Goal: Communication & Community: Answer question/provide support

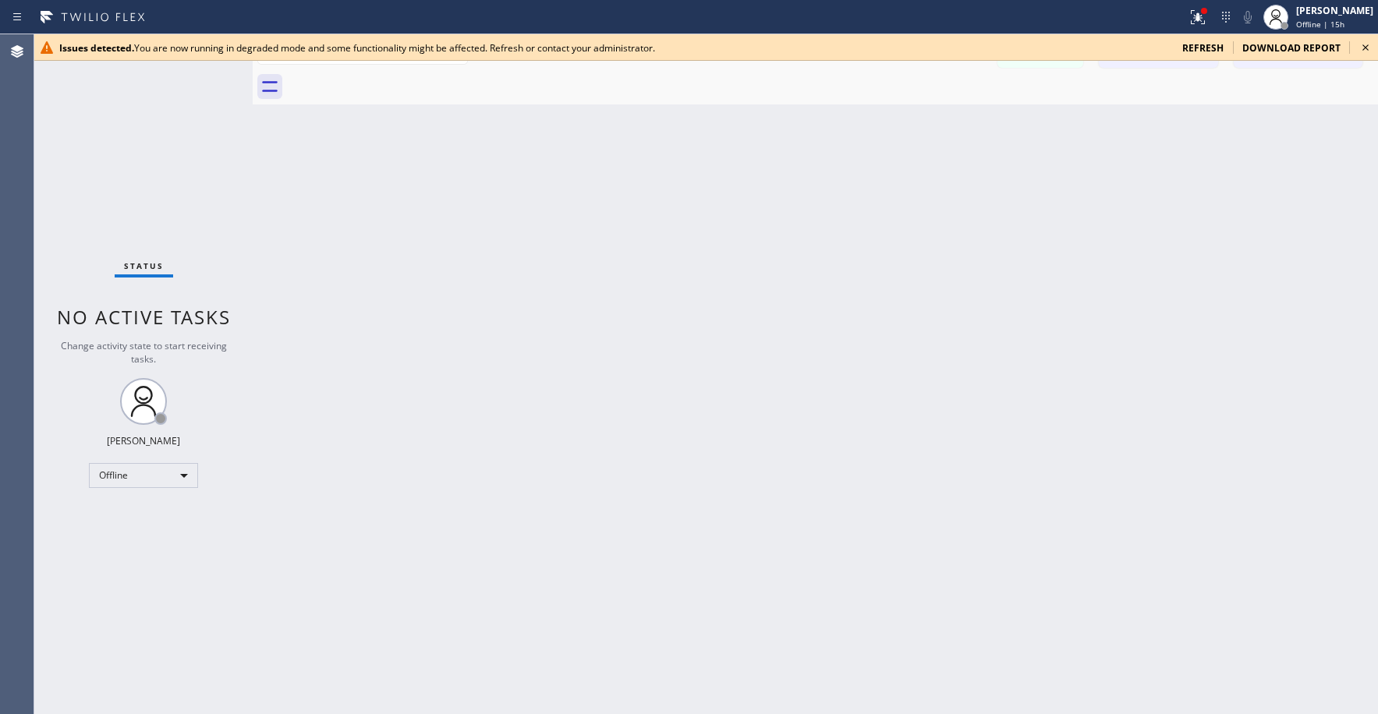
click at [1204, 56] on div "Issues detected. You are now running in degraded mode and some functionality mi…" at bounding box center [706, 47] width 1344 height 27
click at [1203, 49] on span "refresh" at bounding box center [1202, 47] width 41 height 13
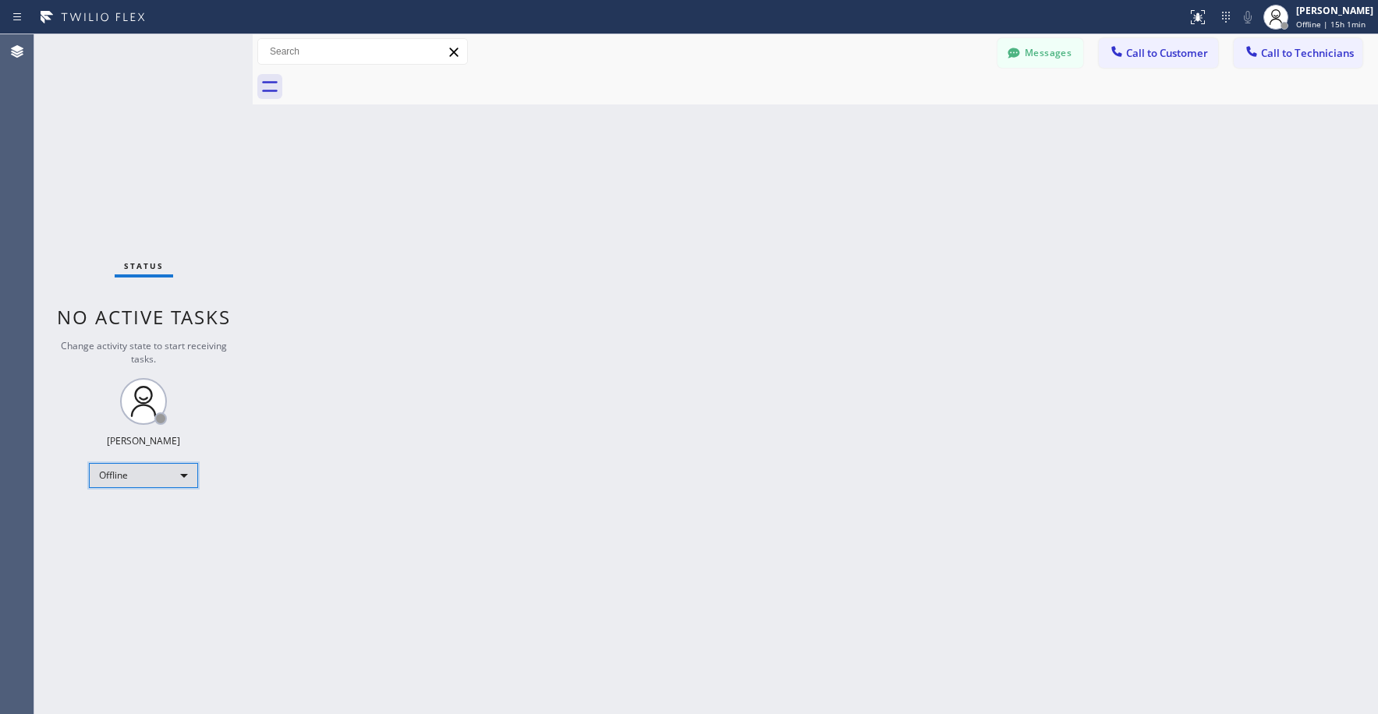
click at [154, 480] on div "Offline" at bounding box center [143, 475] width 109 height 25
click at [141, 532] on li "Unavailable" at bounding box center [143, 536] width 106 height 19
click at [402, 425] on div "Back to Dashboard Change Sender ID Customers Technicians SS [PERSON_NAME] [DATE…" at bounding box center [815, 374] width 1125 height 680
click at [133, 207] on div "Status No active tasks Change activity state to start receiving tasks. [PERSON_…" at bounding box center [143, 374] width 218 height 680
click at [149, 108] on div "Status No active tasks Change activity state to start receiving tasks. [PERSON_…" at bounding box center [143, 374] width 218 height 680
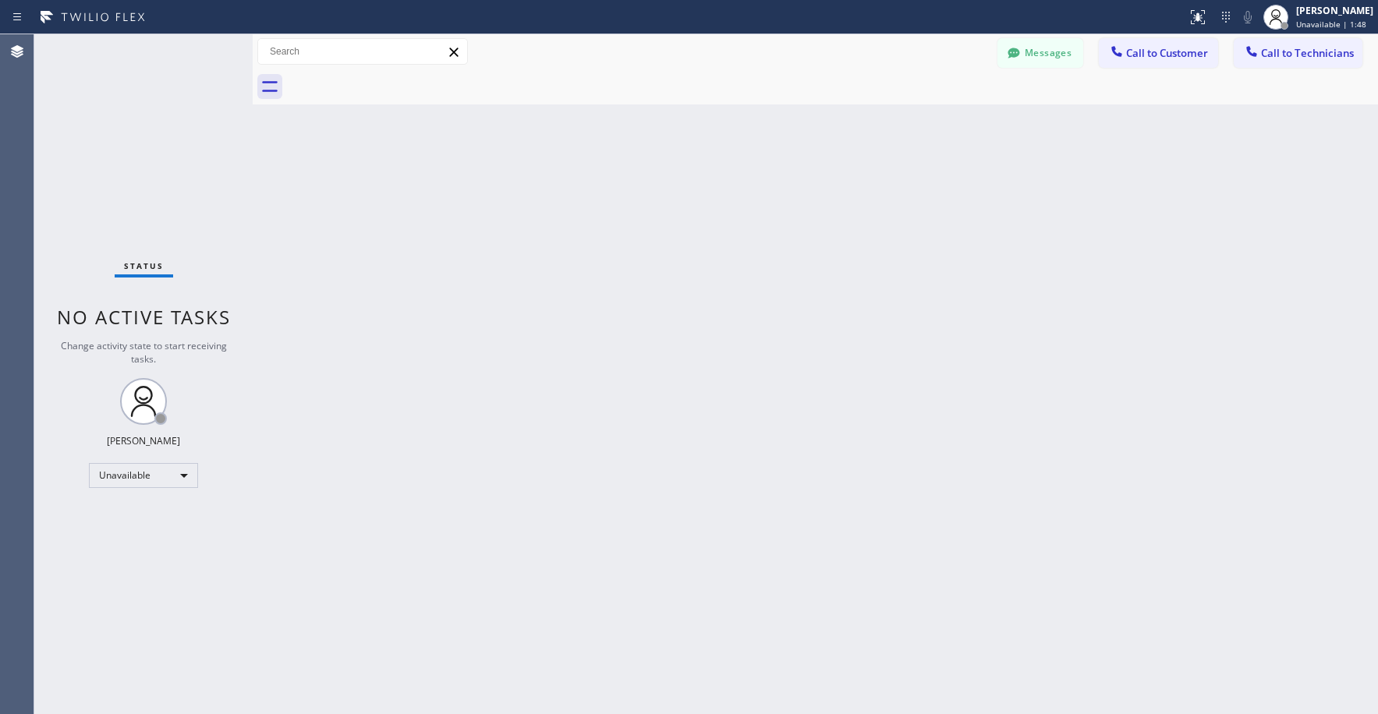
click at [150, 112] on div "Status No active tasks Change activity state to start receiving tasks. [PERSON_…" at bounding box center [143, 374] width 218 height 680
click at [123, 130] on div "Status No active tasks Change activity state to start receiving tasks. [PERSON_…" at bounding box center [143, 374] width 218 height 680
click at [119, 161] on div "Status No active tasks Change activity state to start receiving tasks. [PERSON_…" at bounding box center [143, 374] width 218 height 680
click at [182, 173] on div "Status No active tasks Change activity state to start receiving tasks. [PERSON_…" at bounding box center [143, 374] width 218 height 680
drag, startPoint x: 186, startPoint y: 128, endPoint x: 623, endPoint y: 146, distance: 437.0
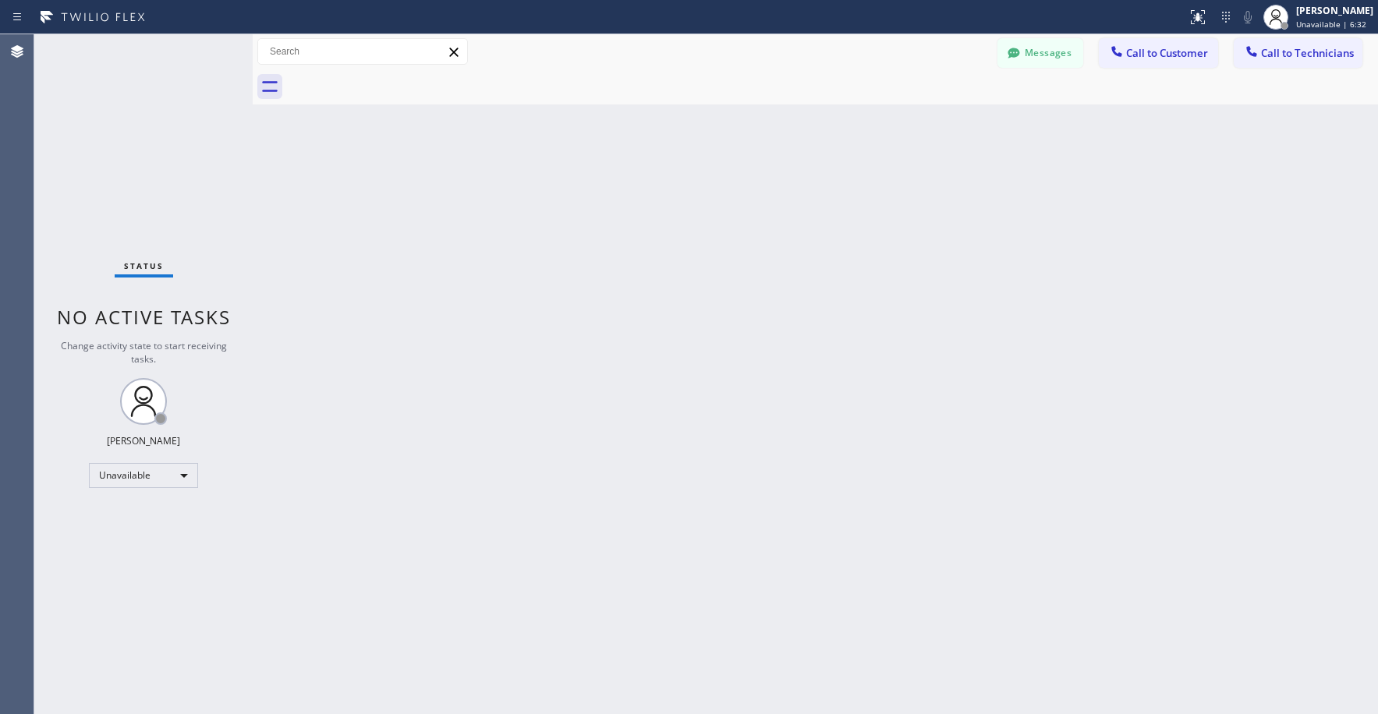
click at [189, 129] on div "Status No active tasks Change activity state to start receiving tasks. [PERSON_…" at bounding box center [143, 374] width 218 height 680
click at [1070, 51] on button "Messages" at bounding box center [1040, 53] width 86 height 30
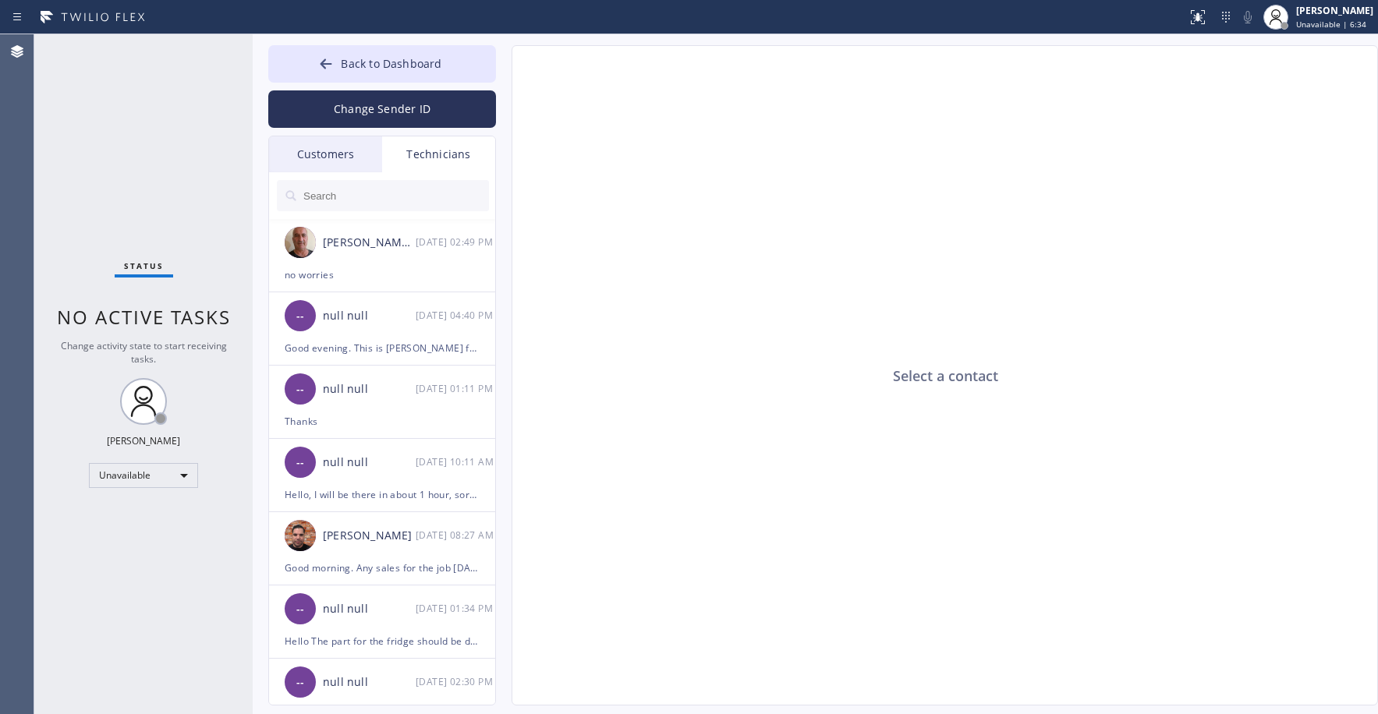
click at [352, 152] on div "Customers" at bounding box center [325, 154] width 113 height 36
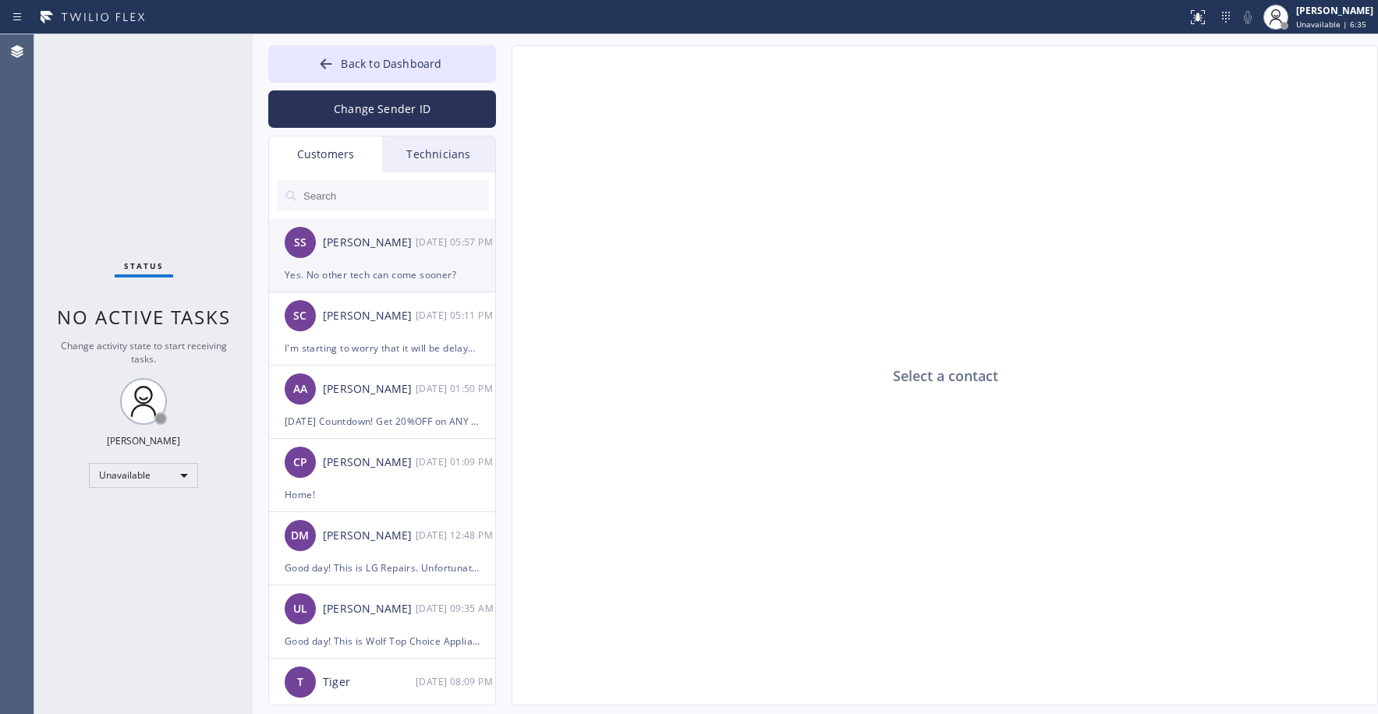
click at [398, 238] on div "[PERSON_NAME]" at bounding box center [369, 243] width 93 height 18
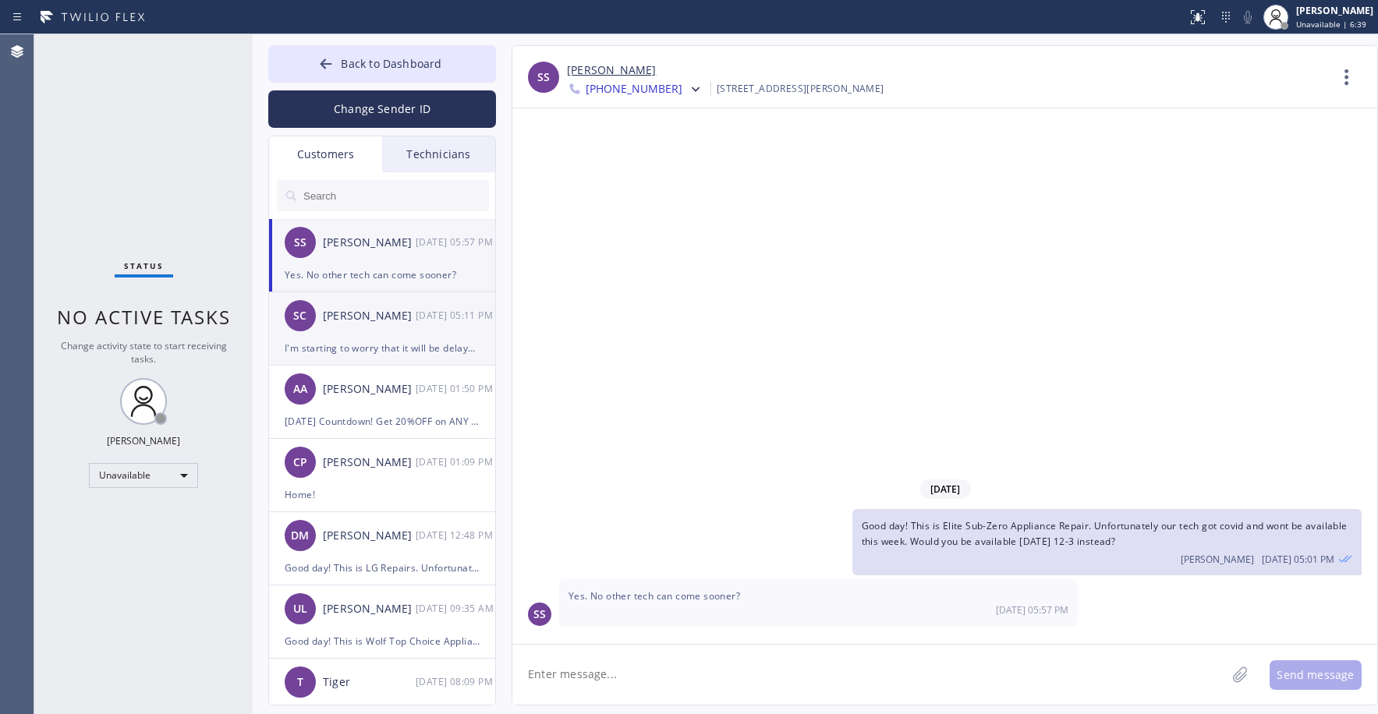
click at [412, 329] on div "SC [PERSON_NAME] [DATE] 05:11 PM" at bounding box center [383, 315] width 228 height 47
click at [394, 256] on div "SS [PERSON_NAME] [DATE] 05:57 PM" at bounding box center [383, 242] width 228 height 47
click at [612, 69] on link "[PERSON_NAME]" at bounding box center [611, 71] width 89 height 18
click at [669, 671] on textarea at bounding box center [868, 675] width 713 height 60
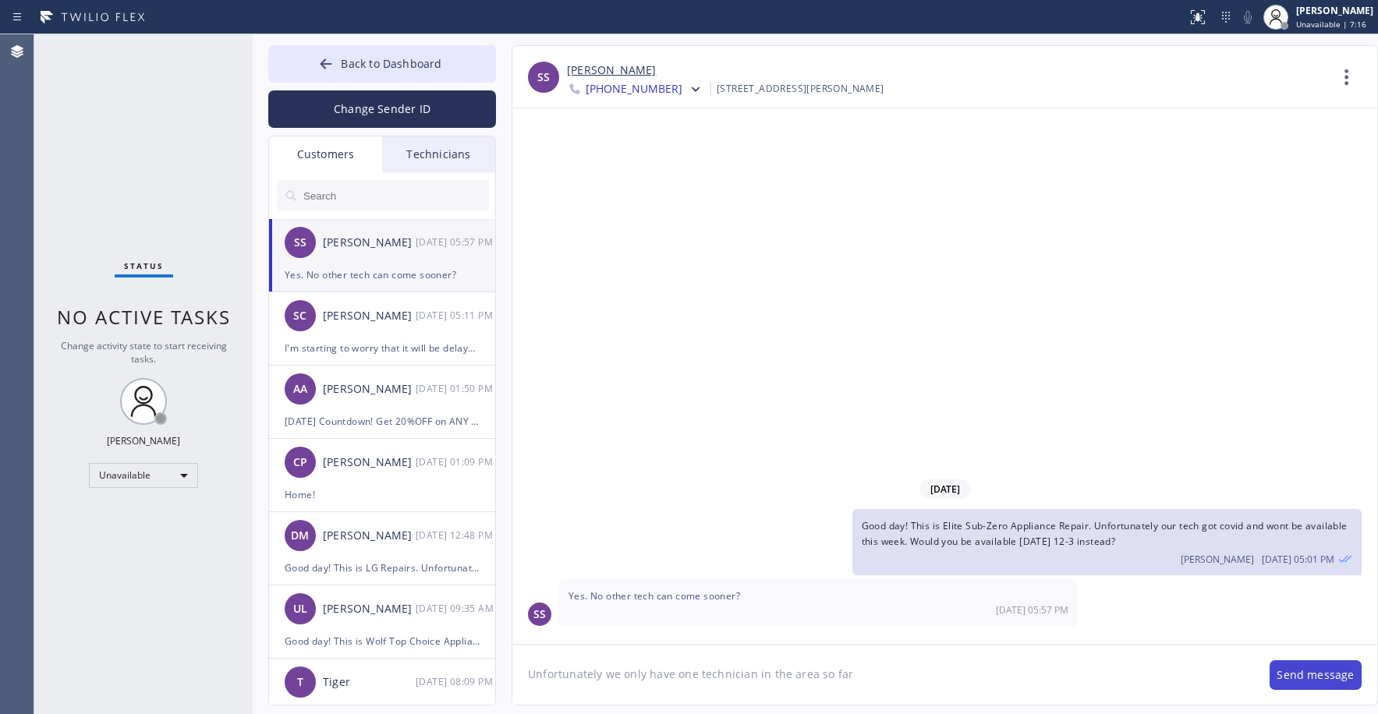
type textarea "Unfortunately we only have one technician in the area so far"
click at [1296, 682] on button "Send message" at bounding box center [1315, 675] width 92 height 30
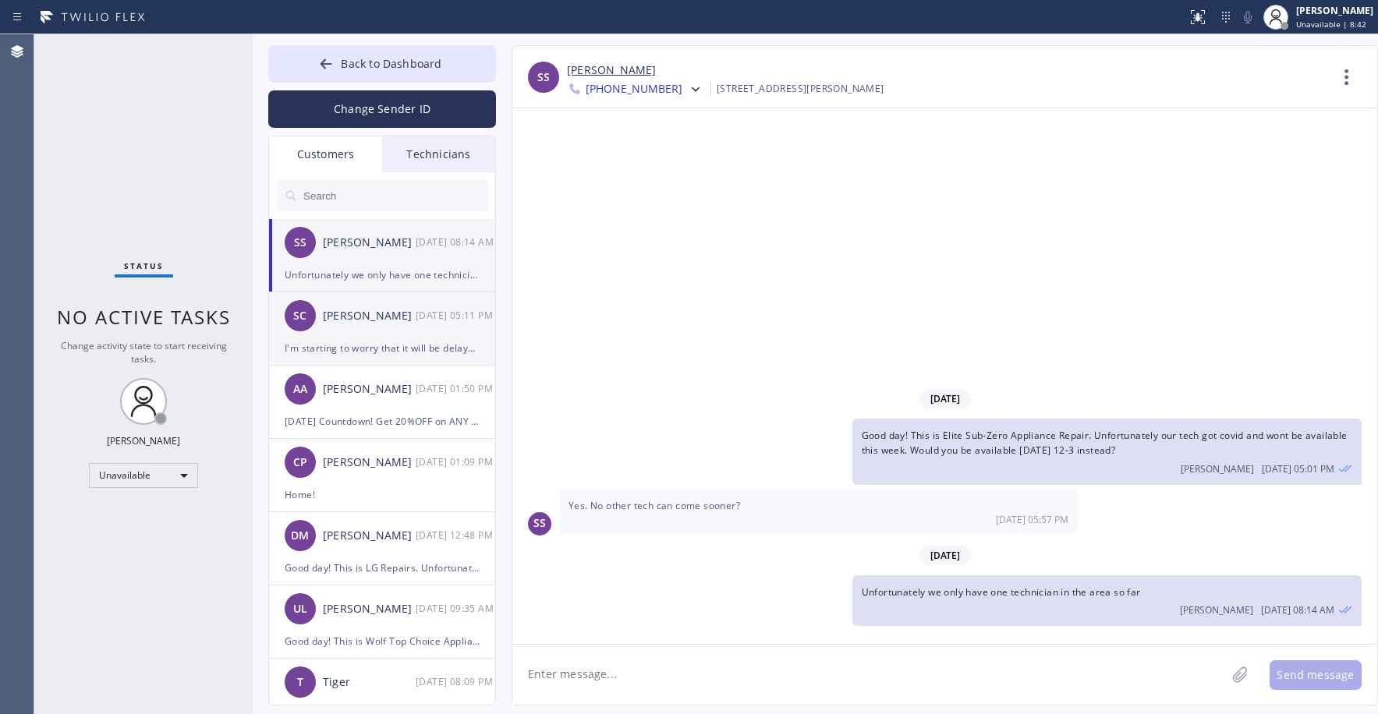
click at [396, 320] on div "[PERSON_NAME]" at bounding box center [369, 316] width 93 height 18
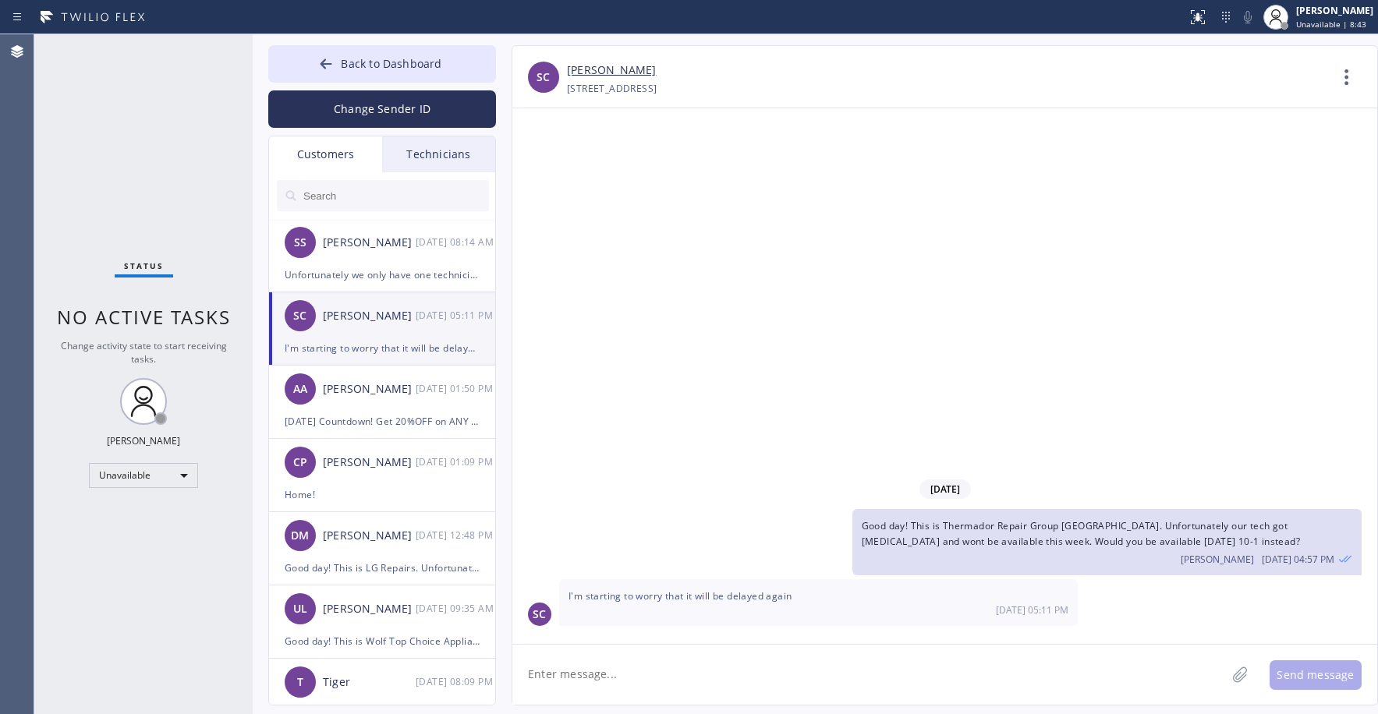
click at [595, 72] on link "[PERSON_NAME]" at bounding box center [611, 71] width 89 height 18
drag, startPoint x: 140, startPoint y: 119, endPoint x: 184, endPoint y: 172, distance: 69.8
click at [139, 120] on div "Status No active tasks Change activity state to start receiving tasks. [PERSON_…" at bounding box center [143, 374] width 218 height 680
click at [629, 682] on textarea at bounding box center [868, 675] width 713 height 60
type textarea "Our apologies. We can waive the trip fee for the delay. And if you find someone…"
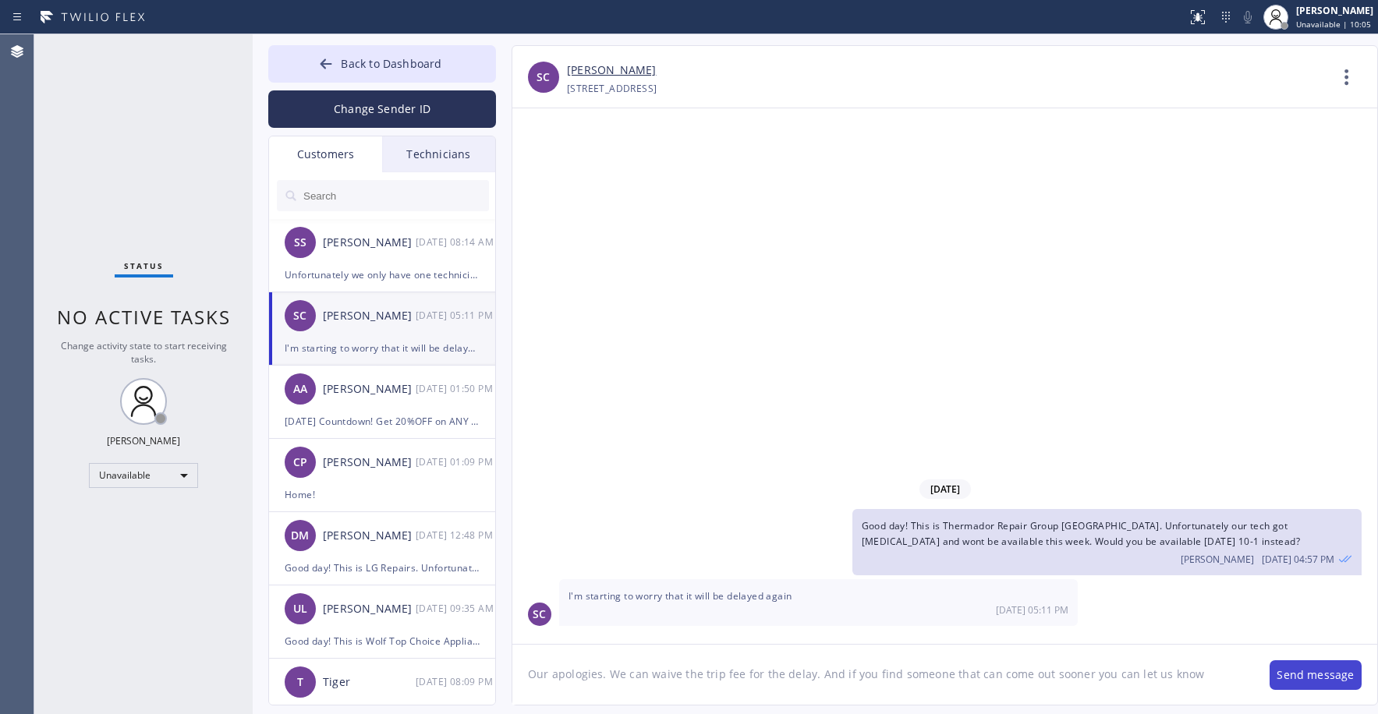
click at [1314, 675] on button "Send message" at bounding box center [1315, 675] width 92 height 30
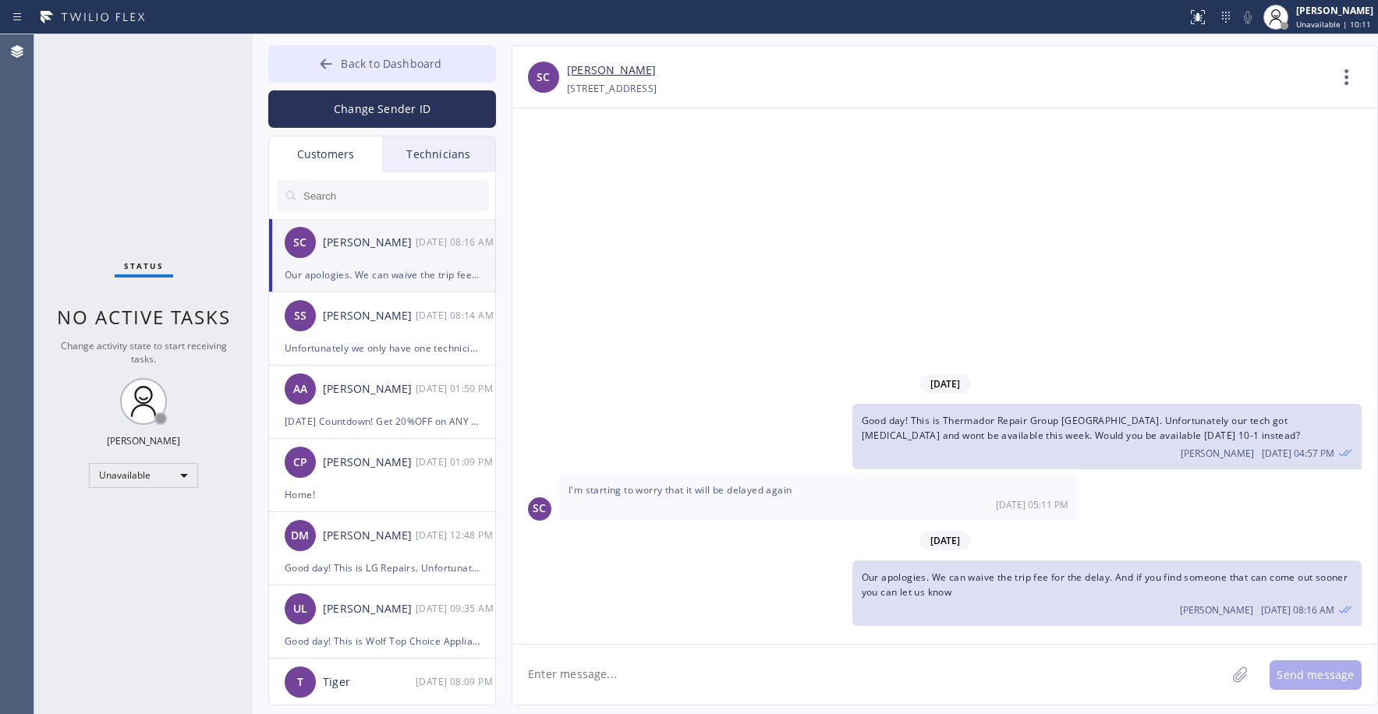
click at [397, 60] on span "Back to Dashboard" at bounding box center [391, 63] width 101 height 15
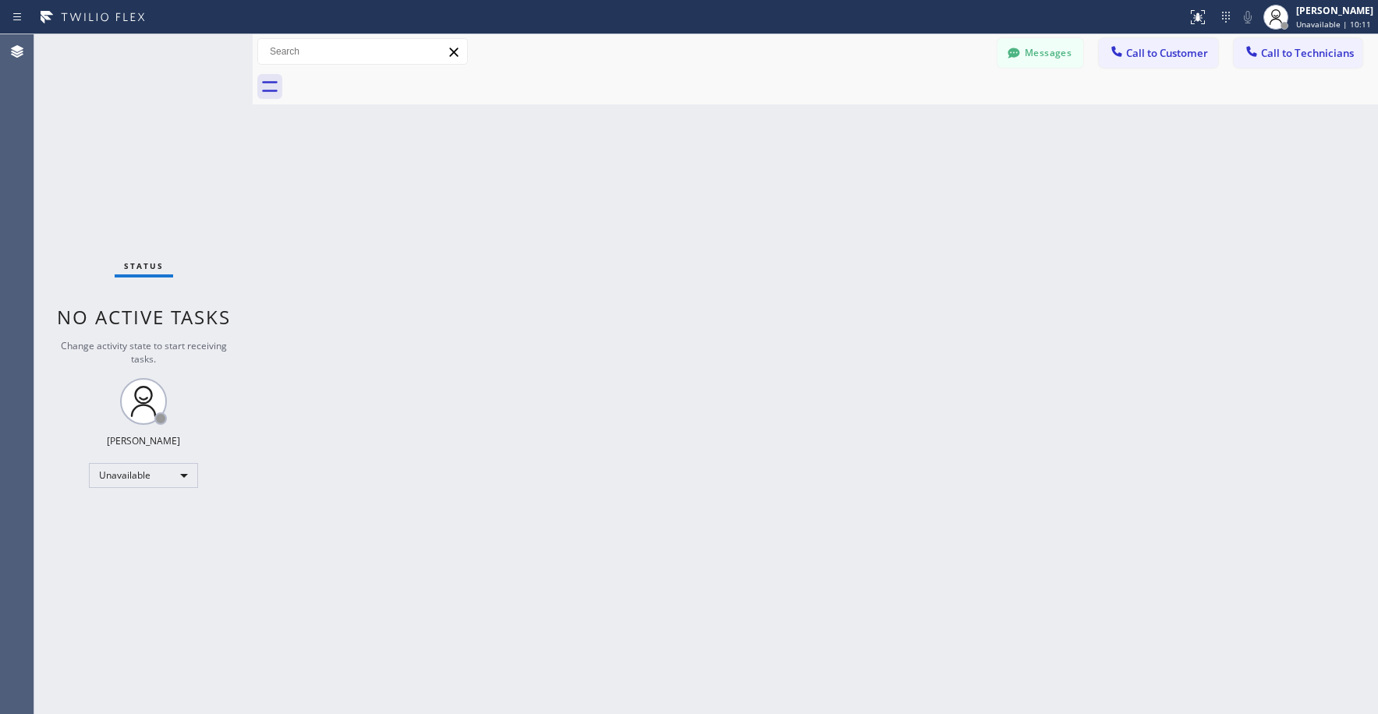
click at [179, 130] on div "Status No active tasks Change activity state to start receiving tasks. [PERSON_…" at bounding box center [143, 374] width 218 height 680
click at [110, 98] on div "Status No active tasks Change activity state to start receiving tasks. [PERSON_…" at bounding box center [143, 374] width 218 height 680
click at [1037, 55] on button "Messages" at bounding box center [1040, 53] width 86 height 30
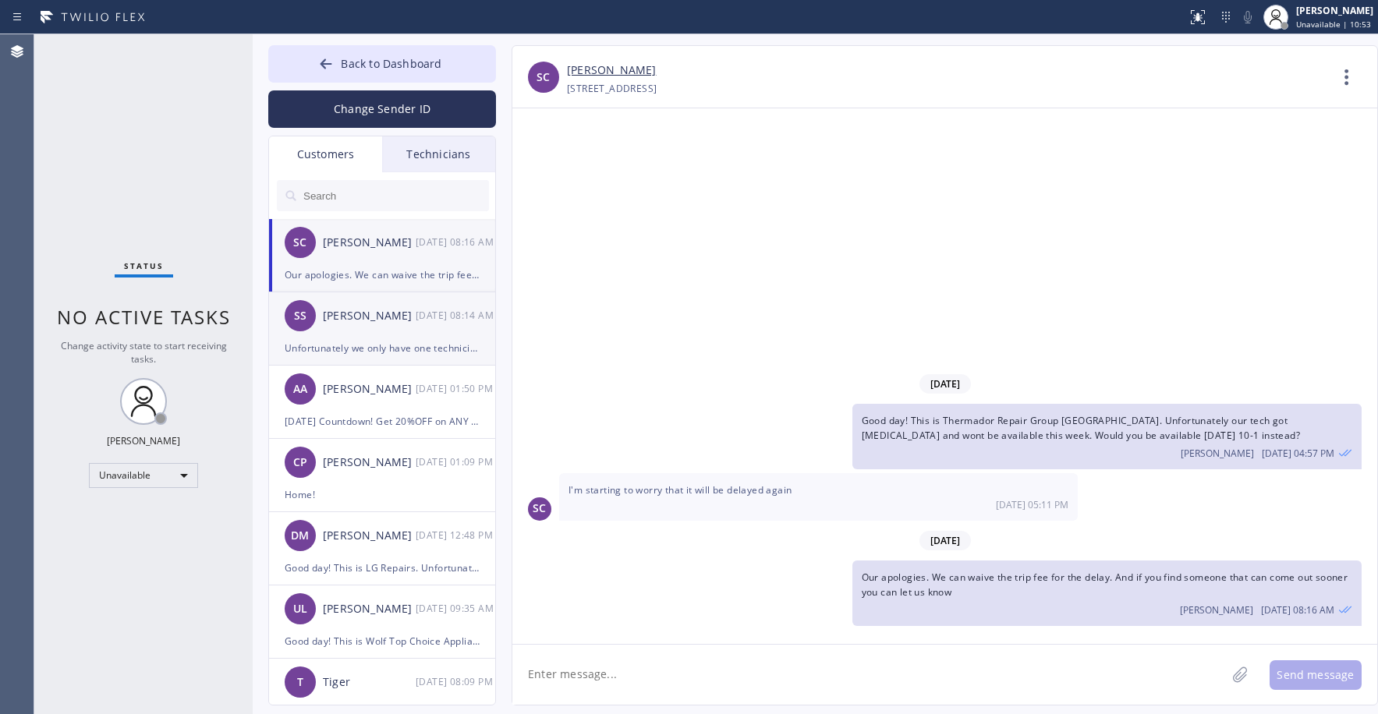
click at [420, 320] on div "[DATE] 08:14 AM" at bounding box center [456, 315] width 81 height 18
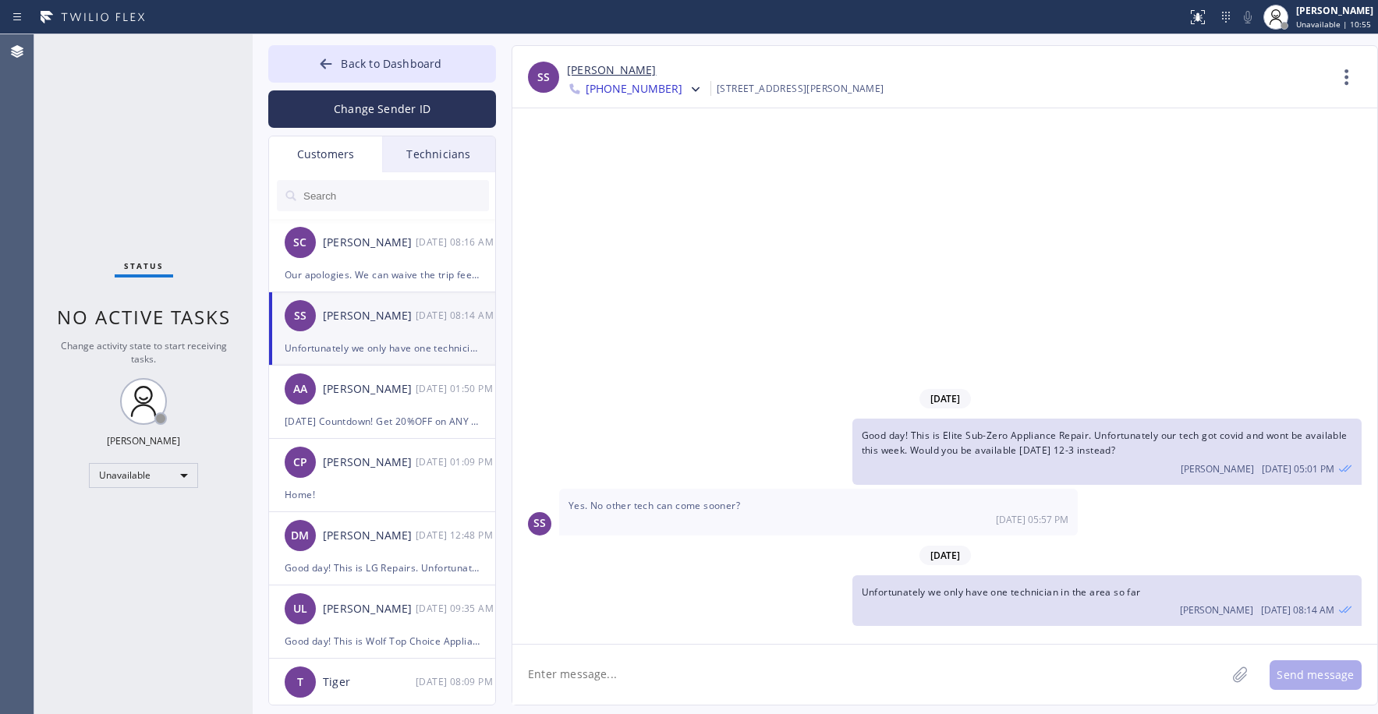
click at [639, 66] on link "[PERSON_NAME]" at bounding box center [611, 71] width 89 height 18
click at [182, 112] on div "Status No active tasks Change activity state to start receiving tasks. [PERSON_…" at bounding box center [143, 374] width 218 height 680
click at [142, 190] on div "Status No active tasks Change activity state to start receiving tasks. [PERSON_…" at bounding box center [143, 374] width 218 height 680
click at [150, 116] on div "Status No active tasks Change activity state to start receiving tasks. [PERSON_…" at bounding box center [143, 374] width 218 height 680
click at [147, 140] on div "Status No active tasks Change activity state to start receiving tasks. [PERSON_…" at bounding box center [143, 374] width 218 height 680
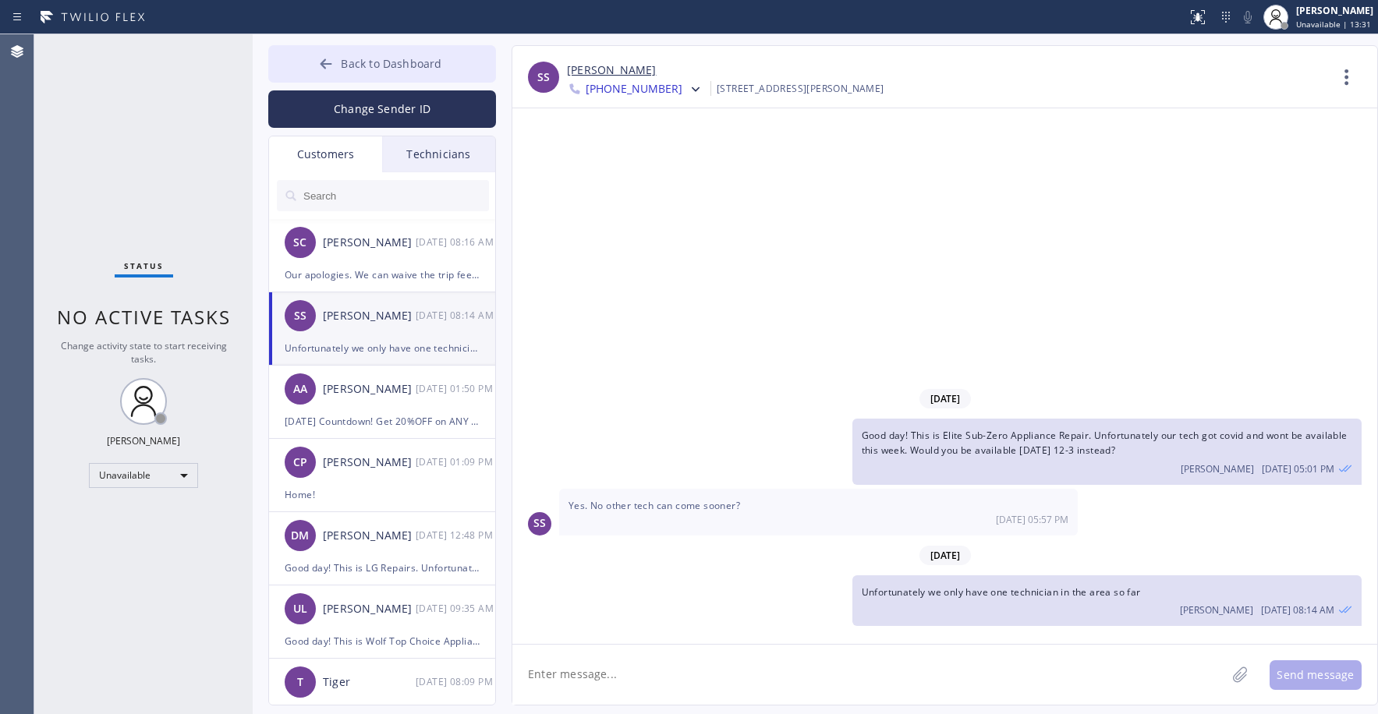
click at [382, 63] on span "Back to Dashboard" at bounding box center [391, 63] width 101 height 15
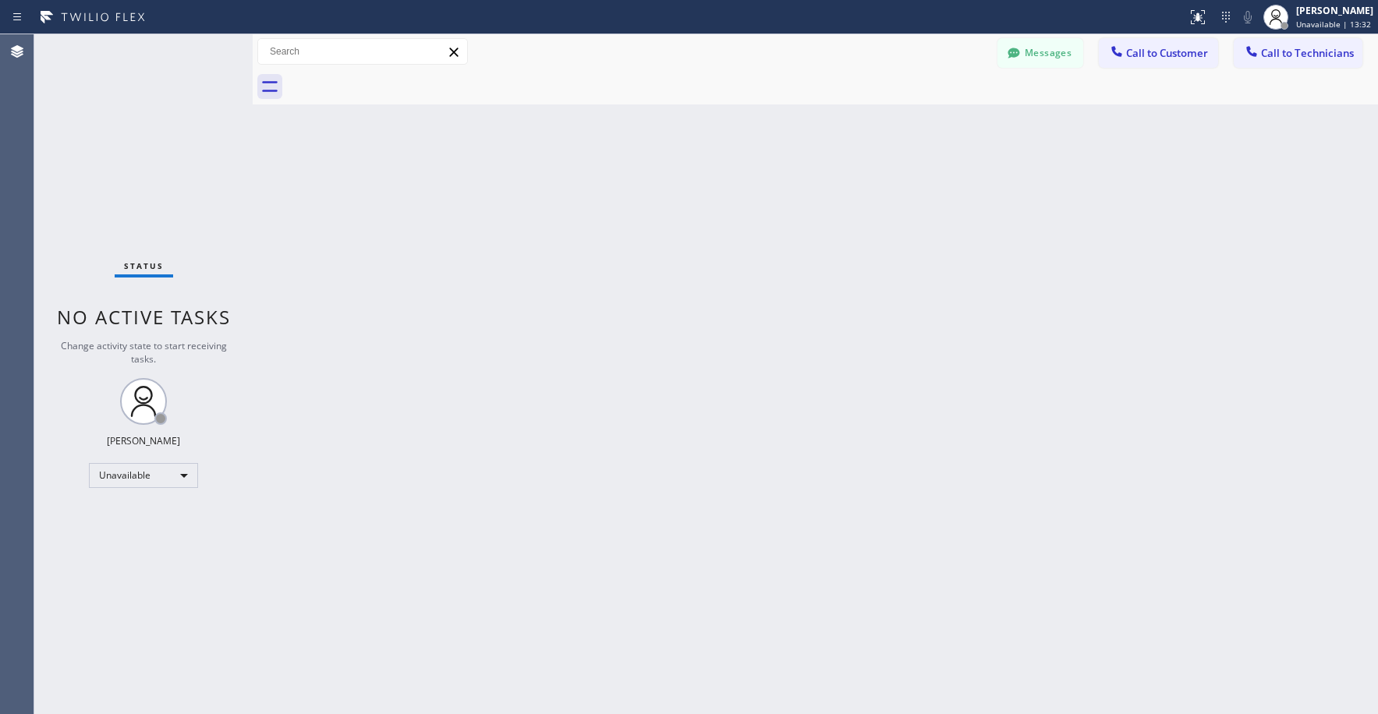
click at [158, 168] on div "Status No active tasks Change activity state to start receiving tasks. [PERSON_…" at bounding box center [143, 374] width 218 height 680
click at [131, 150] on div "Status No active tasks Change activity state to start receiving tasks. [PERSON_…" at bounding box center [143, 374] width 218 height 680
click at [142, 175] on div "Status No active tasks Change activity state to start receiving tasks. [PERSON_…" at bounding box center [143, 374] width 218 height 680
click at [136, 142] on div "Status No active tasks Change activity state to start receiving tasks. [PERSON_…" at bounding box center [143, 374] width 218 height 680
click at [99, 83] on div "Status No active tasks Change activity state to start receiving tasks. [PERSON_…" at bounding box center [143, 374] width 218 height 680
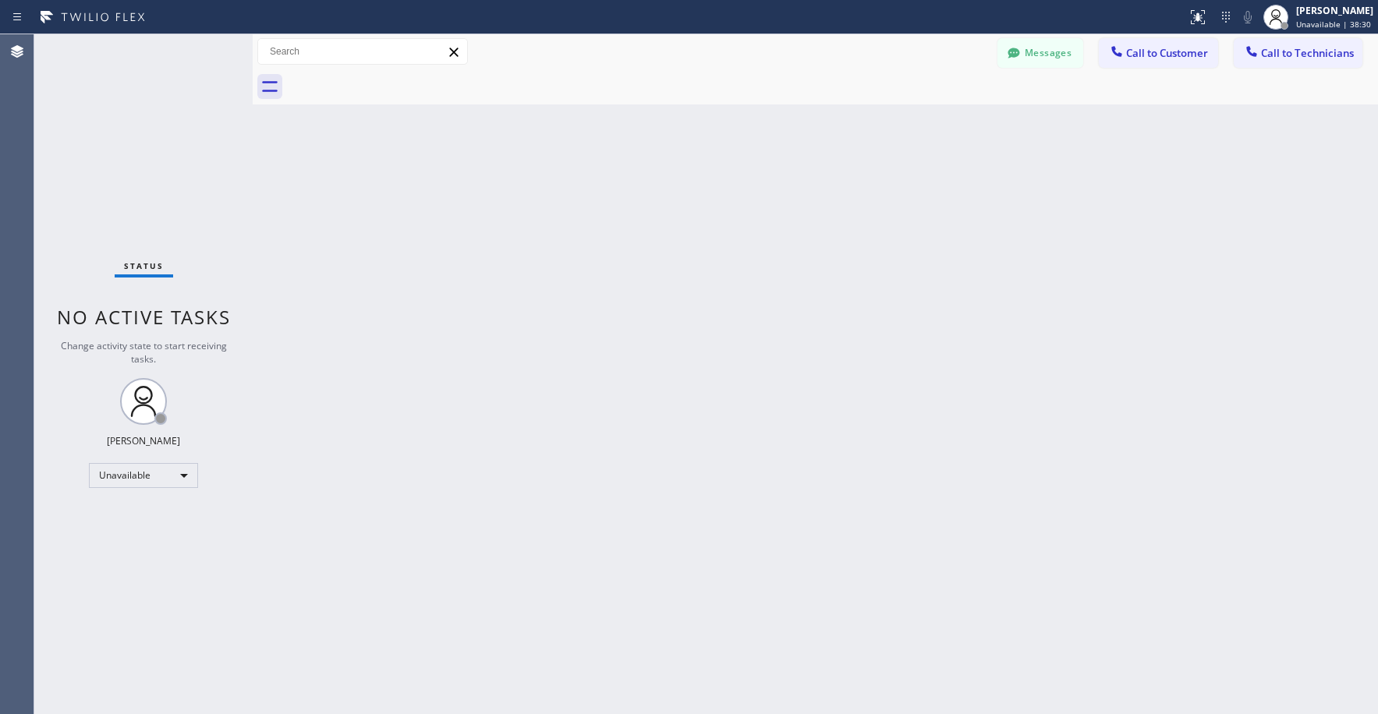
drag, startPoint x: 161, startPoint y: 189, endPoint x: 147, endPoint y: 221, distance: 34.9
click at [161, 192] on div "Status No active tasks Change activity state to start receiving tasks. [PERSON_…" at bounding box center [143, 374] width 218 height 680
click at [129, 127] on div "Status No active tasks Change activity state to start receiving tasks. [PERSON_…" at bounding box center [143, 374] width 218 height 680
drag, startPoint x: 168, startPoint y: 133, endPoint x: 104, endPoint y: 483, distance: 355.3
click at [168, 136] on div "Status No active tasks Change activity state to start receiving tasks. [PERSON_…" at bounding box center [143, 374] width 218 height 680
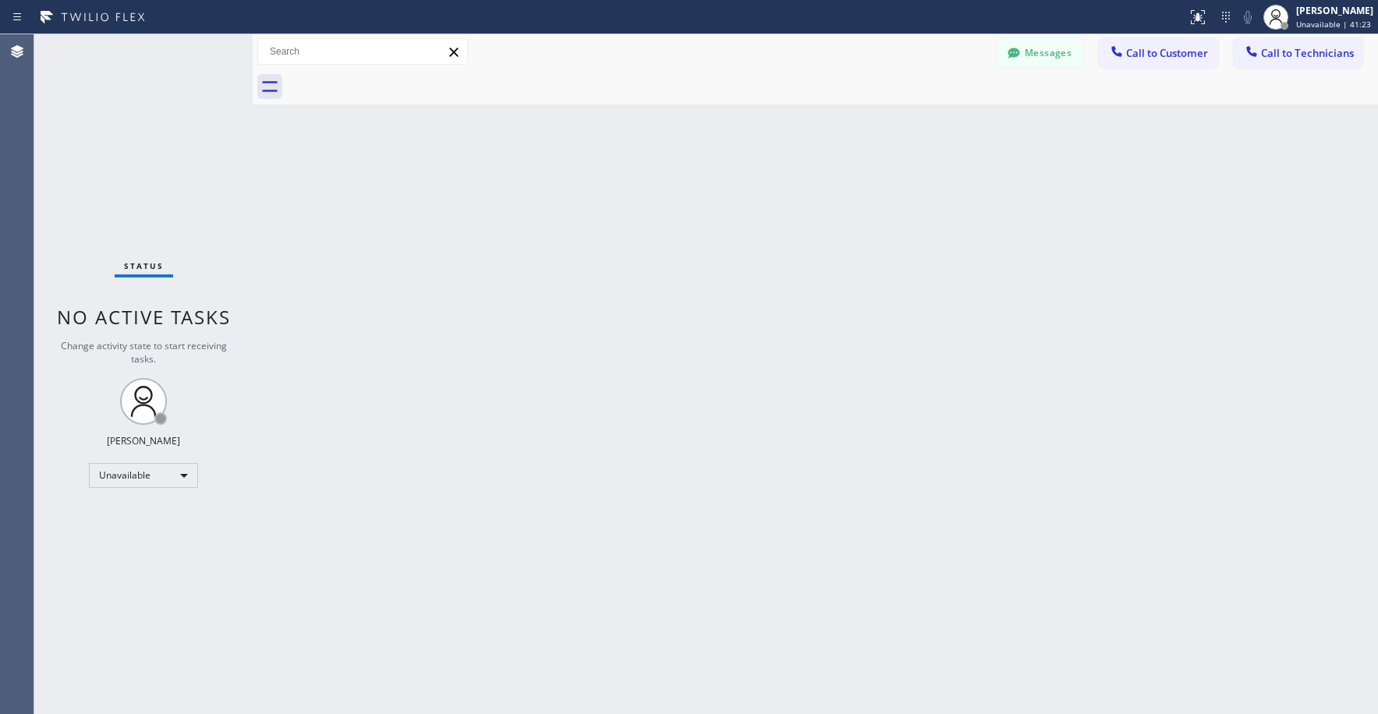
drag, startPoint x: 158, startPoint y: 160, endPoint x: 140, endPoint y: 216, distance: 59.2
click at [158, 160] on div "Status No active tasks Change activity state to start receiving tasks. [PERSON_…" at bounding box center [143, 374] width 218 height 680
click at [141, 189] on div "Status No active tasks Change activity state to start receiving tasks. [PERSON_…" at bounding box center [143, 374] width 218 height 680
click at [136, 171] on div "Status No active tasks Change activity state to start receiving tasks. [PERSON_…" at bounding box center [143, 374] width 218 height 680
drag, startPoint x: 140, startPoint y: 151, endPoint x: 158, endPoint y: 248, distance: 98.3
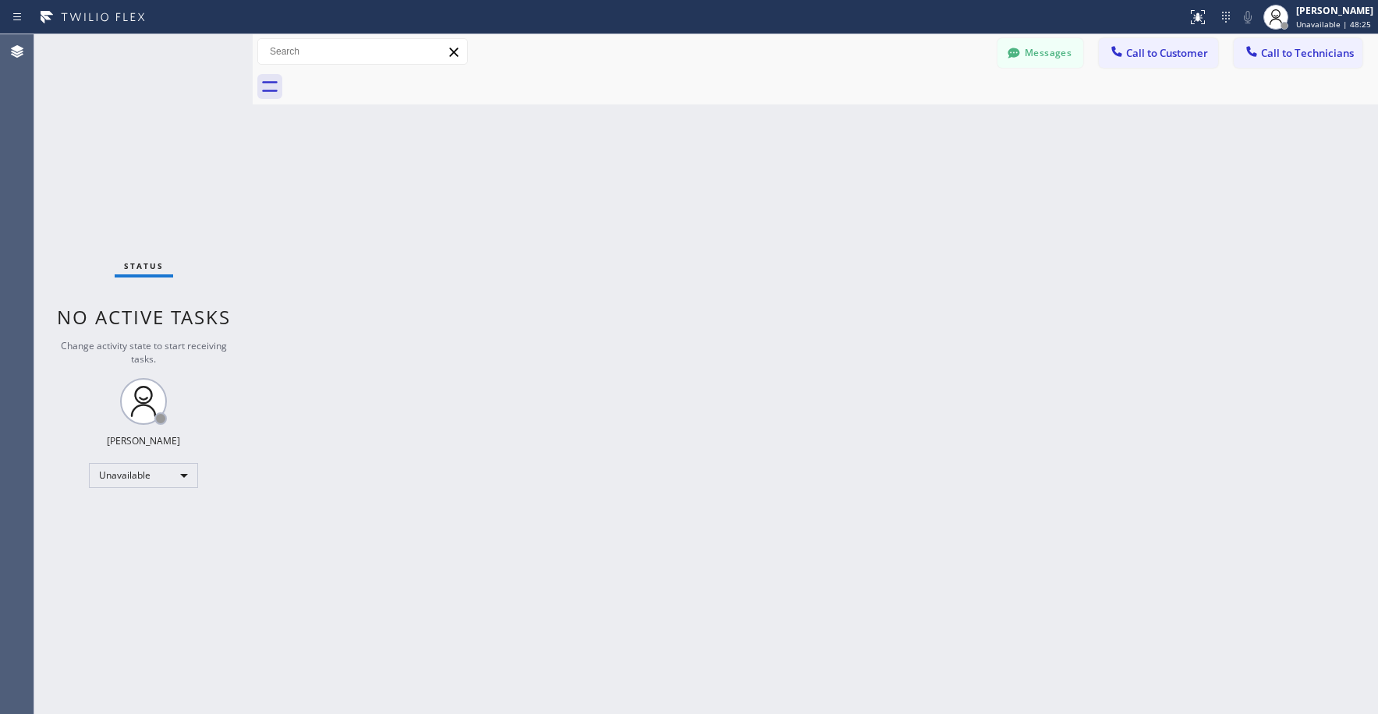
click at [140, 155] on div "Status No active tasks Change activity state to start receiving tasks. [PERSON_…" at bounding box center [143, 374] width 218 height 680
click at [130, 170] on div "Status No active tasks Change activity state to start receiving tasks. [PERSON_…" at bounding box center [143, 374] width 218 height 680
click at [136, 168] on div "Status No active tasks Change activity state to start receiving tasks. [PERSON_…" at bounding box center [143, 374] width 218 height 680
click at [1269, 62] on button "Call to Technicians" at bounding box center [1298, 53] width 129 height 30
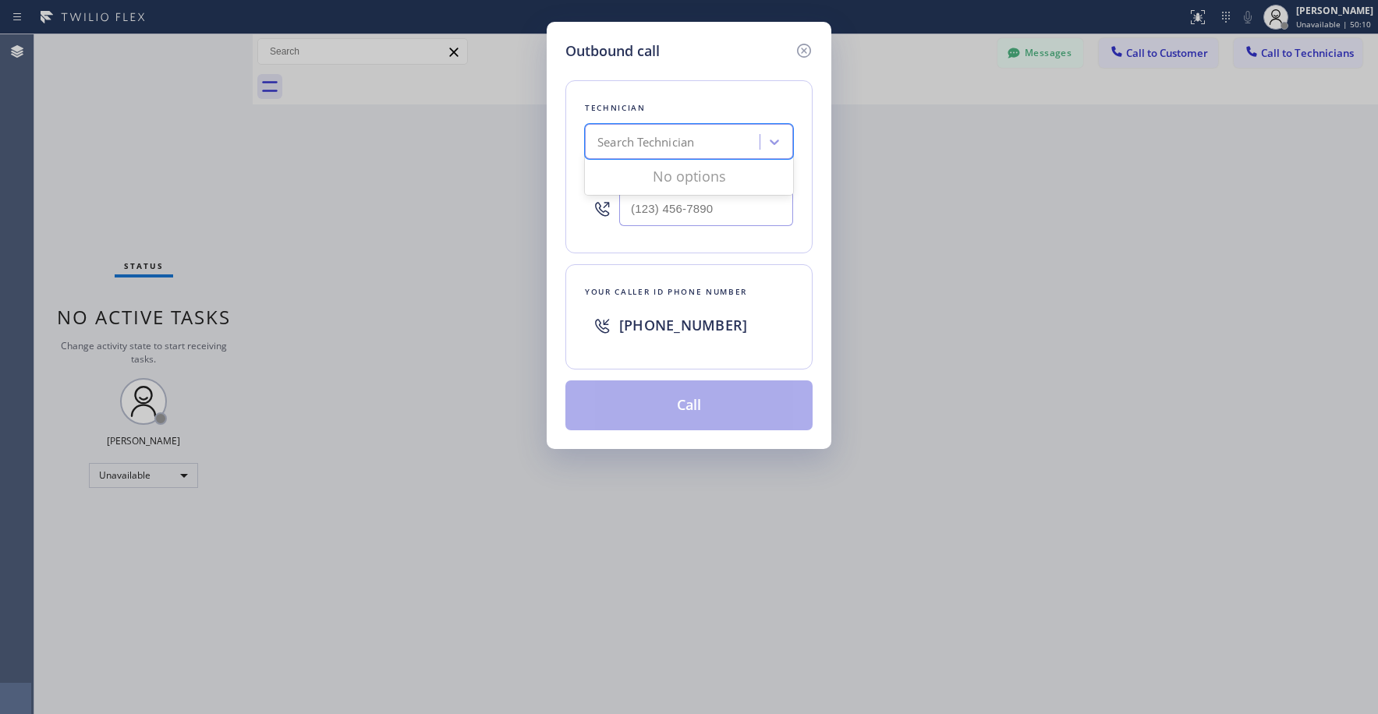
click at [650, 147] on div "Search Technician" at bounding box center [645, 142] width 97 height 18
click at [501, 135] on div "Outbound call Technician 0 results available. Use Up and Down to choose options…" at bounding box center [689, 357] width 1378 height 714
click at [803, 54] on icon at bounding box center [804, 50] width 19 height 19
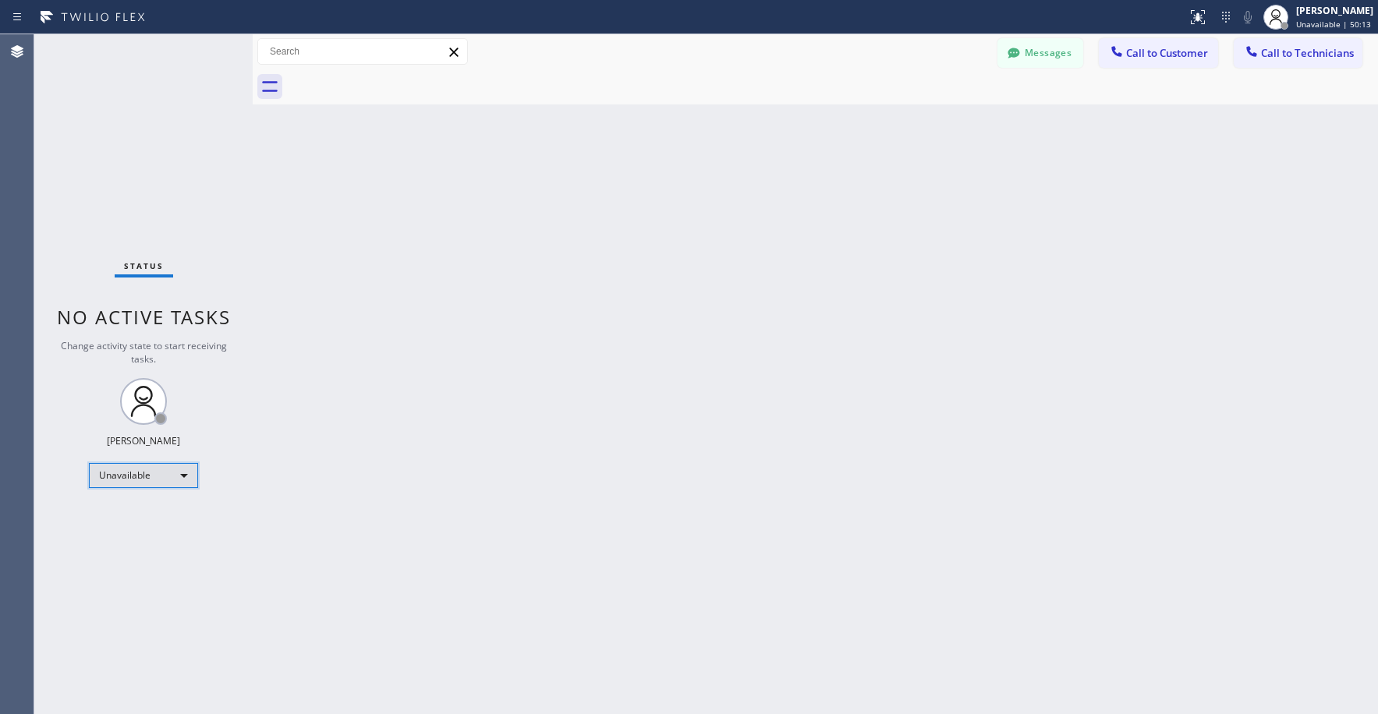
click at [138, 480] on div "Unavailable" at bounding box center [143, 475] width 109 height 25
click at [120, 516] on li "Available" at bounding box center [143, 517] width 106 height 19
click at [121, 130] on div "Status No active tasks You are ready to start receiving tasks. [PERSON_NAME] Av…" at bounding box center [143, 374] width 218 height 680
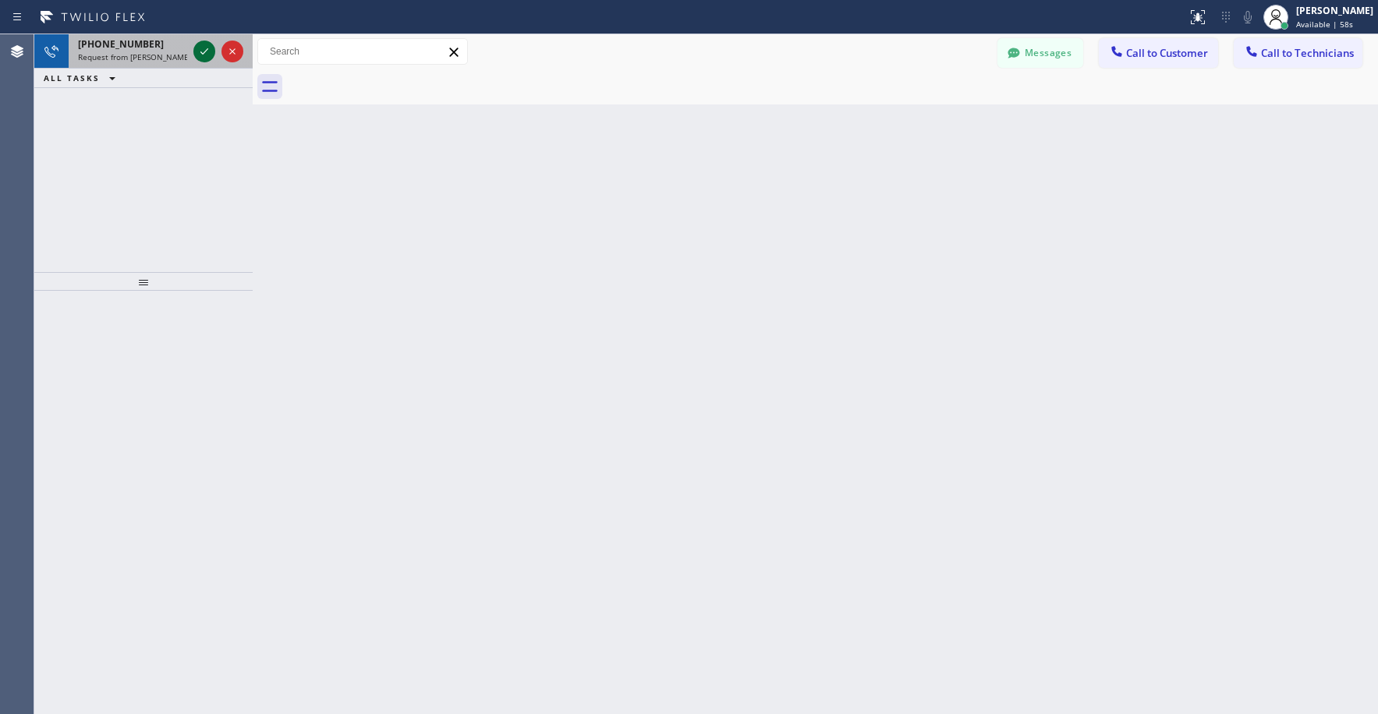
click at [202, 55] on icon at bounding box center [204, 51] width 19 height 19
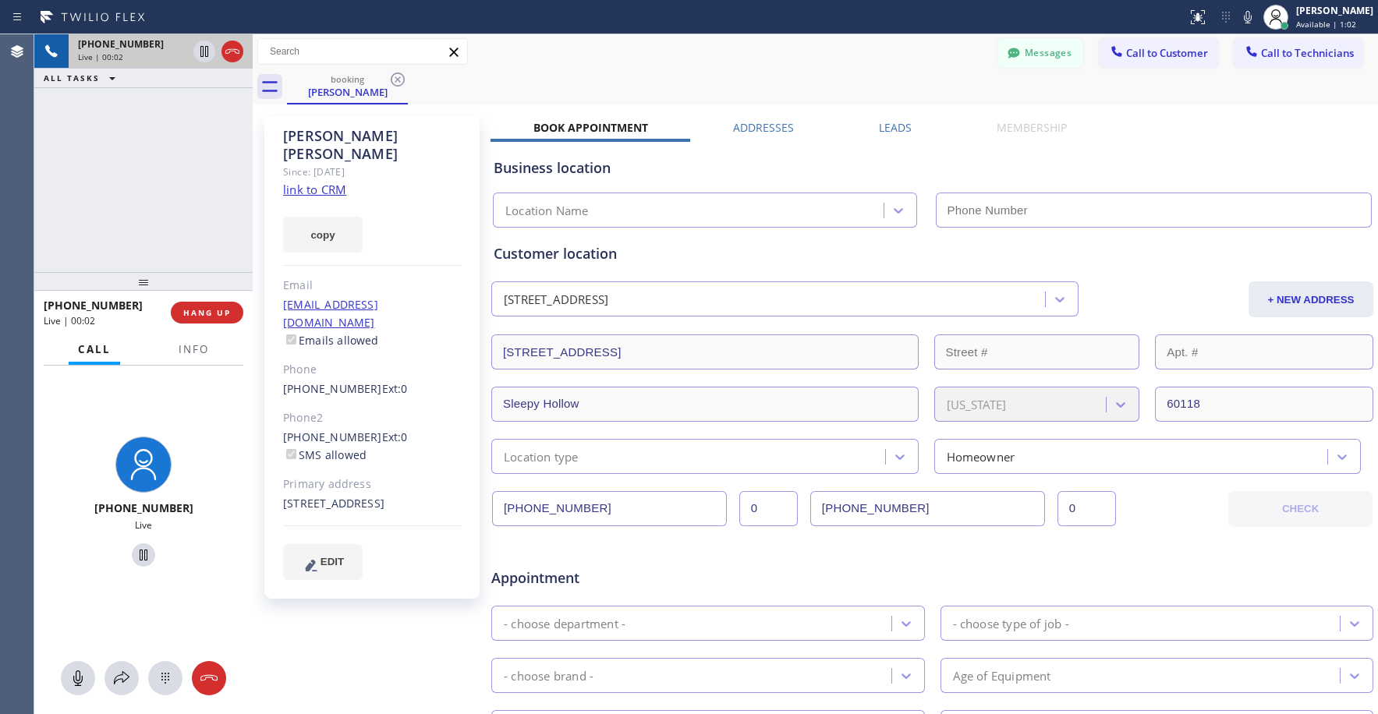
type input "[PHONE_NUMBER]"
click at [132, 186] on div "[PHONE_NUMBER] Live | 03:40 ALL TASKS ALL TASKS ACTIVE TASKS TASKS IN WRAP UP" at bounding box center [143, 153] width 218 height 238
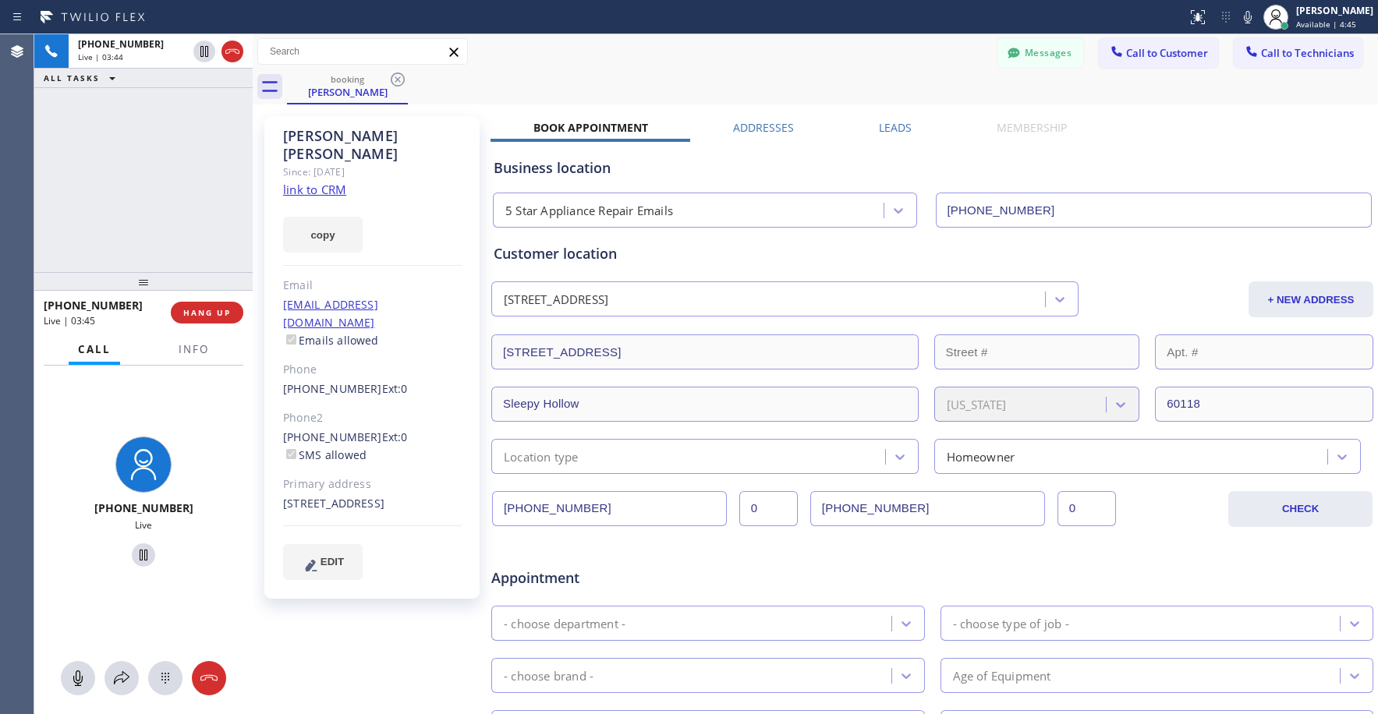
drag, startPoint x: 235, startPoint y: 58, endPoint x: 279, endPoint y: 67, distance: 45.4
click at [235, 57] on icon at bounding box center [232, 51] width 19 height 19
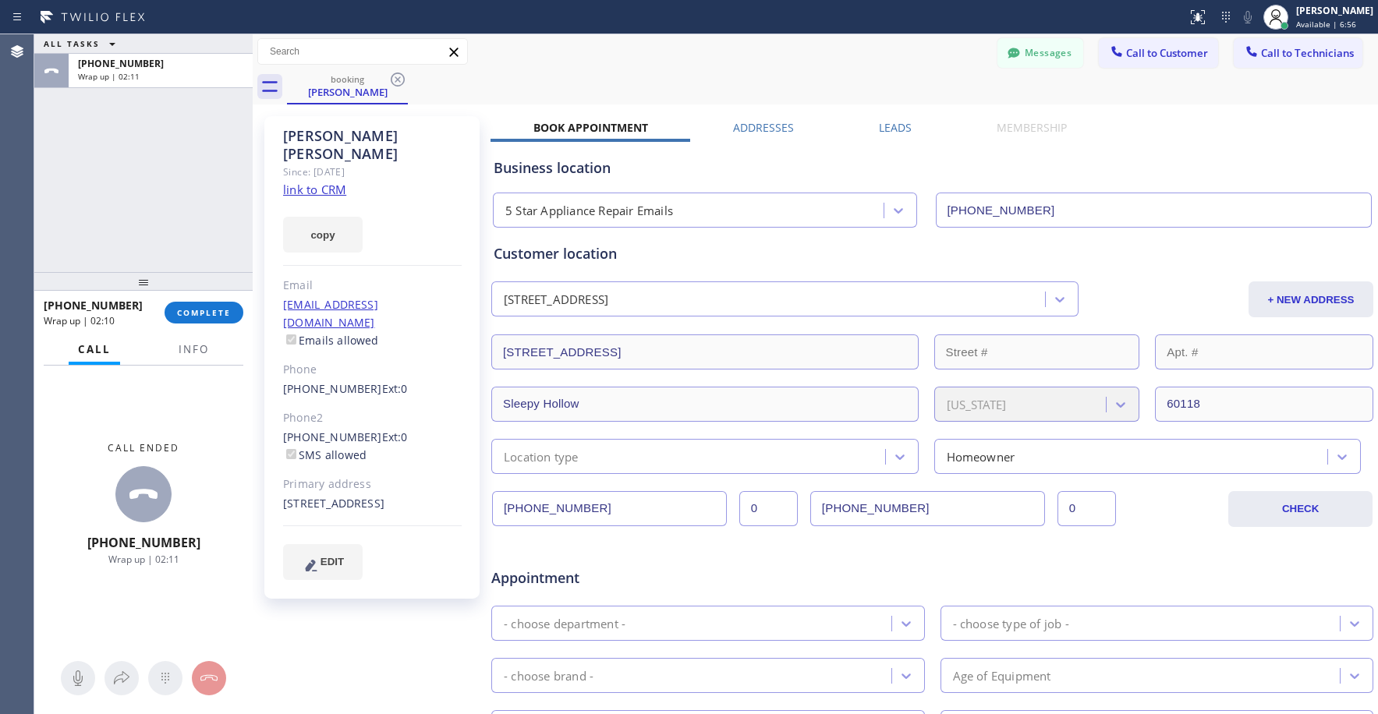
click at [130, 98] on div "ALL TASKS ALL TASKS ACTIVE TASKS TASKS IN WRAP UP [PHONE_NUMBER] Wrap up | 02:11" at bounding box center [143, 153] width 218 height 238
drag, startPoint x: 150, startPoint y: 156, endPoint x: 201, endPoint y: 252, distance: 108.8
click at [150, 156] on div "ALL TASKS ALL TASKS ACTIVE TASKS TASKS IN WRAP UP [PHONE_NUMBER] Wrap up | 02:11" at bounding box center [143, 153] width 218 height 238
click at [202, 311] on span "COMPLETE" at bounding box center [204, 312] width 54 height 11
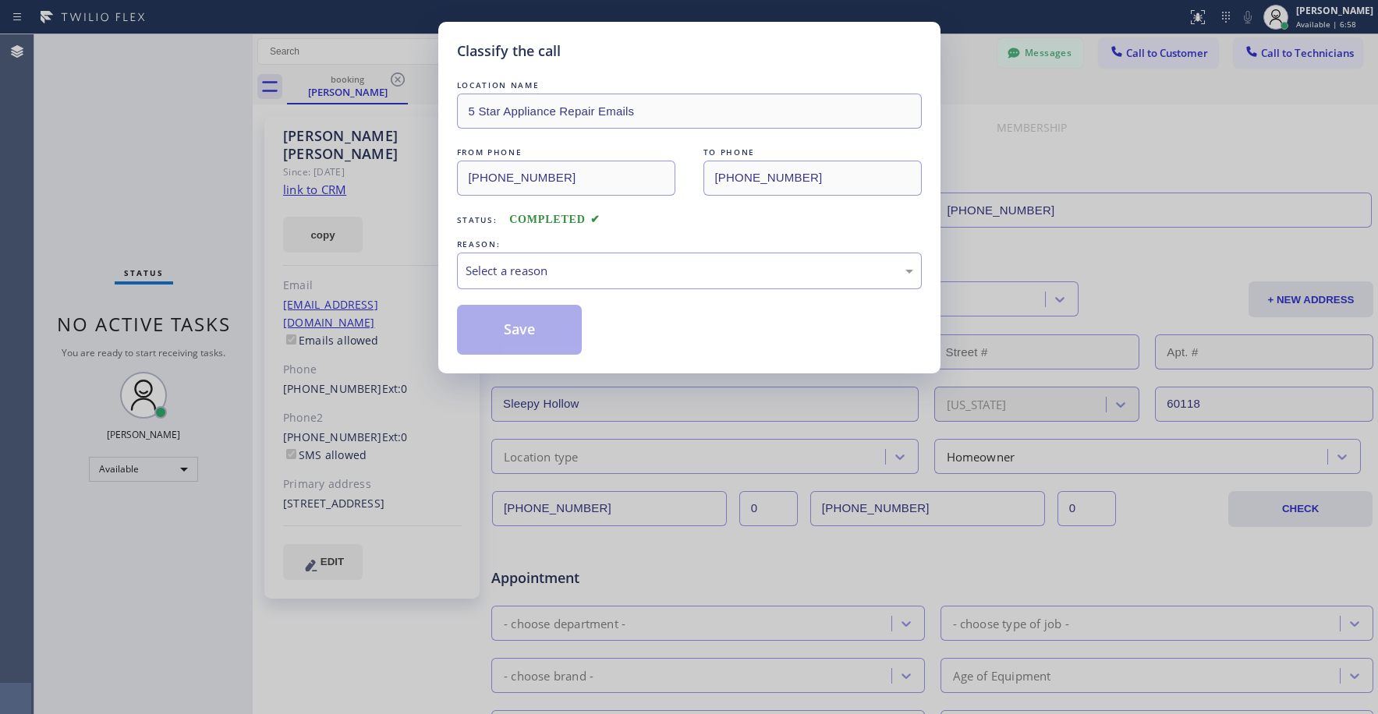
click at [176, 192] on div "Classify the call LOCATION NAME 5 Star Appliance Repair Emails FROM PHONE [PHON…" at bounding box center [689, 357] width 1378 height 714
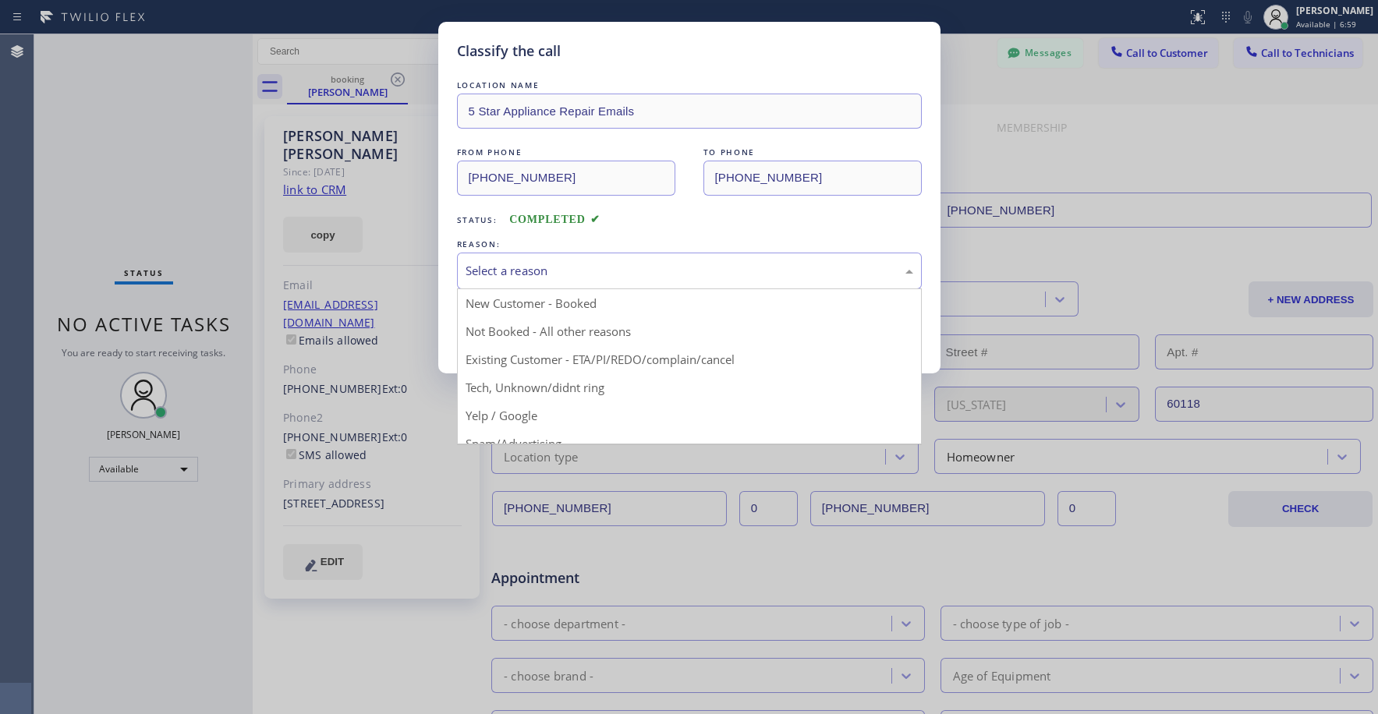
click at [526, 260] on div "Select a reason" at bounding box center [689, 271] width 465 height 37
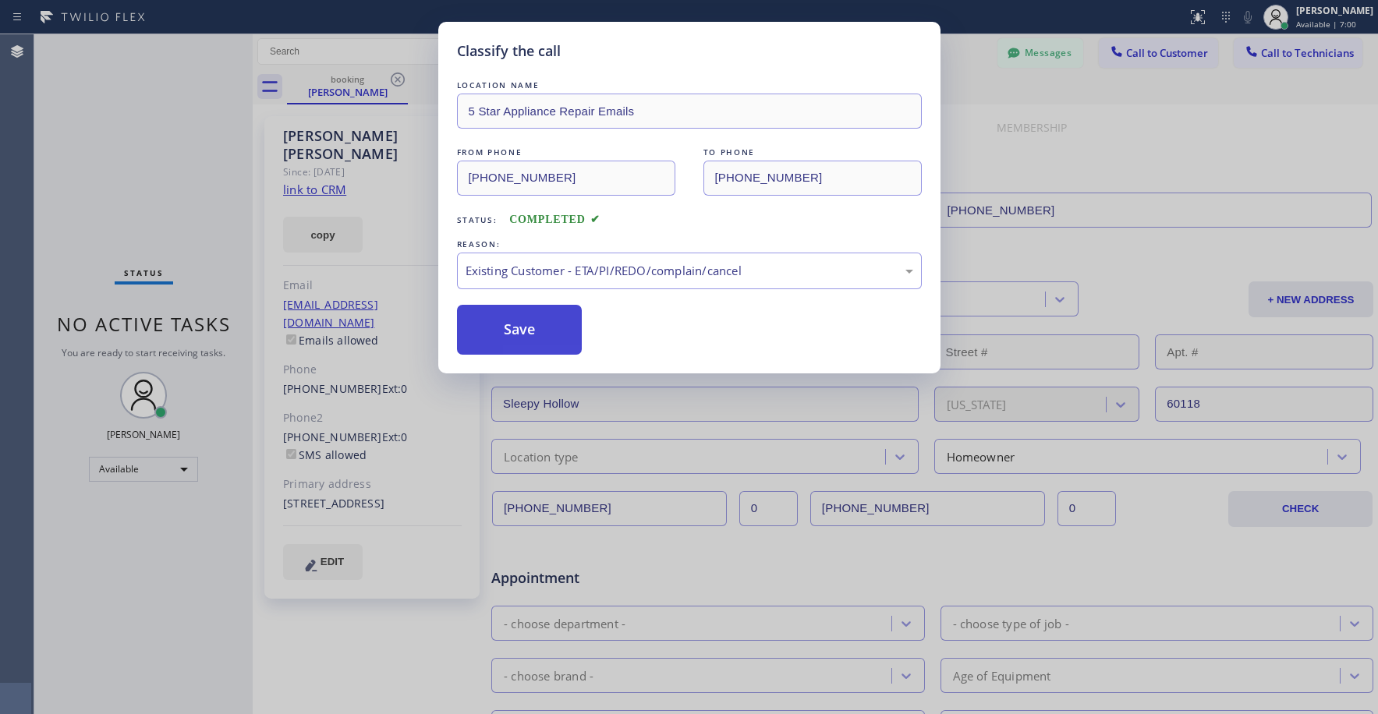
click at [519, 324] on button "Save" at bounding box center [520, 330] width 126 height 50
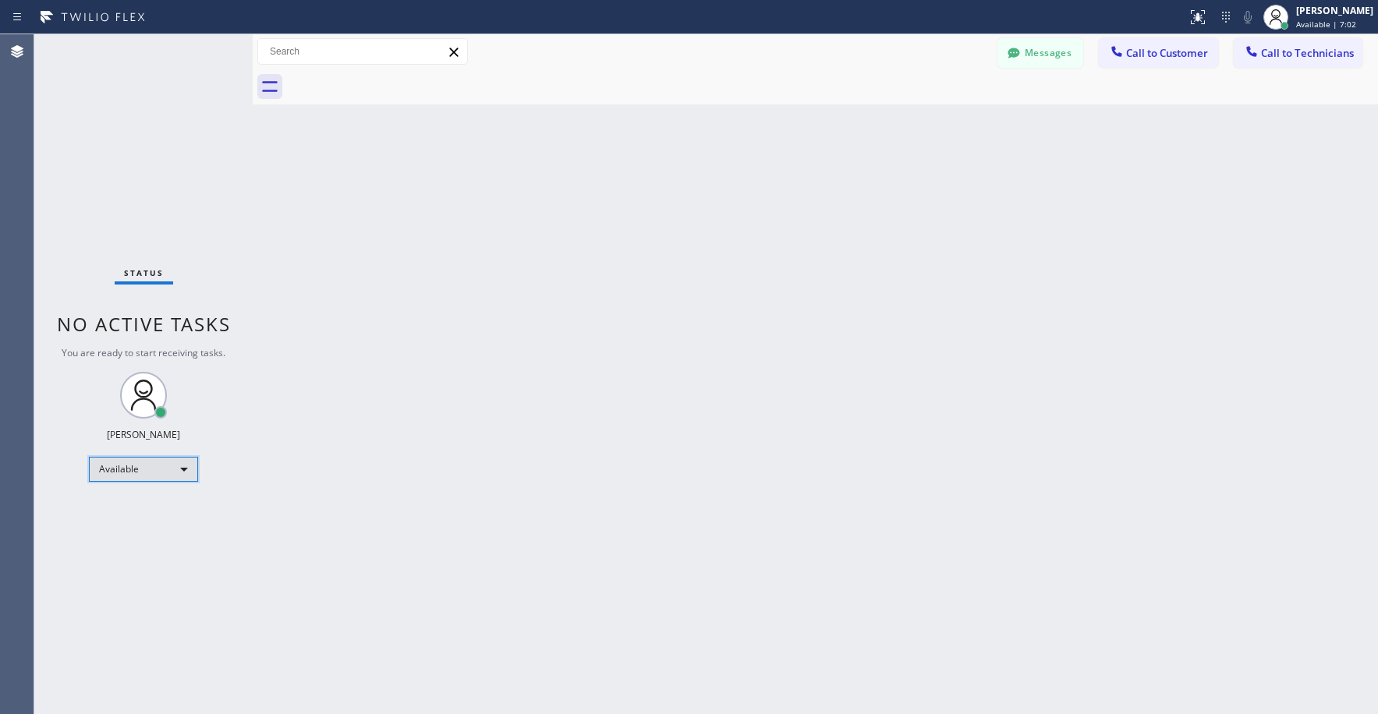
click at [152, 472] on div "Available" at bounding box center [143, 469] width 109 height 25
click at [127, 528] on li "Unavailable" at bounding box center [143, 530] width 106 height 19
click at [116, 204] on div "Status No active tasks You are ready to start receiving tasks. [PERSON_NAME] Av…" at bounding box center [143, 374] width 218 height 680
click at [1283, 57] on span "Call to Technicians" at bounding box center [1307, 53] width 93 height 14
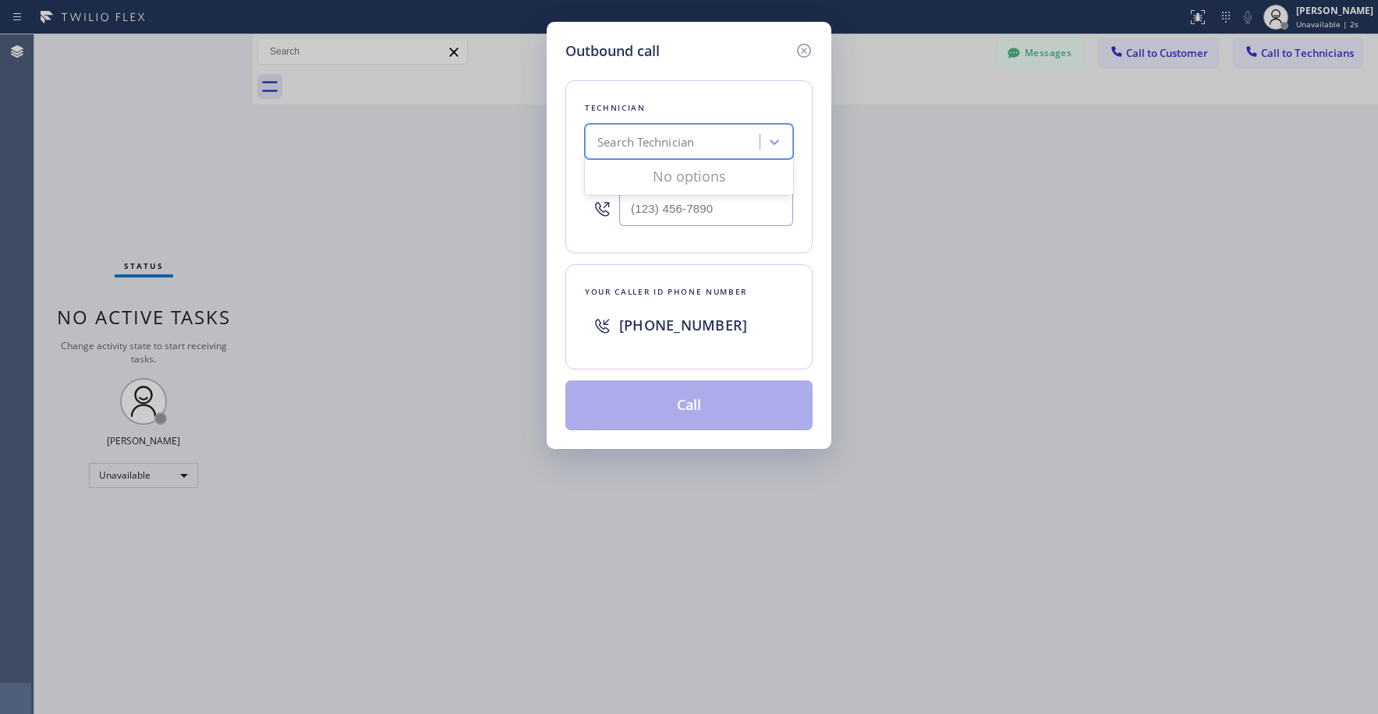
click at [680, 136] on div "Search Technician" at bounding box center [645, 142] width 97 height 18
type input "sf [PERSON_NAME]"
click at [664, 170] on div "[PERSON_NAME]" at bounding box center [689, 175] width 208 height 28
type input "[PHONE_NUMBER]"
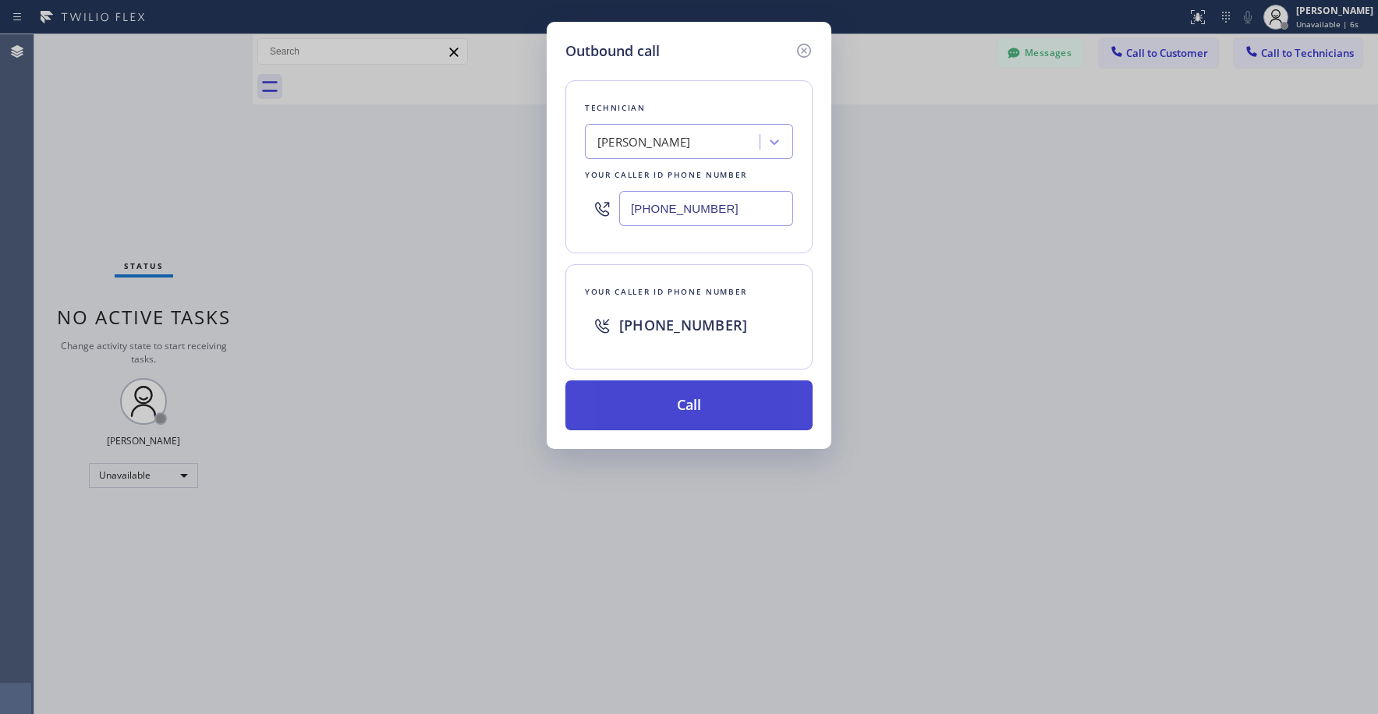
click at [699, 409] on button "Call" at bounding box center [688, 406] width 247 height 50
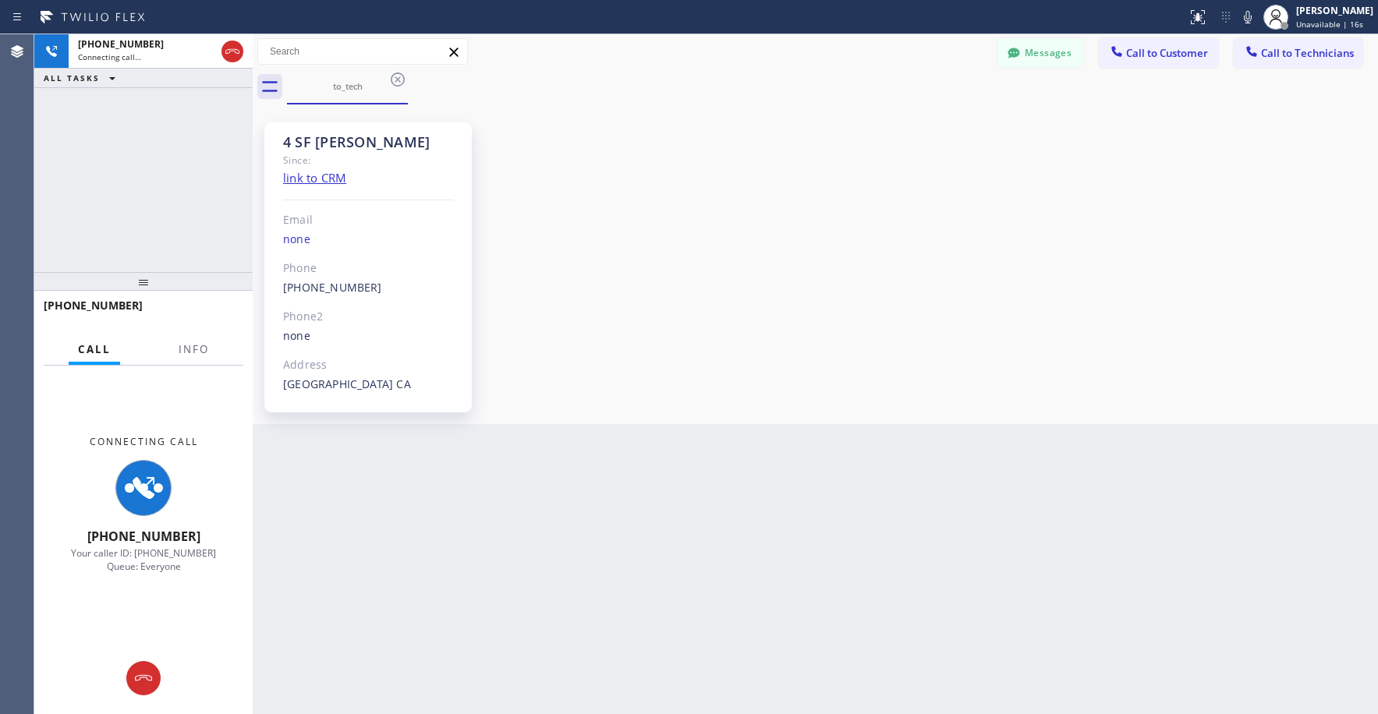
click at [170, 181] on div "[PHONE_NUMBER] Connecting call… ALL TASKS ALL TASKS ACTIVE TASKS TASKS IN WRAP …" at bounding box center [143, 153] width 218 height 238
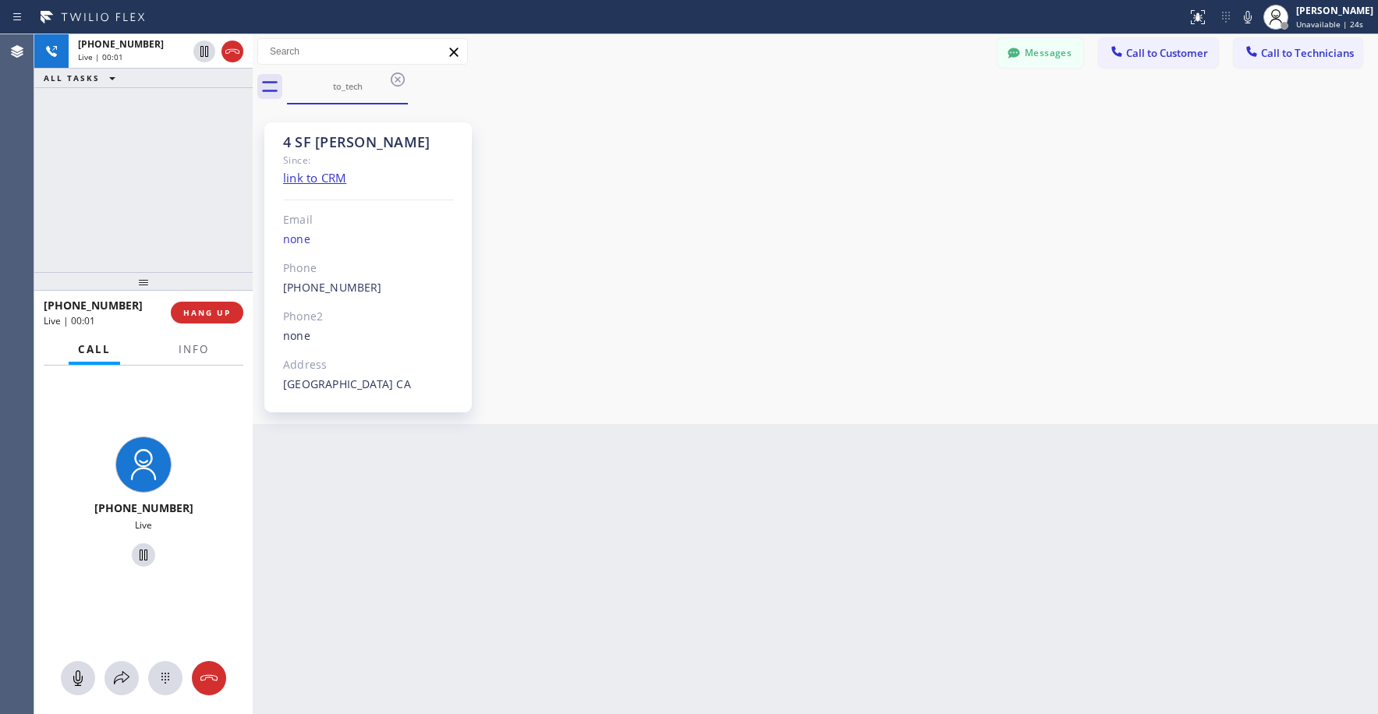
click at [143, 180] on div "[PHONE_NUMBER] Live | 00:01 ALL TASKS ALL TASKS ACTIVE TASKS TASKS IN WRAP UP" at bounding box center [143, 153] width 218 height 238
click at [151, 207] on div "[PHONE_NUMBER] Live | 03:29 ALL TASKS ALL TASKS ACTIVE TASKS TASKS IN WRAP UP" at bounding box center [143, 153] width 218 height 238
click at [155, 206] on div "[PHONE_NUMBER] Live | 03:34 ALL TASKS ALL TASKS ACTIVE TASKS TASKS IN WRAP UP" at bounding box center [143, 153] width 218 height 238
click at [129, 136] on div "[PHONE_NUMBER] Live | 12:56 ALL TASKS ALL TASKS ACTIVE TASKS TASKS IN WRAP UP" at bounding box center [143, 153] width 218 height 238
click at [136, 132] on div "[PHONE_NUMBER] Live | 12:59 ALL TASKS ALL TASKS ACTIVE TASKS TASKS IN WRAP UP" at bounding box center [143, 153] width 218 height 238
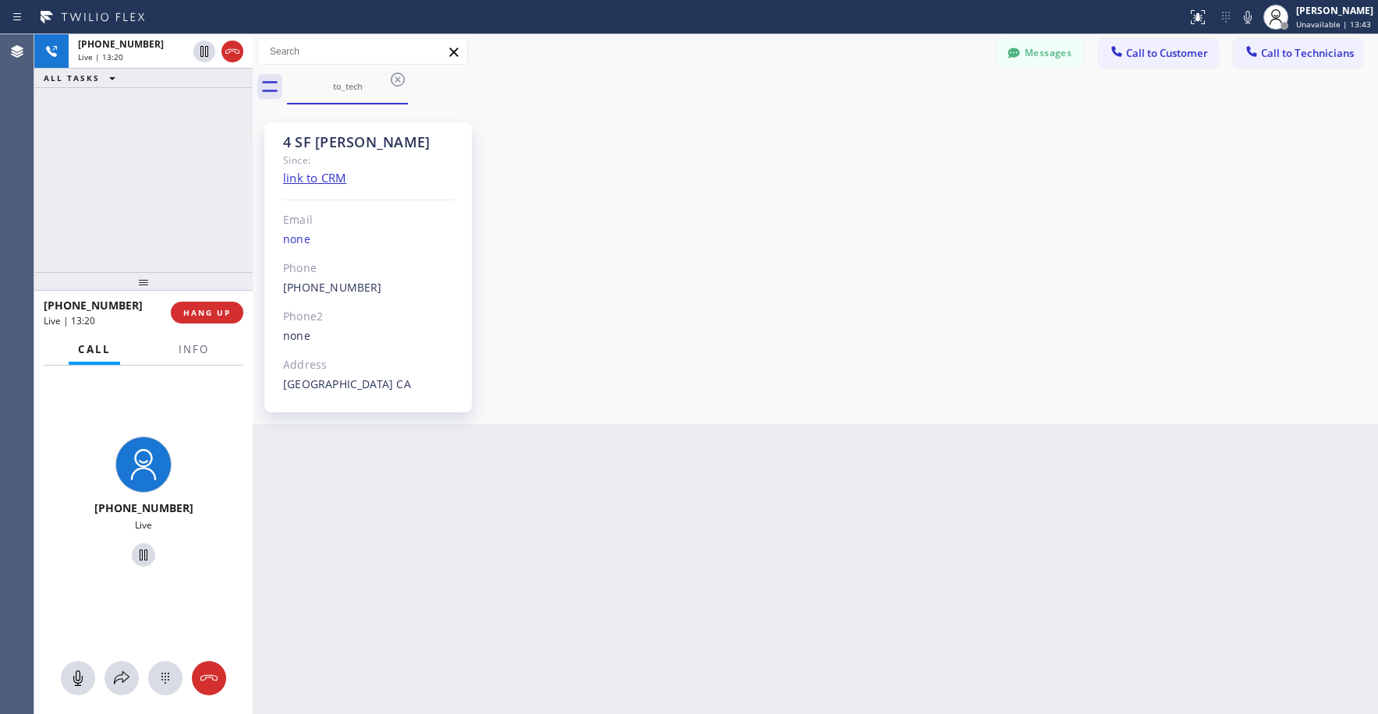
click at [133, 150] on div "[PHONE_NUMBER] Live | 13:20 ALL TASKS ALL TASKS ACTIVE TASKS TASKS IN WRAP UP" at bounding box center [143, 153] width 218 height 238
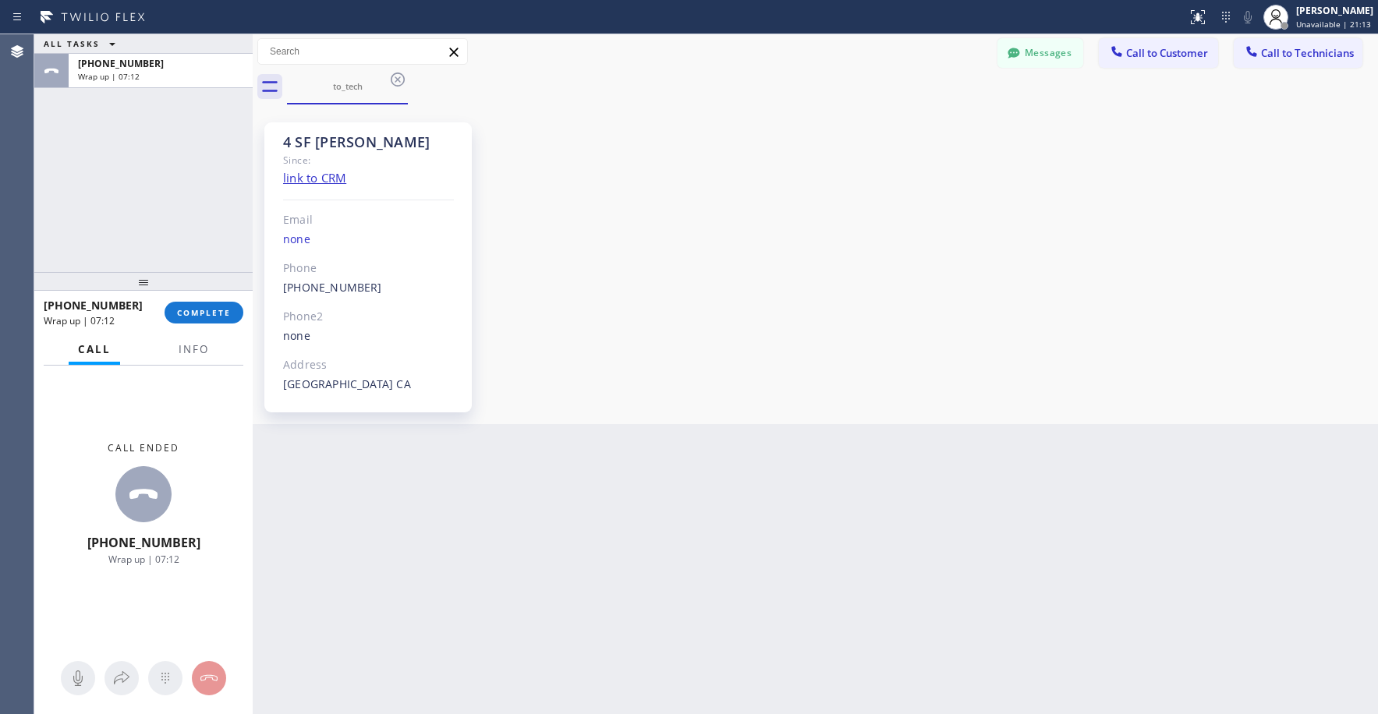
click at [128, 159] on div "ALL TASKS ALL TASKS ACTIVE TASKS TASKS IN WRAP UP [PHONE_NUMBER] Wrap up | 07:12" at bounding box center [143, 153] width 218 height 238
click at [206, 313] on span "COMPLETE" at bounding box center [204, 312] width 54 height 11
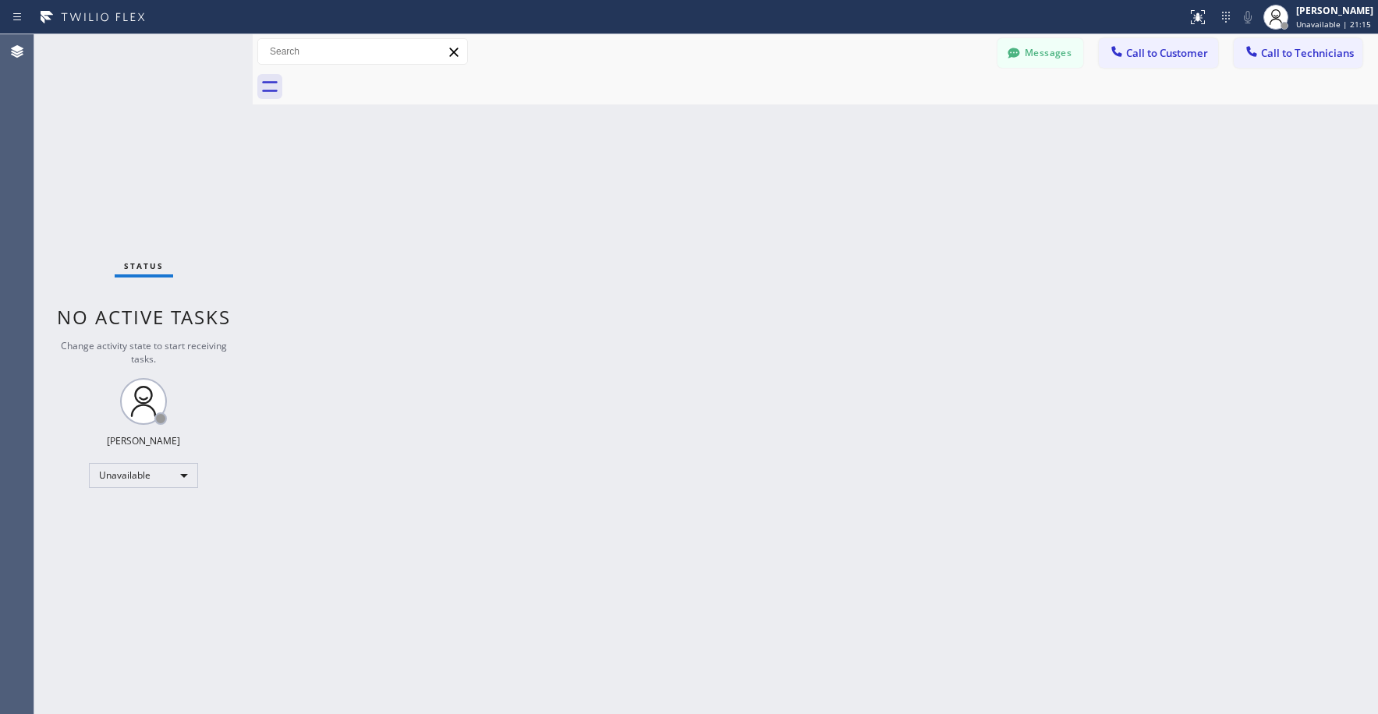
click at [150, 154] on div "Status No active tasks Change activity state to start receiving tasks. [PERSON_…" at bounding box center [143, 374] width 218 height 680
click at [146, 165] on div "Status No active tasks Change activity state to start receiving tasks. [PERSON_…" at bounding box center [143, 374] width 218 height 680
click at [173, 143] on div "Status No active tasks Change activity state to start receiving tasks. [PERSON_…" at bounding box center [143, 374] width 218 height 680
click at [123, 141] on div "Status No active tasks Change activity state to start receiving tasks. [PERSON_…" at bounding box center [143, 374] width 218 height 680
click at [133, 161] on div "Status No active tasks Change activity state to start receiving tasks. [PERSON_…" at bounding box center [143, 374] width 218 height 680
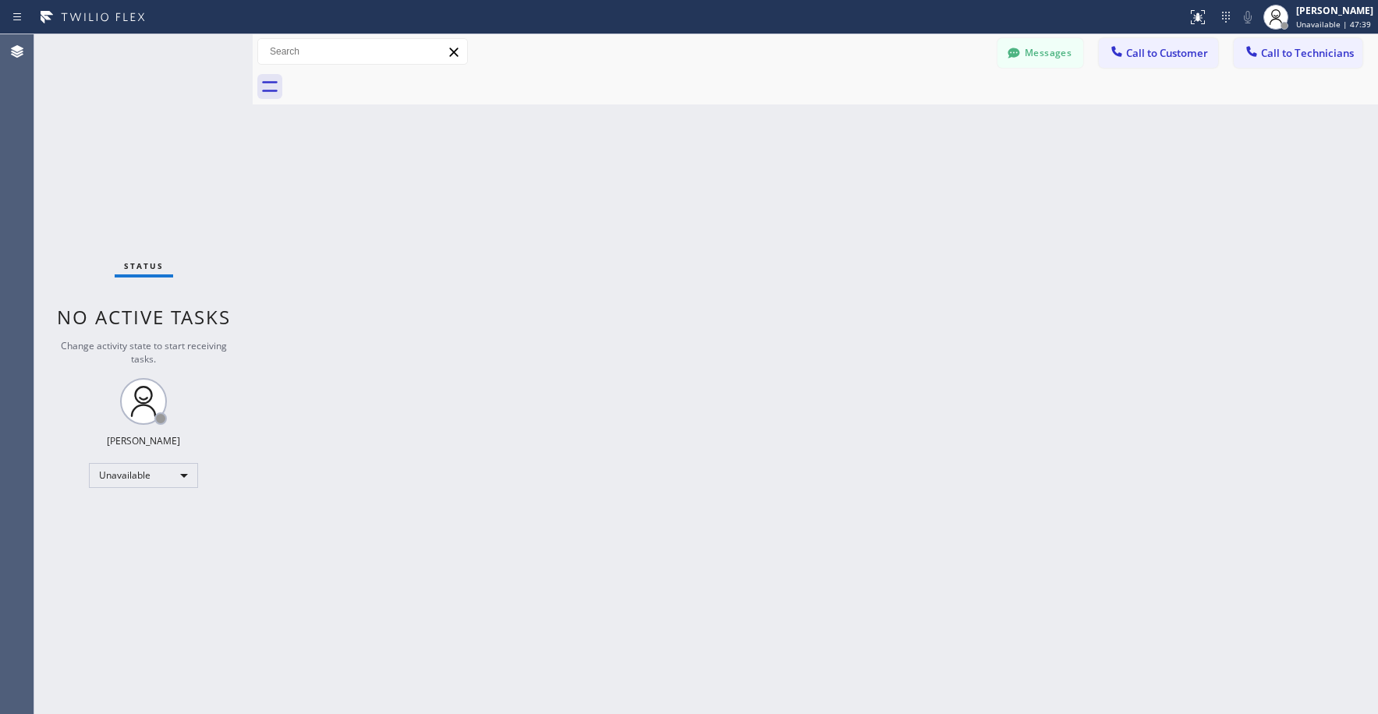
click at [162, 121] on div "Status No active tasks Change activity state to start receiving tasks. [PERSON_…" at bounding box center [143, 374] width 218 height 680
click at [134, 133] on div "Status No active tasks Change activity state to start receiving tasks. [PERSON_…" at bounding box center [143, 374] width 218 height 680
click at [95, 202] on div "Status No active tasks Change activity state to start receiving tasks. [PERSON_…" at bounding box center [143, 374] width 218 height 680
click at [117, 90] on div "Status No active tasks Change activity state to start receiving tasks. [PERSON_…" at bounding box center [143, 374] width 218 height 680
click at [126, 475] on div "Unavailable" at bounding box center [143, 475] width 109 height 25
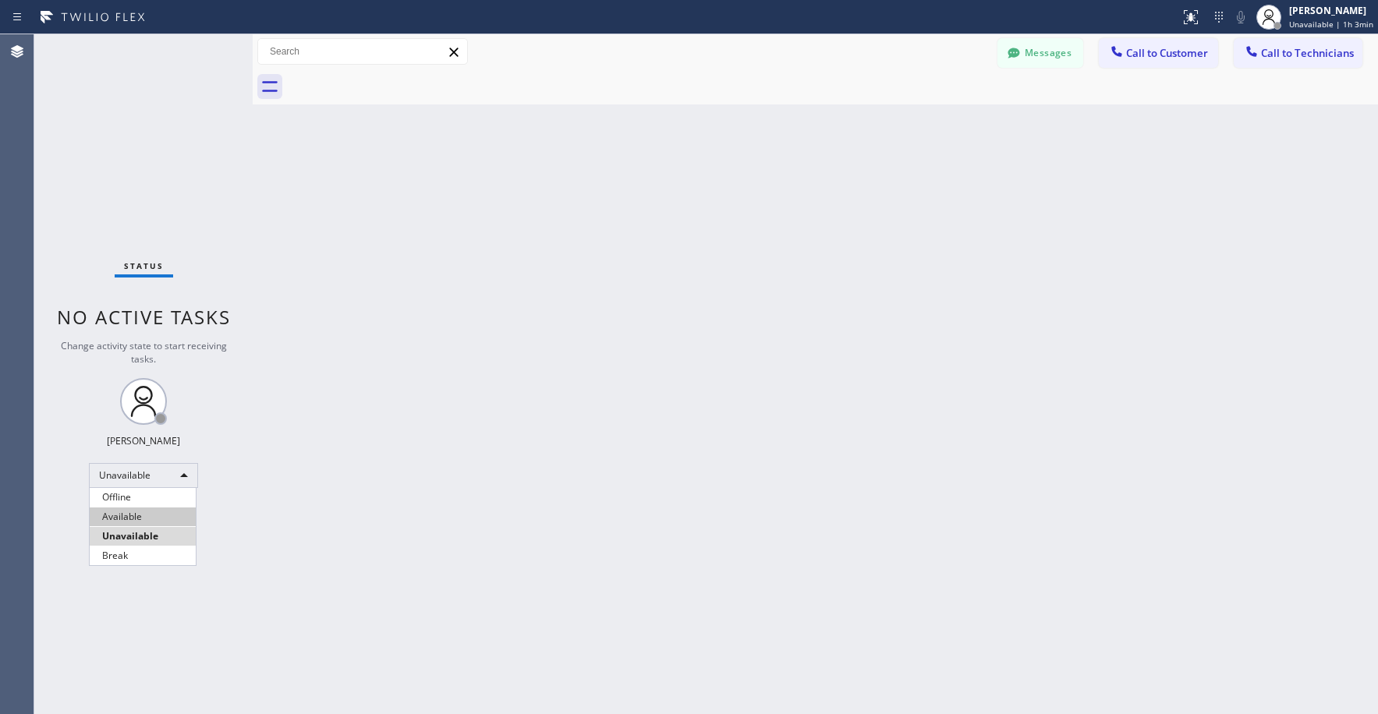
click at [126, 516] on li "Available" at bounding box center [143, 517] width 106 height 19
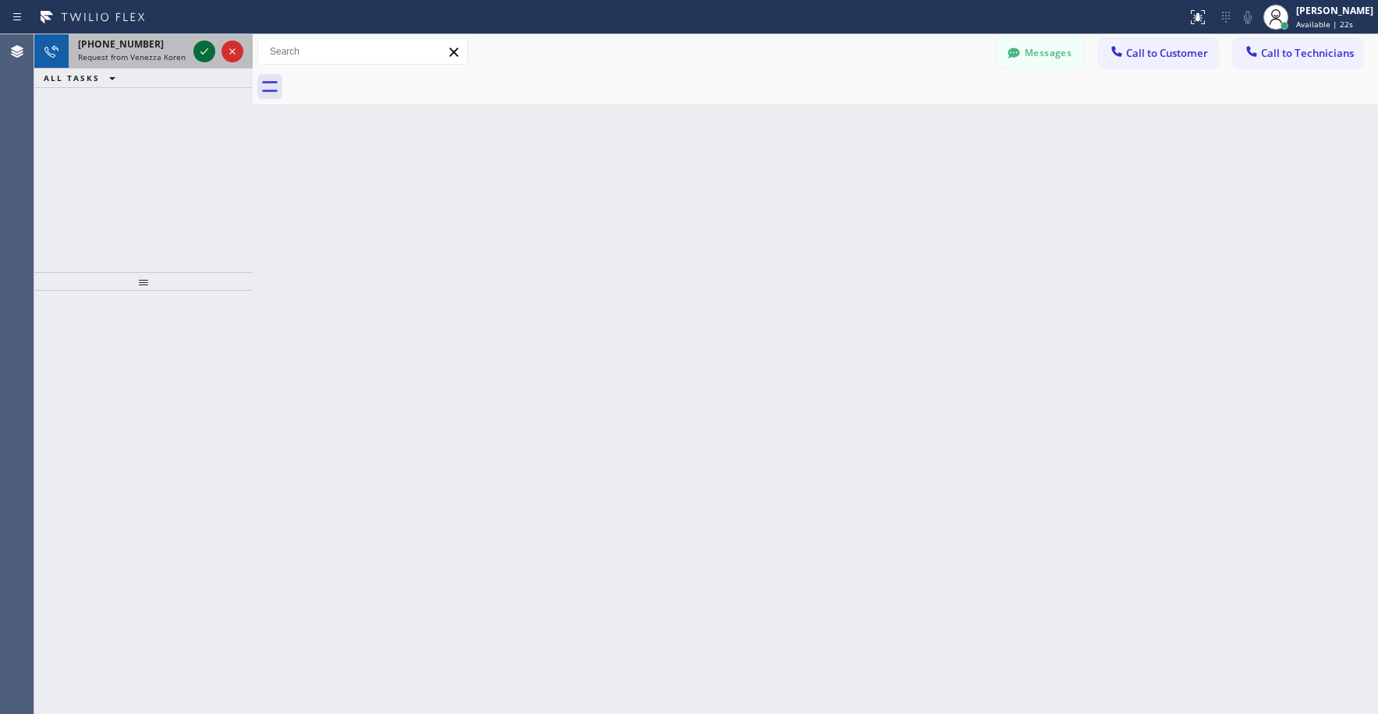
click at [205, 53] on icon at bounding box center [204, 51] width 19 height 19
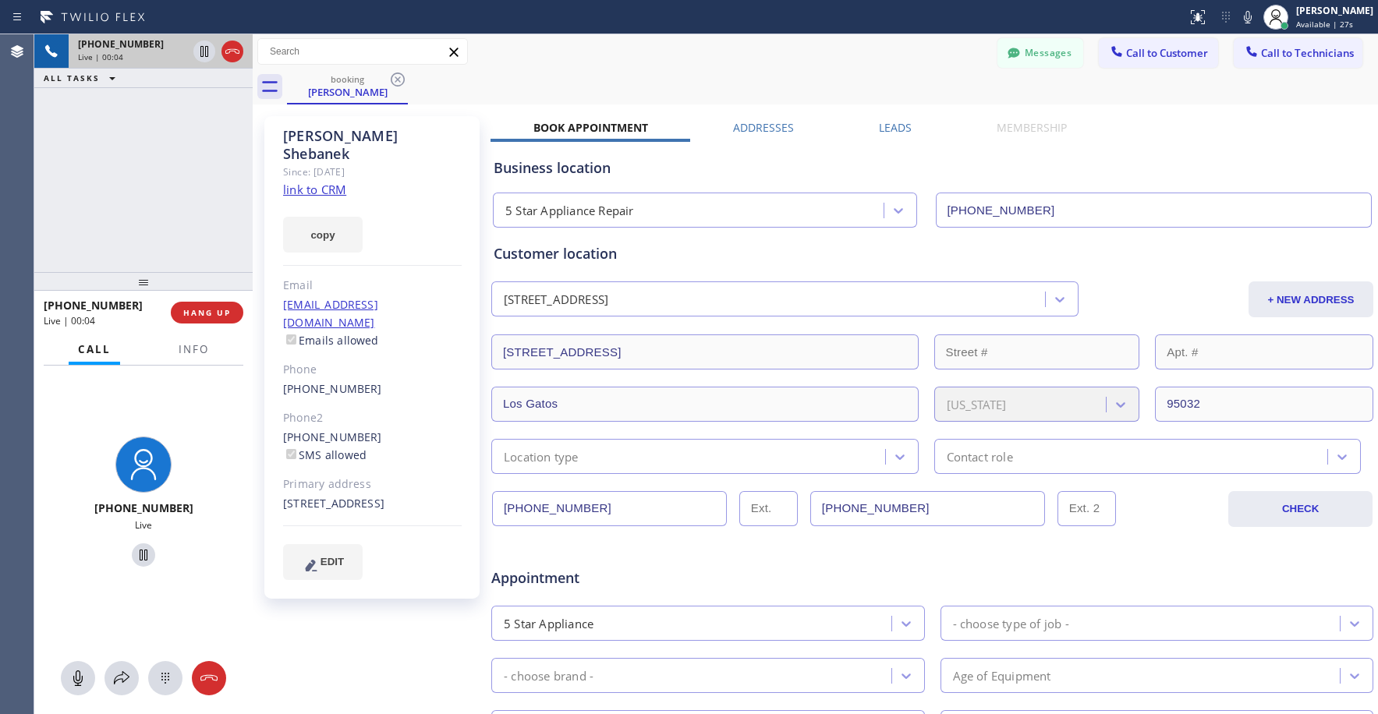
click at [106, 162] on div "[PHONE_NUMBER] Live | 00:04 ALL TASKS ALL TASKS ACTIVE TASKS TASKS IN WRAP UP" at bounding box center [143, 153] width 218 height 238
click at [179, 170] on div "[PHONE_NUMBER] Live | 02:12 ALL TASKS ALL TASKS ACTIVE TASKS TASKS IN WRAP UP" at bounding box center [143, 153] width 218 height 238
click at [189, 168] on div "[PHONE_NUMBER] Live | 02:22 ALL TASKS ALL TASKS ACTIVE TASKS TASKS IN WRAP UP" at bounding box center [143, 153] width 218 height 238
click at [124, 193] on div "[PHONE_NUMBER] Live | 02:24 ALL TASKS ALL TASKS ACTIVE TASKS TASKS IN WRAP UP" at bounding box center [143, 153] width 218 height 238
click at [97, 127] on div "[PHONE_NUMBER] Live | 02:29 ALL TASKS ALL TASKS ACTIVE TASKS TASKS IN WRAP UP" at bounding box center [143, 153] width 218 height 238
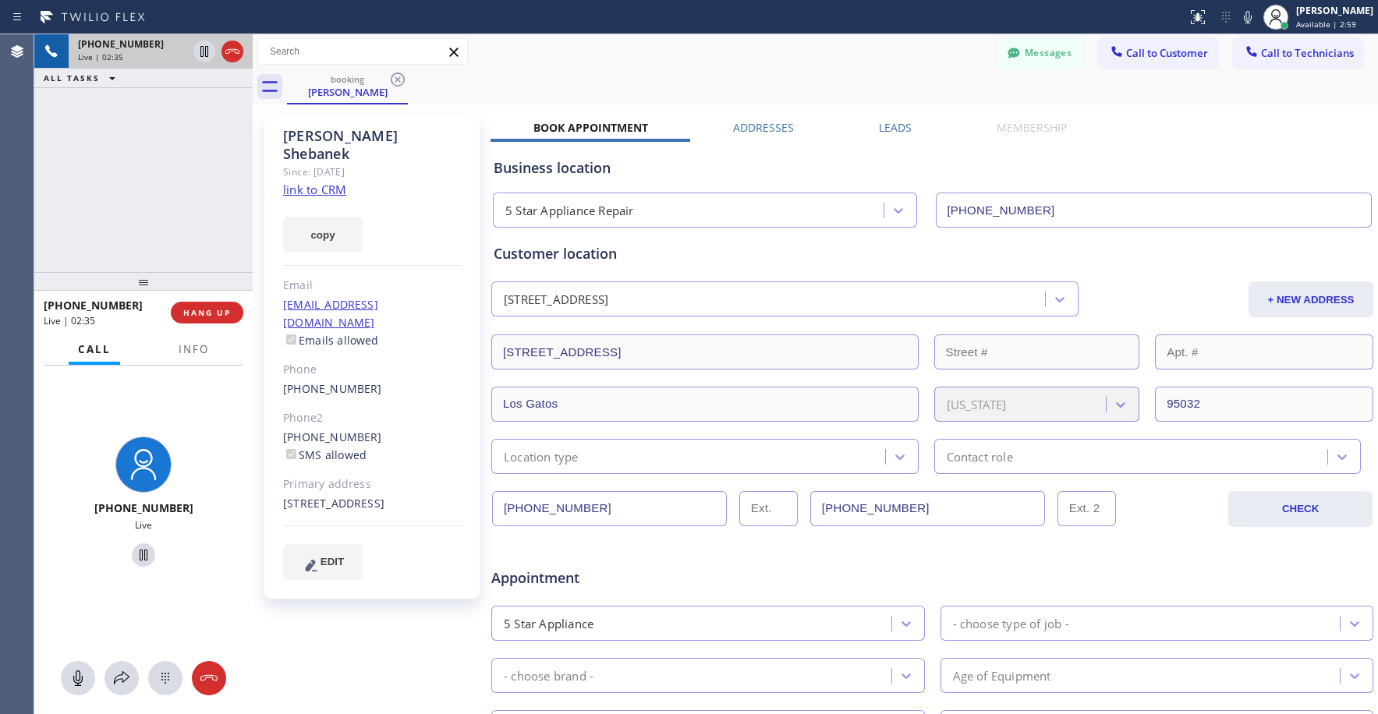
click at [136, 186] on div "[PHONE_NUMBER] Live | 02:35 ALL TASKS ALL TASKS ACTIVE TASKS TASKS IN WRAP UP" at bounding box center [143, 153] width 218 height 238
click at [141, 183] on div "[PHONE_NUMBER] Live | 02:37 ALL TASKS ALL TASKS ACTIVE TASKS TASKS IN WRAP UP" at bounding box center [143, 153] width 218 height 238
click at [141, 183] on div "[PHONE_NUMBER] Live | 02:39 ALL TASKS ALL TASKS ACTIVE TASKS TASKS IN WRAP UP" at bounding box center [143, 153] width 218 height 238
click at [122, 164] on div "[PHONE_NUMBER] Live | 02:44 ALL TASKS ALL TASKS ACTIVE TASKS TASKS IN WRAP UP" at bounding box center [143, 153] width 218 height 238
click at [158, 150] on div "[PHONE_NUMBER] Live | 02:46 ALL TASKS ALL TASKS ACTIVE TASKS TASKS IN WRAP UP" at bounding box center [143, 153] width 218 height 238
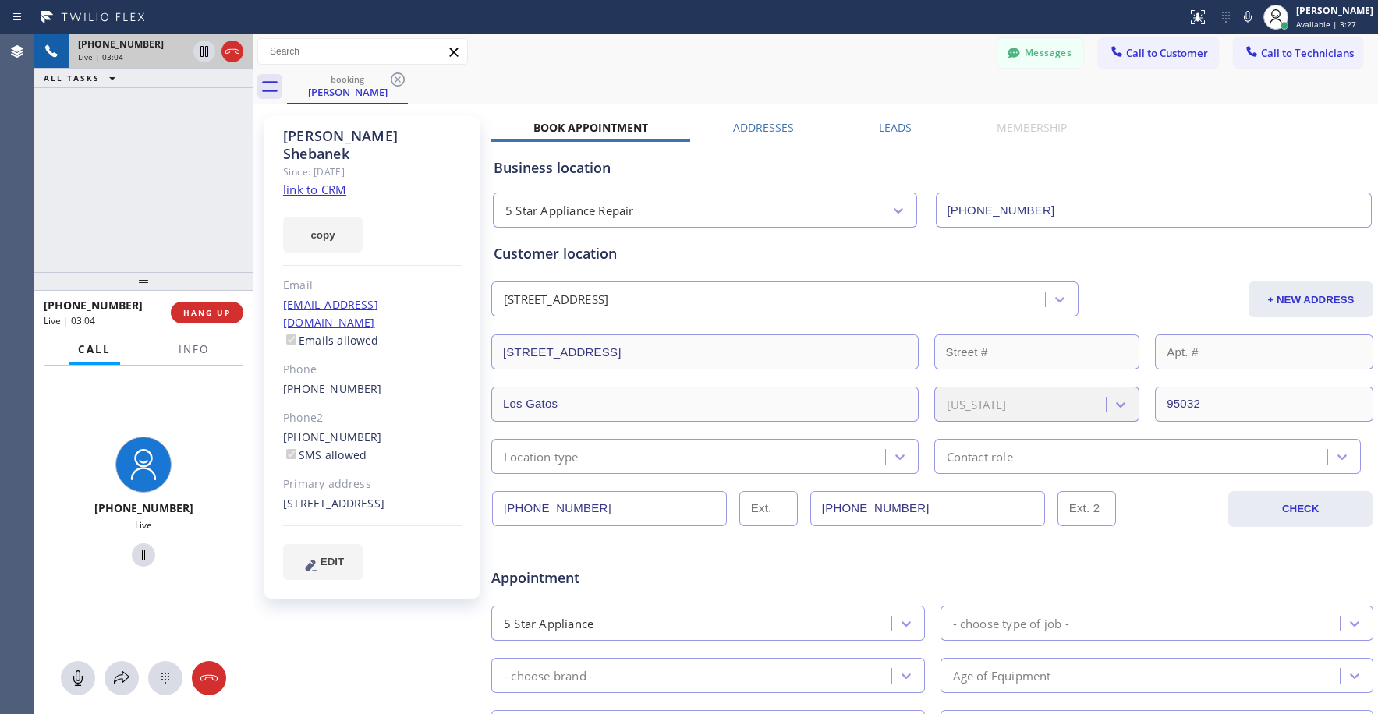
click at [129, 151] on div "[PHONE_NUMBER] Live | 03:04 ALL TASKS ALL TASKS ACTIVE TASKS TASKS IN WRAP UP" at bounding box center [143, 153] width 218 height 238
click at [150, 165] on div "[PHONE_NUMBER] Live | 03:07 ALL TASKS ALL TASKS ACTIVE TASKS TASKS IN WRAP UP" at bounding box center [143, 153] width 218 height 238
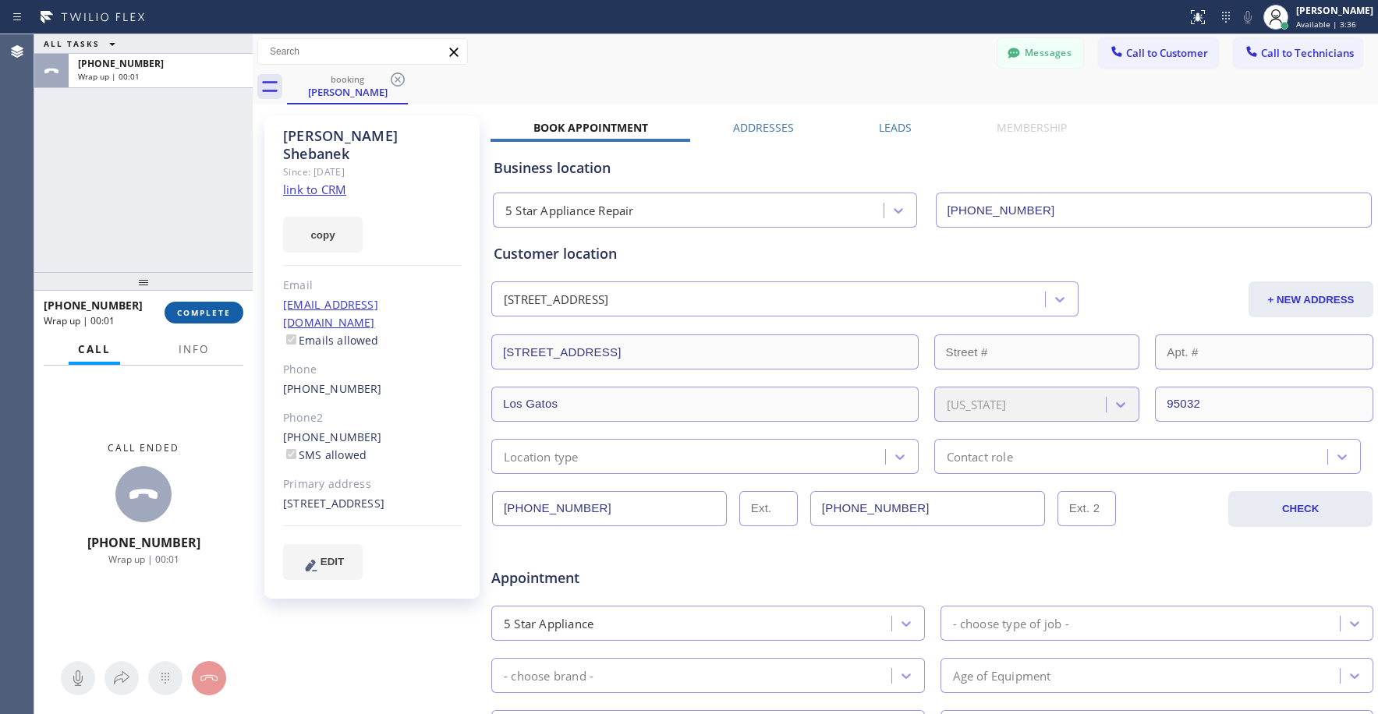
click at [200, 318] on span "COMPLETE" at bounding box center [204, 312] width 54 height 11
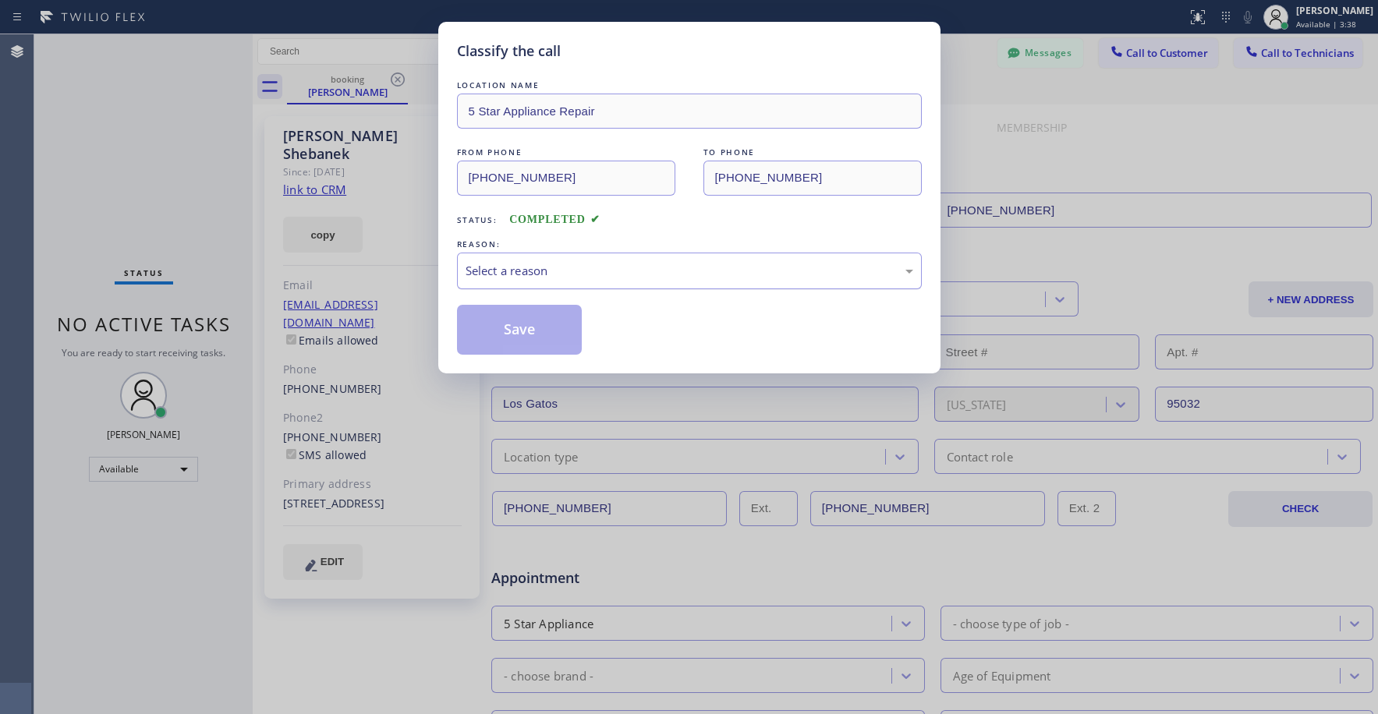
click at [565, 264] on div "Select a reason" at bounding box center [690, 271] width 448 height 18
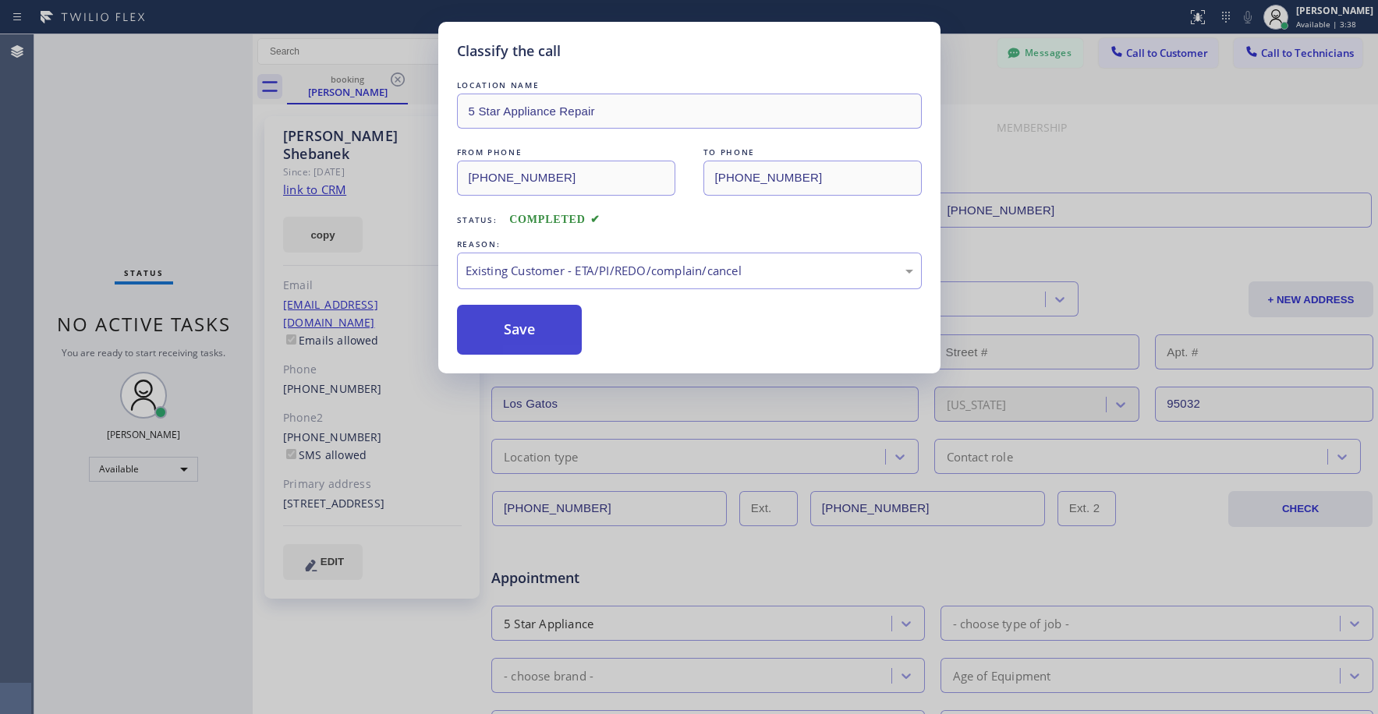
click at [498, 338] on button "Save" at bounding box center [520, 330] width 126 height 50
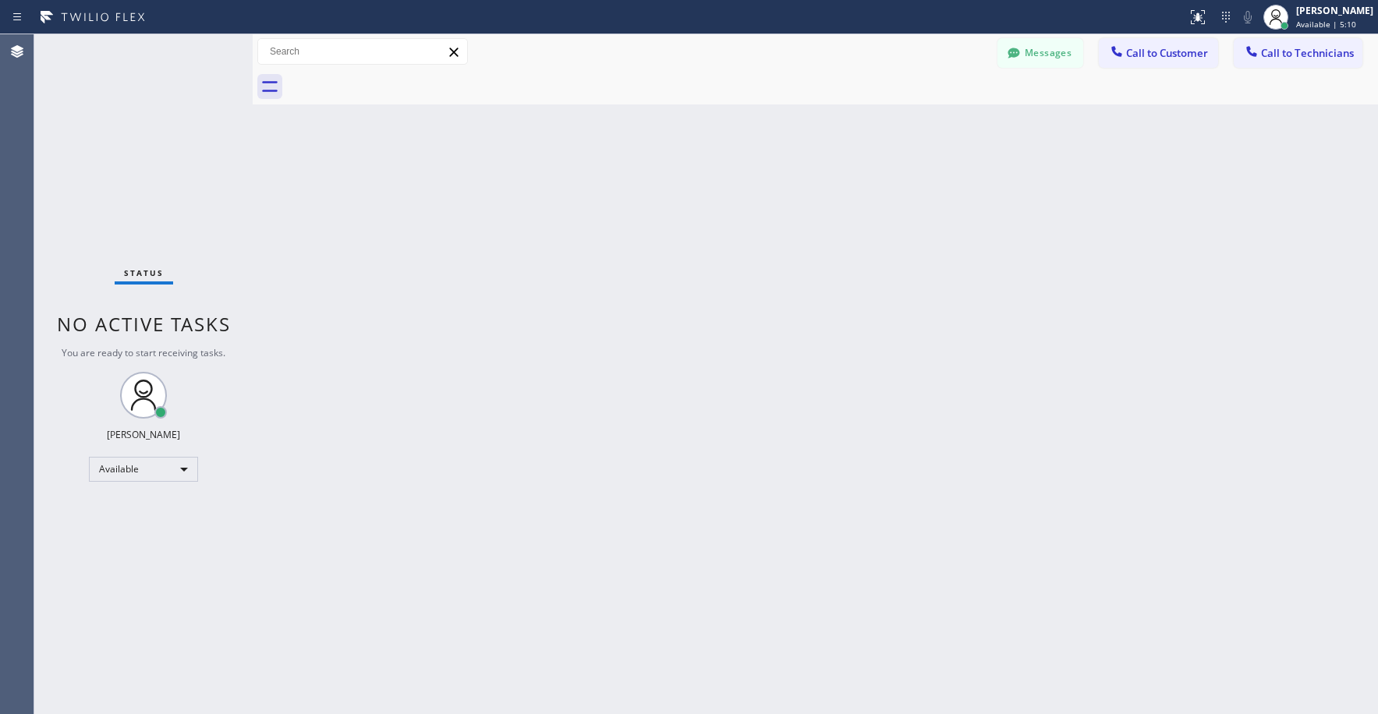
click at [133, 163] on div "Status No active tasks You are ready to start receiving tasks. [PERSON_NAME] Av…" at bounding box center [143, 374] width 218 height 680
click at [116, 465] on div "Available" at bounding box center [143, 469] width 109 height 25
click at [127, 524] on li "Unavailable" at bounding box center [143, 530] width 106 height 19
drag, startPoint x: 168, startPoint y: 105, endPoint x: 143, endPoint y: 386, distance: 281.8
click at [168, 107] on div "Status No active tasks Change activity state to start receiving tasks. [PERSON_…" at bounding box center [143, 374] width 218 height 680
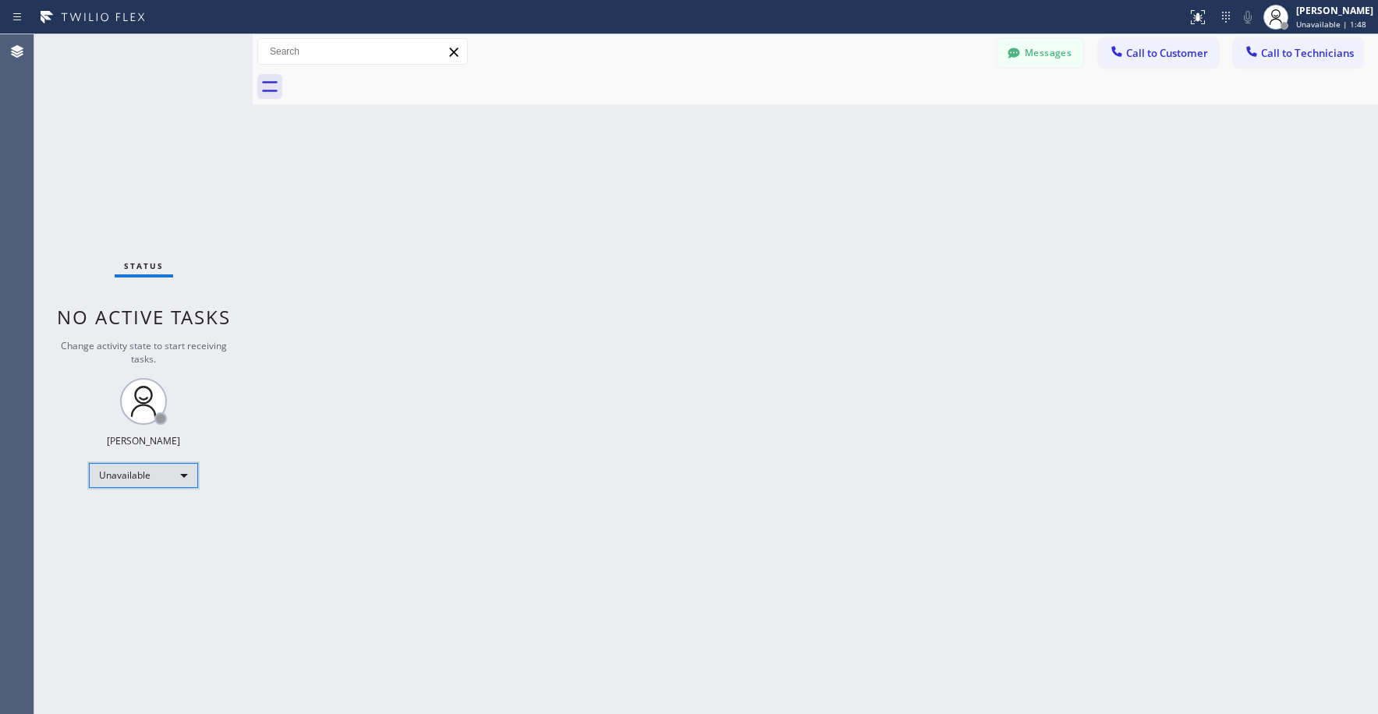
click at [133, 470] on div "Unavailable" at bounding box center [143, 475] width 109 height 25
click at [133, 552] on li "Break" at bounding box center [143, 556] width 106 height 19
click at [134, 476] on div "Break" at bounding box center [143, 475] width 109 height 25
click at [129, 542] on li "Unavailable" at bounding box center [143, 536] width 106 height 19
click at [136, 147] on div "Status No active tasks Change activity state to start receiving tasks. [PERSON_…" at bounding box center [143, 374] width 218 height 680
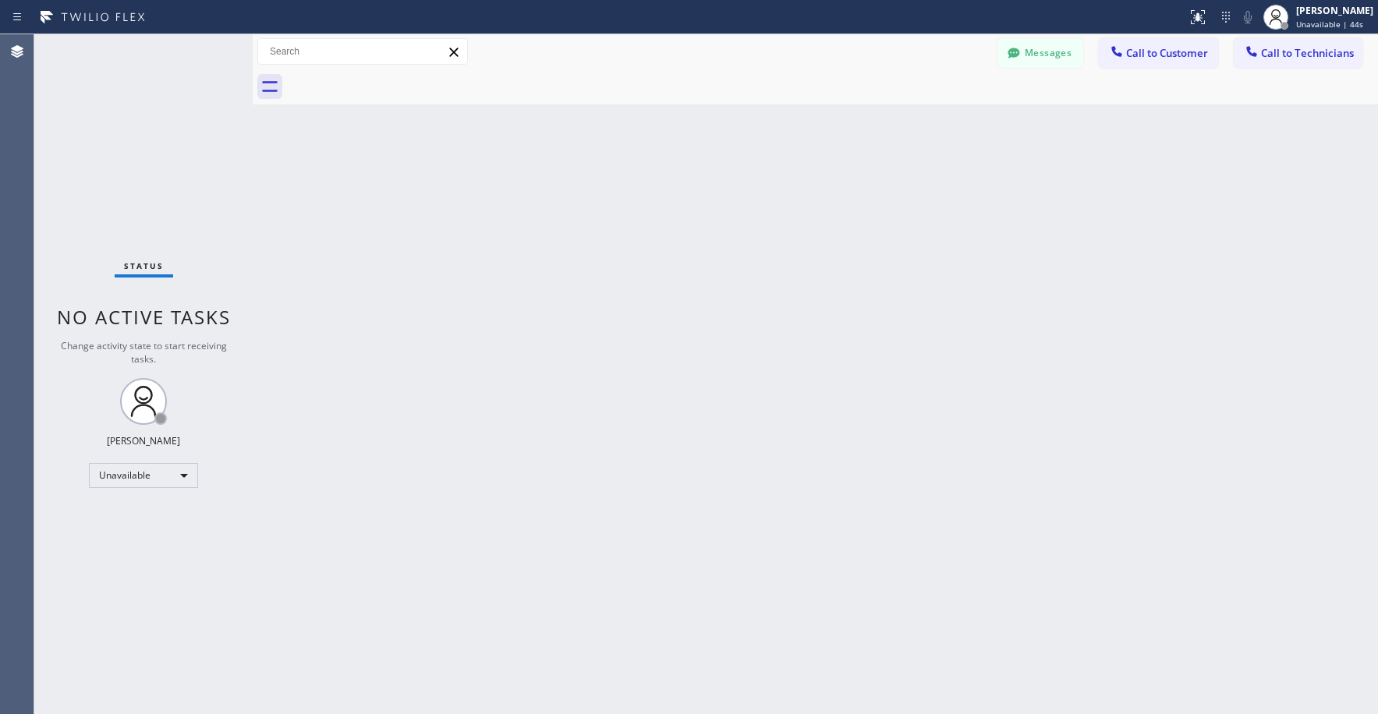
click at [119, 133] on div "Status No active tasks Change activity state to start receiving tasks. [PERSON_…" at bounding box center [143, 374] width 218 height 680
click at [152, 154] on div "Status No active tasks Change activity state to start receiving tasks. [PERSON_…" at bounding box center [143, 374] width 218 height 680
click at [118, 125] on div "Status No active tasks Change activity state to start receiving tasks. [PERSON_…" at bounding box center [143, 374] width 218 height 680
click at [134, 108] on div "Status No active tasks Change activity state to start receiving tasks. [PERSON_…" at bounding box center [143, 374] width 218 height 680
drag, startPoint x: 123, startPoint y: 108, endPoint x: 144, endPoint y: 102, distance: 22.0
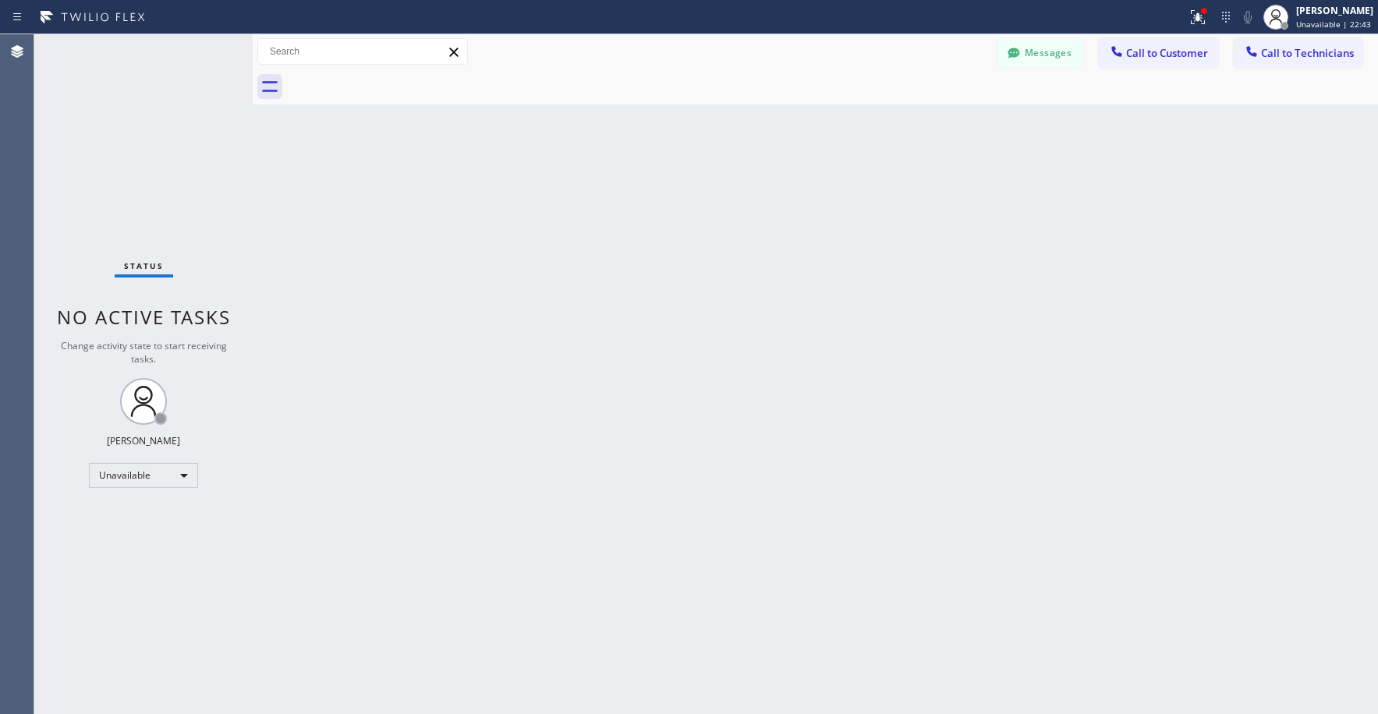
click at [123, 109] on div "Status No active tasks Change activity state to start receiving tasks. [PERSON_…" at bounding box center [143, 374] width 218 height 680
click at [125, 95] on div "Status No active tasks Change activity state to start receiving tasks. [PERSON_…" at bounding box center [143, 374] width 218 height 680
drag, startPoint x: 157, startPoint y: 174, endPoint x: 183, endPoint y: 199, distance: 36.4
click at [159, 176] on div "Status No active tasks Change activity state to start receiving tasks. [PERSON_…" at bounding box center [143, 374] width 218 height 680
click at [142, 182] on div "Status No active tasks Change activity state to start receiving tasks. [PERSON_…" at bounding box center [143, 374] width 218 height 680
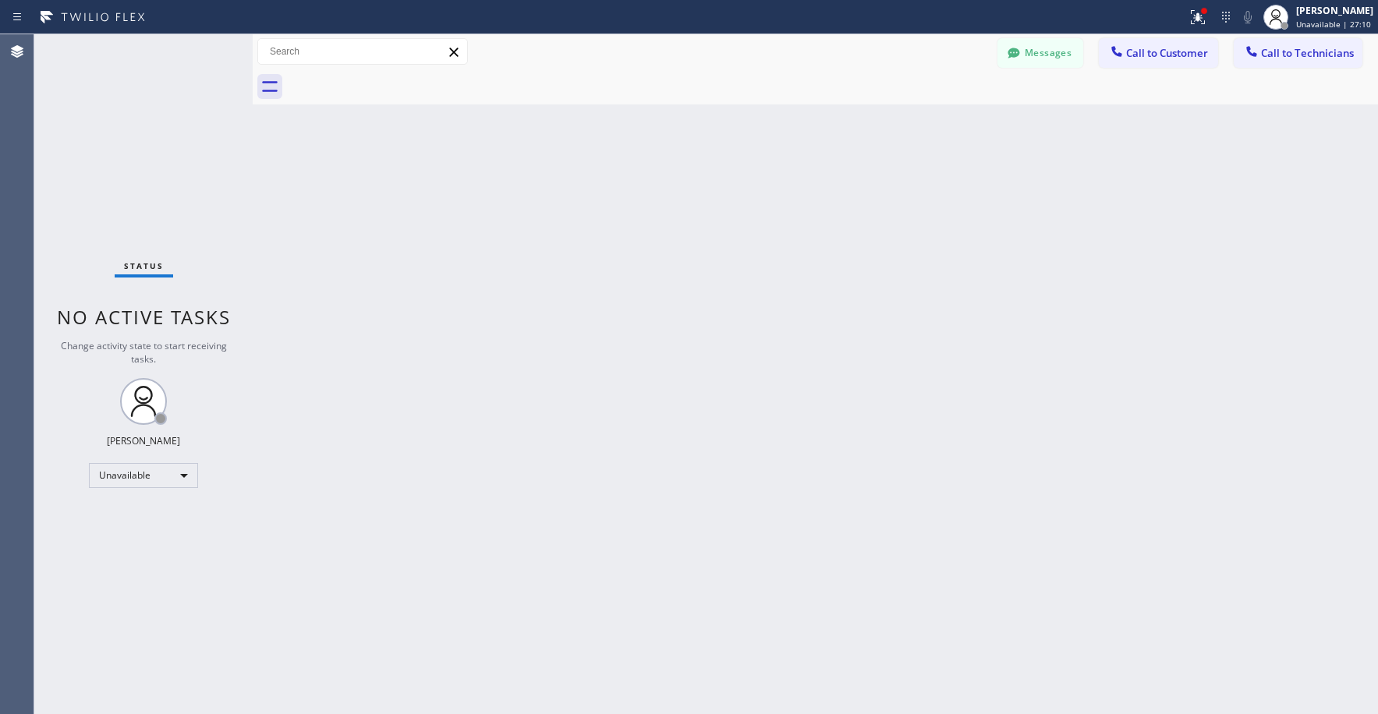
click at [140, 118] on div "Status No active tasks Change activity state to start receiving tasks. [PERSON_…" at bounding box center [143, 374] width 218 height 680
drag, startPoint x: 1059, startPoint y: 51, endPoint x: 809, endPoint y: 135, distance: 263.8
click at [1058, 52] on button "Messages" at bounding box center [1040, 53] width 86 height 30
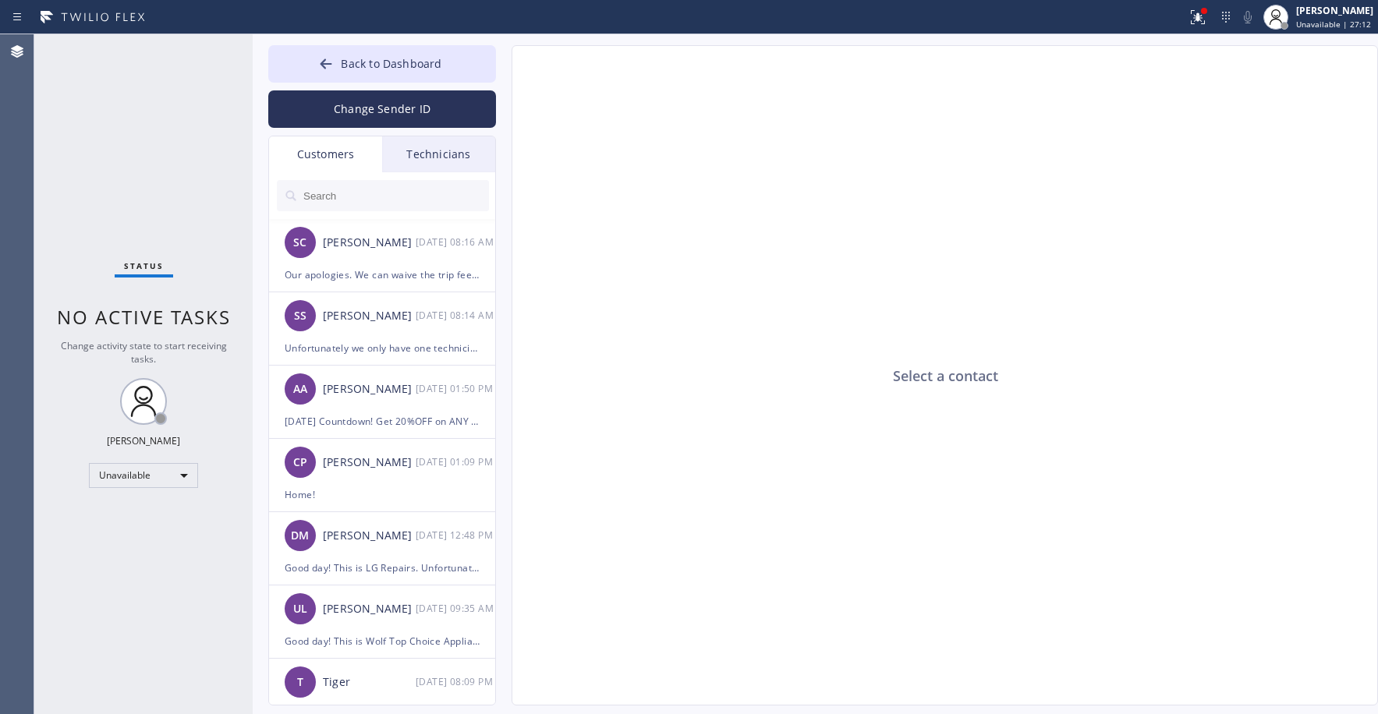
click at [355, 200] on input "text" at bounding box center [395, 195] width 187 height 31
paste input "FBYJAH"
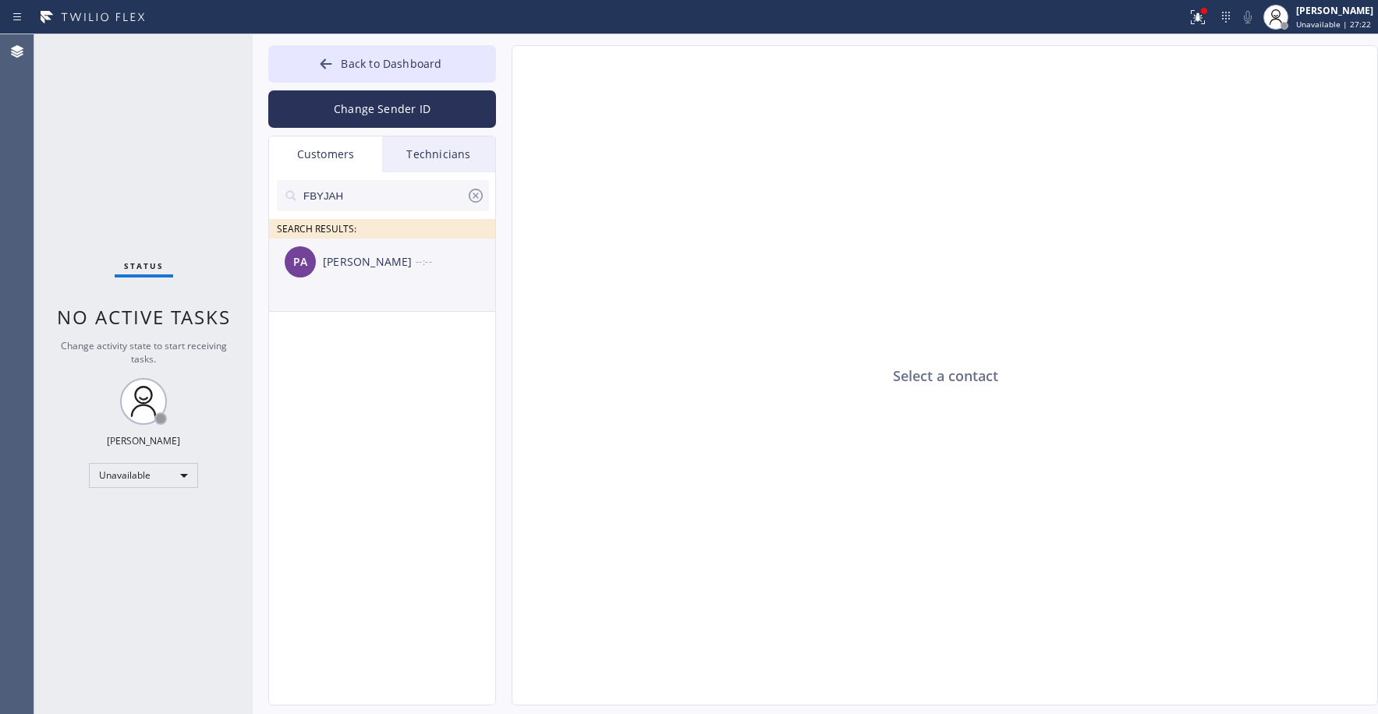
type input "FBYJAH"
click at [362, 283] on div "PA [PERSON_NAME] --:--" at bounding box center [383, 262] width 228 height 47
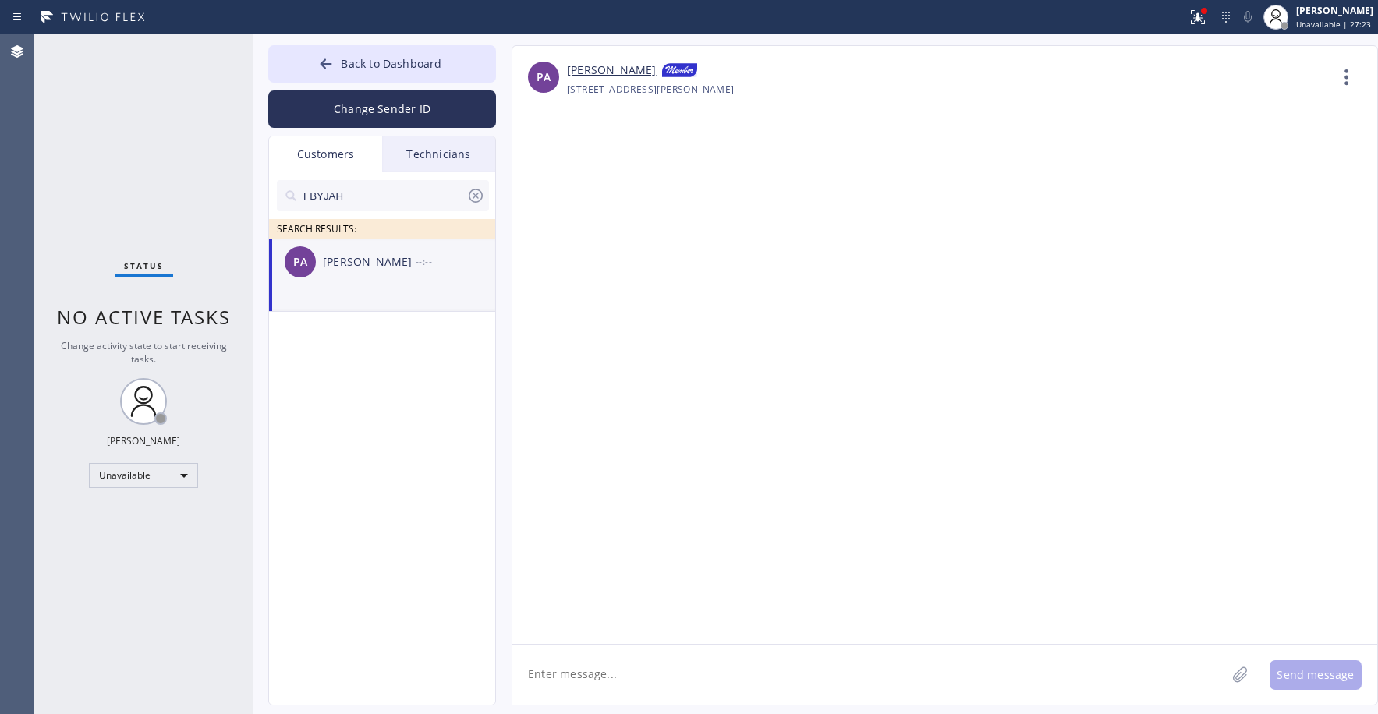
click at [634, 674] on textarea at bounding box center [868, 675] width 713 height 60
paste textarea "Appliance Express Viking Repair"
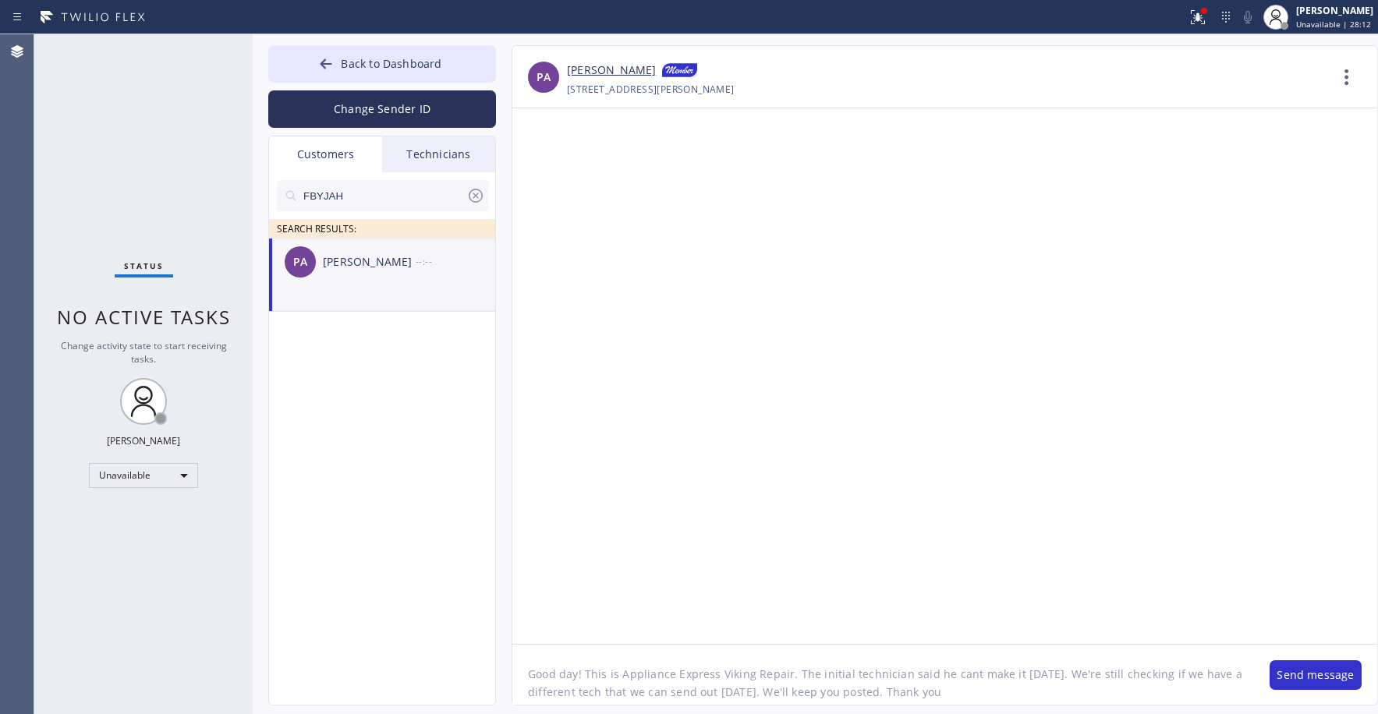
type textarea "Good day! This is Appliance Express Viking Repair. The initial technician said …"
click at [1017, 439] on div at bounding box center [944, 376] width 865 height 536
click at [1306, 664] on button "Send message" at bounding box center [1315, 675] width 92 height 30
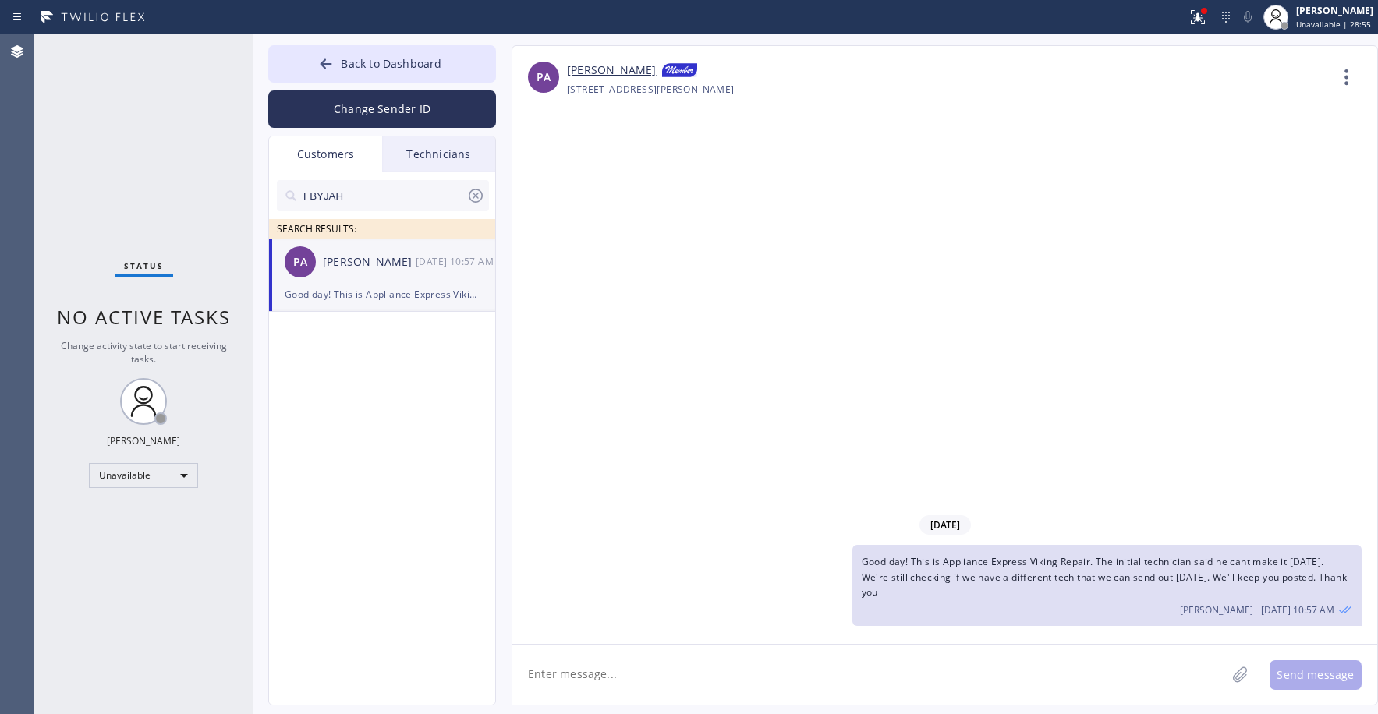
drag, startPoint x: 108, startPoint y: 112, endPoint x: 111, endPoint y: 150, distance: 39.1
click at [108, 115] on div "Status No active tasks Change activity state to start receiving tasks. [PERSON_…" at bounding box center [143, 374] width 218 height 680
click at [474, 198] on icon at bounding box center [476, 196] width 14 height 14
click at [188, 137] on div "Status No active tasks Change activity state to start receiving tasks. [PERSON_…" at bounding box center [143, 374] width 218 height 680
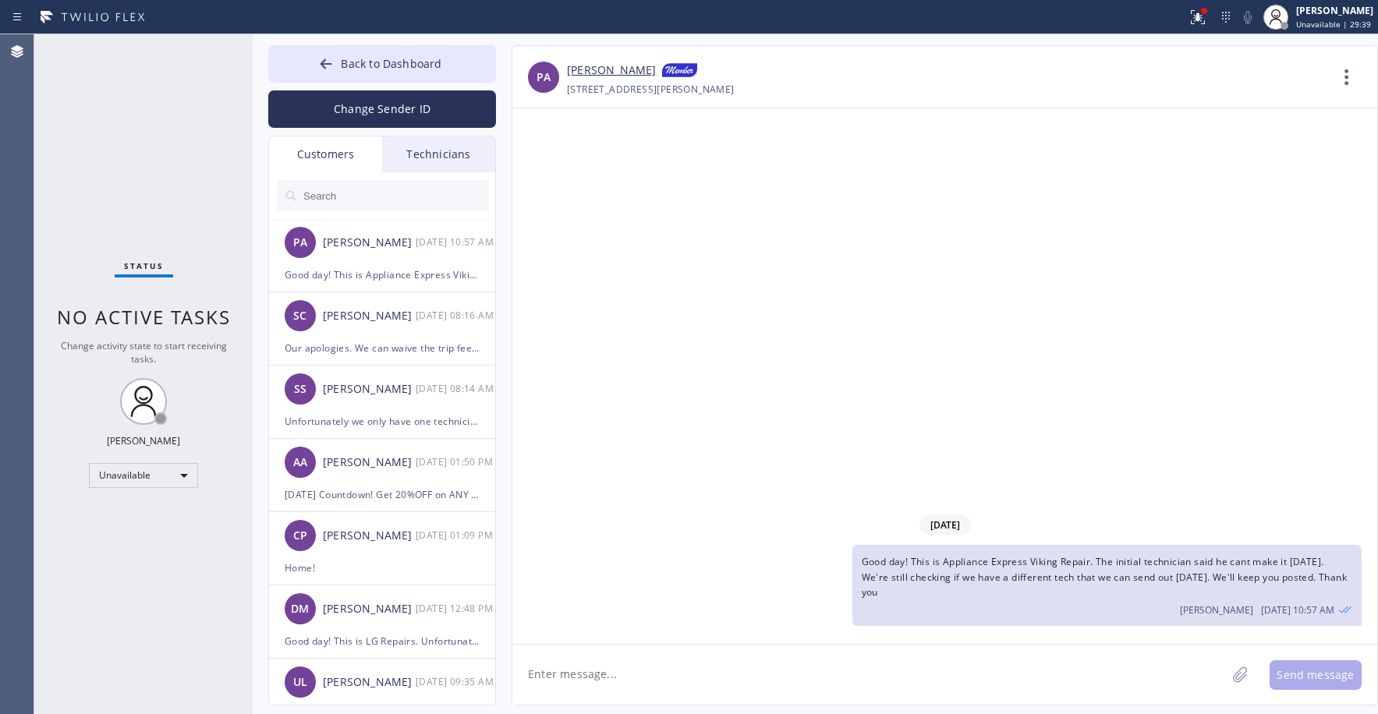
click at [140, 103] on div "Status No active tasks Change activity state to start receiving tasks. [PERSON_…" at bounding box center [143, 374] width 218 height 680
click at [349, 68] on span "Back to Dashboard" at bounding box center [391, 63] width 101 height 15
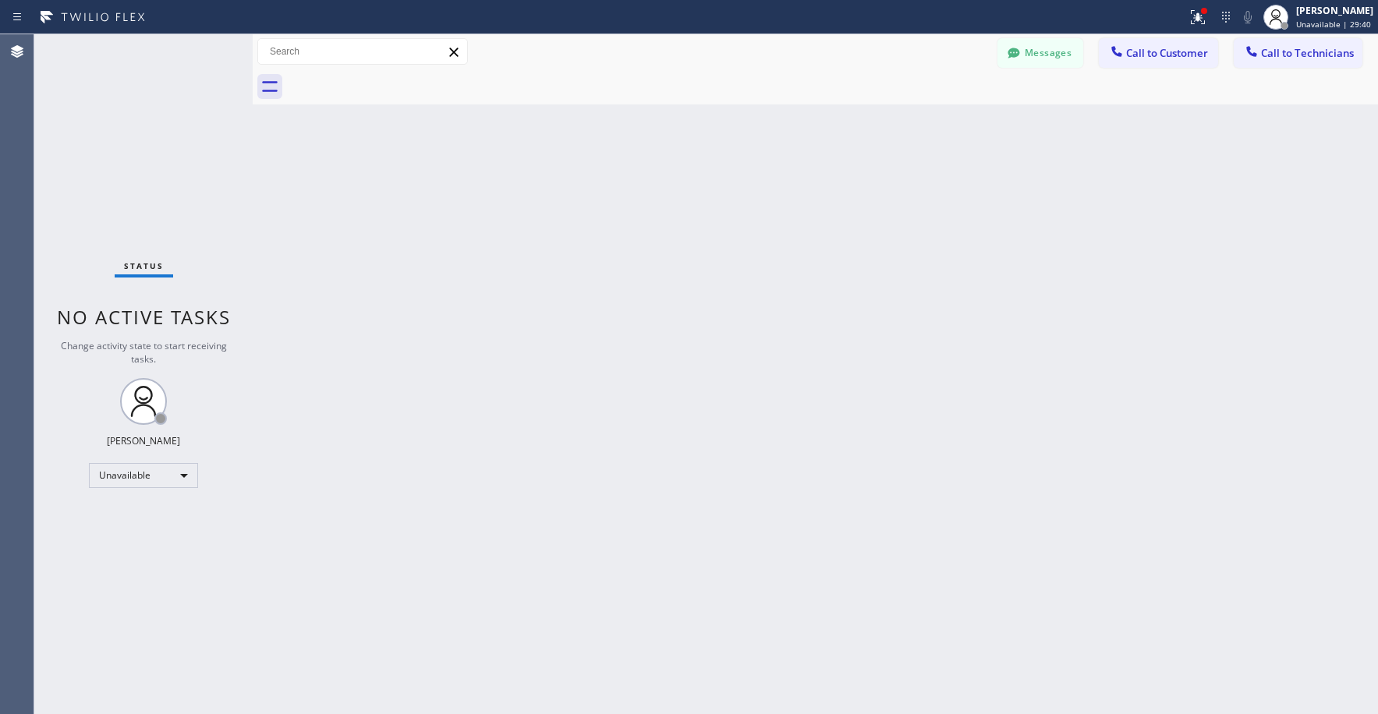
drag, startPoint x: 205, startPoint y: 157, endPoint x: 179, endPoint y: 198, distance: 48.7
click at [201, 161] on div "Status No active tasks Change activity state to start receiving tasks. [PERSON_…" at bounding box center [143, 374] width 218 height 680
click at [130, 94] on div "Status No active tasks Change activity state to start receiving tasks. [PERSON_…" at bounding box center [143, 374] width 218 height 680
click at [140, 97] on div "Status No active tasks Change activity state to start receiving tasks. [PERSON_…" at bounding box center [143, 374] width 218 height 680
drag, startPoint x: 175, startPoint y: 141, endPoint x: 748, endPoint y: 92, distance: 574.4
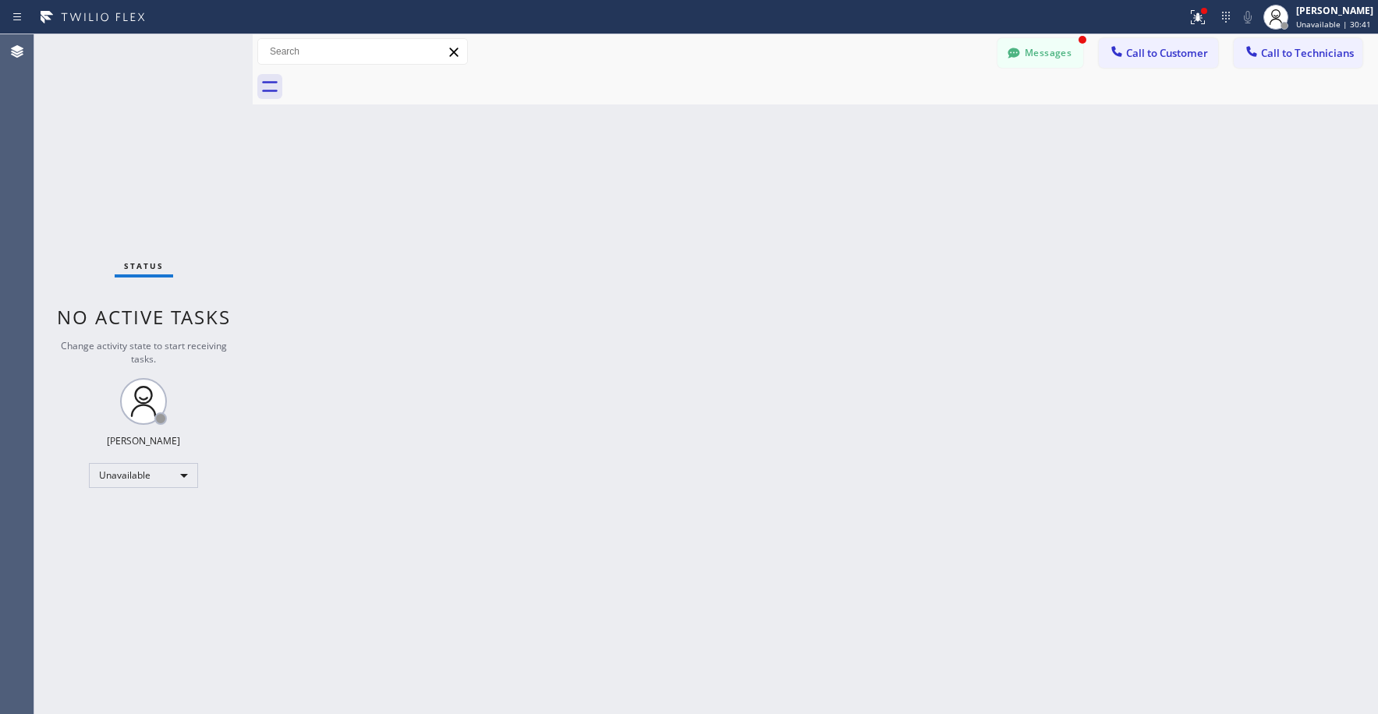
click at [182, 143] on div "Status No active tasks Change activity state to start receiving tasks. [PERSON_…" at bounding box center [143, 374] width 218 height 680
click at [1022, 51] on div at bounding box center [1013, 54] width 19 height 19
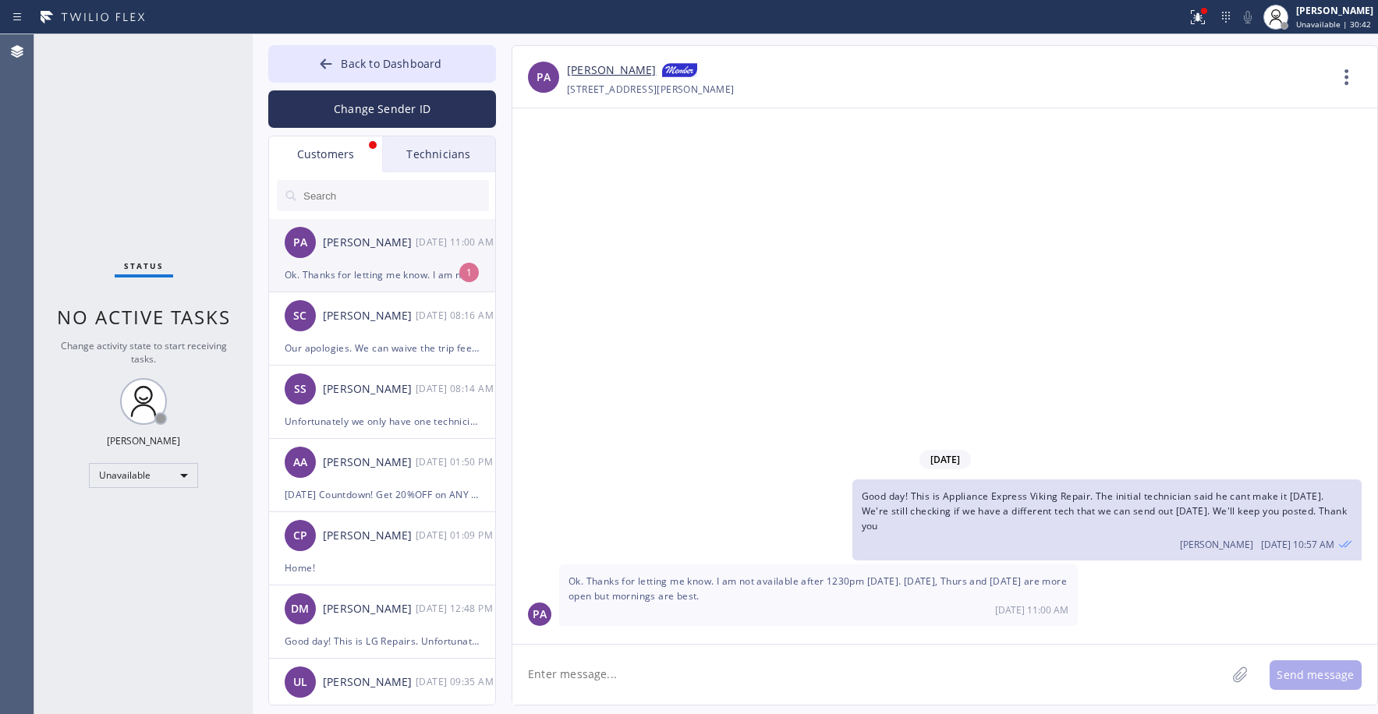
click at [370, 241] on div "[PERSON_NAME]" at bounding box center [369, 243] width 93 height 18
click at [618, 671] on textarea at bounding box center [868, 675] width 713 height 60
click at [622, 664] on textarea at bounding box center [868, 675] width 713 height 60
type textarea "We can do [DATE] 10-1 or 11-2"
click at [1336, 672] on button "Send message" at bounding box center [1315, 675] width 92 height 30
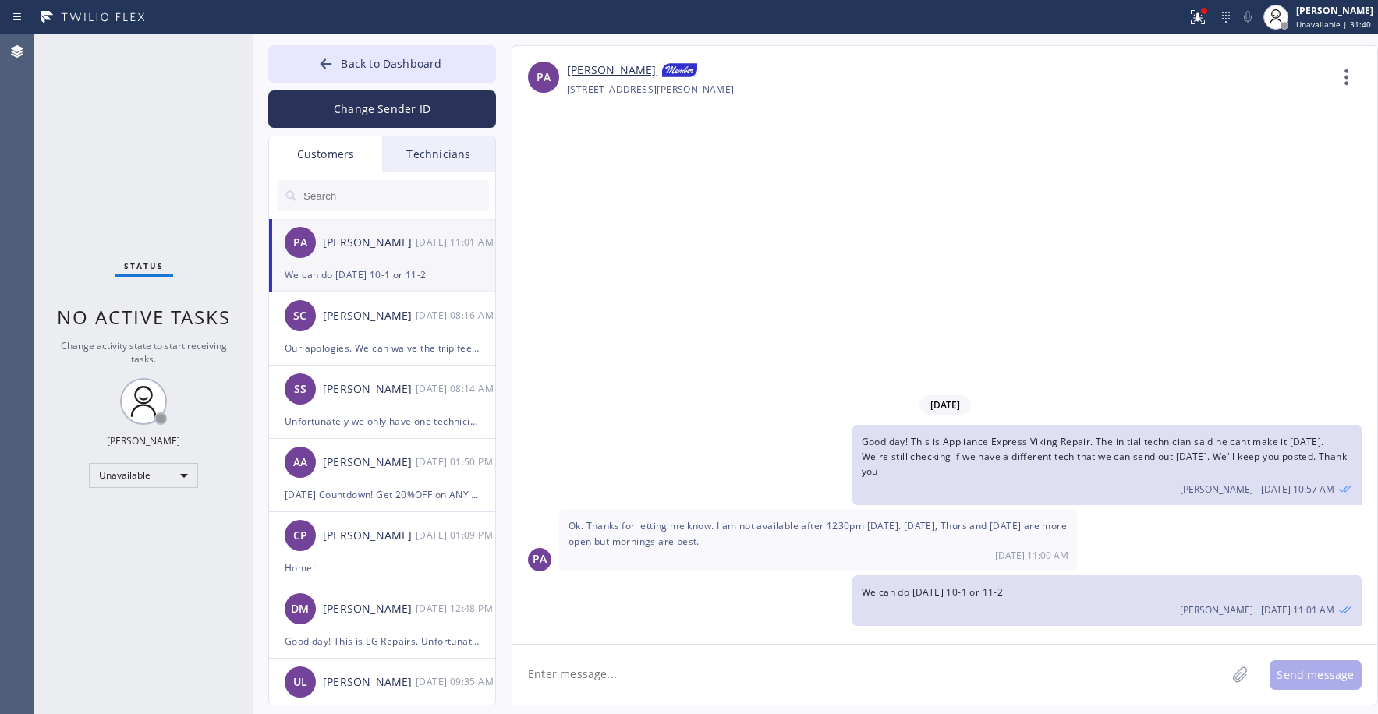
click at [119, 143] on div "Status No active tasks Change activity state to start receiving tasks. [PERSON_…" at bounding box center [143, 374] width 218 height 680
click at [409, 75] on button "Back to Dashboard" at bounding box center [382, 63] width 228 height 37
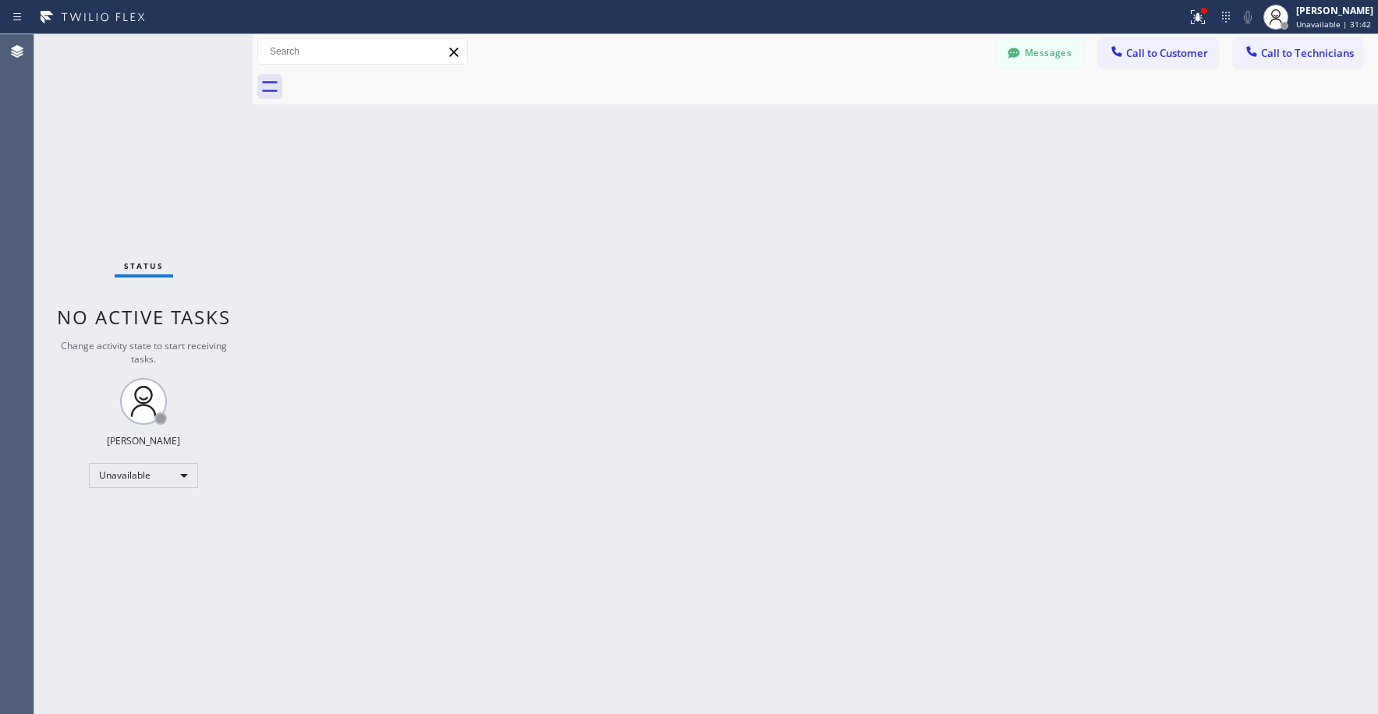
click at [143, 150] on div "Status No active tasks Change activity state to start receiving tasks. [PERSON_…" at bounding box center [143, 374] width 218 height 680
click at [143, 131] on div "Status No active tasks Change activity state to start receiving tasks. [PERSON_…" at bounding box center [143, 374] width 218 height 680
click at [147, 137] on div "Status No active tasks Change activity state to start receiving tasks. [PERSON_…" at bounding box center [143, 374] width 218 height 680
drag, startPoint x: 112, startPoint y: 124, endPoint x: 725, endPoint y: 57, distance: 616.5
click at [115, 124] on div "Status No active tasks Change activity state to start receiving tasks. [PERSON_…" at bounding box center [143, 374] width 218 height 680
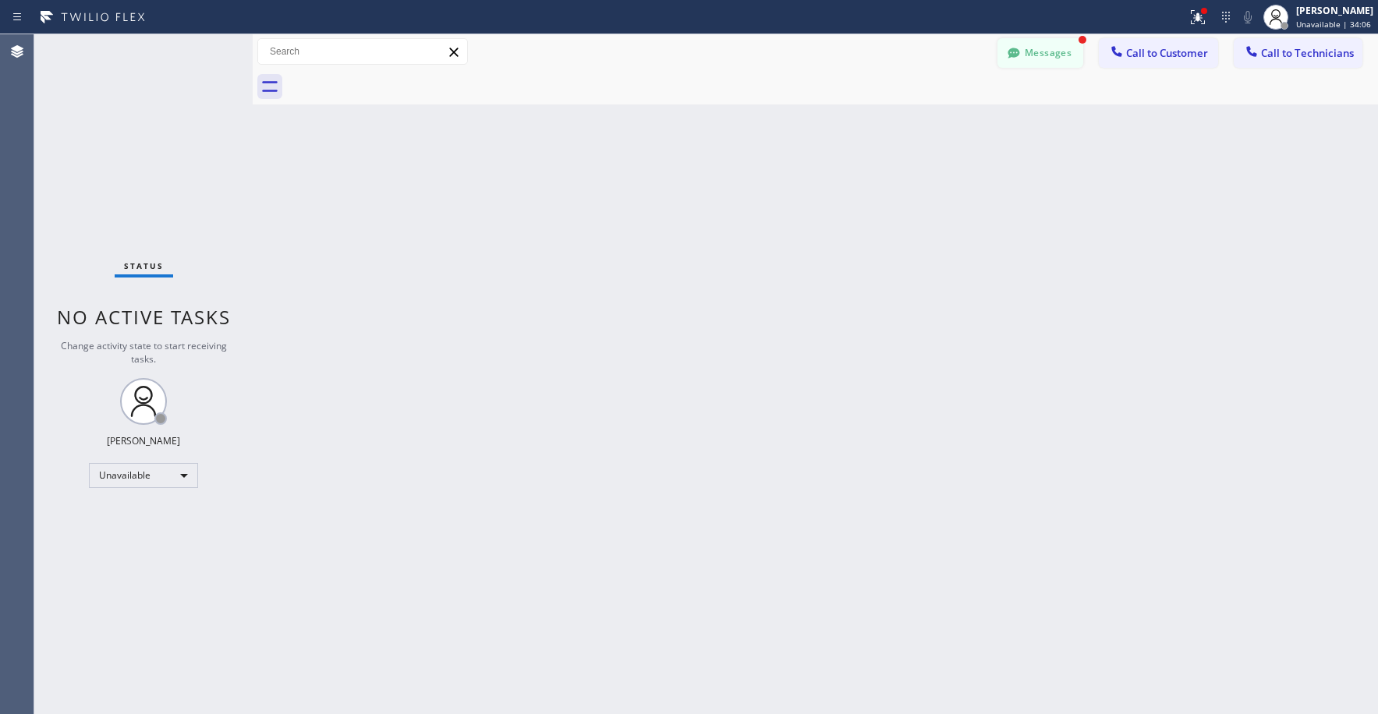
click at [1025, 55] on button "Messages" at bounding box center [1040, 53] width 86 height 30
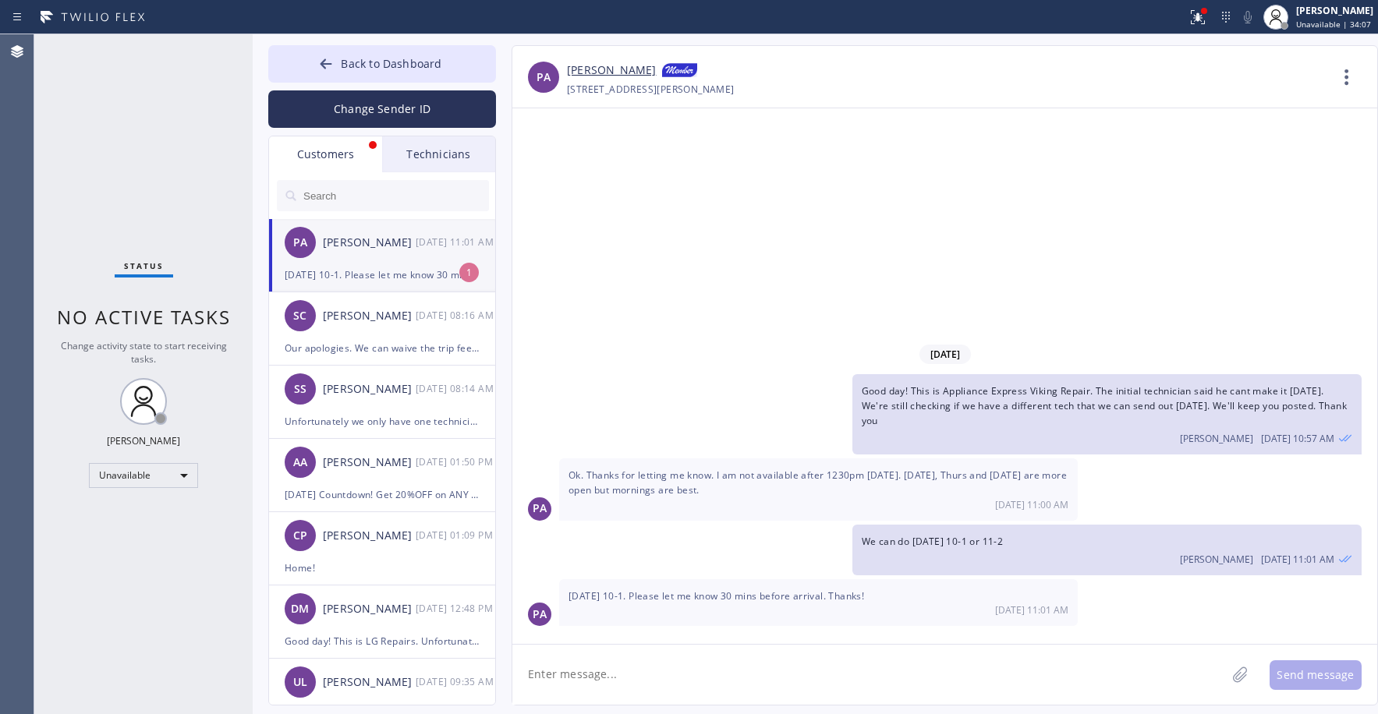
click at [404, 237] on div "[PERSON_NAME]" at bounding box center [369, 243] width 93 height 18
click at [592, 72] on link "[PERSON_NAME]" at bounding box center [611, 71] width 89 height 19
click at [169, 164] on div "Status No active tasks Change activity state to start receiving tasks. [PERSON_…" at bounding box center [143, 374] width 218 height 680
click at [149, 155] on div "Status No active tasks Change activity state to start receiving tasks. [PERSON_…" at bounding box center [143, 374] width 218 height 680
click at [131, 112] on div "Status No active tasks Change activity state to start receiving tasks. [PERSON_…" at bounding box center [143, 374] width 218 height 680
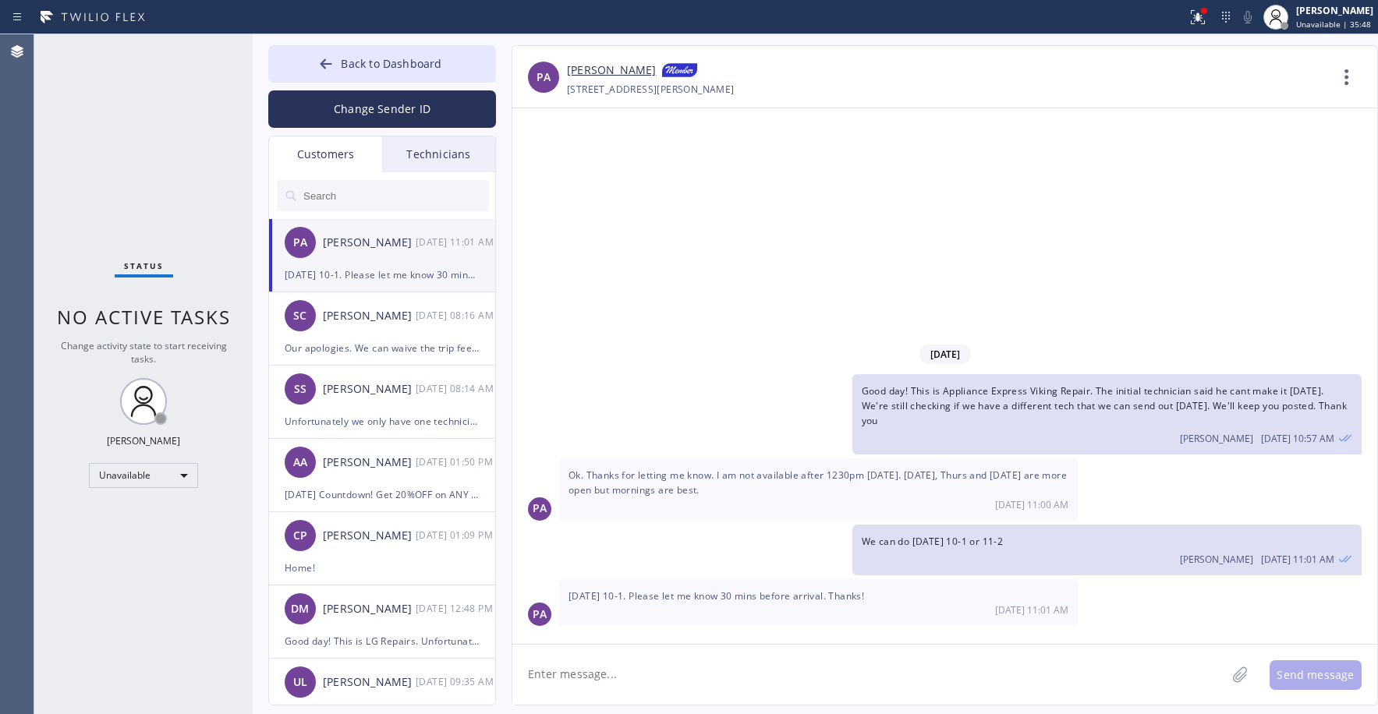
click at [122, 161] on div "Status No active tasks Change activity state to start receiving tasks. [PERSON_…" at bounding box center [143, 374] width 218 height 680
click at [154, 166] on div "Status No active tasks Change activity state to start receiving tasks. [PERSON_…" at bounding box center [143, 374] width 218 height 680
click at [136, 154] on div "Status No active tasks Change activity state to start receiving tasks. [PERSON_…" at bounding box center [143, 374] width 218 height 680
click at [777, 236] on div "[DATE] Good day! This is Appliance Express Viking Repair. The initial technicia…" at bounding box center [944, 376] width 865 height 536
drag, startPoint x: 113, startPoint y: 112, endPoint x: 177, endPoint y: 55, distance: 85.6
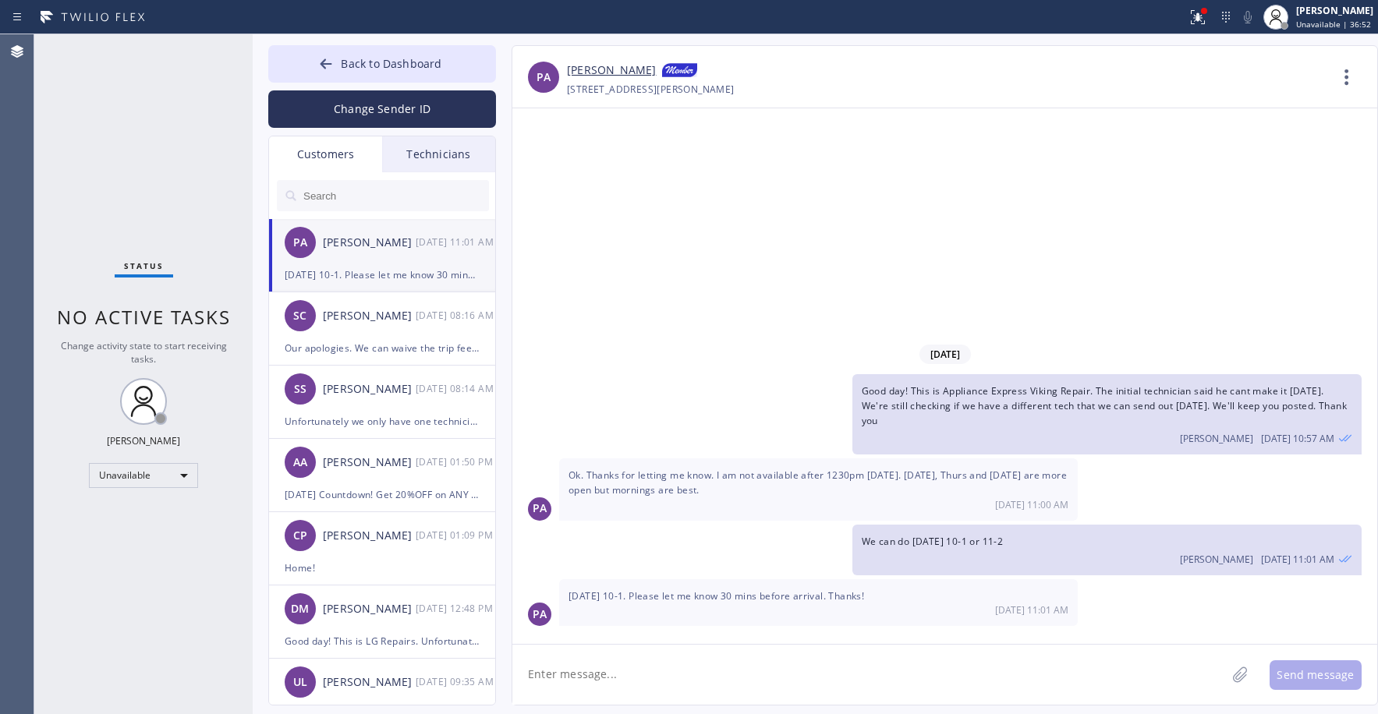
click at [114, 112] on div "Status No active tasks Change activity state to start receiving tasks. [PERSON_…" at bounding box center [143, 374] width 218 height 680
click at [136, 151] on div "Status No active tasks Change activity state to start receiving tasks. [PERSON_…" at bounding box center [143, 374] width 218 height 680
click at [585, 70] on link "[PERSON_NAME]" at bounding box center [611, 71] width 89 height 19
drag, startPoint x: 119, startPoint y: 156, endPoint x: 333, endPoint y: 126, distance: 216.6
click at [121, 156] on div "Status No active tasks Change activity state to start receiving tasks. [PERSON_…" at bounding box center [143, 374] width 218 height 680
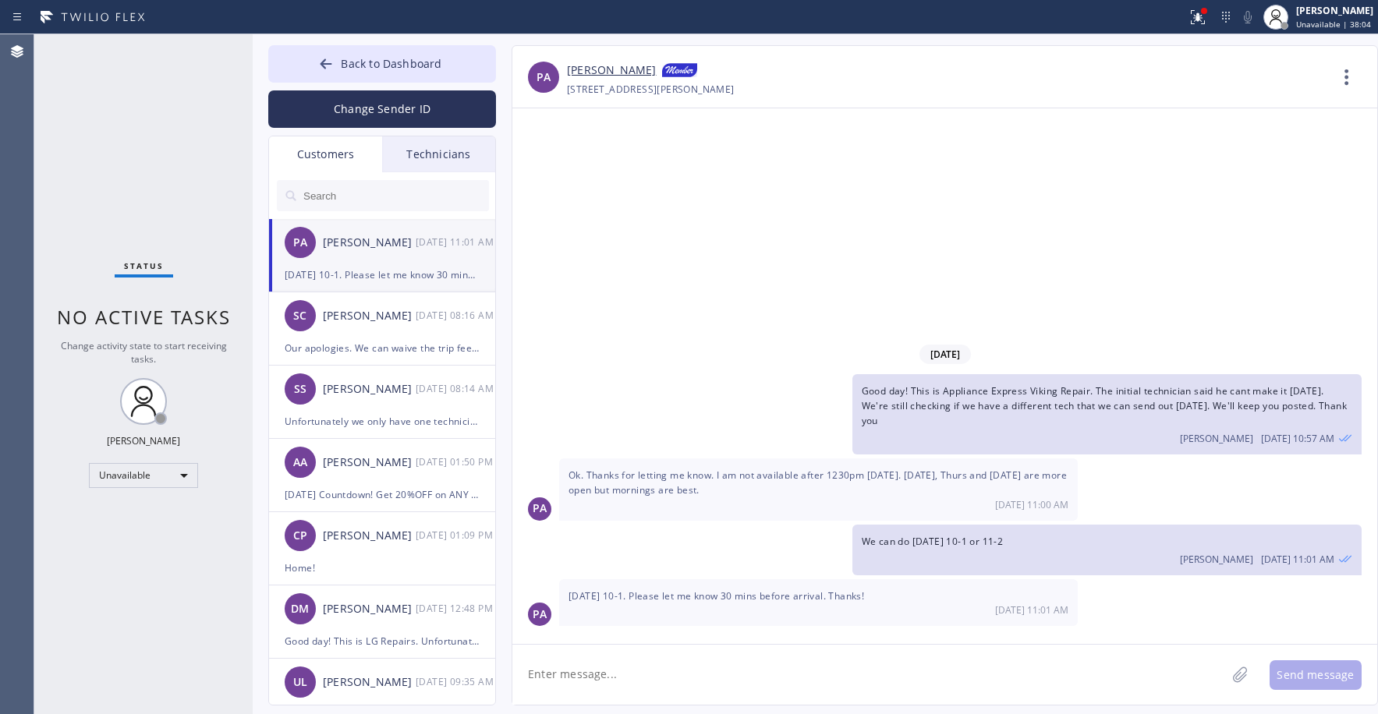
click at [363, 202] on input "text" at bounding box center [395, 195] width 187 height 31
paste input "3LHTAR"
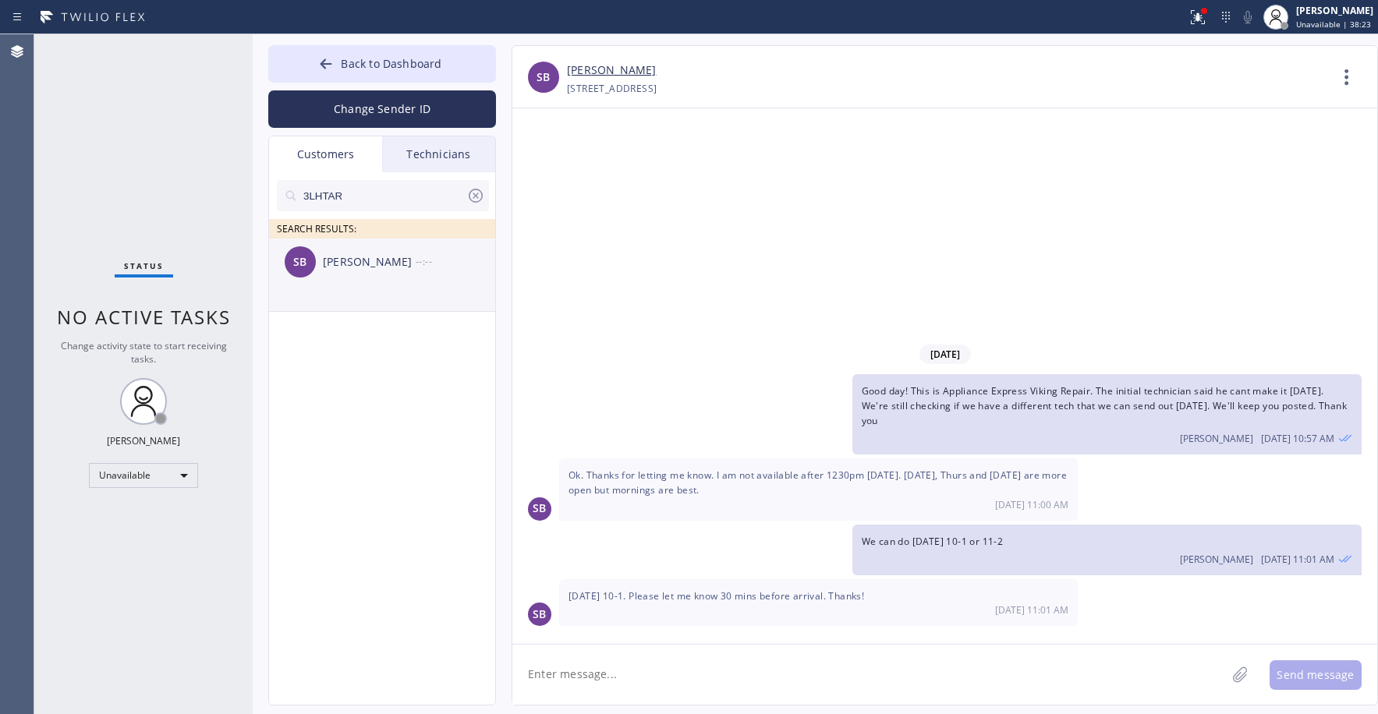
type input "3LHTAR"
click at [383, 283] on div "SB [PERSON_NAME] --:--" at bounding box center [383, 262] width 228 height 47
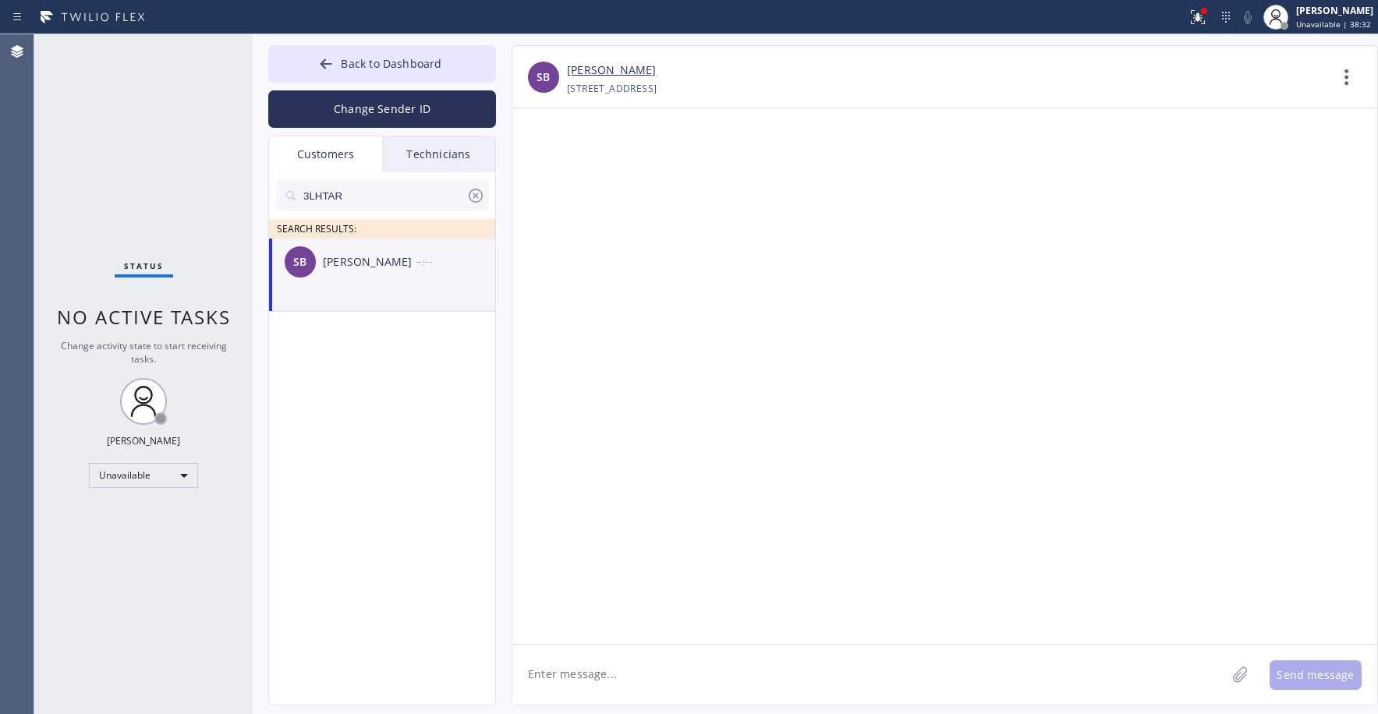
click at [337, 267] on div "[PERSON_NAME]" at bounding box center [369, 262] width 93 height 18
click at [135, 122] on div "Status No active tasks Change activity state to start receiving tasks. [PERSON_…" at bounding box center [143, 374] width 218 height 680
click at [589, 671] on textarea at bounding box center [868, 675] width 713 height 60
click at [579, 677] on textarea at bounding box center [868, 675] width 713 height 60
paste textarea "Elite Sub-Zero Appliance Repair"
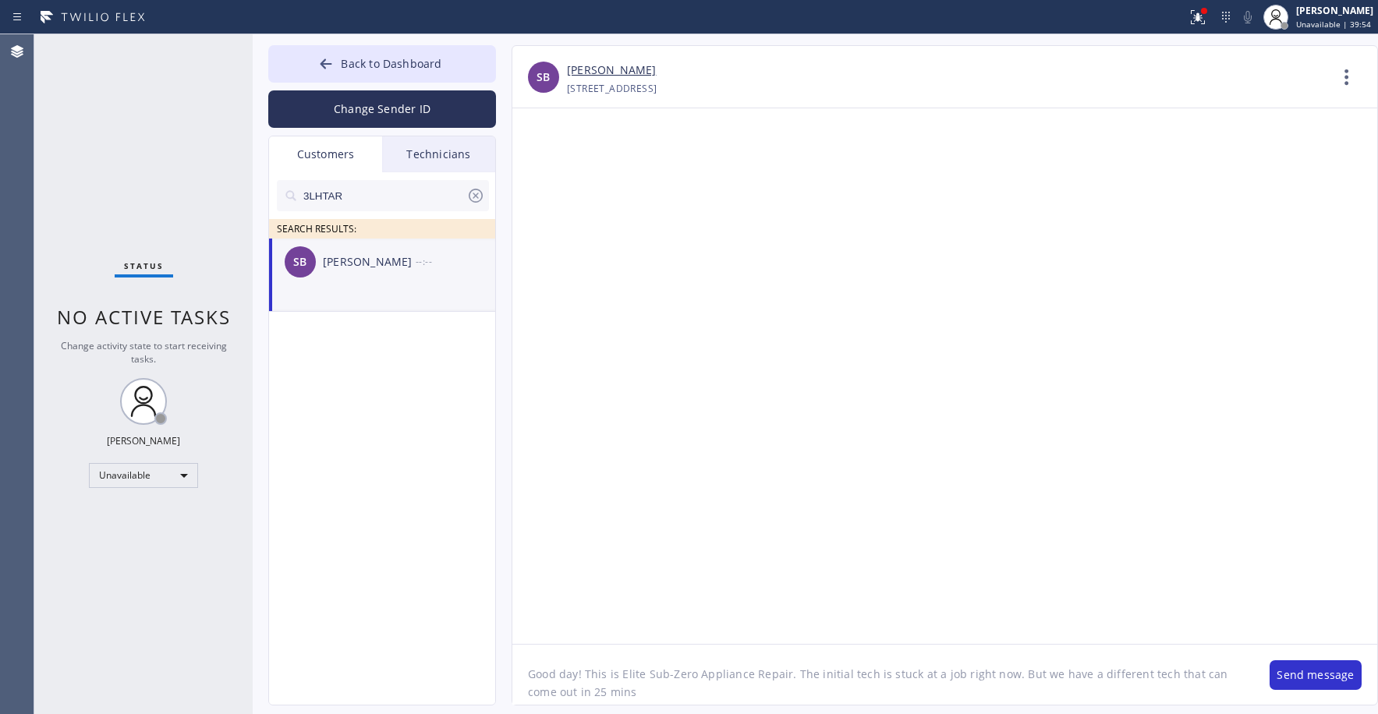
drag, startPoint x: 1251, startPoint y: 676, endPoint x: 1205, endPoint y: 678, distance: 46.1
click at [1205, 678] on textarea "Good day! This is Elite Sub-Zero Appliance Repair. The initial tech is stuck at…" at bounding box center [883, 675] width 742 height 60
type textarea "Good day! This is Elite Sub-Zero Appliance Repair. The initial tech is stuck at…"
click at [1311, 675] on button "Send message" at bounding box center [1315, 675] width 92 height 30
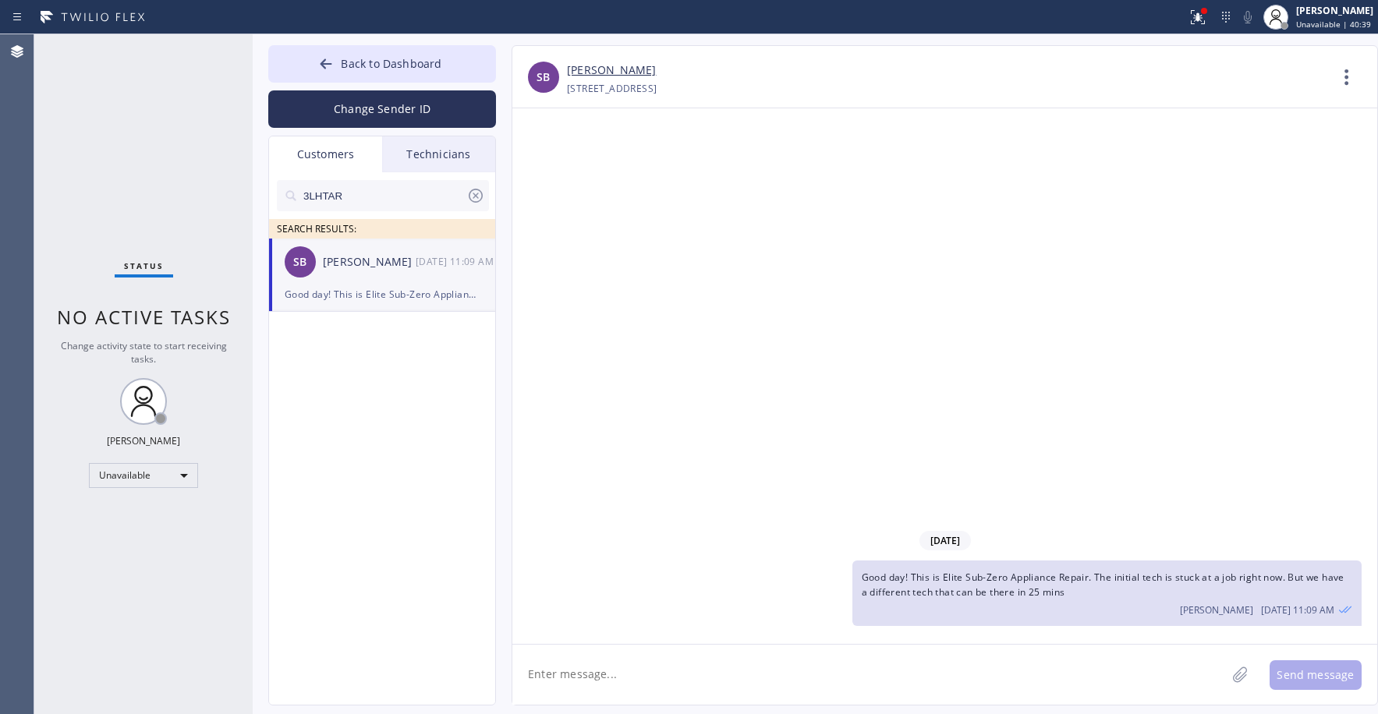
click at [119, 167] on div "Status No active tasks Change activity state to start receiving tasks. [PERSON_…" at bounding box center [143, 374] width 218 height 680
click at [473, 196] on icon at bounding box center [475, 195] width 19 height 19
click at [168, 113] on div "Status No active tasks Change activity state to start receiving tasks. [PERSON_…" at bounding box center [143, 374] width 218 height 680
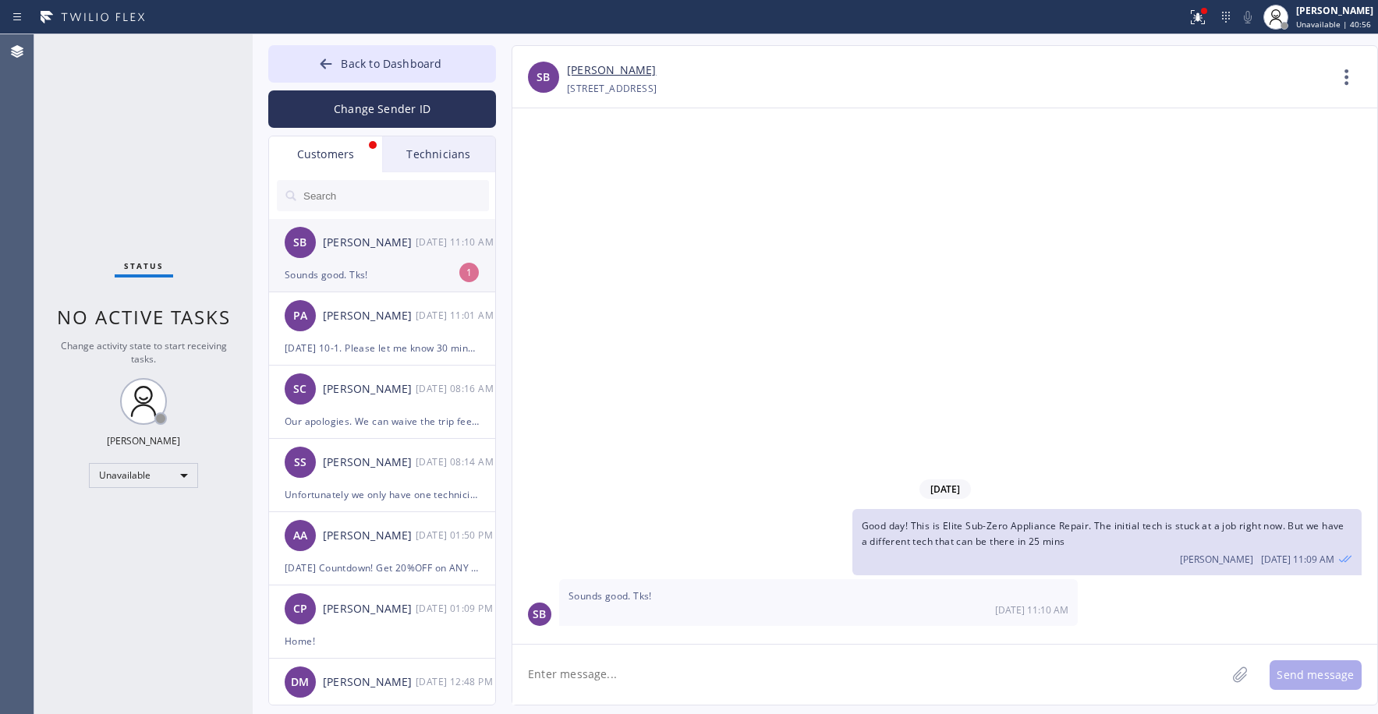
click at [385, 269] on div "Sounds good. Tks!" at bounding box center [382, 275] width 195 height 18
click at [137, 104] on div "Status No active tasks Change activity state to start receiving tasks. [PERSON_…" at bounding box center [143, 374] width 218 height 680
click at [382, 57] on span "Back to Dashboard" at bounding box center [391, 63] width 101 height 15
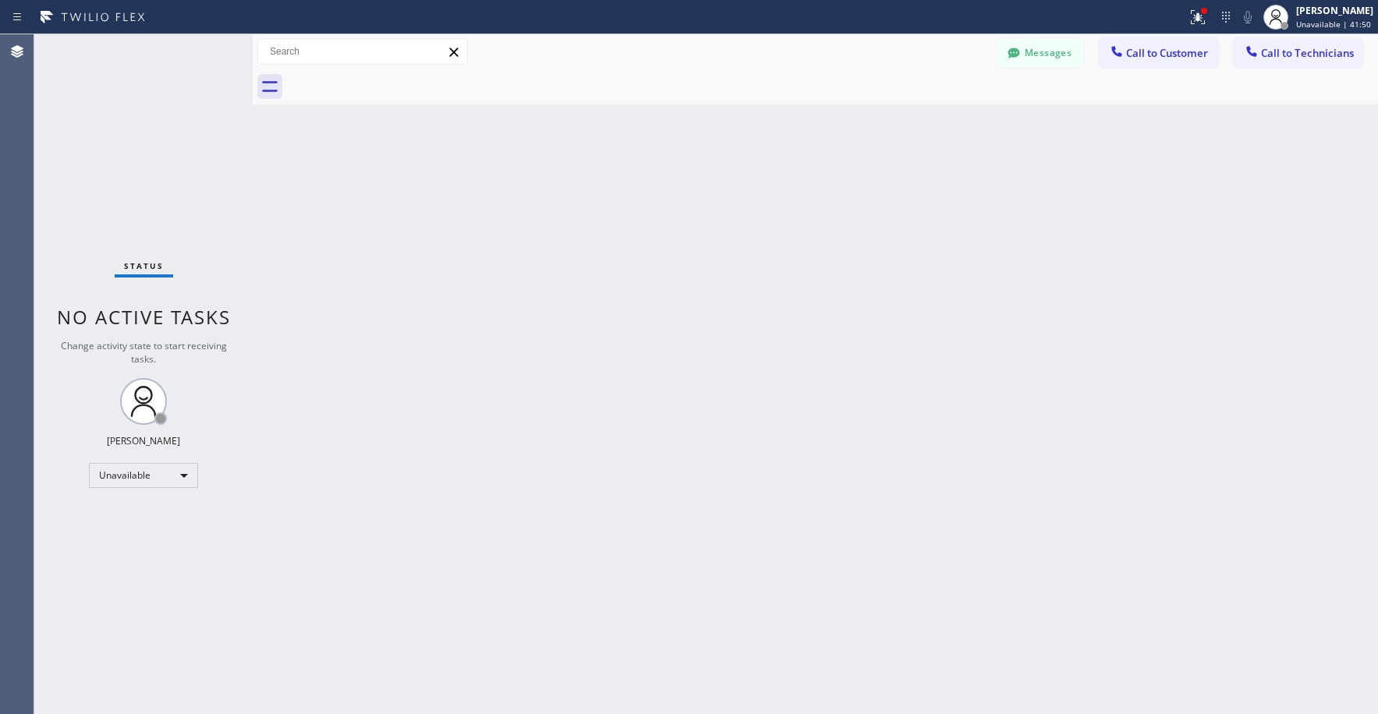
click at [184, 101] on div "Status No active tasks Change activity state to start receiving tasks. [PERSON_…" at bounding box center [143, 374] width 218 height 680
click at [142, 158] on div "Status No active tasks Change activity state to start receiving tasks. [PERSON_…" at bounding box center [143, 374] width 218 height 680
click at [118, 161] on div "Status No active tasks Change activity state to start receiving tasks. [PERSON_…" at bounding box center [143, 374] width 218 height 680
click at [132, 161] on div "Status No active tasks Change activity state to start receiving tasks. [PERSON_…" at bounding box center [143, 374] width 218 height 680
click at [151, 157] on div "Status No active tasks Change activity state to start receiving tasks. [PERSON_…" at bounding box center [143, 374] width 218 height 680
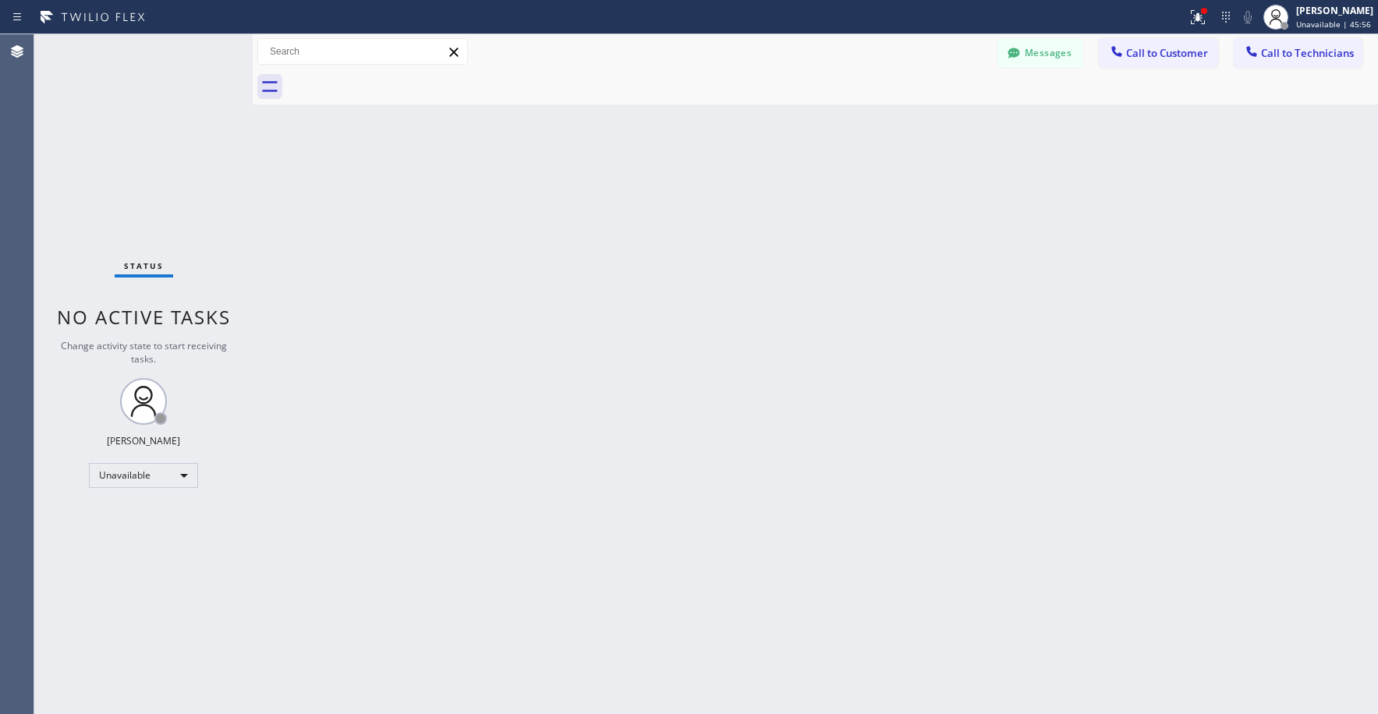
click at [149, 204] on div "Status No active tasks Change activity state to start receiving tasks. [PERSON_…" at bounding box center [143, 374] width 218 height 680
click at [131, 159] on div "Status No active tasks Change activity state to start receiving tasks. [PERSON_…" at bounding box center [143, 374] width 218 height 680
click at [164, 161] on div "Status No active tasks Change activity state to start receiving tasks. [PERSON_…" at bounding box center [143, 374] width 218 height 680
click at [124, 118] on div "Status No active tasks Change activity state to start receiving tasks. [PERSON_…" at bounding box center [143, 374] width 218 height 680
click at [115, 125] on div "Status No active tasks Change activity state to start receiving tasks. [PERSON_…" at bounding box center [143, 374] width 218 height 680
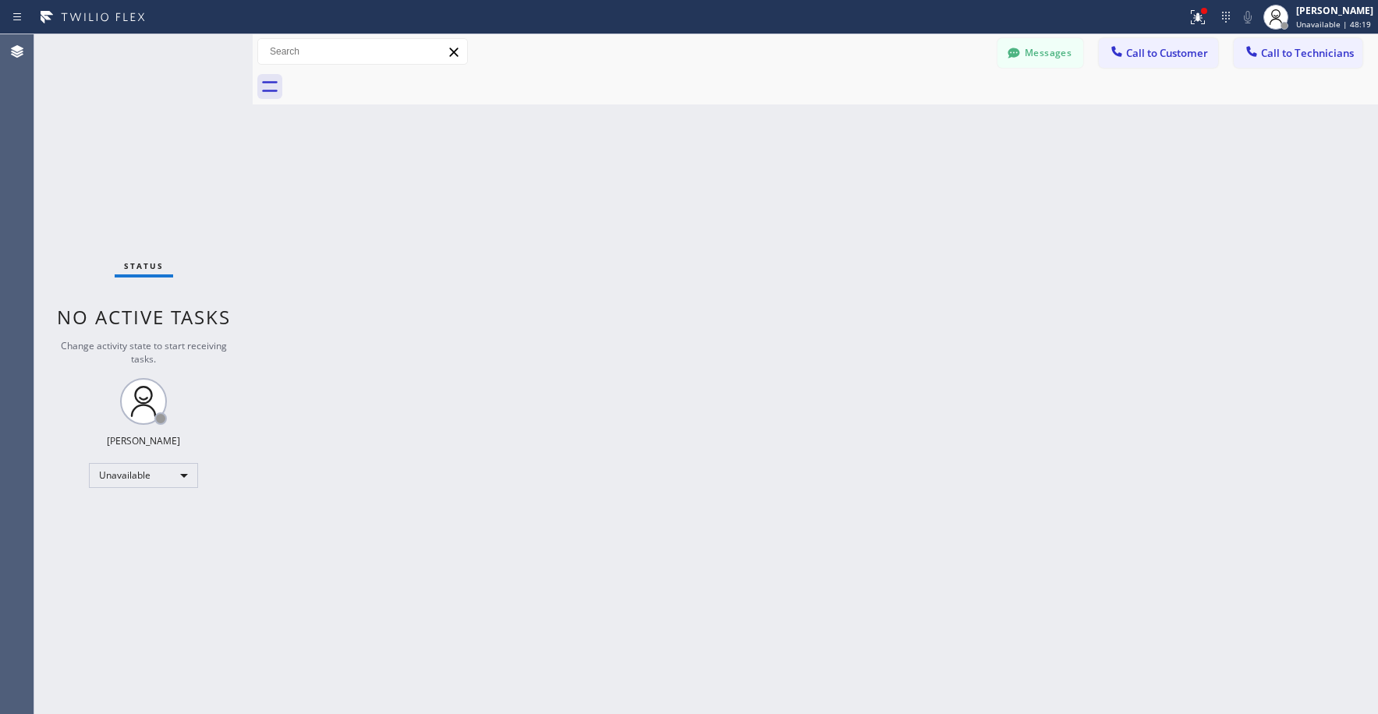
click at [134, 137] on div "Status No active tasks Change activity state to start receiving tasks. [PERSON_…" at bounding box center [143, 374] width 218 height 680
click at [119, 127] on div "Status No active tasks Change activity state to start receiving tasks. [PERSON_…" at bounding box center [143, 374] width 218 height 680
click at [119, 131] on div "Status No active tasks Change activity state to start receiving tasks. [PERSON_…" at bounding box center [143, 374] width 218 height 680
click at [1041, 57] on button "Messages" at bounding box center [1040, 53] width 86 height 30
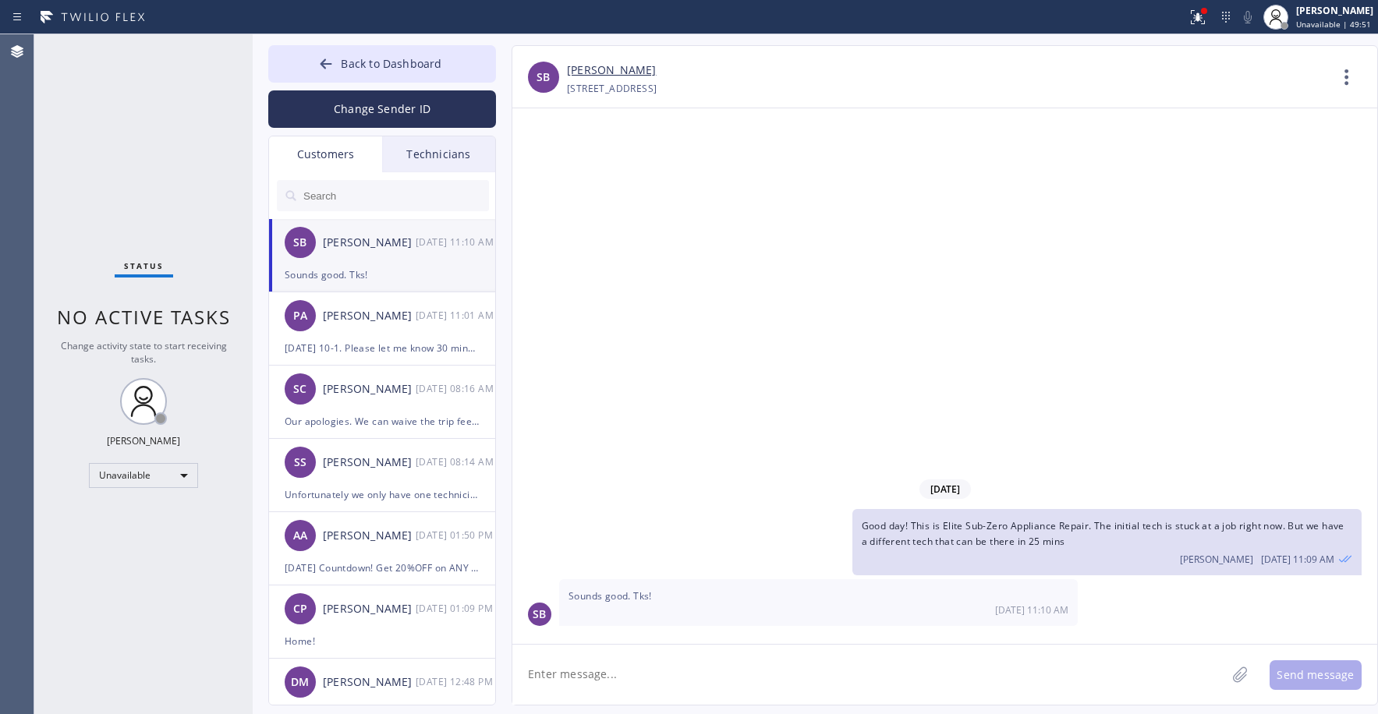
click at [366, 260] on div "SB [PERSON_NAME] [DATE] 11:10 AM" at bounding box center [383, 242] width 228 height 47
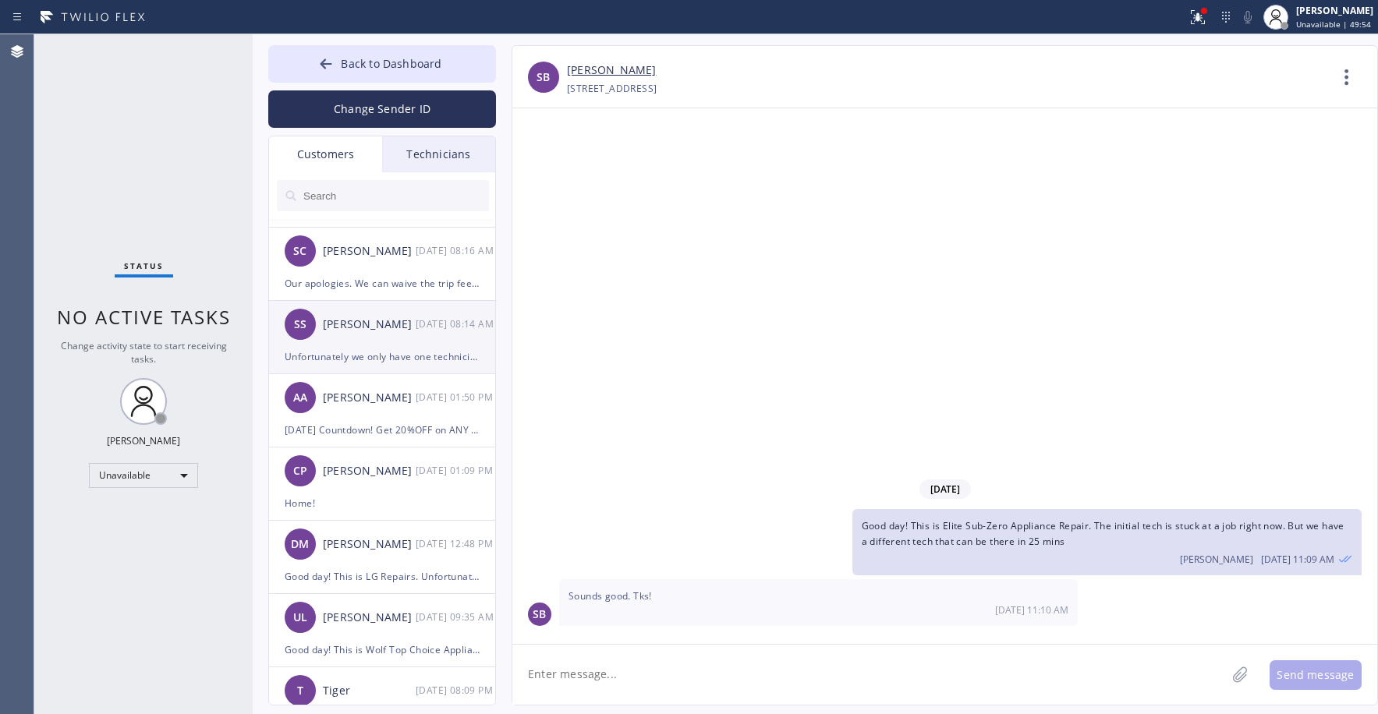
scroll to position [156, 0]
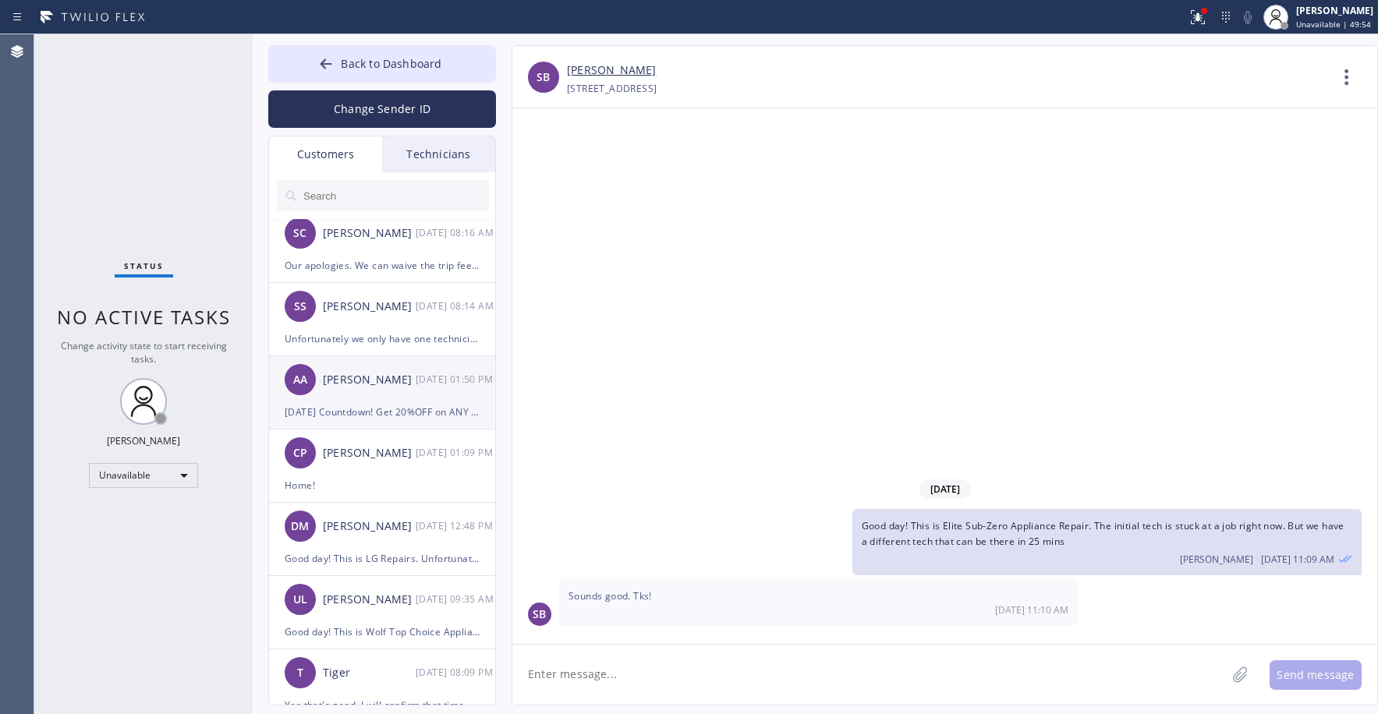
click at [389, 405] on div "[DATE] Countdown! Get 20%OFF on ANY appliance repair thru [DATE].Stay cool & st…" at bounding box center [382, 412] width 195 height 18
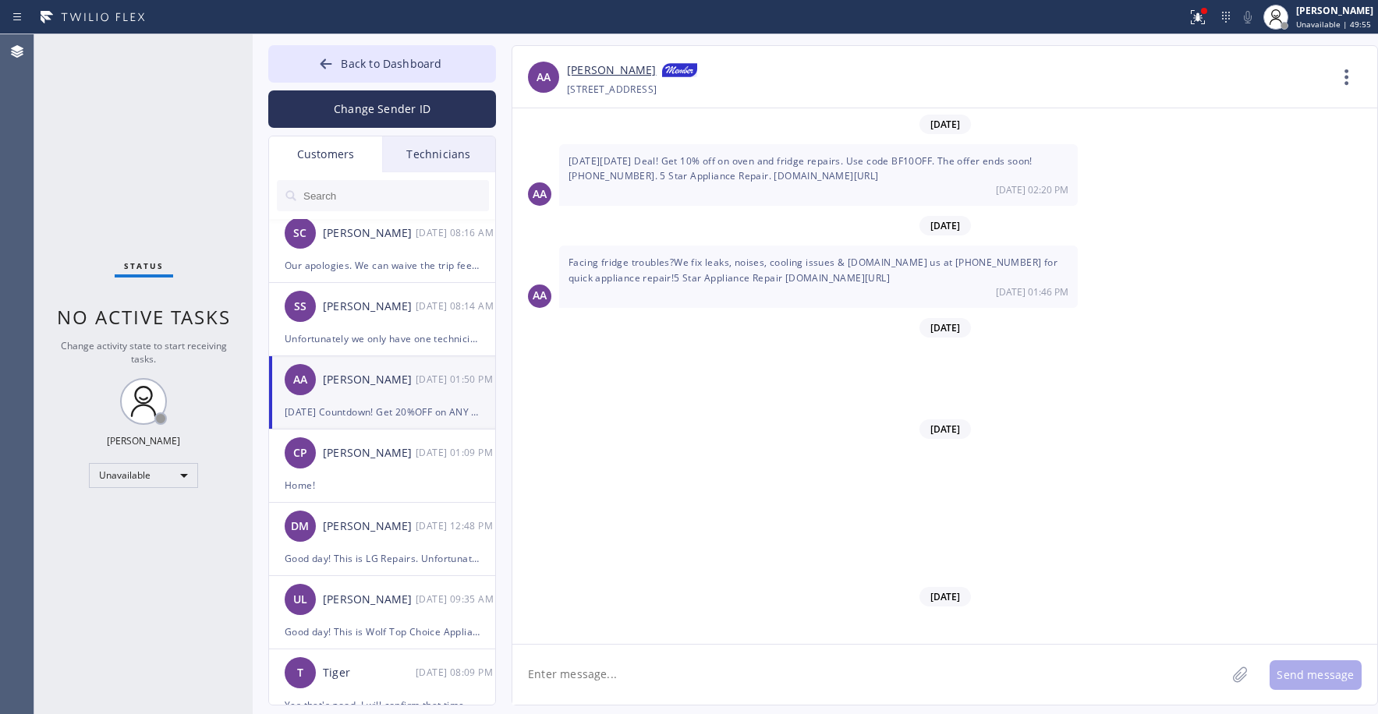
scroll to position [11211, 0]
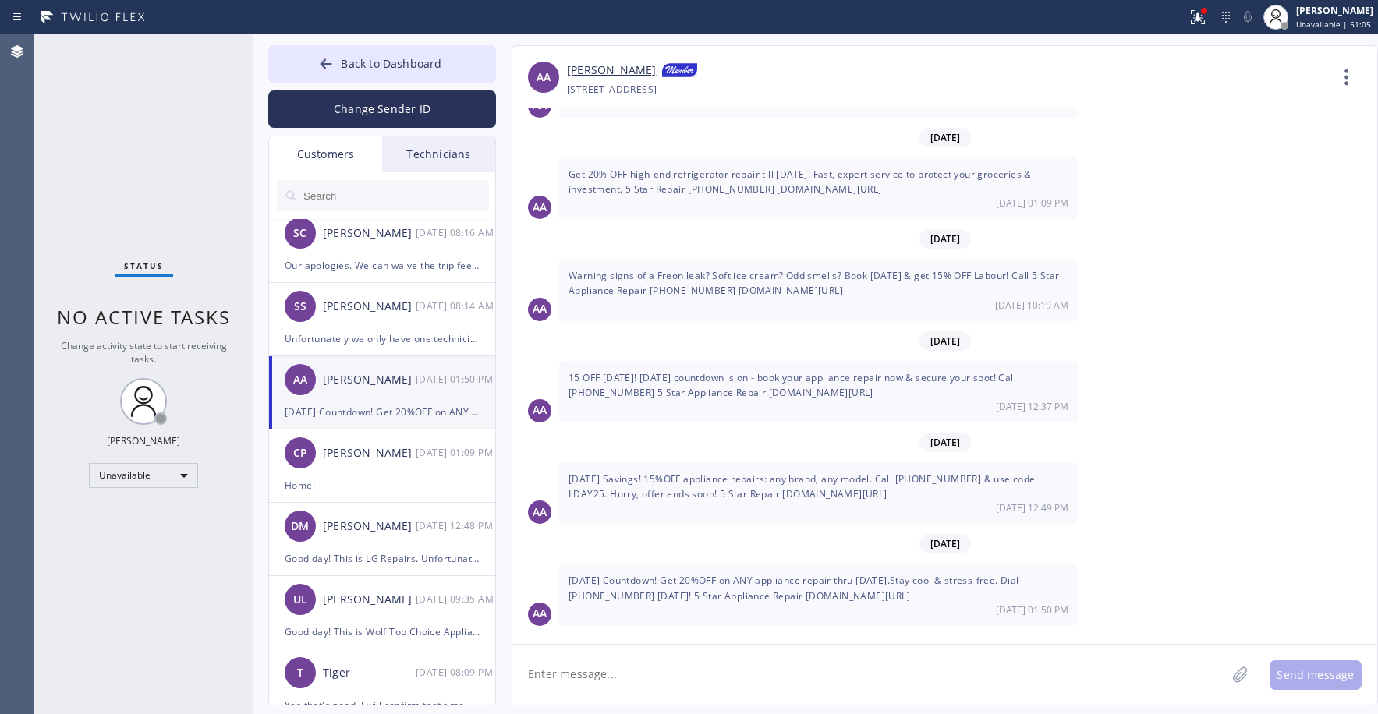
click at [163, 129] on div "Status No active tasks Change activity state to start receiving tasks. [PERSON_…" at bounding box center [143, 374] width 218 height 680
click at [391, 60] on span "Back to Dashboard" at bounding box center [391, 63] width 101 height 15
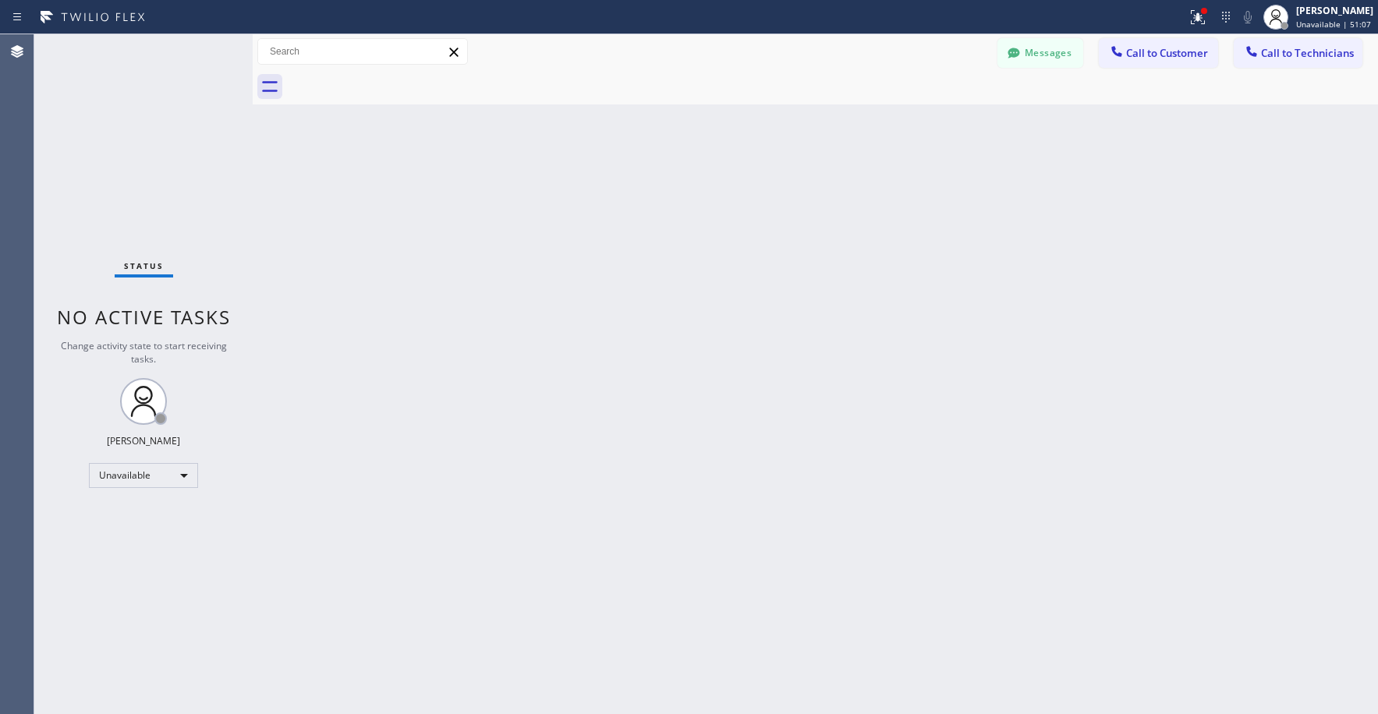
click at [126, 164] on div "Status No active tasks Change activity state to start receiving tasks. [PERSON_…" at bounding box center [143, 374] width 218 height 680
drag, startPoint x: 153, startPoint y: 140, endPoint x: 646, endPoint y: 69, distance: 497.9
click at [160, 140] on div "Status No active tasks Change activity state to start receiving tasks. [PERSON_…" at bounding box center [143, 374] width 218 height 680
click at [1029, 59] on button "Messages" at bounding box center [1040, 53] width 86 height 30
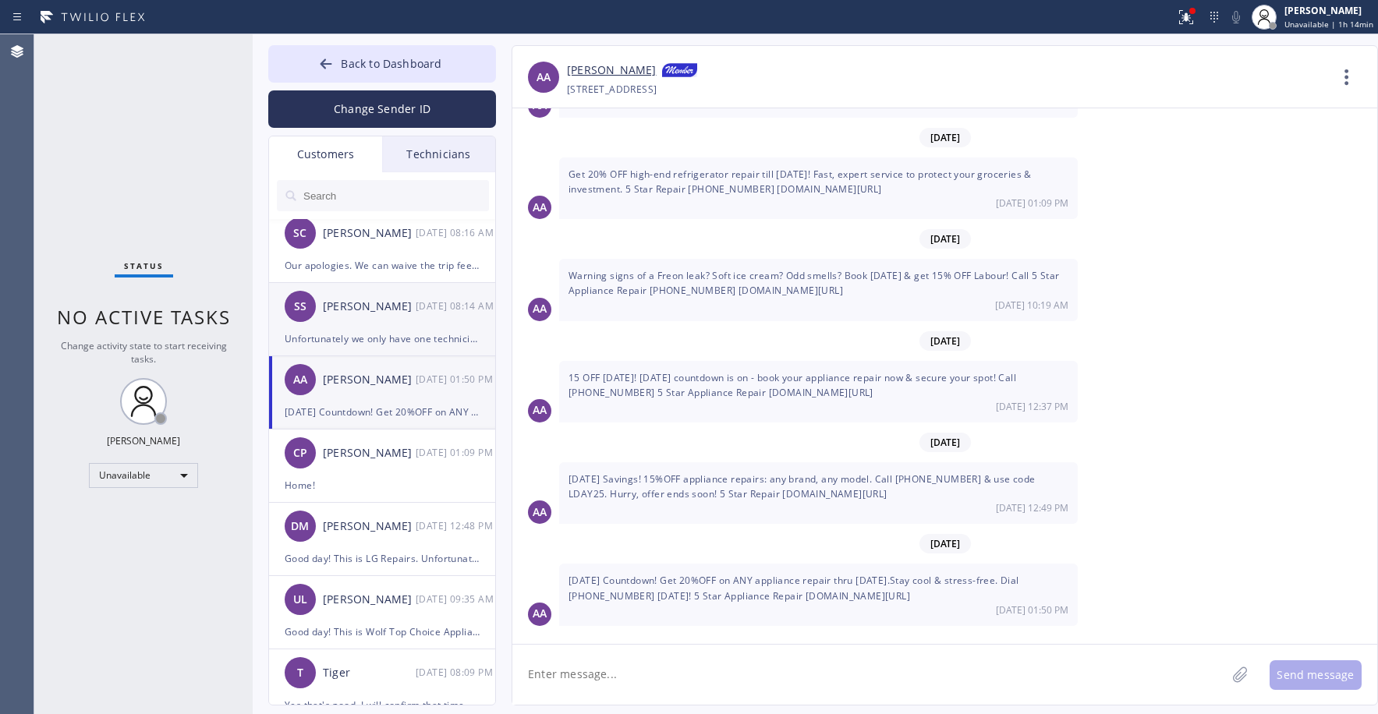
click at [381, 313] on div "[PERSON_NAME]" at bounding box center [369, 307] width 93 height 18
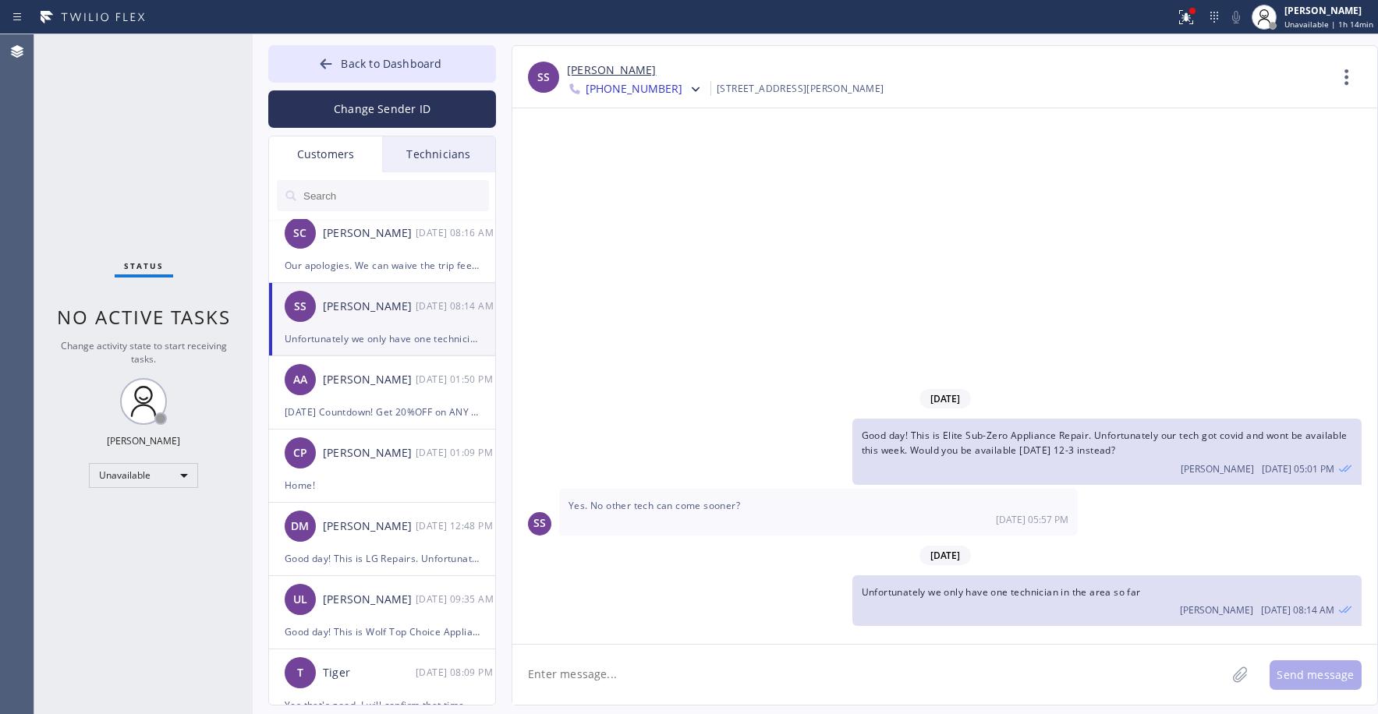
scroll to position [0, 0]
click at [381, 263] on div "Our apologies. We can waive the trip fee for the delay. And if you find someone…" at bounding box center [382, 266] width 195 height 18
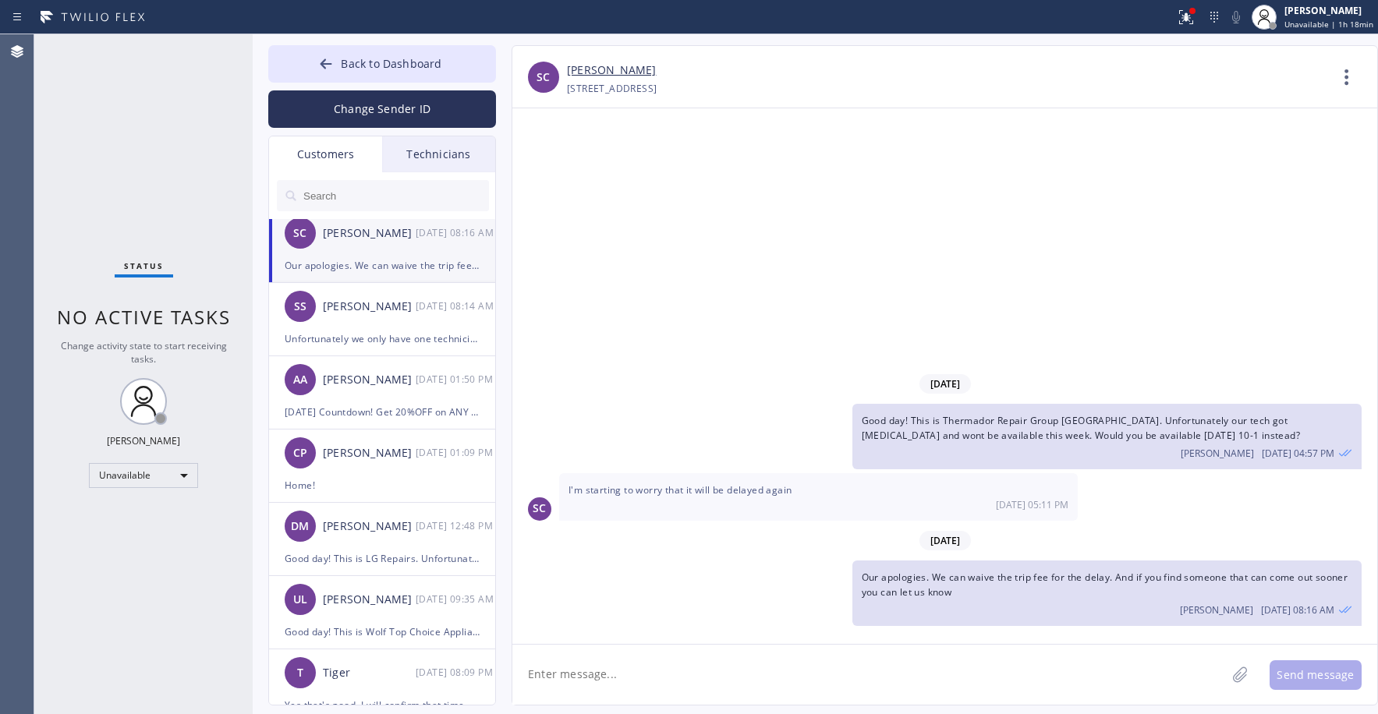
click at [105, 143] on div "Status No active tasks Change activity state to start receiving tasks. [PERSON_…" at bounding box center [143, 374] width 218 height 680
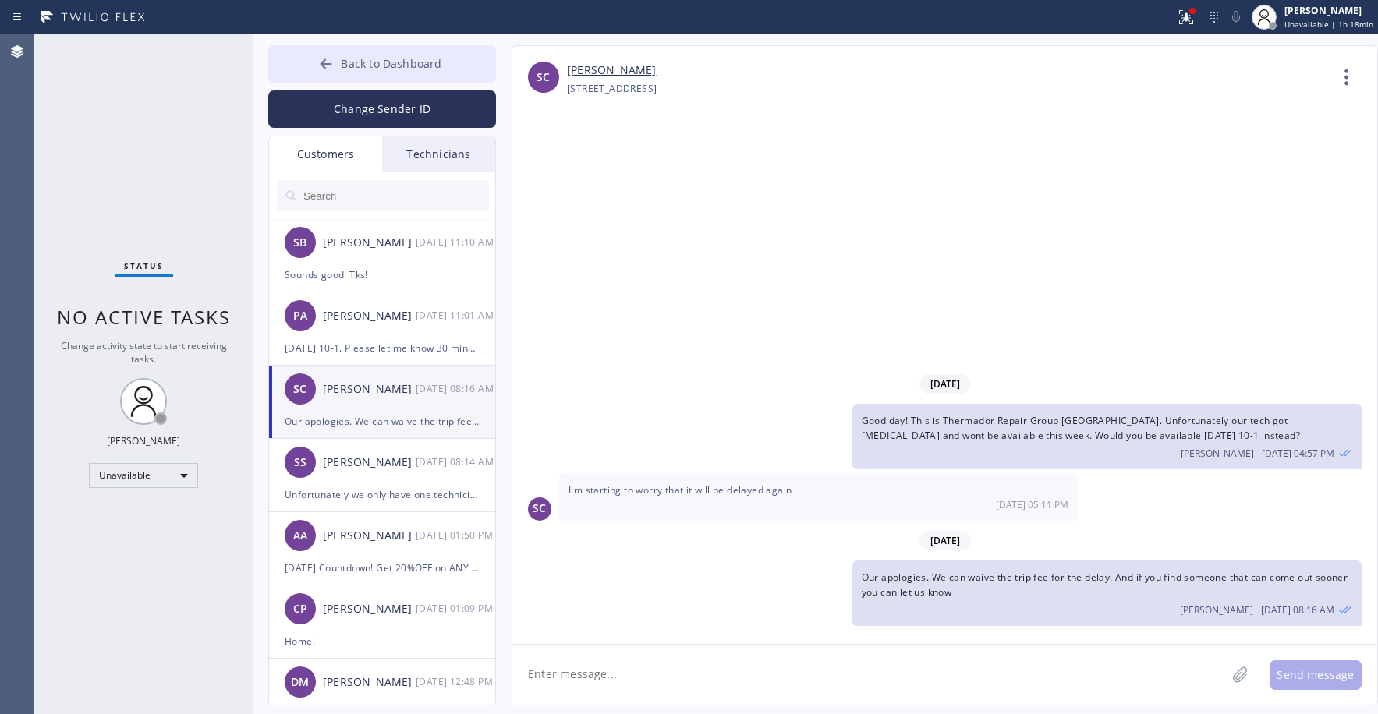
click at [377, 71] on button "Back to Dashboard" at bounding box center [382, 63] width 228 height 37
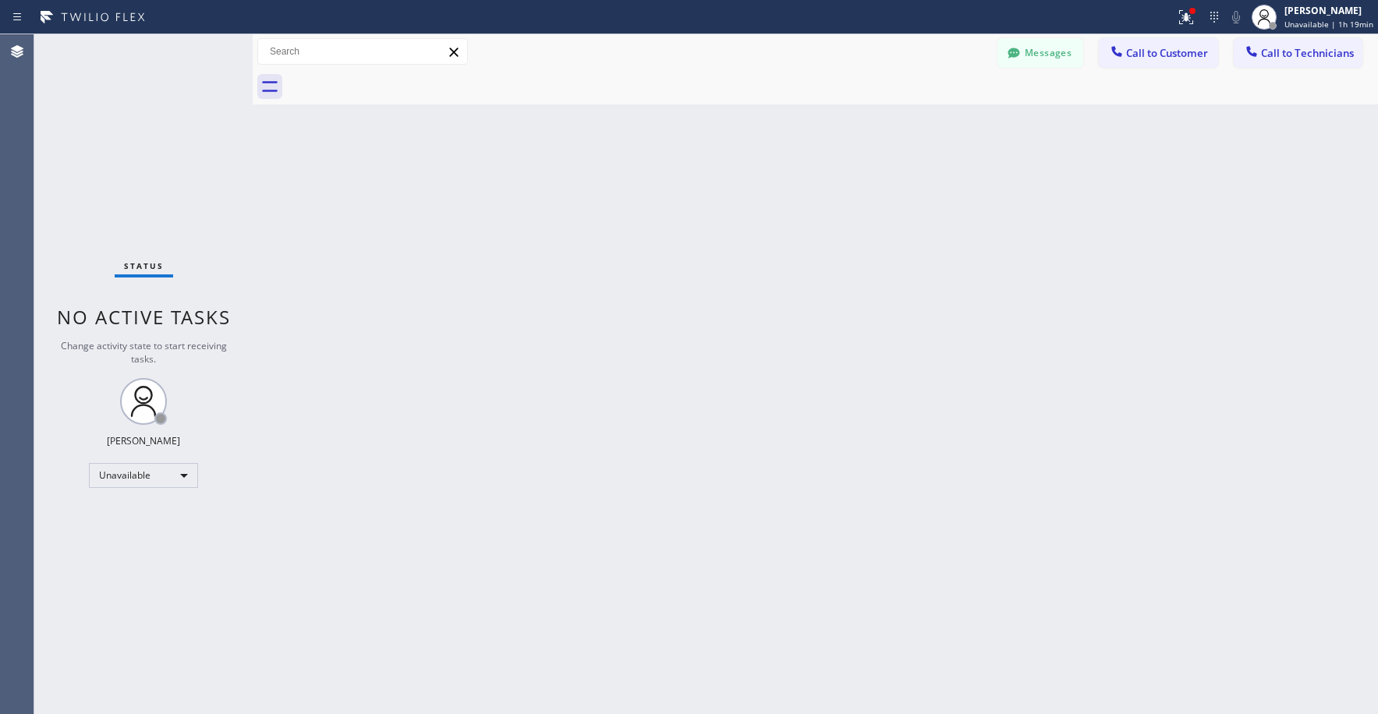
click at [132, 103] on div "Status No active tasks Change activity state to start receiving tasks. [PERSON_…" at bounding box center [143, 374] width 218 height 680
click at [129, 165] on div "Status No active tasks Change activity state to start receiving tasks. [PERSON_…" at bounding box center [143, 374] width 218 height 680
click at [112, 145] on div "Status No active tasks Change activity state to start receiving tasks. [PERSON_…" at bounding box center [143, 374] width 218 height 680
click at [96, 153] on div "Status No active tasks Change activity state to start receiving tasks. [PERSON_…" at bounding box center [143, 374] width 218 height 680
click at [117, 90] on div "Status No active tasks Change activity state to start receiving tasks. [PERSON_…" at bounding box center [143, 374] width 218 height 680
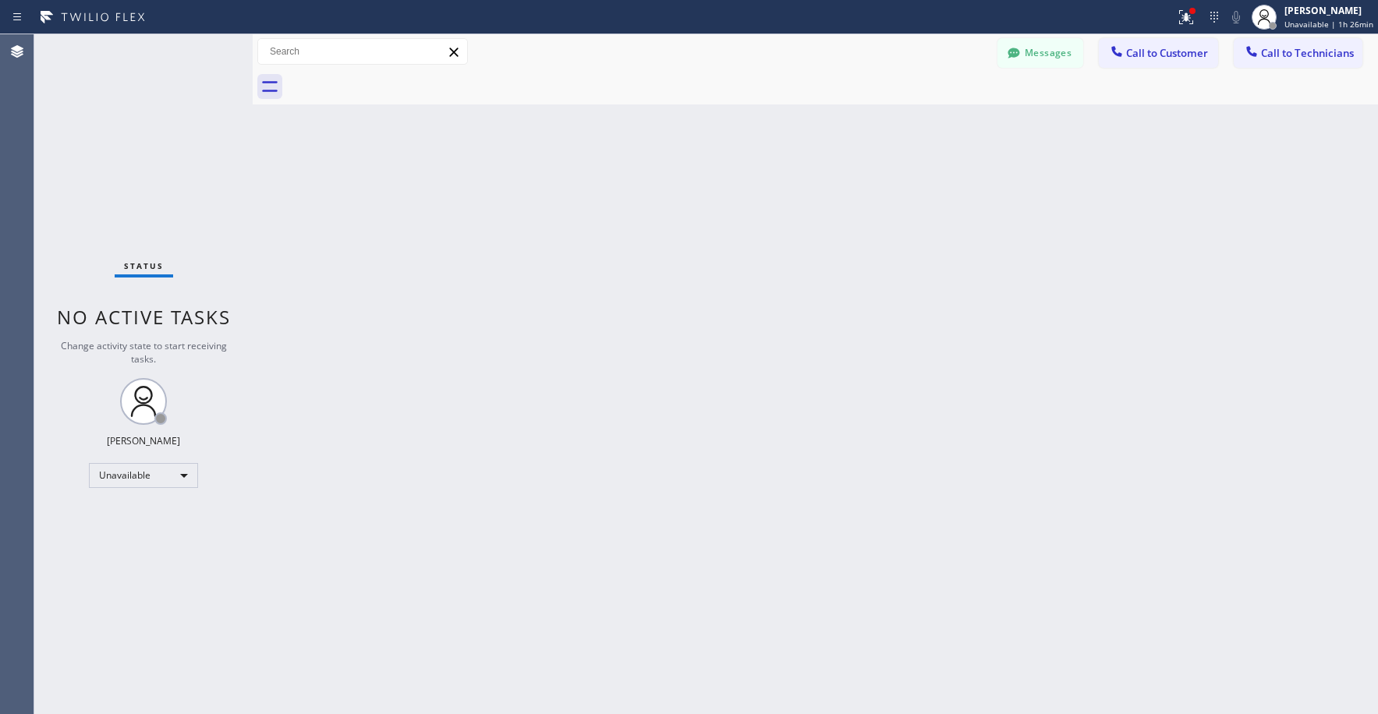
drag, startPoint x: 129, startPoint y: 122, endPoint x: 514, endPoint y: 108, distance: 384.7
click at [135, 125] on div "Status No active tasks Change activity state to start receiving tasks. [PERSON_…" at bounding box center [143, 374] width 218 height 680
drag, startPoint x: 163, startPoint y: 157, endPoint x: 961, endPoint y: 96, distance: 800.8
click at [167, 158] on div "Status No active tasks Change activity state to start receiving tasks. [PERSON_…" at bounding box center [143, 374] width 218 height 680
click at [1261, 47] on span "Call to Technicians" at bounding box center [1307, 53] width 93 height 14
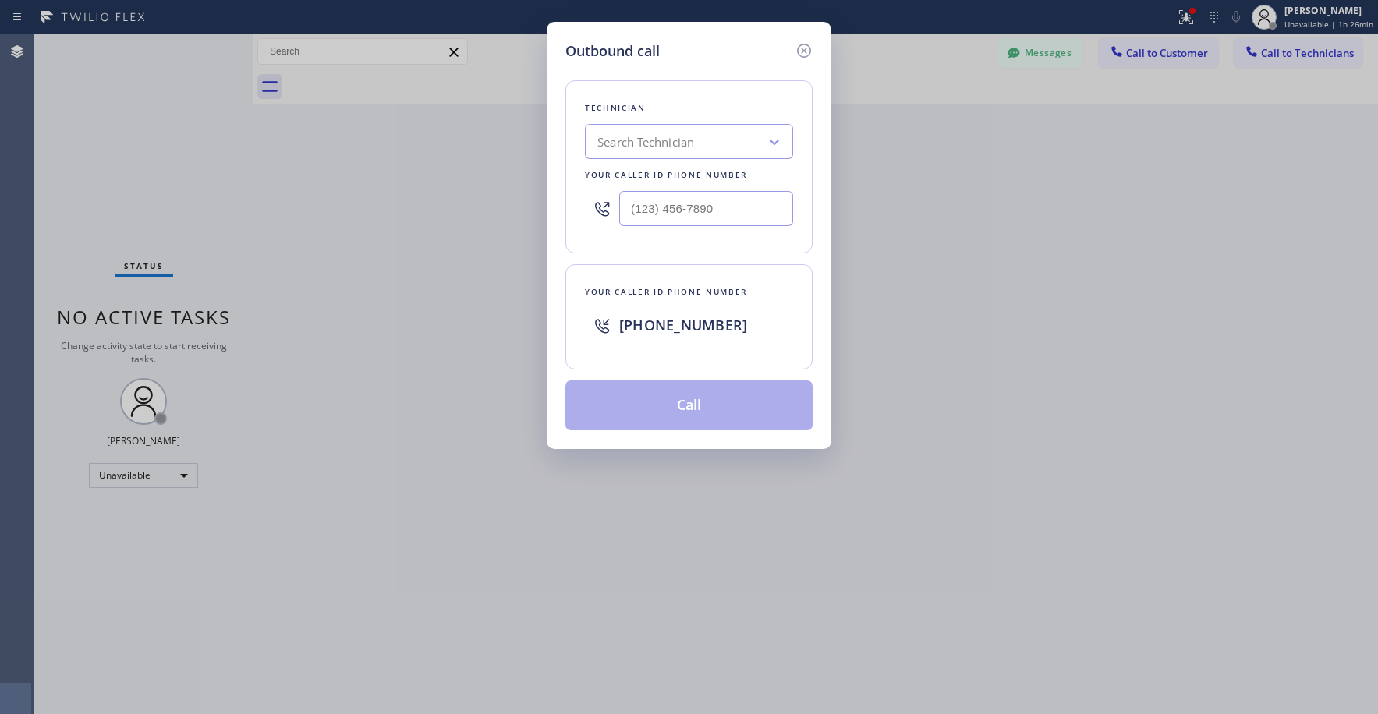
click at [657, 129] on div "Search Technician" at bounding box center [674, 142] width 170 height 27
type input "la [PERSON_NAME]"
click at [643, 177] on div "[PERSON_NAME]" at bounding box center [689, 175] width 208 height 28
type input "[PHONE_NUMBER]"
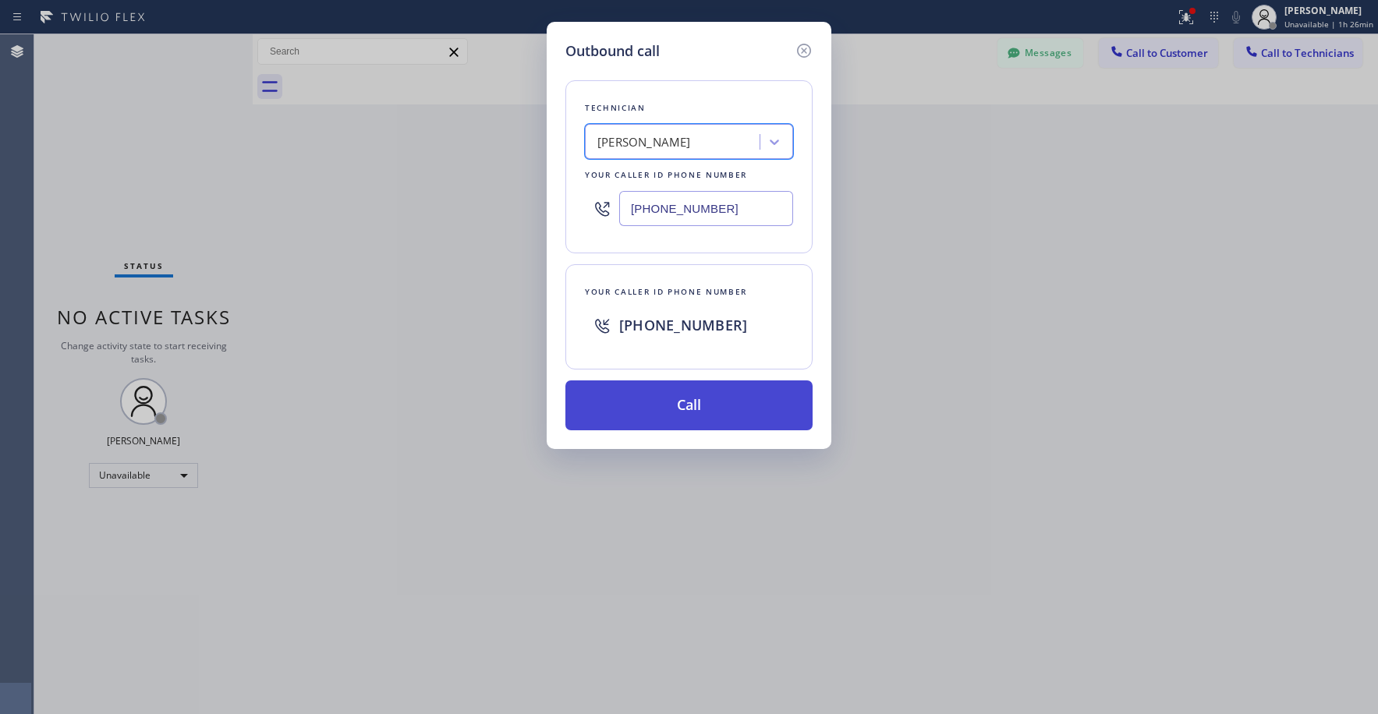
click at [689, 403] on button "Call" at bounding box center [688, 406] width 247 height 50
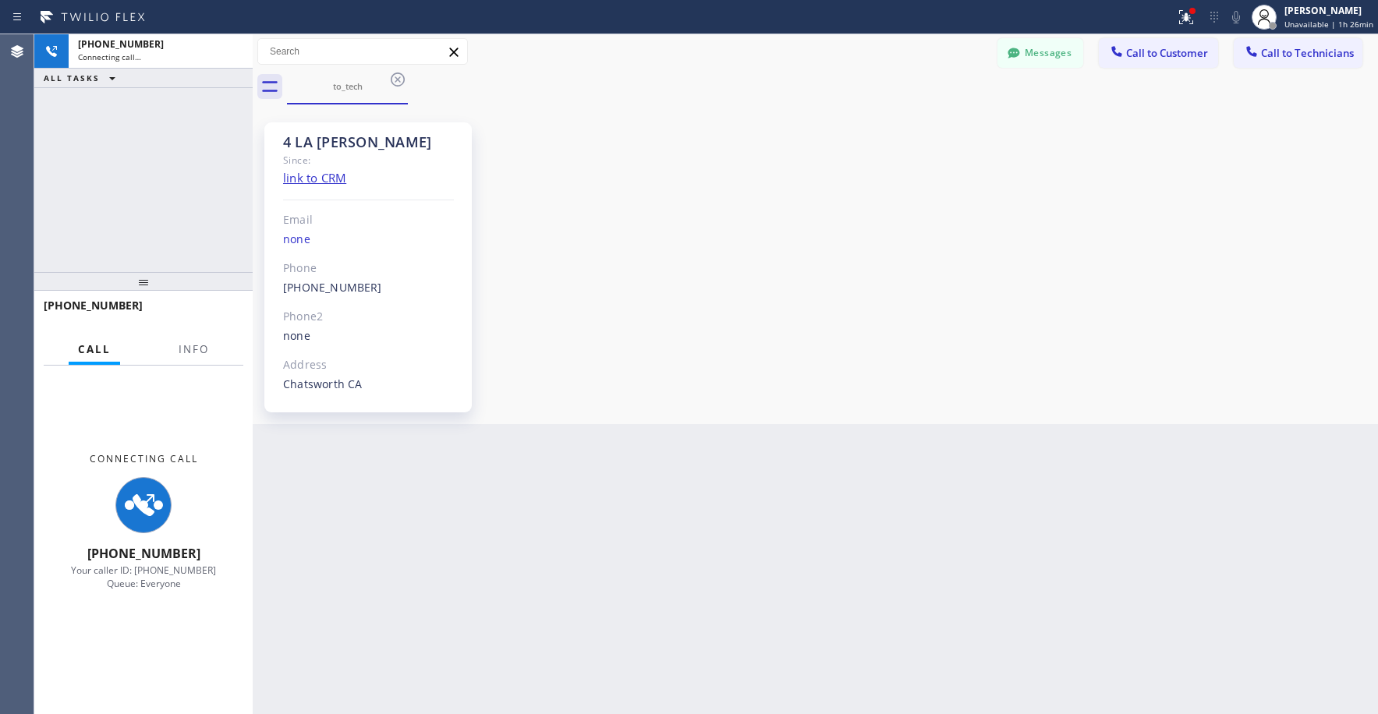
click at [162, 170] on div "[PHONE_NUMBER] Connecting call… ALL TASKS ALL TASKS ACTIVE TASKS TASKS IN WRAP …" at bounding box center [143, 153] width 218 height 238
click at [158, 143] on div "[PHONE_NUMBER] Connecting call… ALL TASKS ALL TASKS ACTIVE TASKS TASKS IN WRAP …" at bounding box center [143, 153] width 218 height 238
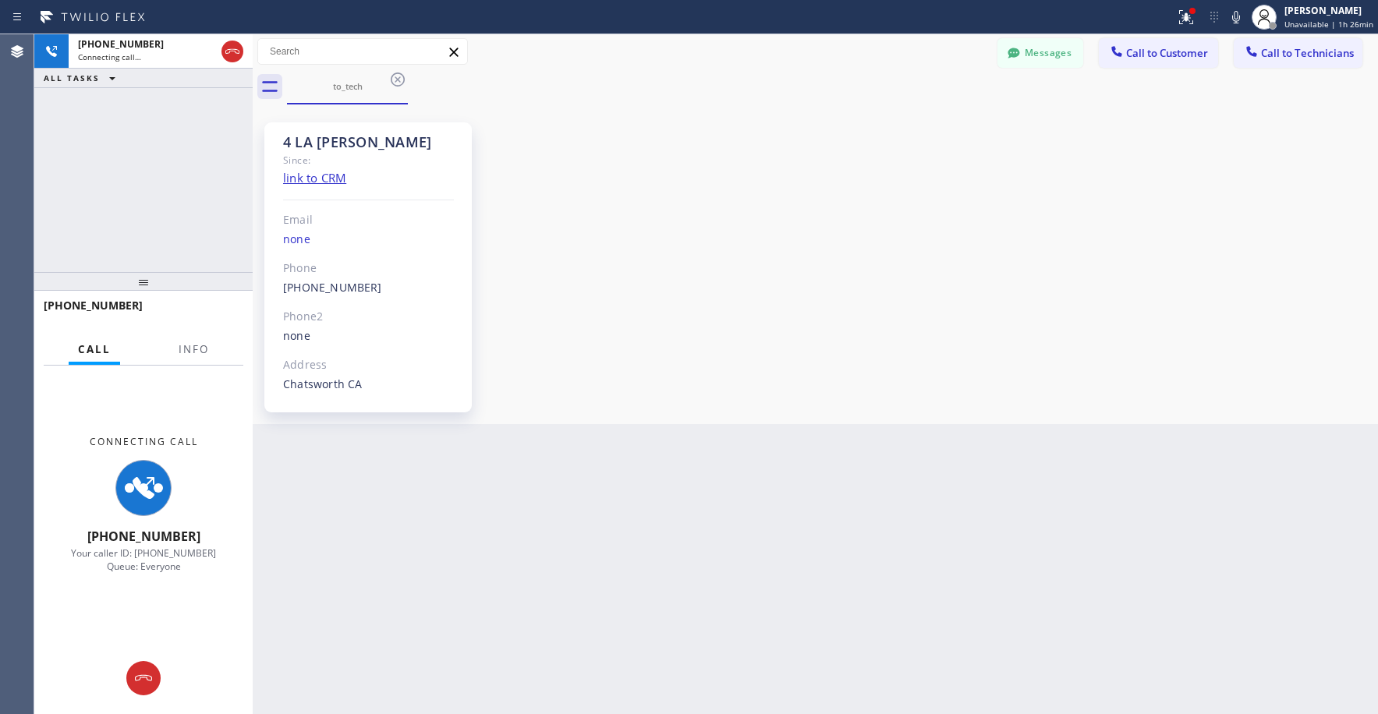
click at [158, 143] on div "[PHONE_NUMBER] Connecting call… ALL TASKS ALL TASKS ACTIVE TASKS TASKS IN WRAP …" at bounding box center [143, 153] width 218 height 238
click at [143, 189] on div "[PHONE_NUMBER] Connecting call… ALL TASKS ALL TASKS ACTIVE TASKS TASKS IN WRAP …" at bounding box center [143, 153] width 218 height 238
click at [150, 177] on div "[PHONE_NUMBER] Connecting call… ALL TASKS ALL TASKS ACTIVE TASKS TASKS IN WRAP …" at bounding box center [143, 153] width 218 height 238
click at [133, 120] on div "[PHONE_NUMBER] Connecting call… ALL TASKS ALL TASKS ACTIVE TASKS TASKS IN WRAP …" at bounding box center [143, 153] width 218 height 238
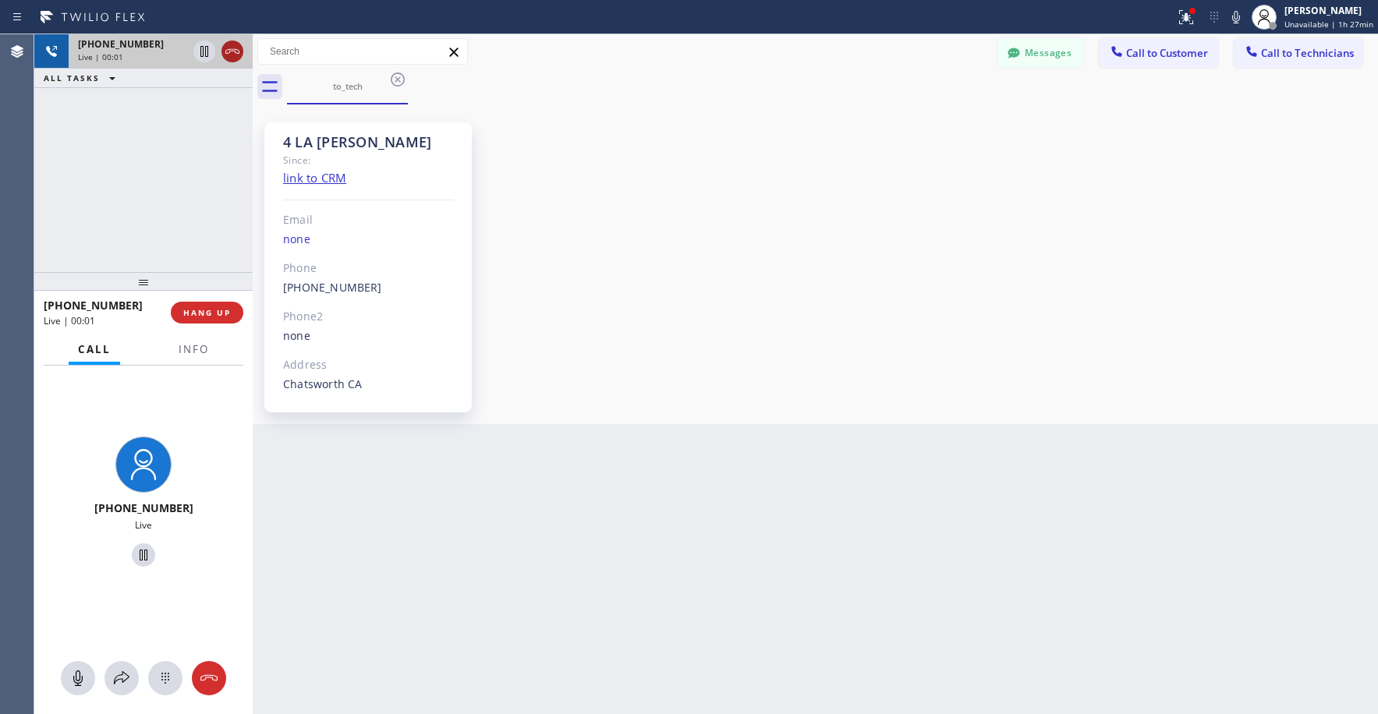
click at [232, 52] on icon at bounding box center [232, 51] width 19 height 19
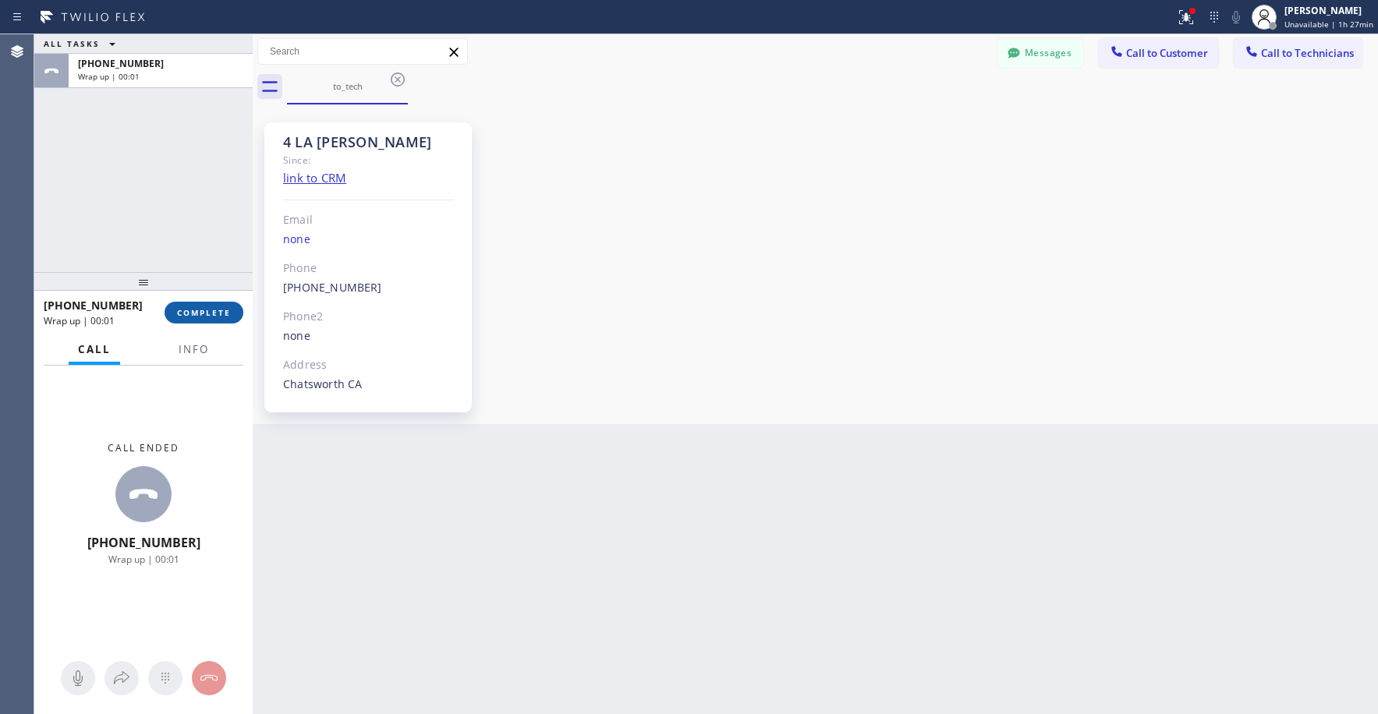
click at [212, 310] on span "COMPLETE" at bounding box center [204, 312] width 54 height 11
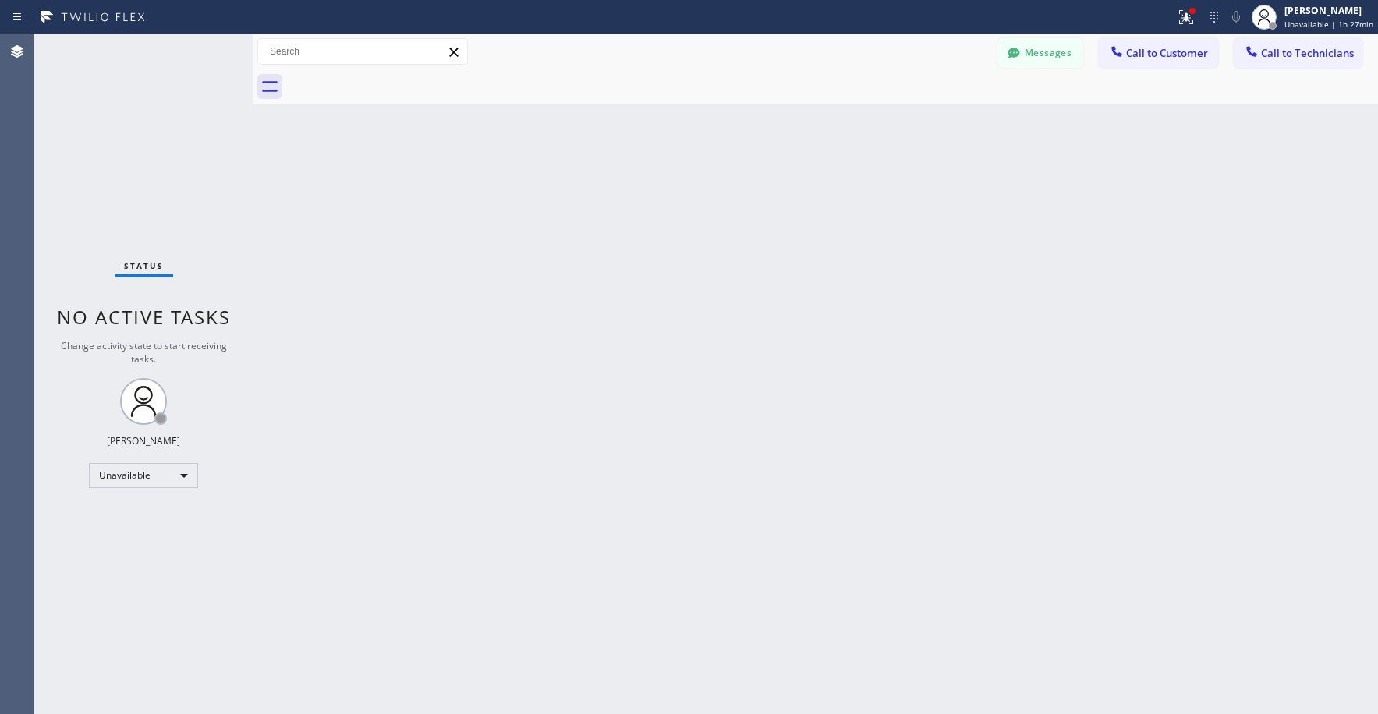
drag, startPoint x: 128, startPoint y: 138, endPoint x: 138, endPoint y: 207, distance: 70.1
click at [128, 139] on div "Status No active tasks Change activity state to start receiving tasks. [PERSON_…" at bounding box center [143, 374] width 218 height 680
click at [144, 143] on div "Status No active tasks Change activity state to start receiving tasks. [PERSON_…" at bounding box center [143, 374] width 218 height 680
click at [143, 112] on div "Status No active tasks Change activity state to start receiving tasks. [PERSON_…" at bounding box center [143, 374] width 218 height 680
click at [1277, 42] on button "Call to Technicians" at bounding box center [1298, 53] width 129 height 30
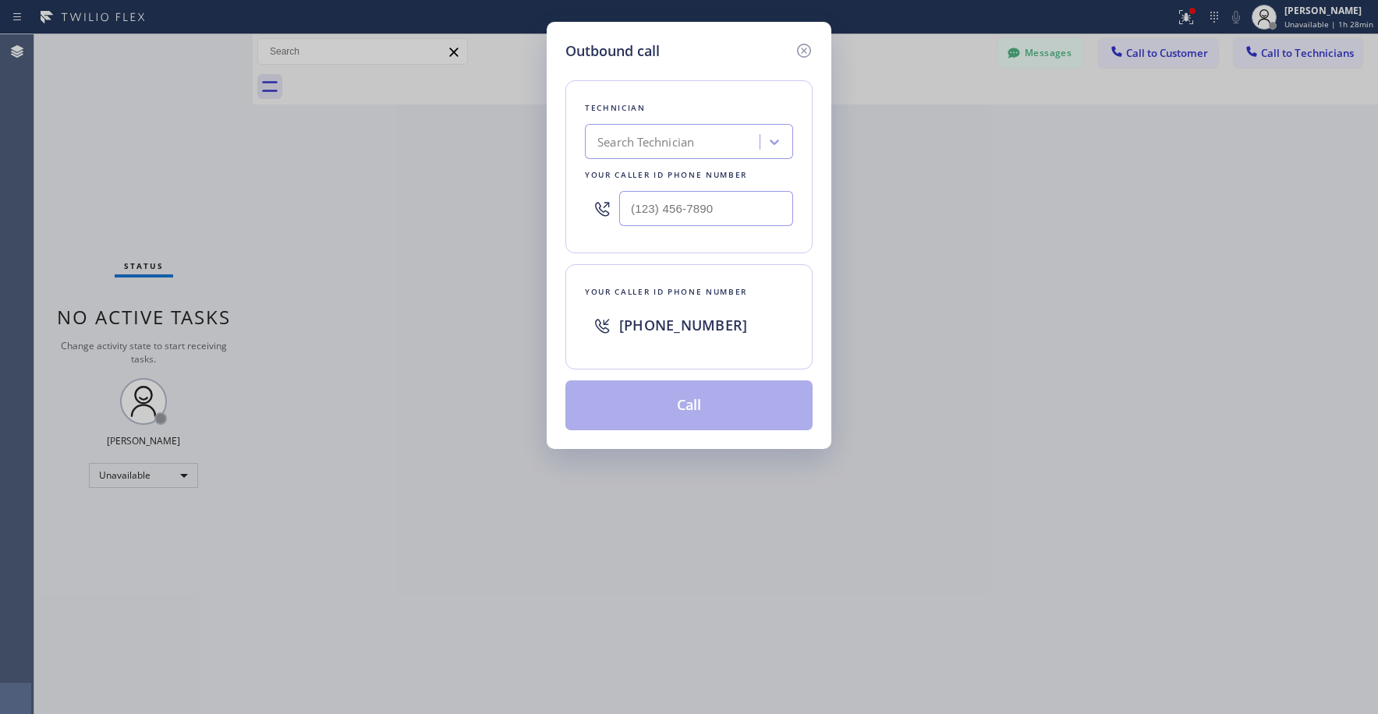
click at [678, 142] on div "Search Technician" at bounding box center [645, 142] width 97 height 18
type input "la [PERSON_NAME]"
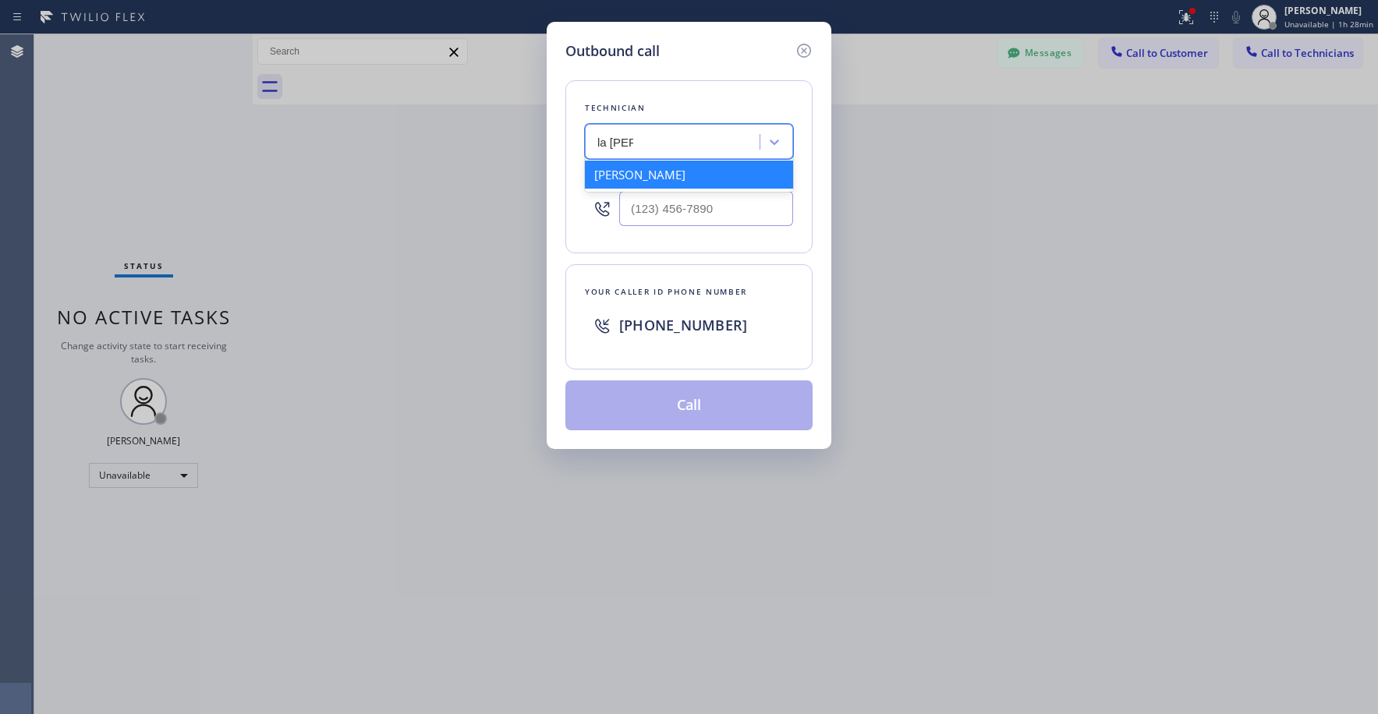
click at [655, 175] on div "[PERSON_NAME]" at bounding box center [689, 175] width 208 height 28
type input "[PHONE_NUMBER]"
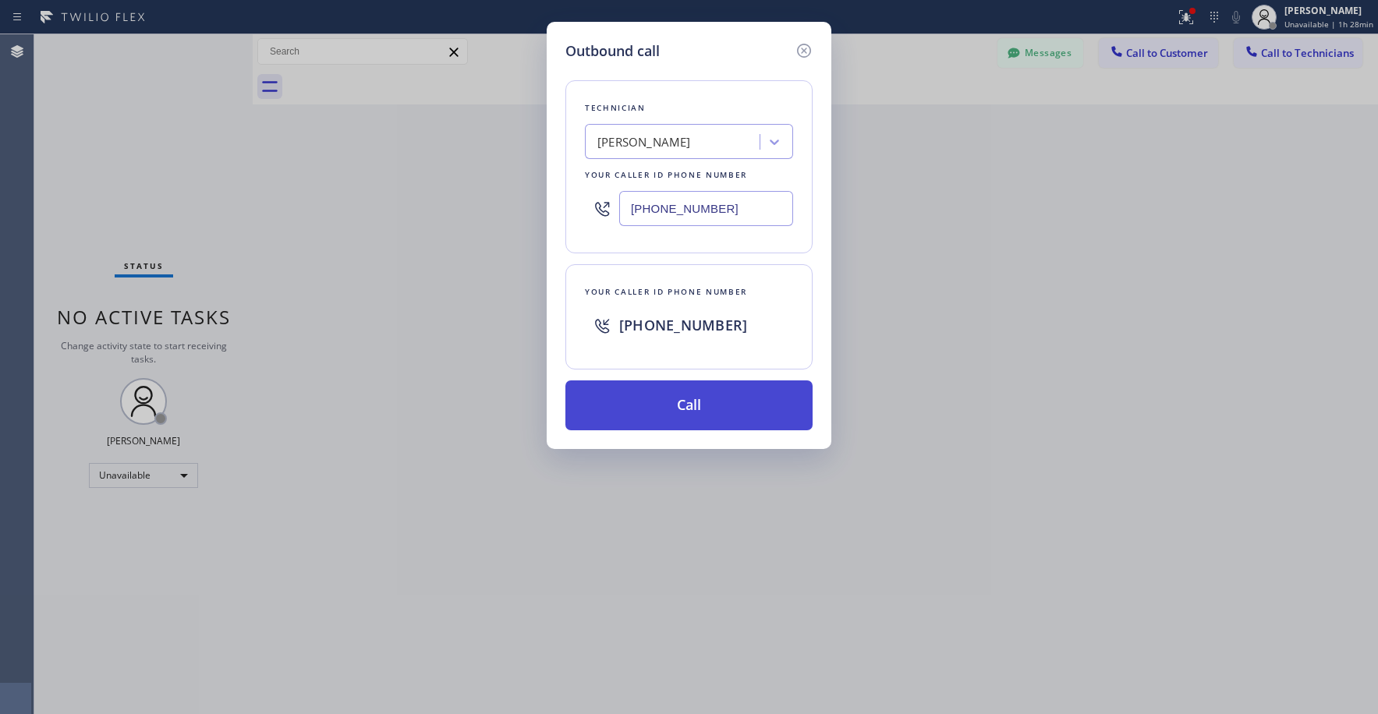
click at [699, 405] on button "Call" at bounding box center [688, 406] width 247 height 50
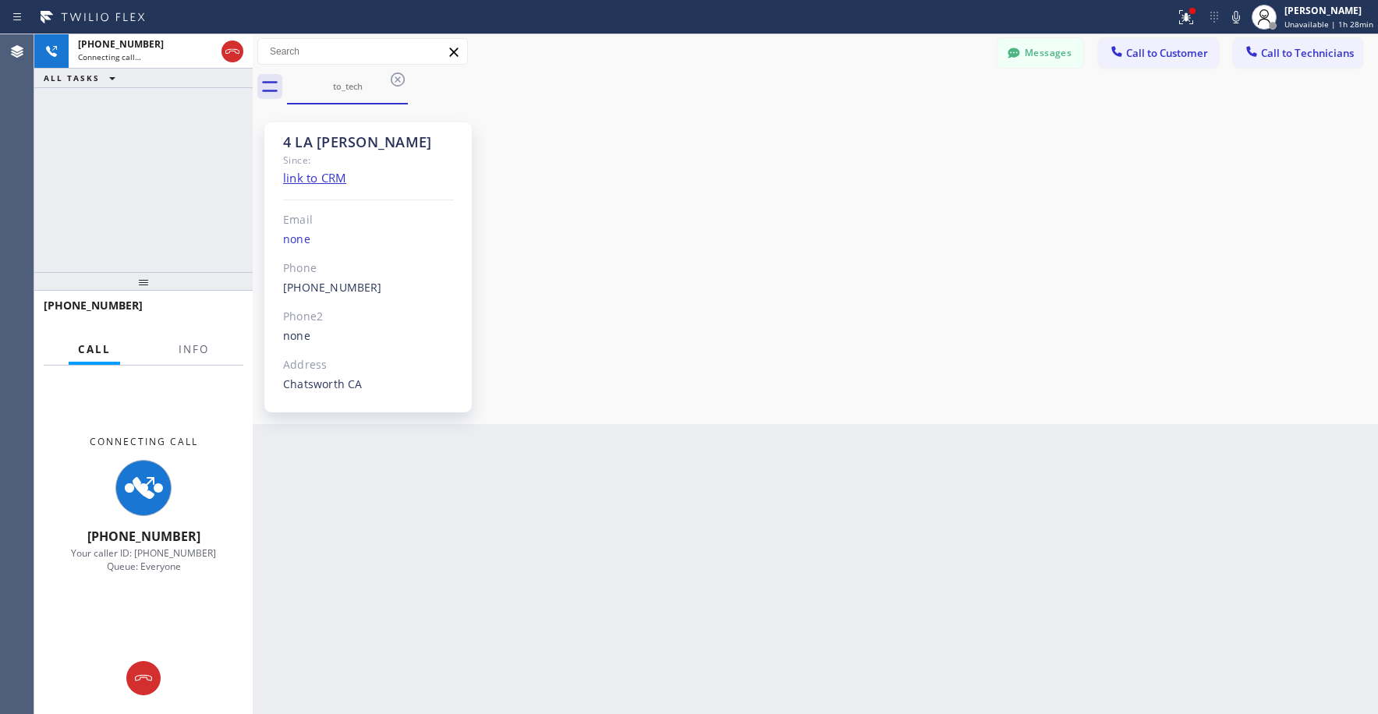
click at [119, 154] on div "[PHONE_NUMBER] Connecting call… ALL TASKS ALL TASKS ACTIVE TASKS TASKS IN WRAP …" at bounding box center [143, 153] width 218 height 238
click at [161, 173] on div "[PHONE_NUMBER] Connecting call… ALL TASKS ALL TASKS ACTIVE TASKS TASKS IN WRAP …" at bounding box center [143, 153] width 218 height 238
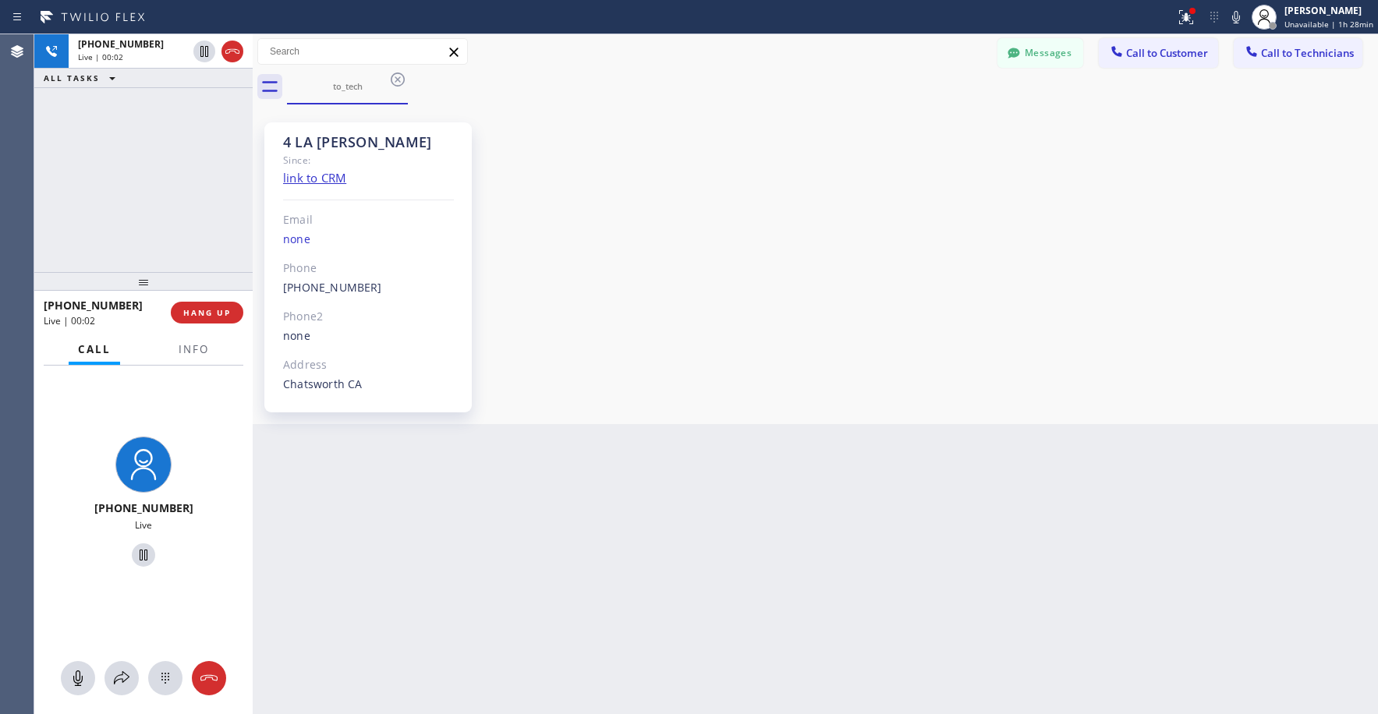
click at [194, 226] on div "[PHONE_NUMBER] Live | 00:02 ALL TASKS ALL TASKS ACTIVE TASKS TASKS IN WRAP UP" at bounding box center [143, 153] width 218 height 238
click at [235, 51] on icon at bounding box center [232, 51] width 19 height 19
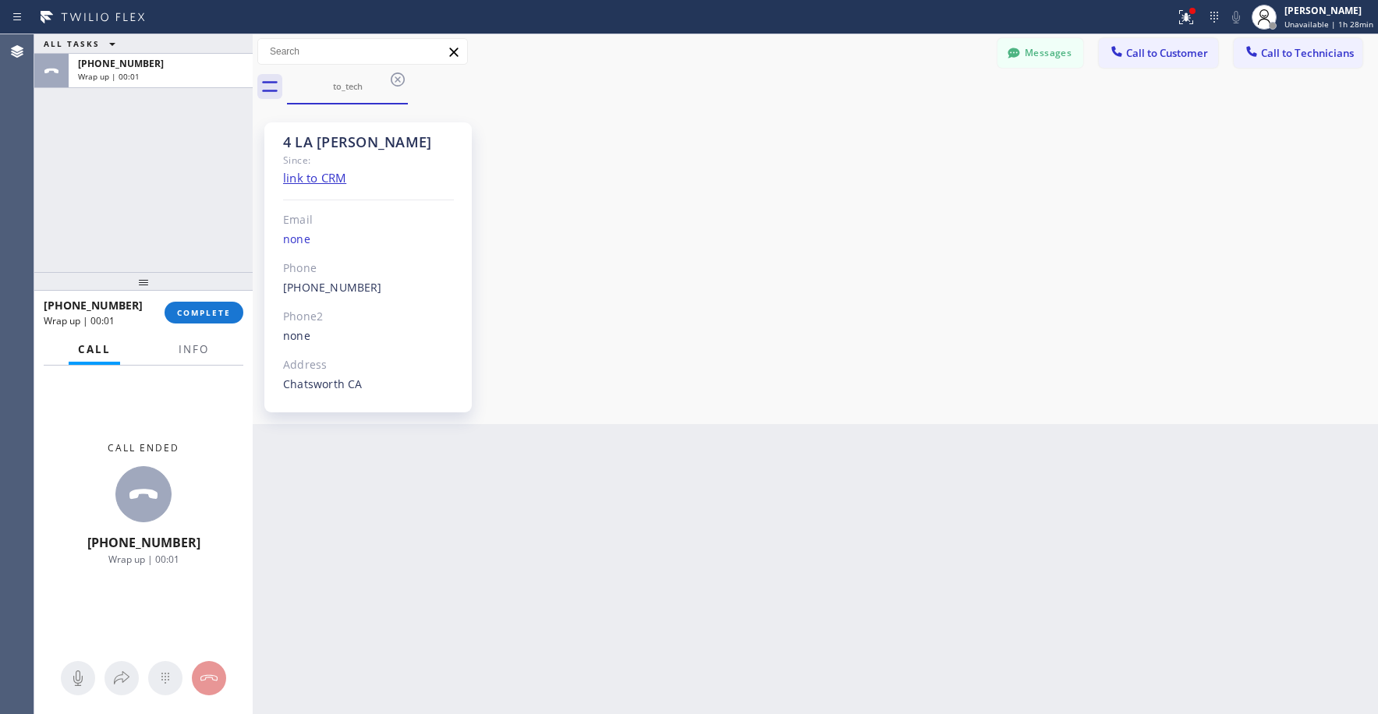
drag, startPoint x: 200, startPoint y: 309, endPoint x: 182, endPoint y: 298, distance: 20.3
click at [200, 309] on span "COMPLETE" at bounding box center [204, 312] width 54 height 11
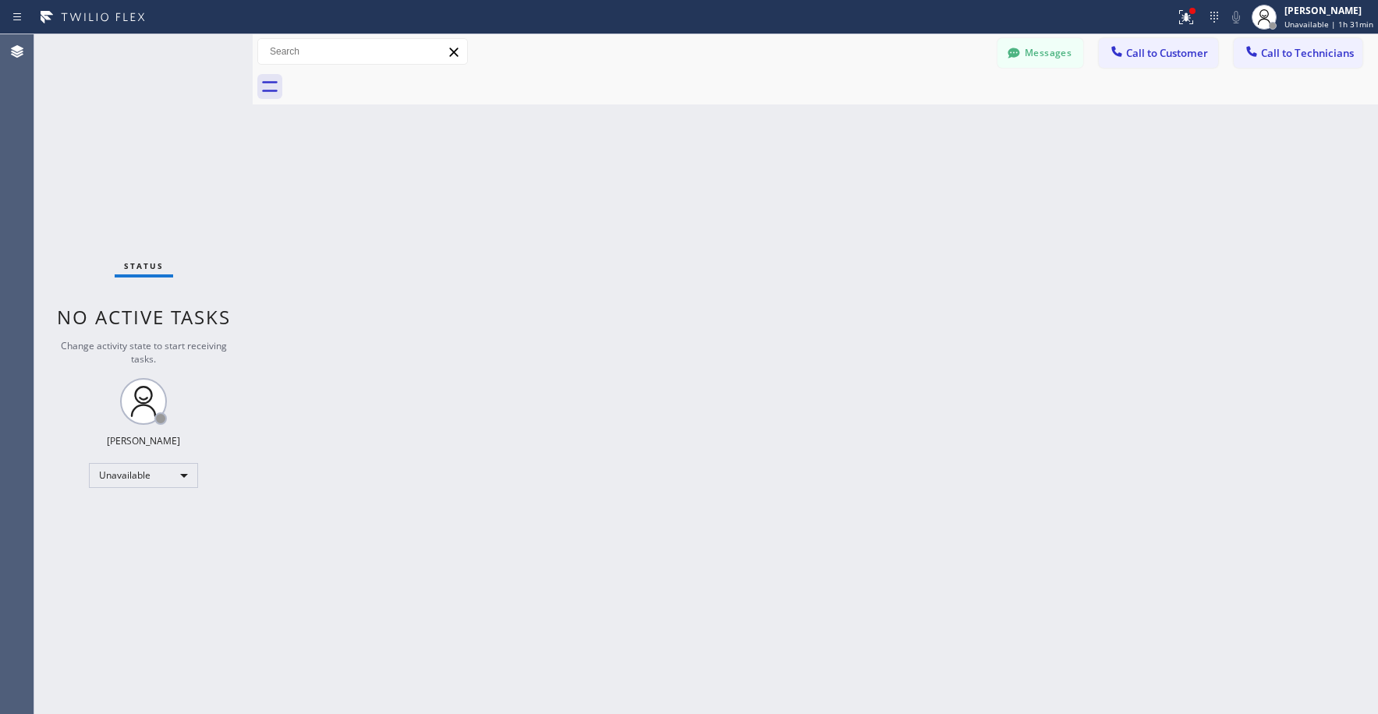
click at [135, 128] on div "Status No active tasks Change activity state to start receiving tasks. [PERSON_…" at bounding box center [143, 374] width 218 height 680
click at [158, 154] on div "Status No active tasks Change activity state to start receiving tasks. [PERSON_…" at bounding box center [143, 374] width 218 height 680
click at [111, 152] on div "Status No active tasks Change activity state to start receiving tasks. [PERSON_…" at bounding box center [143, 374] width 218 height 680
click at [138, 101] on div "Status No active tasks Change activity state to start receiving tasks. [PERSON_…" at bounding box center [143, 374] width 218 height 680
drag, startPoint x: 100, startPoint y: 108, endPoint x: 117, endPoint y: 302, distance: 194.9
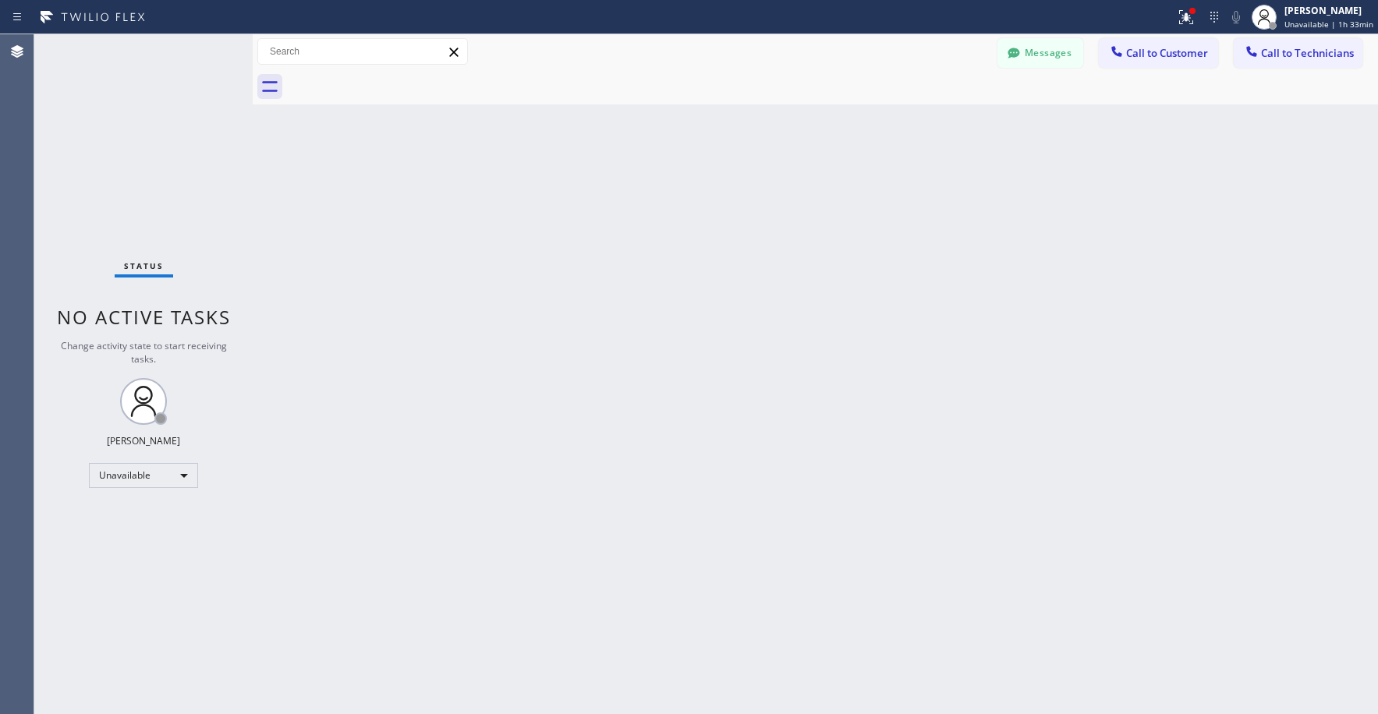
click at [101, 112] on div "Status No active tasks Change activity state to start receiving tasks. [PERSON_…" at bounding box center [143, 374] width 218 height 680
click at [110, 479] on div "Unavailable" at bounding box center [143, 475] width 109 height 25
click at [122, 551] on li "Break" at bounding box center [143, 556] width 106 height 19
click at [182, 195] on div "Status No active tasks Change activity state to start receiving tasks. [PERSON_…" at bounding box center [143, 374] width 218 height 680
click at [128, 154] on div "Status No active tasks Change activity state to start receiving tasks. [PERSON_…" at bounding box center [143, 374] width 218 height 680
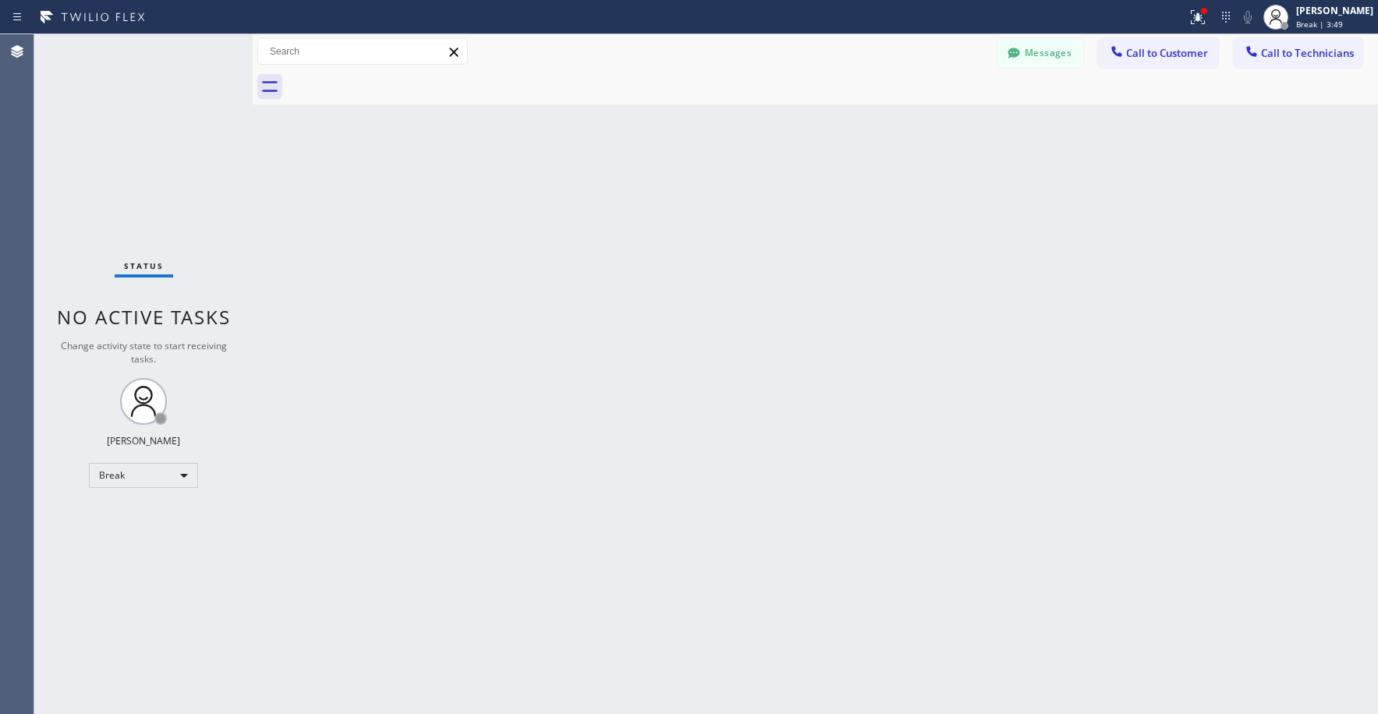
click at [182, 174] on div "Status No active tasks Change activity state to start receiving tasks. [PERSON_…" at bounding box center [143, 374] width 218 height 680
click at [97, 78] on div "Status No active tasks Change activity state to start receiving tasks. [PERSON_…" at bounding box center [143, 374] width 218 height 680
click at [134, 148] on div "Status No active tasks Change activity state to start receiving tasks. [PERSON_…" at bounding box center [143, 374] width 218 height 680
click at [116, 134] on div "Status No active tasks Change activity state to start receiving tasks. [PERSON_…" at bounding box center [143, 374] width 218 height 680
click at [158, 115] on div "Status No active tasks Change activity state to start receiving tasks. [PERSON_…" at bounding box center [143, 374] width 218 height 680
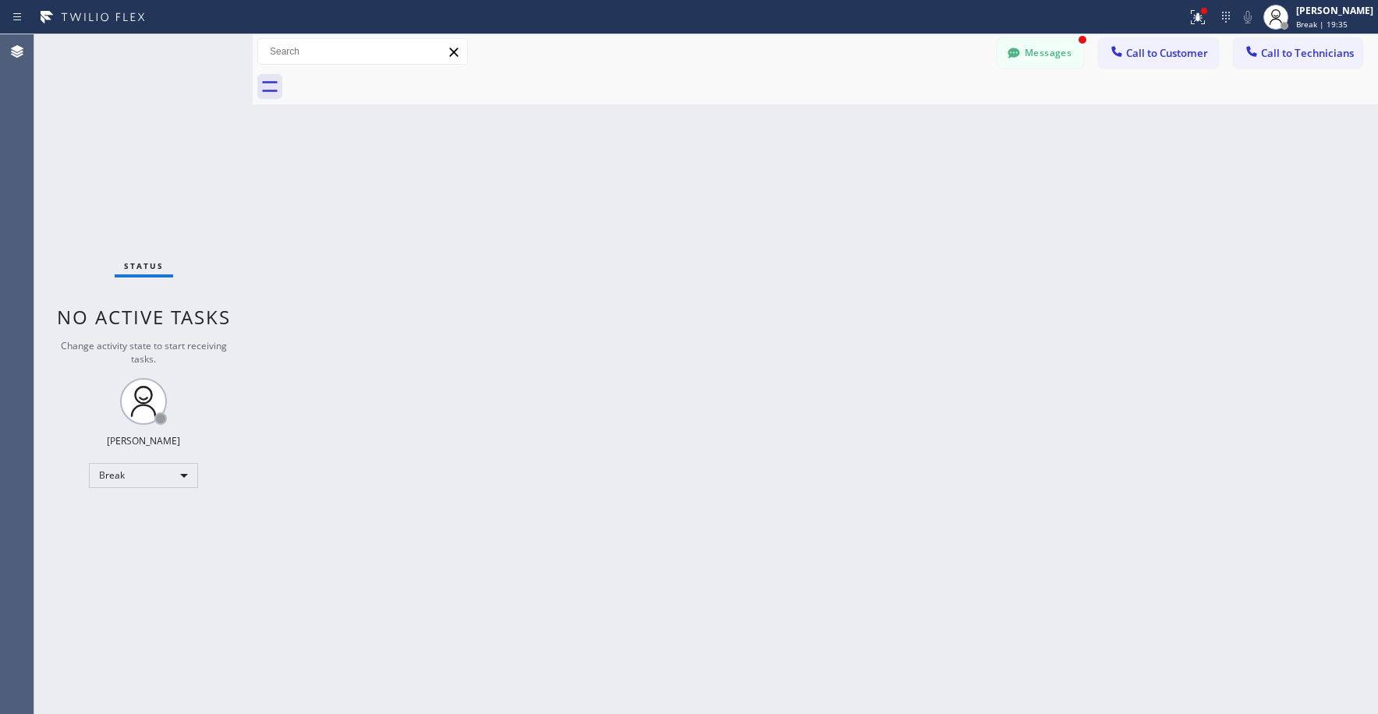
click at [182, 232] on div "Status No active tasks Change activity state to start receiving tasks. [PERSON_…" at bounding box center [143, 374] width 218 height 680
click at [1089, 59] on div "Messages" at bounding box center [1047, 51] width 101 height 27
click at [1052, 56] on button "Messages" at bounding box center [1040, 53] width 86 height 30
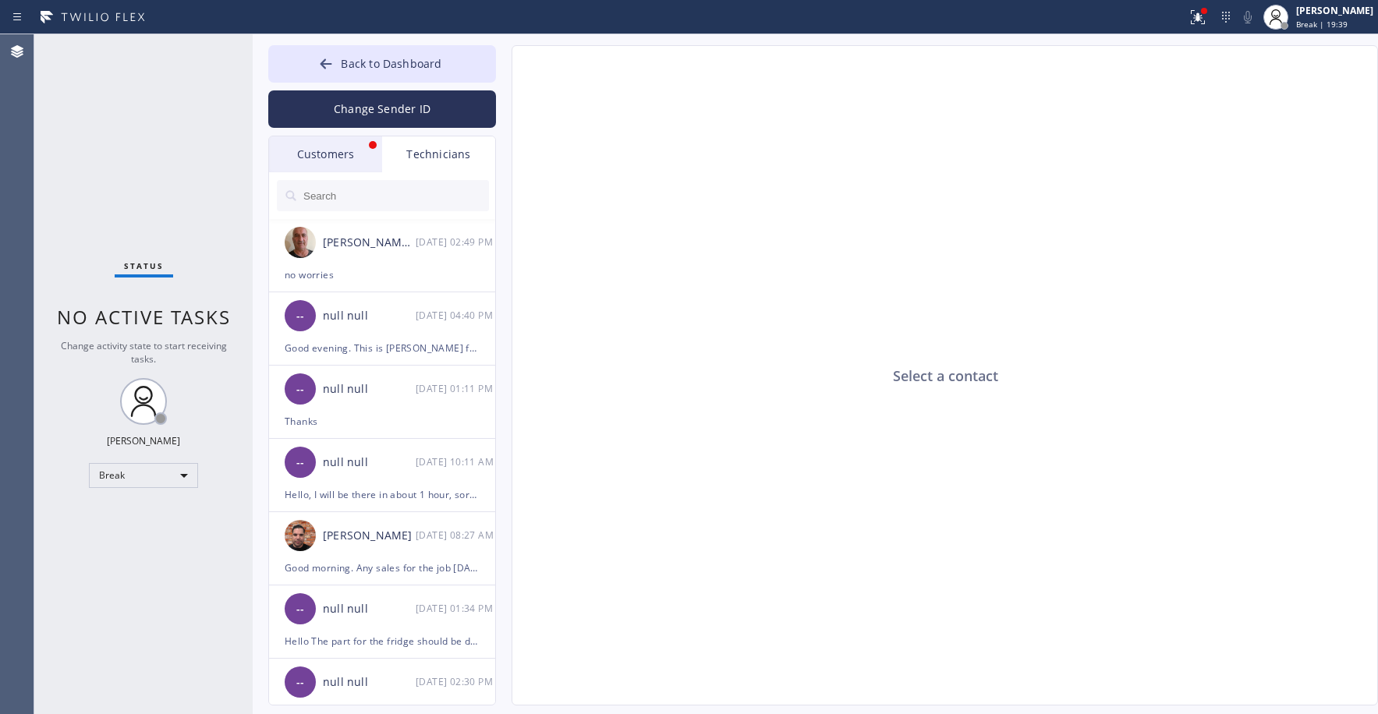
click at [310, 161] on div "Customers" at bounding box center [325, 154] width 113 height 36
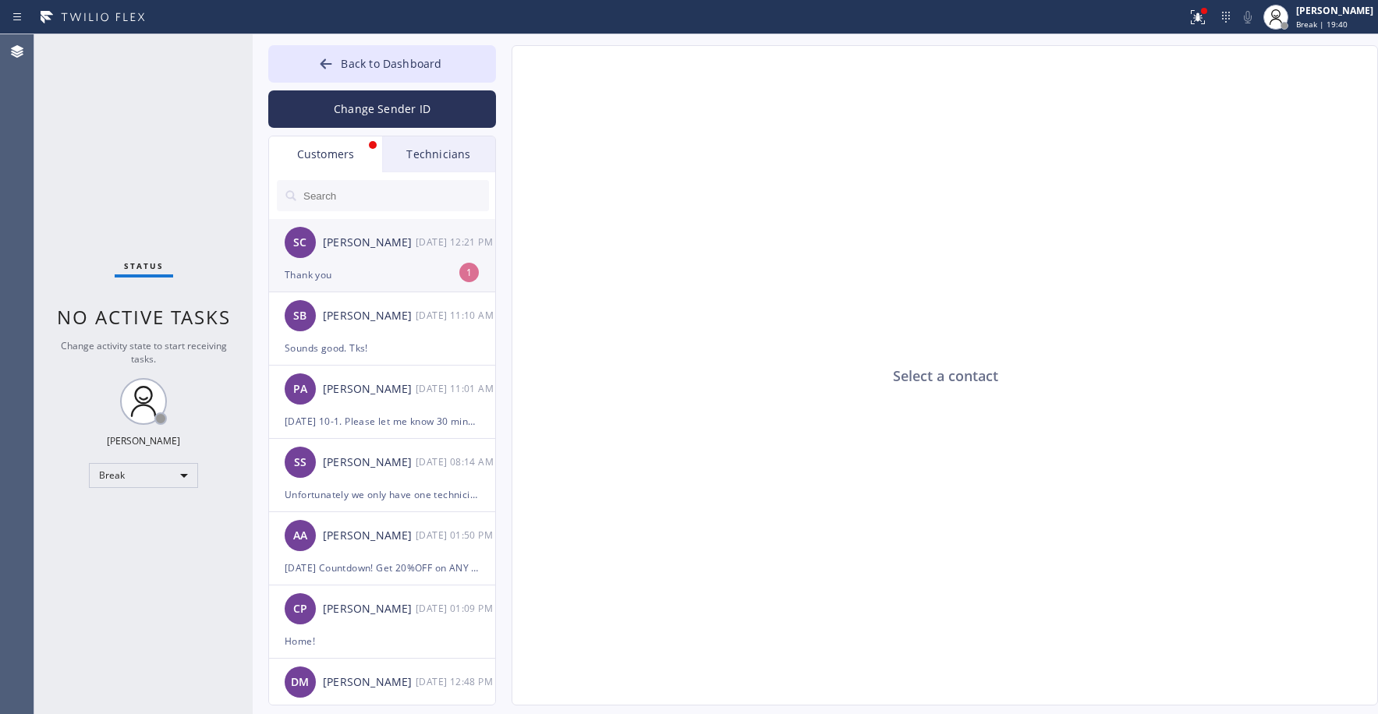
click at [362, 252] on div "SC [PERSON_NAME] [DATE] 12:21 PM" at bounding box center [383, 242] width 228 height 47
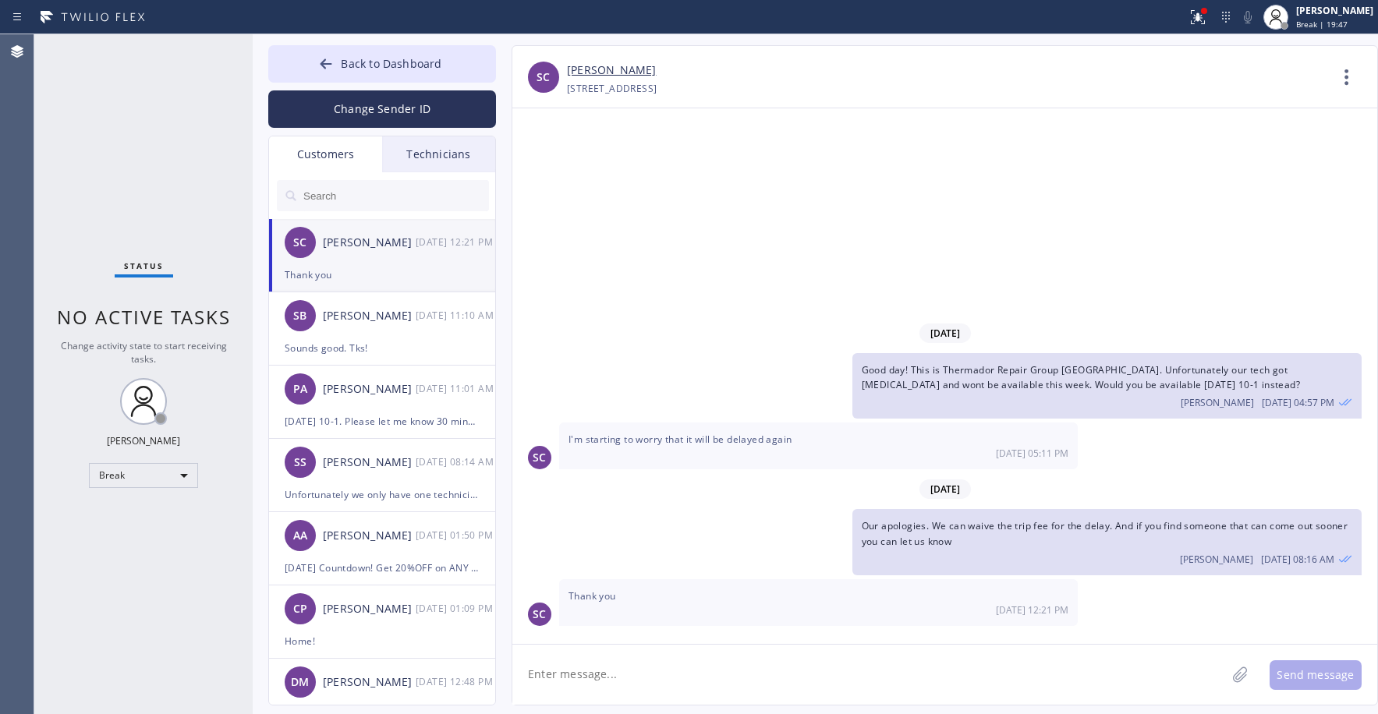
click at [162, 130] on div "Status No active tasks Change activity state to start receiving tasks. [PERSON_…" at bounding box center [143, 374] width 218 height 680
click at [133, 145] on div "Status No active tasks Change activity state to start receiving tasks. [PERSON_…" at bounding box center [143, 374] width 218 height 680
click at [398, 55] on button "Back to Dashboard" at bounding box center [382, 63] width 228 height 37
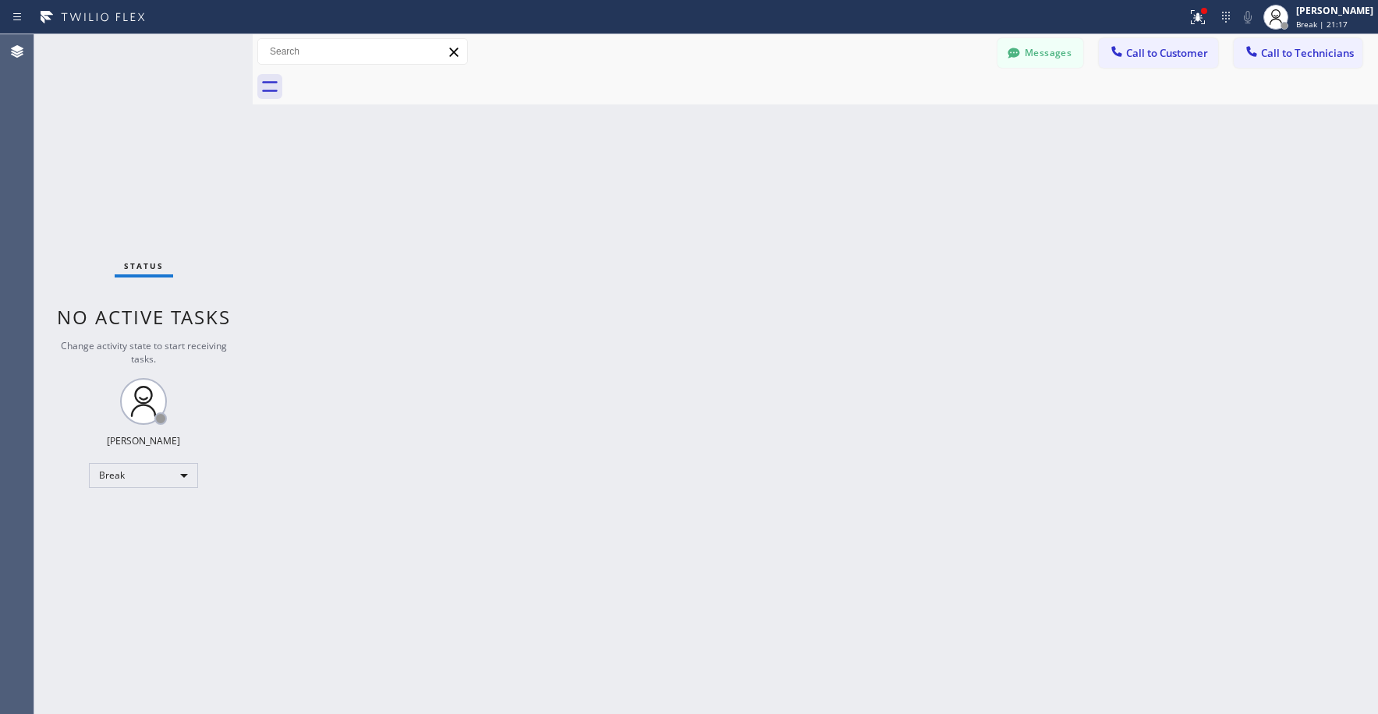
click at [165, 94] on div "Status No active tasks Change activity state to start receiving tasks. [PERSON_…" at bounding box center [143, 374] width 218 height 680
click at [173, 195] on div "Status No active tasks Change activity state to start receiving tasks. [PERSON_…" at bounding box center [143, 374] width 218 height 680
click at [140, 141] on div "Status No active tasks Change activity state to start receiving tasks. [PERSON_…" at bounding box center [143, 374] width 218 height 680
drag, startPoint x: 153, startPoint y: 161, endPoint x: 157, endPoint y: 493, distance: 332.2
click at [153, 167] on div "Status No active tasks Change activity state to start receiving tasks. [PERSON_…" at bounding box center [143, 374] width 218 height 680
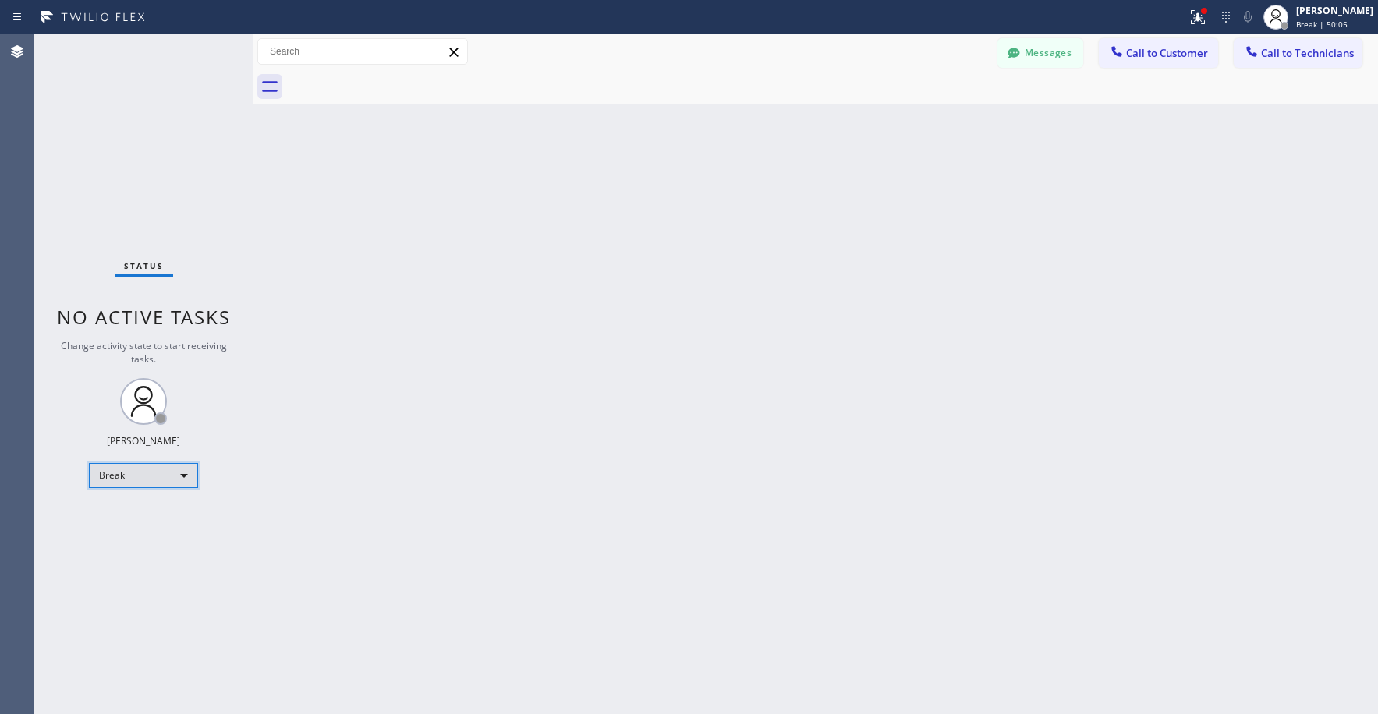
click at [119, 480] on div "Break" at bounding box center [143, 475] width 109 height 25
click at [122, 532] on li "Unavailable" at bounding box center [143, 536] width 106 height 19
click at [177, 165] on div "Status No active tasks Change activity state to start receiving tasks. [PERSON_…" at bounding box center [143, 374] width 218 height 680
click at [138, 186] on div "Status No active tasks Change activity state to start receiving tasks. [PERSON_…" at bounding box center [143, 374] width 218 height 680
click at [125, 129] on div "Status No active tasks Change activity state to start receiving tasks. [PERSON_…" at bounding box center [143, 374] width 218 height 680
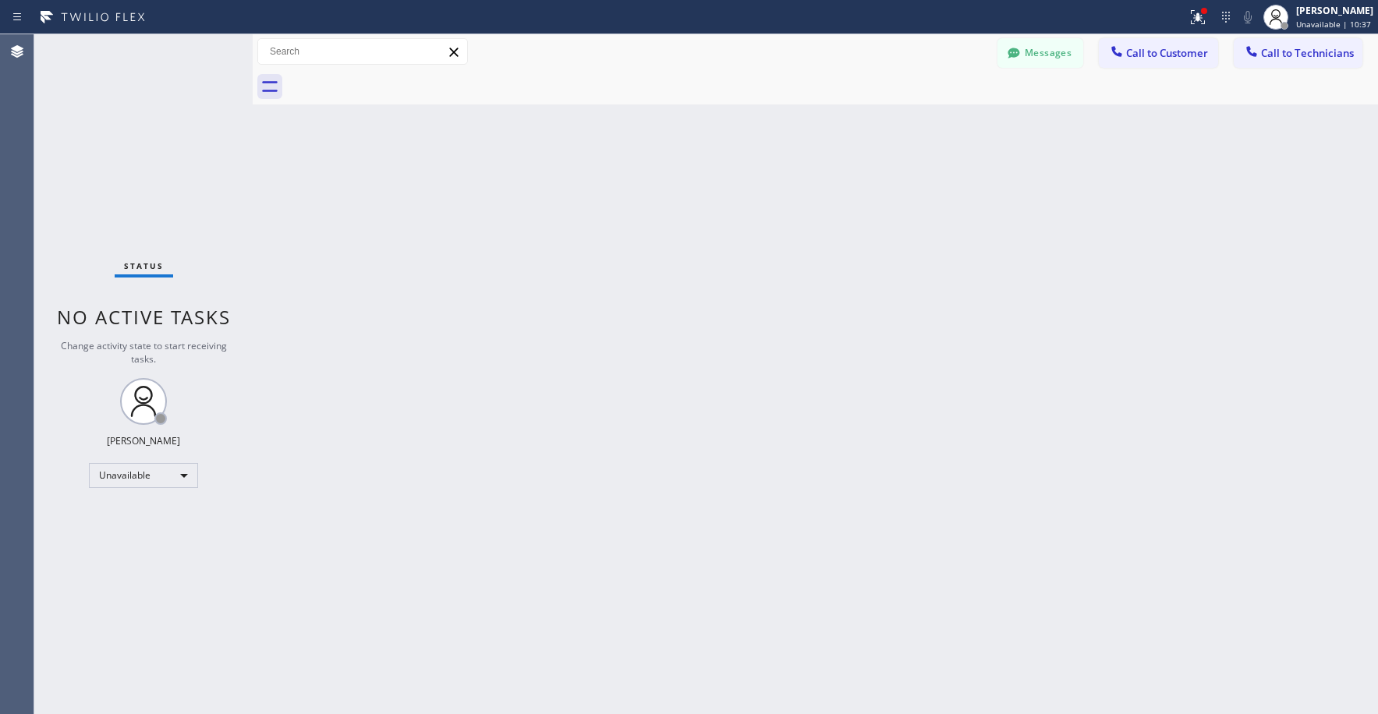
click at [127, 120] on div "Status No active tasks Change activity state to start receiving tasks. [PERSON_…" at bounding box center [143, 374] width 218 height 680
click at [129, 154] on div "Status No active tasks Change activity state to start receiving tasks. [PERSON_…" at bounding box center [143, 374] width 218 height 680
click at [154, 195] on div "Status No active tasks Change activity state to start receiving tasks. [PERSON_…" at bounding box center [143, 374] width 218 height 680
click at [1056, 51] on button "Messages" at bounding box center [1040, 53] width 86 height 30
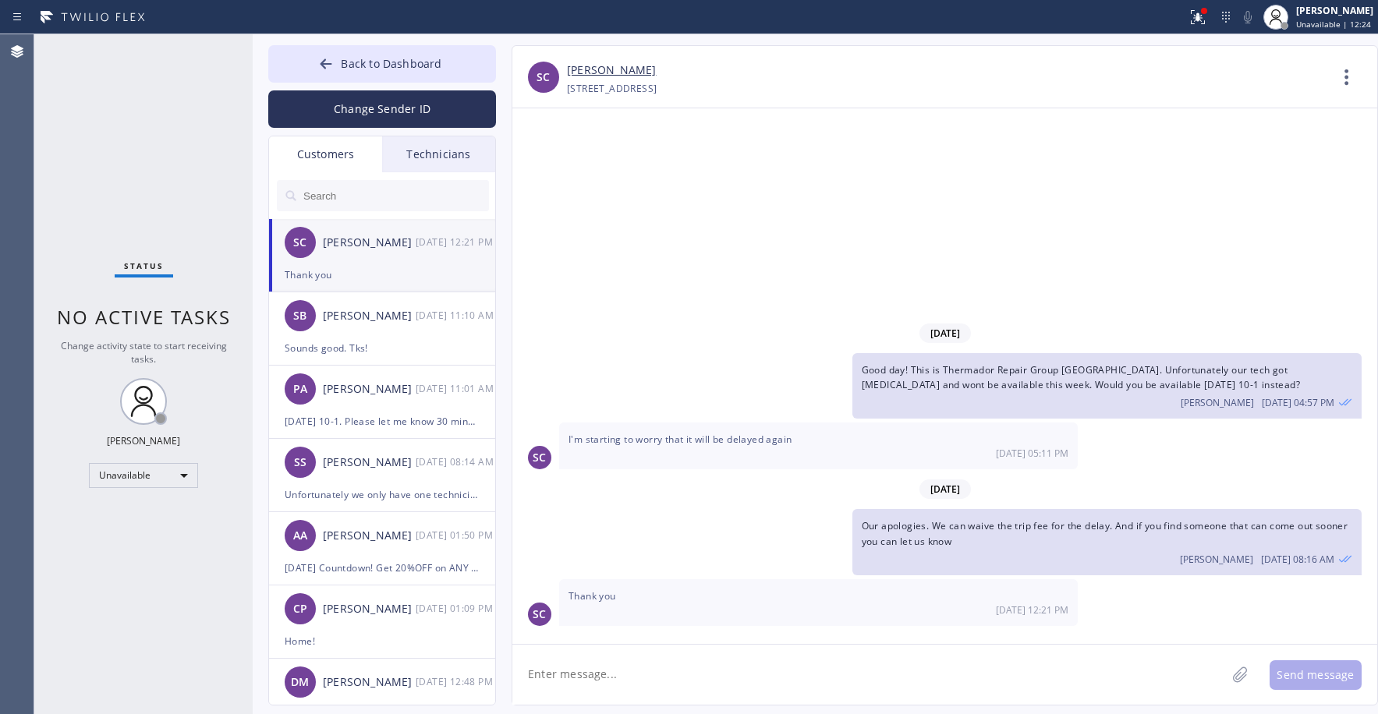
click at [320, 157] on div "Customers" at bounding box center [325, 154] width 113 height 36
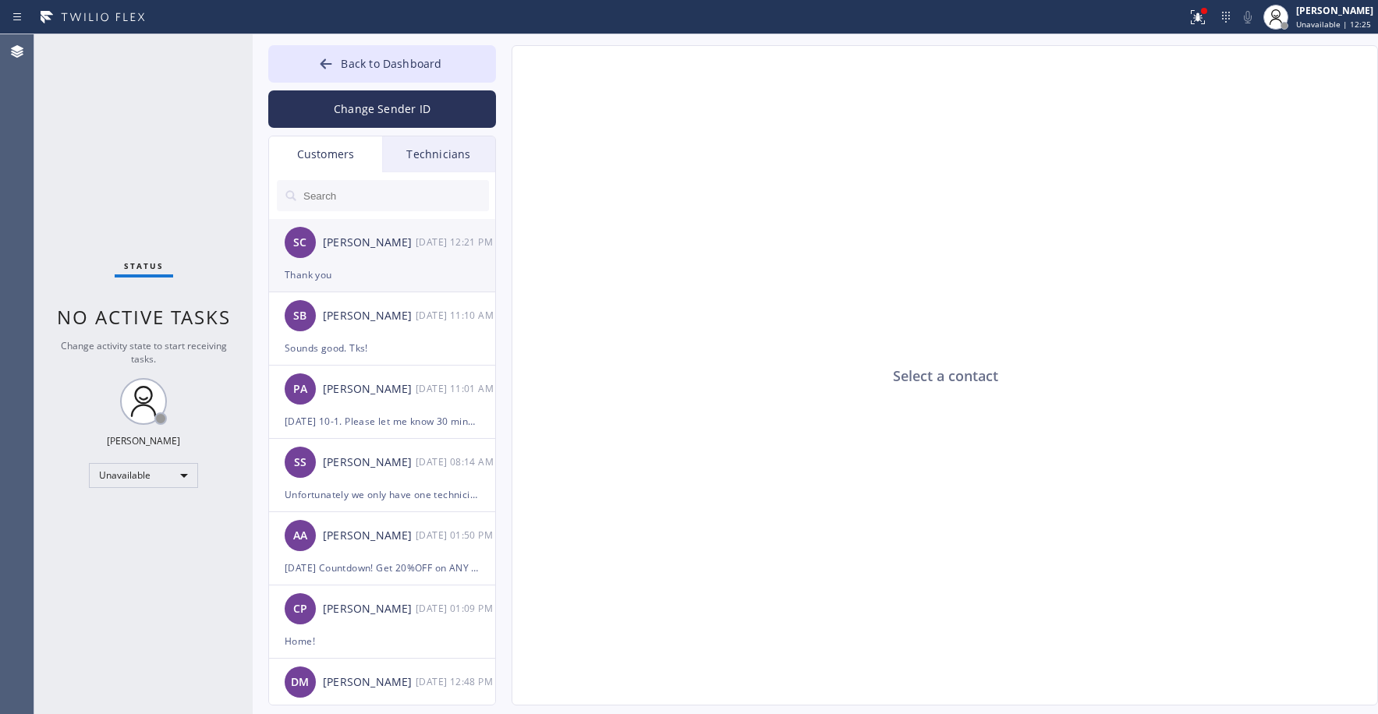
click at [365, 274] on div "Thank you" at bounding box center [382, 275] width 195 height 18
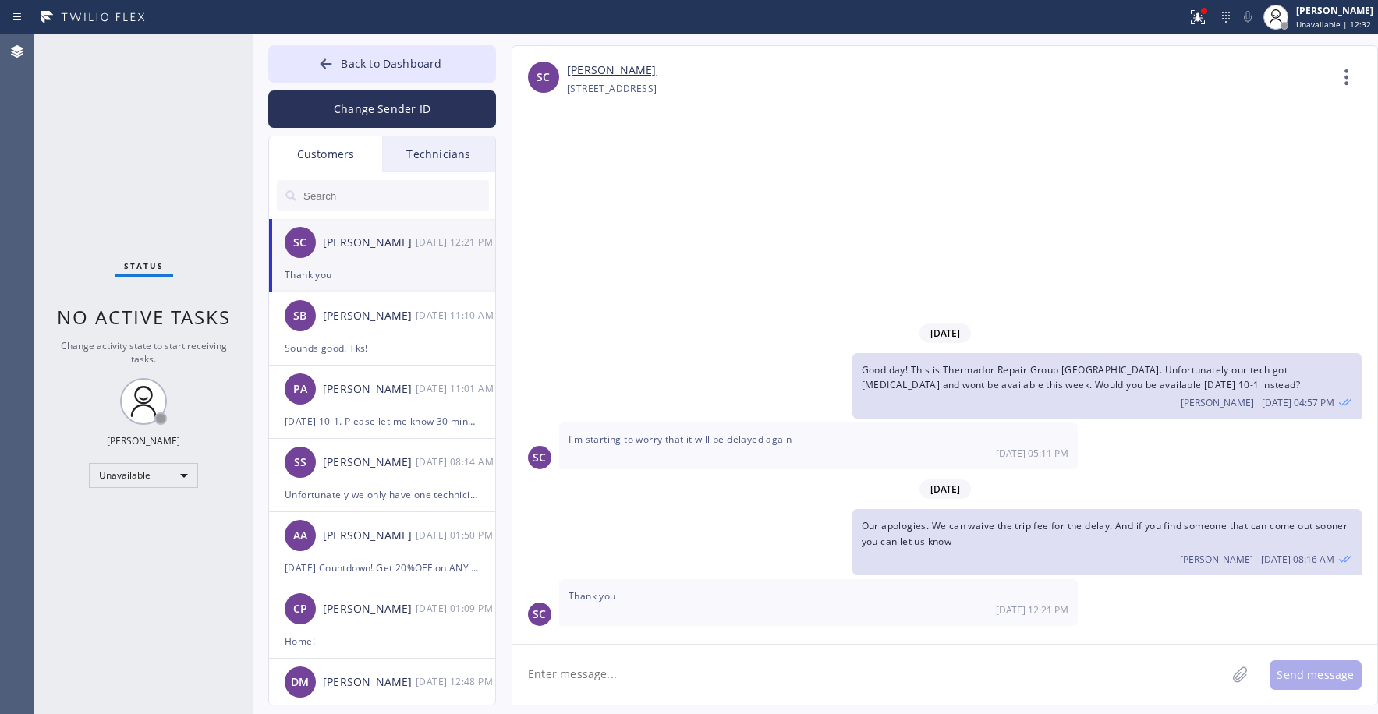
click at [596, 67] on link "[PERSON_NAME]" at bounding box center [611, 71] width 89 height 18
click at [108, 159] on div "Status No active tasks Change activity state to start receiving tasks. [PERSON_…" at bounding box center [143, 374] width 218 height 680
click at [379, 189] on input "text" at bounding box center [395, 195] width 187 height 31
click at [140, 113] on div "Status No active tasks Change activity state to start receiving tasks. [PERSON_…" at bounding box center [143, 374] width 218 height 680
click at [355, 57] on span "Back to Dashboard" at bounding box center [391, 63] width 101 height 15
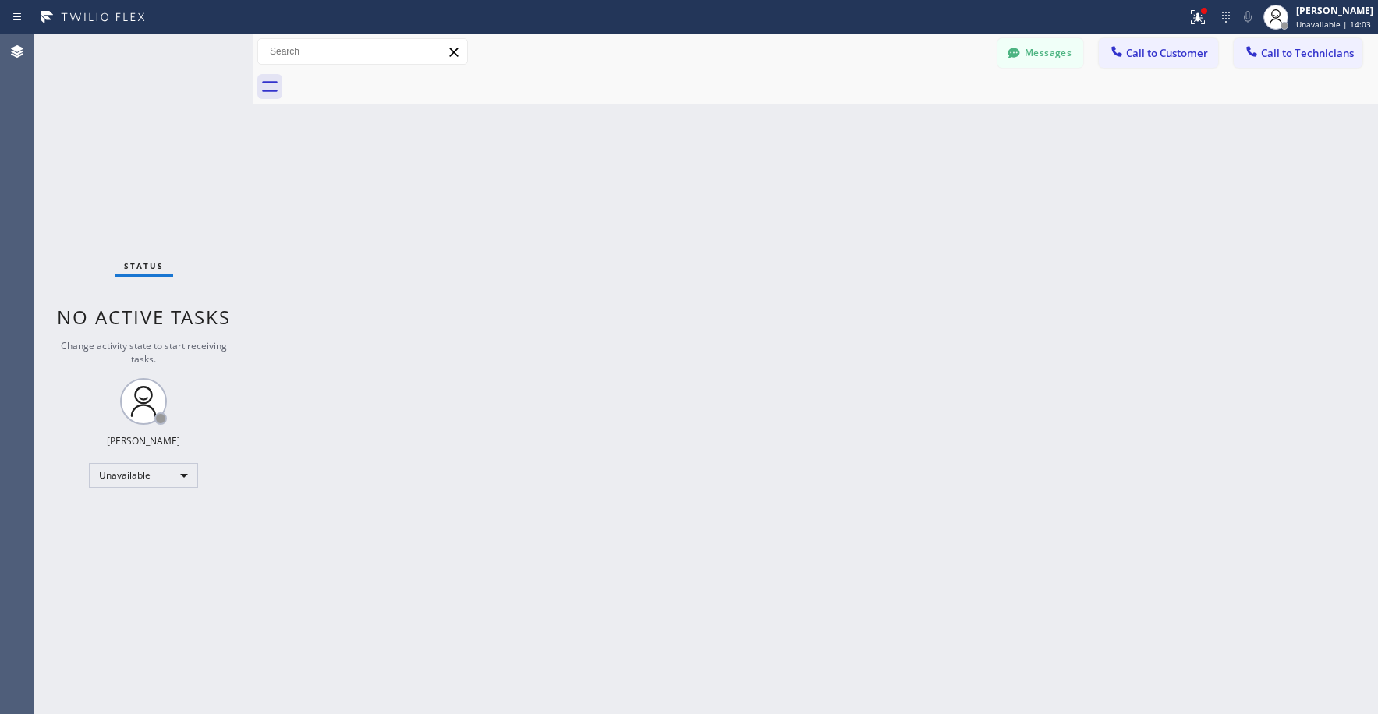
click at [159, 144] on div "Status No active tasks Change activity state to start receiving tasks. [PERSON_…" at bounding box center [143, 374] width 218 height 680
drag, startPoint x: 113, startPoint y: 83, endPoint x: 123, endPoint y: 474, distance: 391.6
click at [112, 94] on div "Status No active tasks Change activity state to start receiving tasks. [PERSON_…" at bounding box center [143, 374] width 218 height 680
drag, startPoint x: 134, startPoint y: 151, endPoint x: 473, endPoint y: 188, distance: 340.4
click at [135, 152] on div "Status No active tasks Change activity state to start receiving tasks. [PERSON_…" at bounding box center [143, 374] width 218 height 680
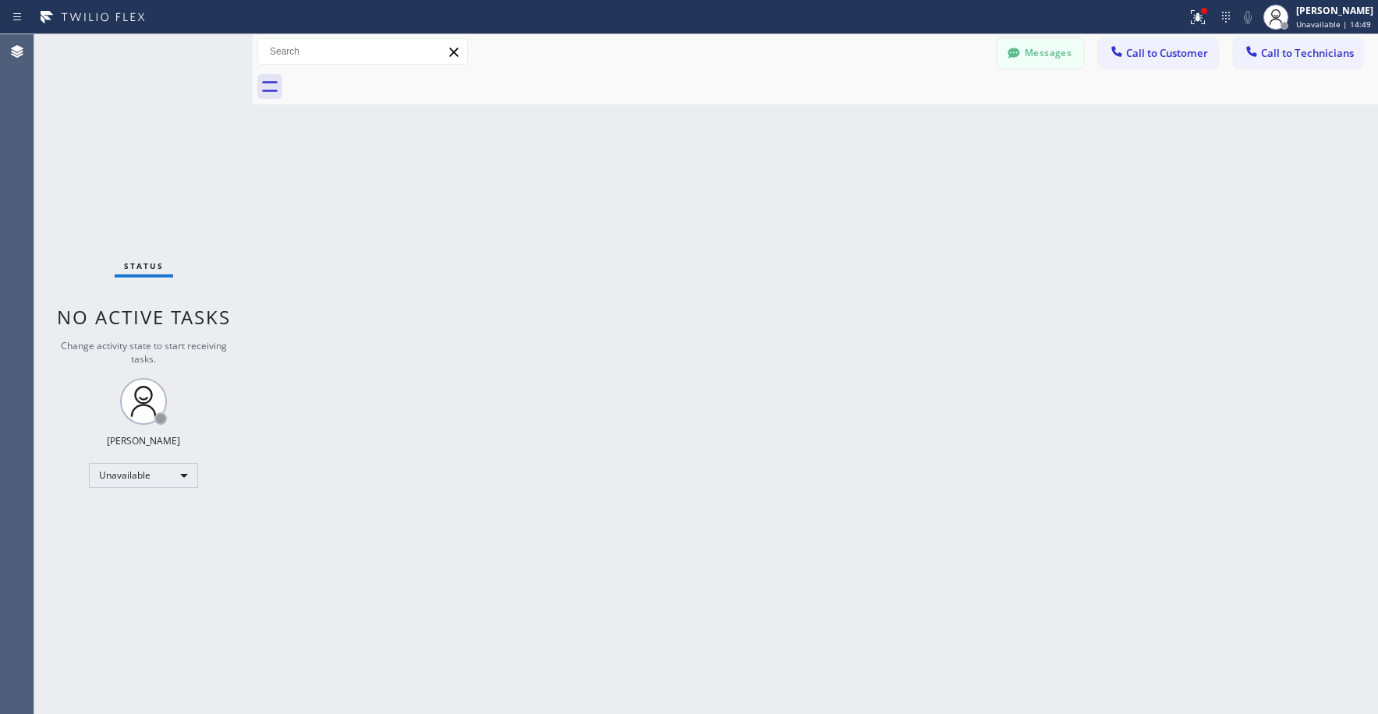
click at [1064, 53] on button "Messages" at bounding box center [1040, 53] width 86 height 30
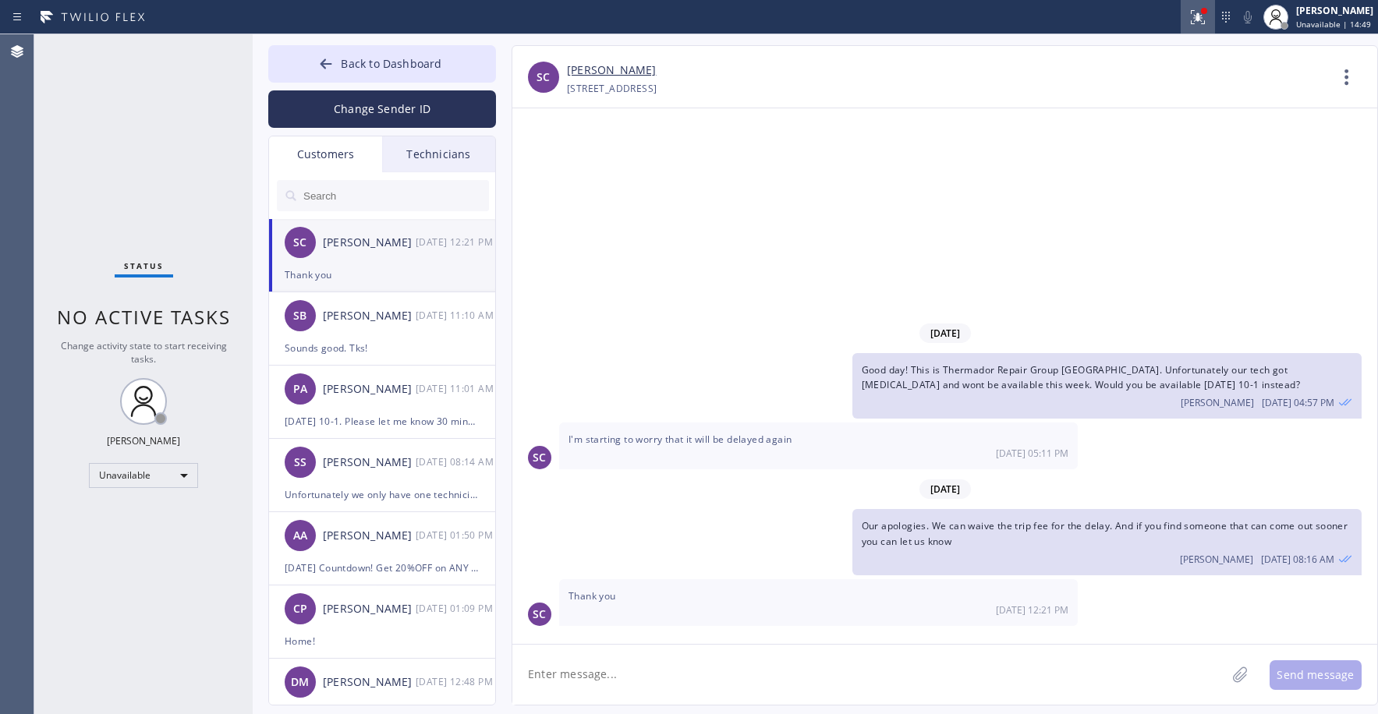
click at [1201, 23] on icon at bounding box center [1198, 17] width 14 height 14
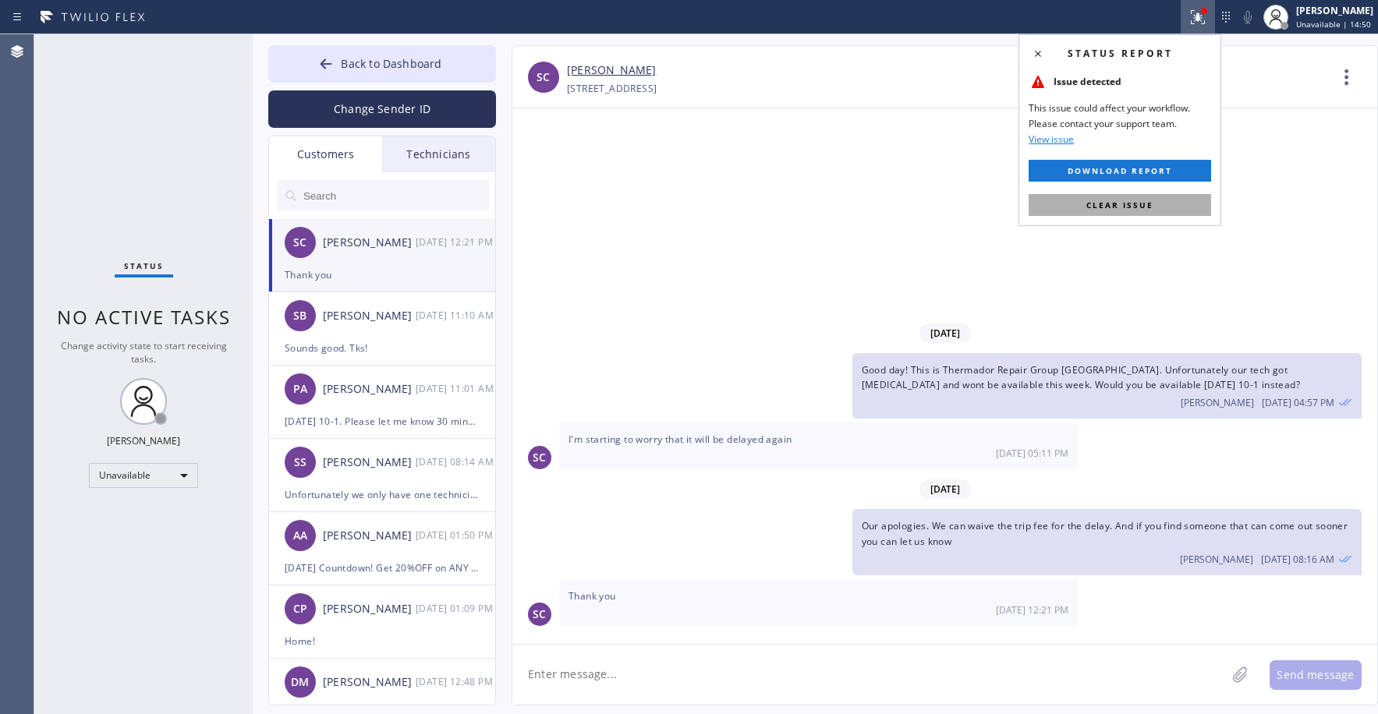
click at [1111, 196] on button "Clear issue" at bounding box center [1119, 205] width 182 height 22
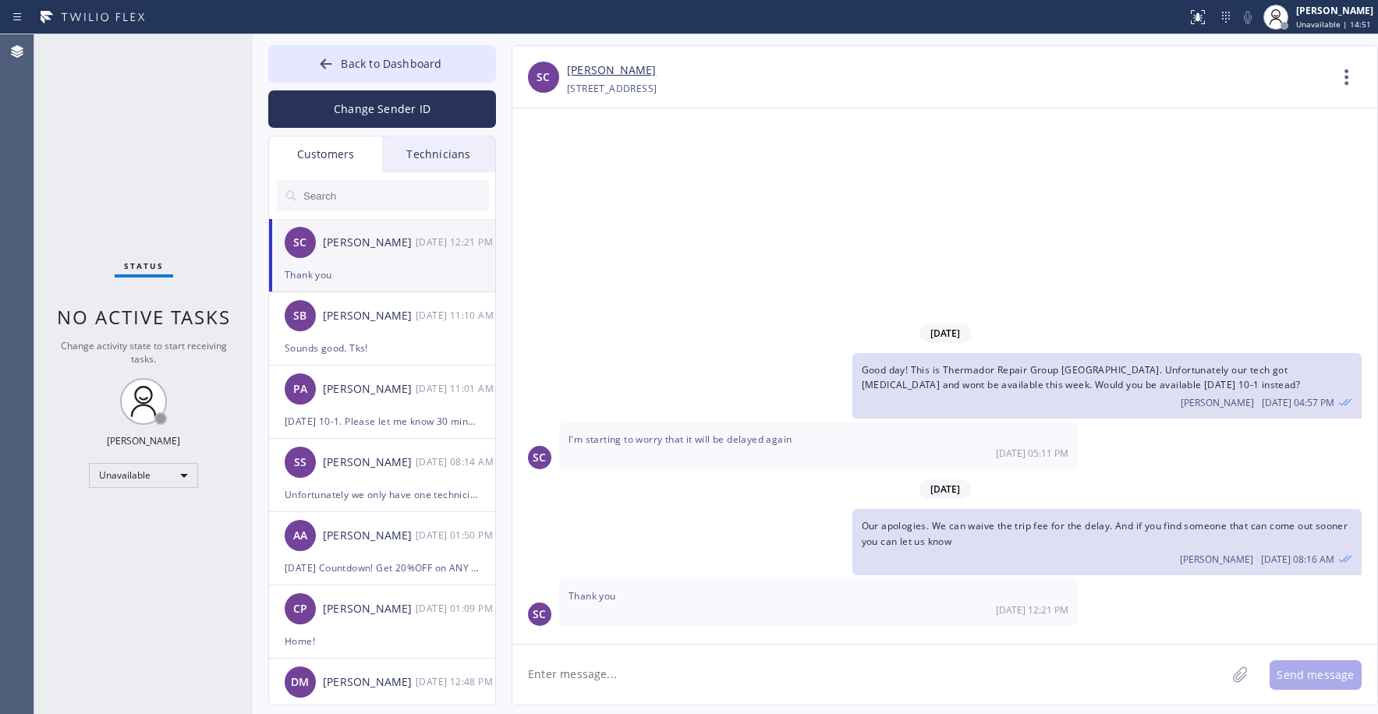
click at [770, 211] on div "[DATE] Good day! This is Thermador Repair Group [GEOGRAPHIC_DATA]. Unfortunatel…" at bounding box center [944, 376] width 865 height 536
click at [128, 125] on div "Status No active tasks Change activity state to start receiving tasks. [PERSON_…" at bounding box center [143, 374] width 218 height 680
click at [128, 127] on div "Status No active tasks Change activity state to start receiving tasks. [PERSON_…" at bounding box center [143, 374] width 218 height 680
click at [373, 65] on span "Back to Dashboard" at bounding box center [391, 63] width 101 height 15
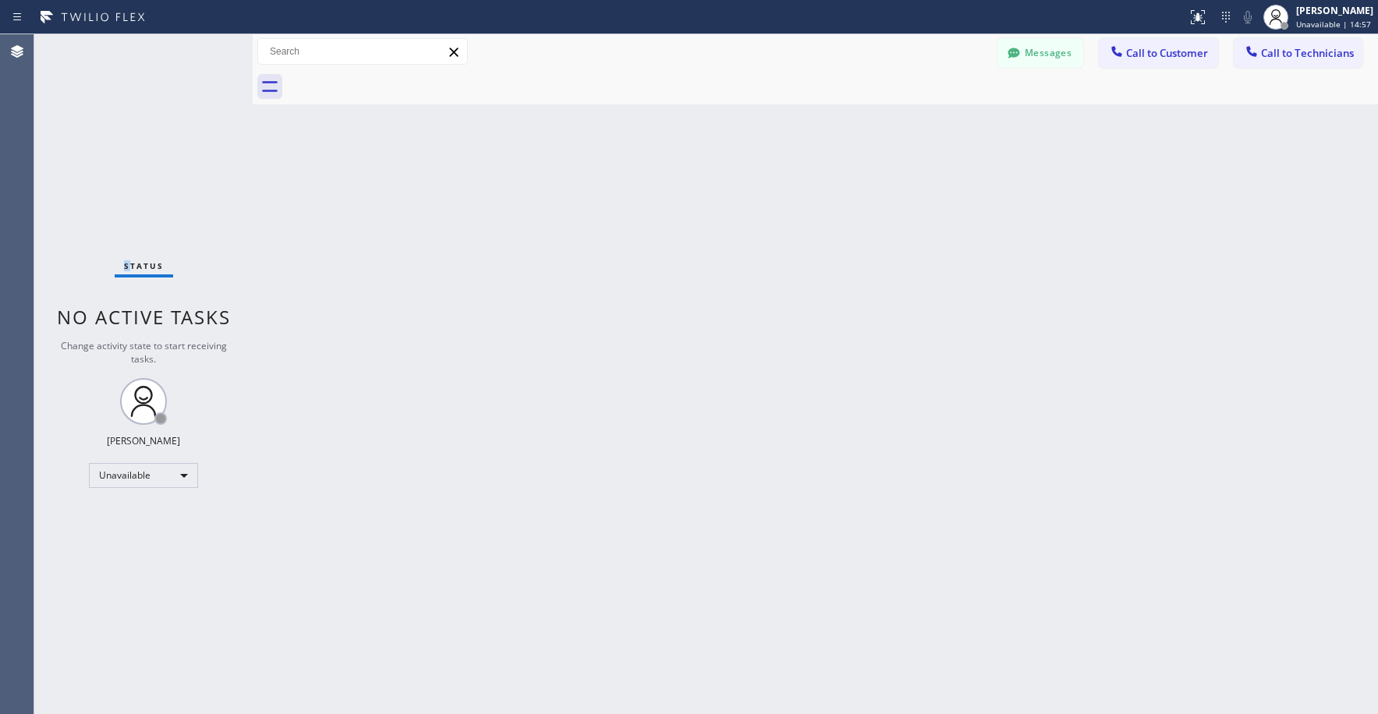
click at [169, 129] on div "Status No active tasks Change activity state to start receiving tasks. [PERSON_…" at bounding box center [143, 374] width 218 height 680
click at [168, 170] on div "Status No active tasks Change activity state to start receiving tasks. [PERSON_…" at bounding box center [143, 374] width 218 height 680
click at [129, 85] on div "Status No active tasks Change activity state to start receiving tasks. [PERSON_…" at bounding box center [143, 374] width 218 height 680
click at [128, 105] on div "Status No active tasks Change activity state to start receiving tasks. [PERSON_…" at bounding box center [143, 374] width 218 height 680
click at [145, 221] on div "Status No active tasks Change activity state to start receiving tasks. [PERSON_…" at bounding box center [143, 374] width 218 height 680
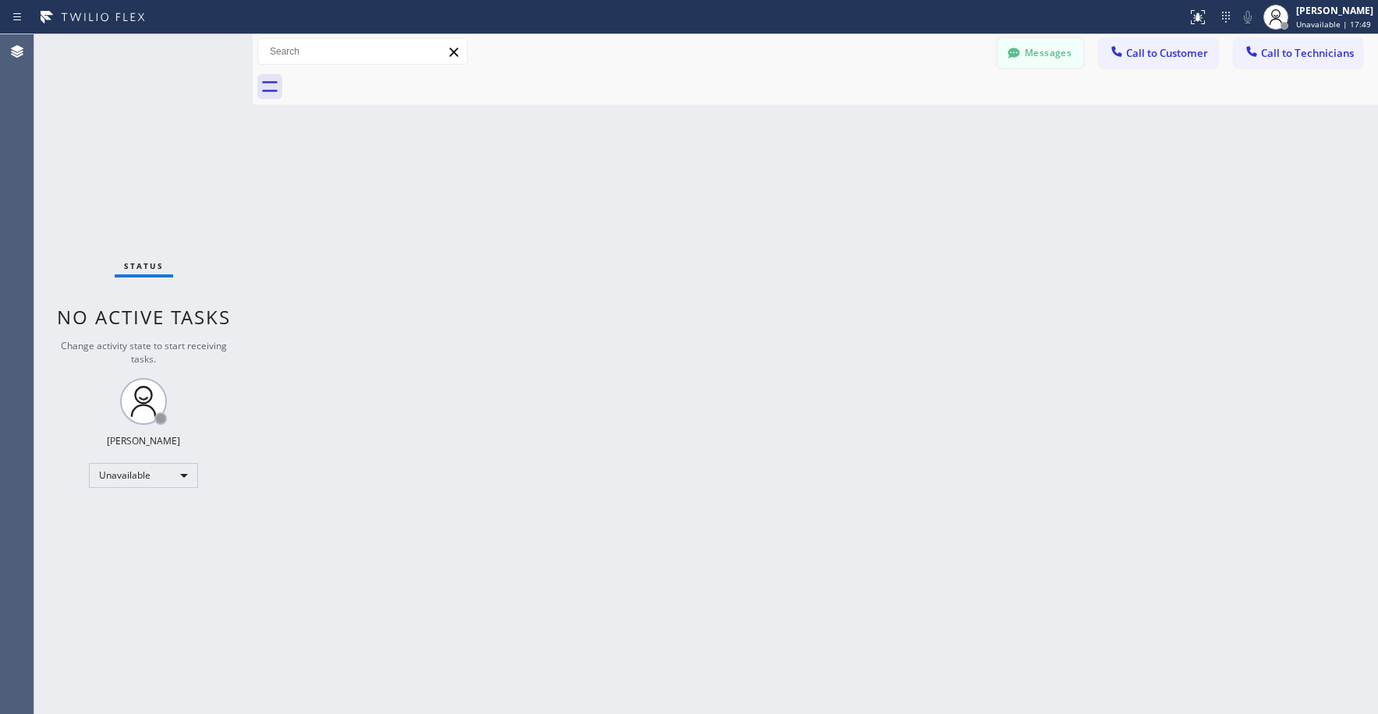
click at [1045, 58] on button "Messages" at bounding box center [1040, 53] width 86 height 30
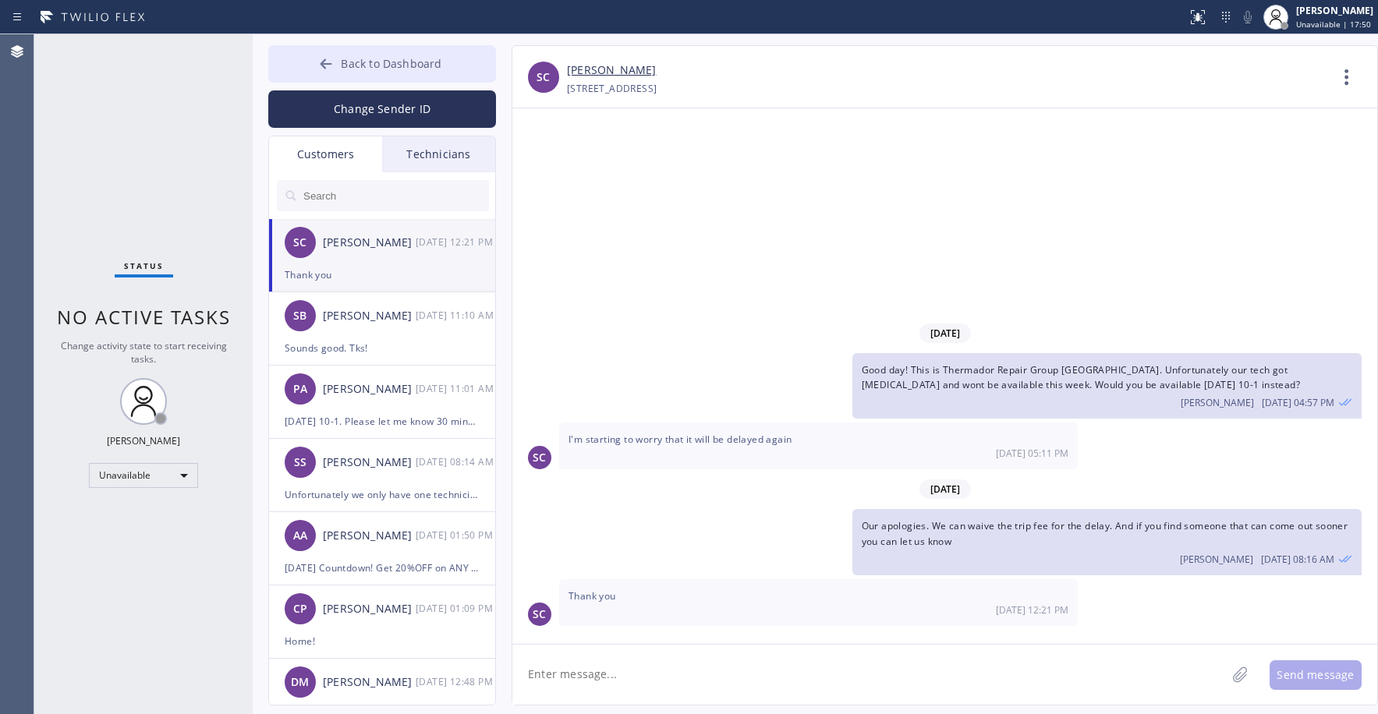
click at [368, 71] on button "Back to Dashboard" at bounding box center [382, 63] width 228 height 37
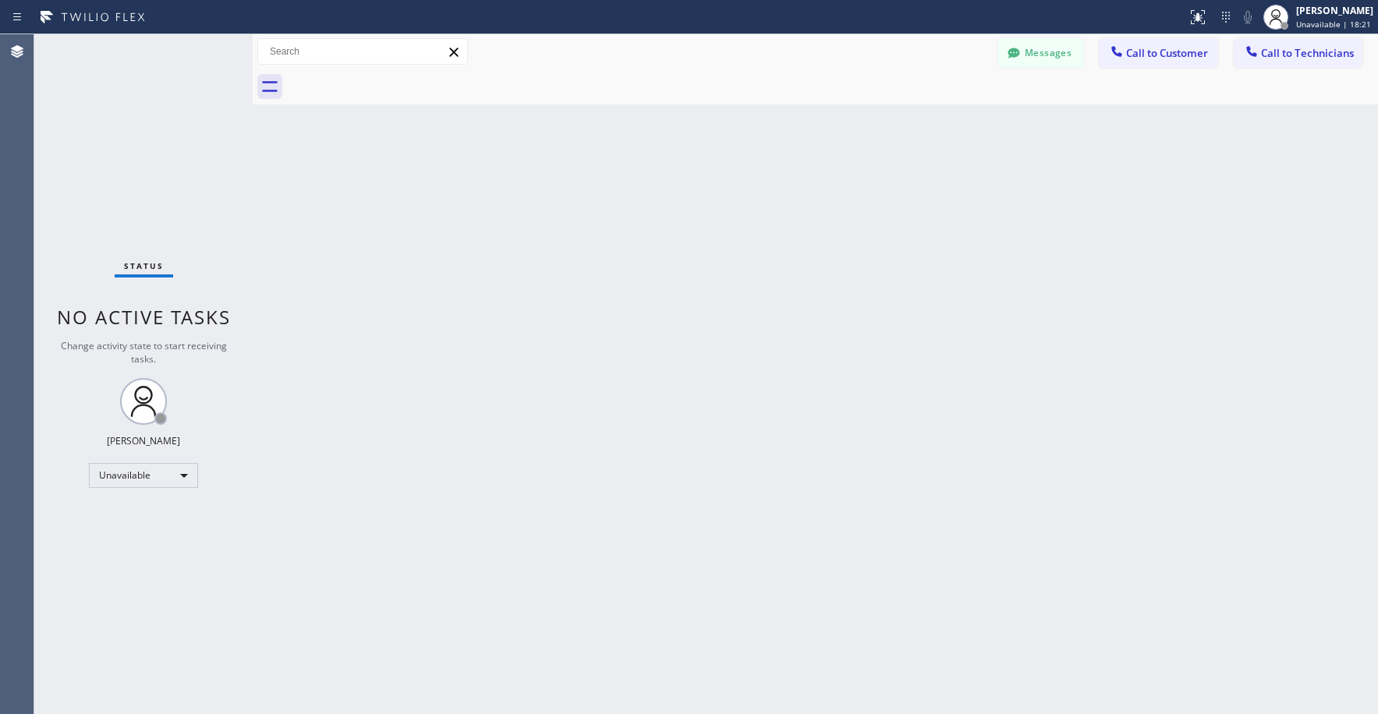
drag, startPoint x: 125, startPoint y: 152, endPoint x: 124, endPoint y: 168, distance: 15.6
click at [124, 158] on div "Status No active tasks Change activity state to start receiving tasks. [PERSON_…" at bounding box center [143, 374] width 218 height 680
click at [175, 151] on div "Status No active tasks Change activity state to start receiving tasks. [PERSON_…" at bounding box center [143, 374] width 218 height 680
click at [1310, 49] on span "Call to Technicians" at bounding box center [1307, 53] width 93 height 14
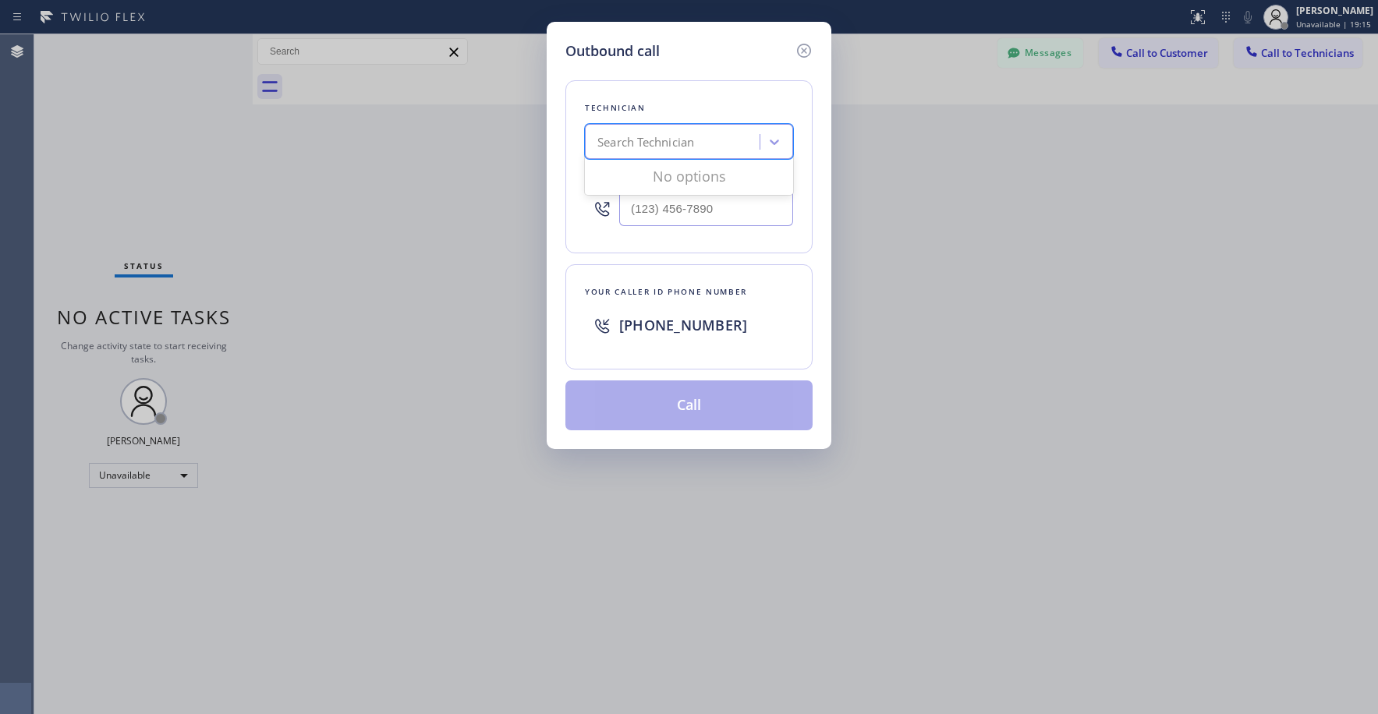
click at [643, 136] on div "Search Technician" at bounding box center [645, 142] width 97 height 18
type input "la [PERSON_NAME]"
click at [631, 184] on div "[PERSON_NAME]" at bounding box center [689, 175] width 208 height 28
type input "[PHONE_NUMBER]"
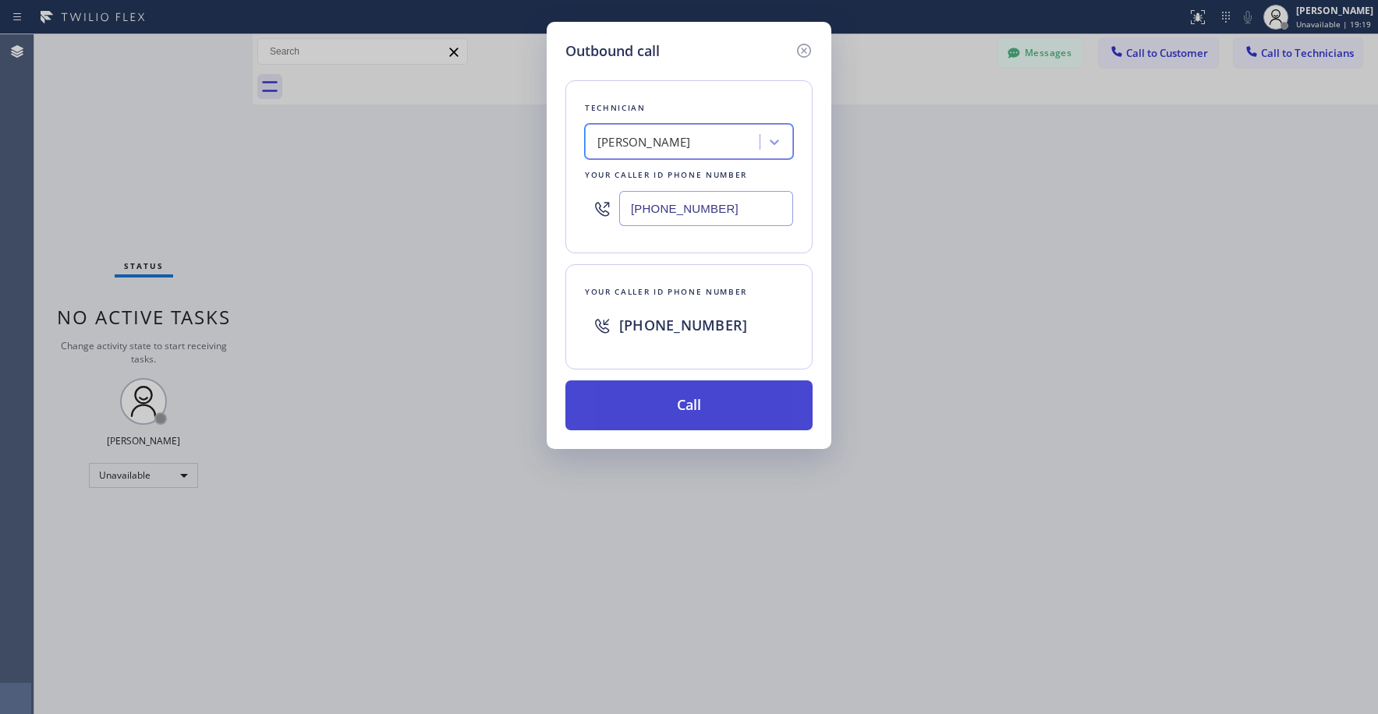
click at [697, 398] on button "Call" at bounding box center [688, 406] width 247 height 50
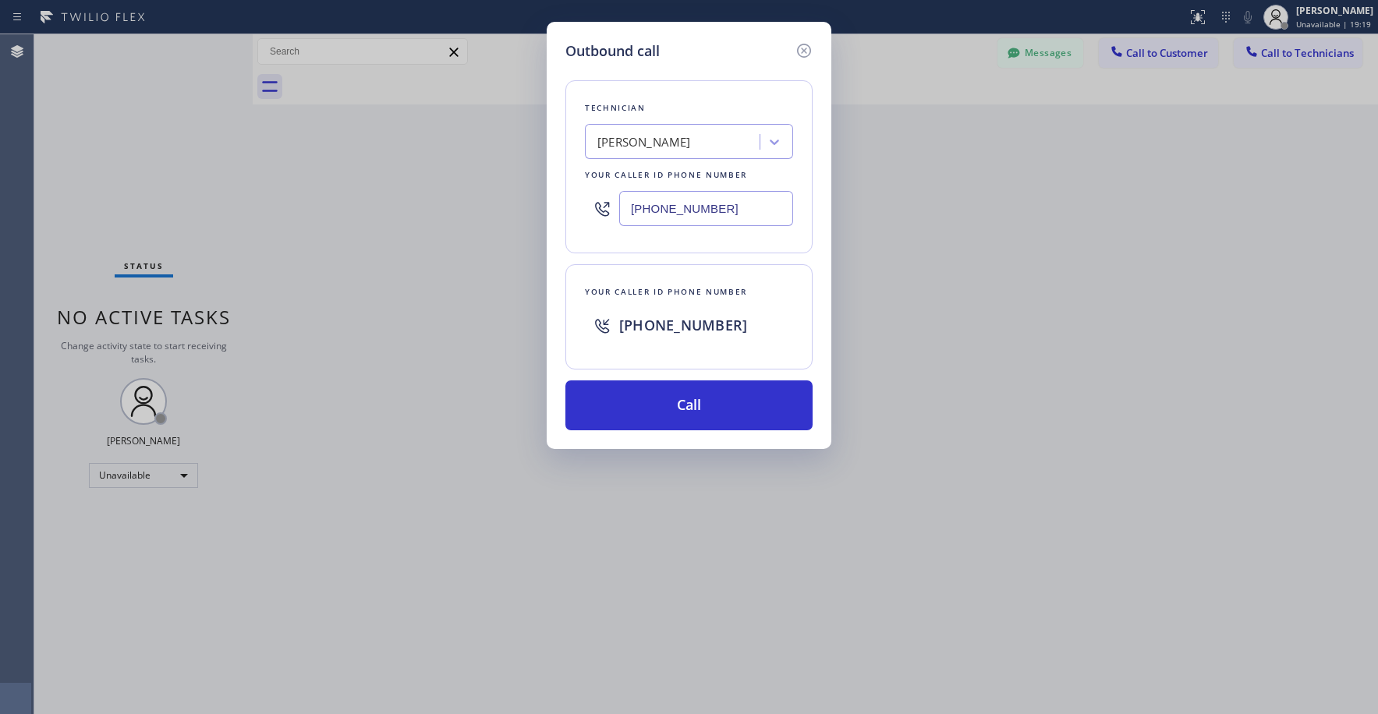
click at [113, 161] on div "Outbound call Technician [PERSON_NAME] Your caller id phone number [PHONE_NUMBE…" at bounding box center [689, 357] width 1378 height 714
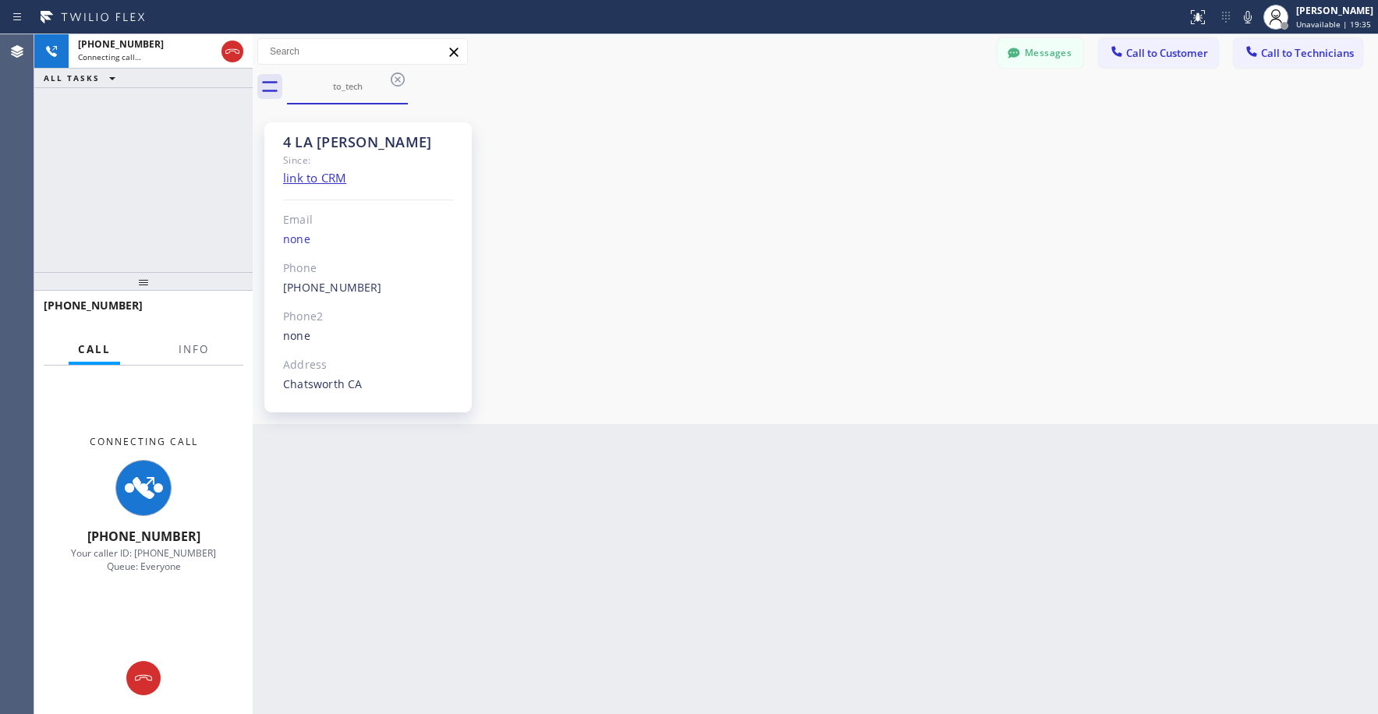
click at [57, 159] on div "[PHONE_NUMBER] Connecting call… ALL TASKS ALL TASKS ACTIVE TASKS TASKS IN WRAP …" at bounding box center [143, 153] width 218 height 238
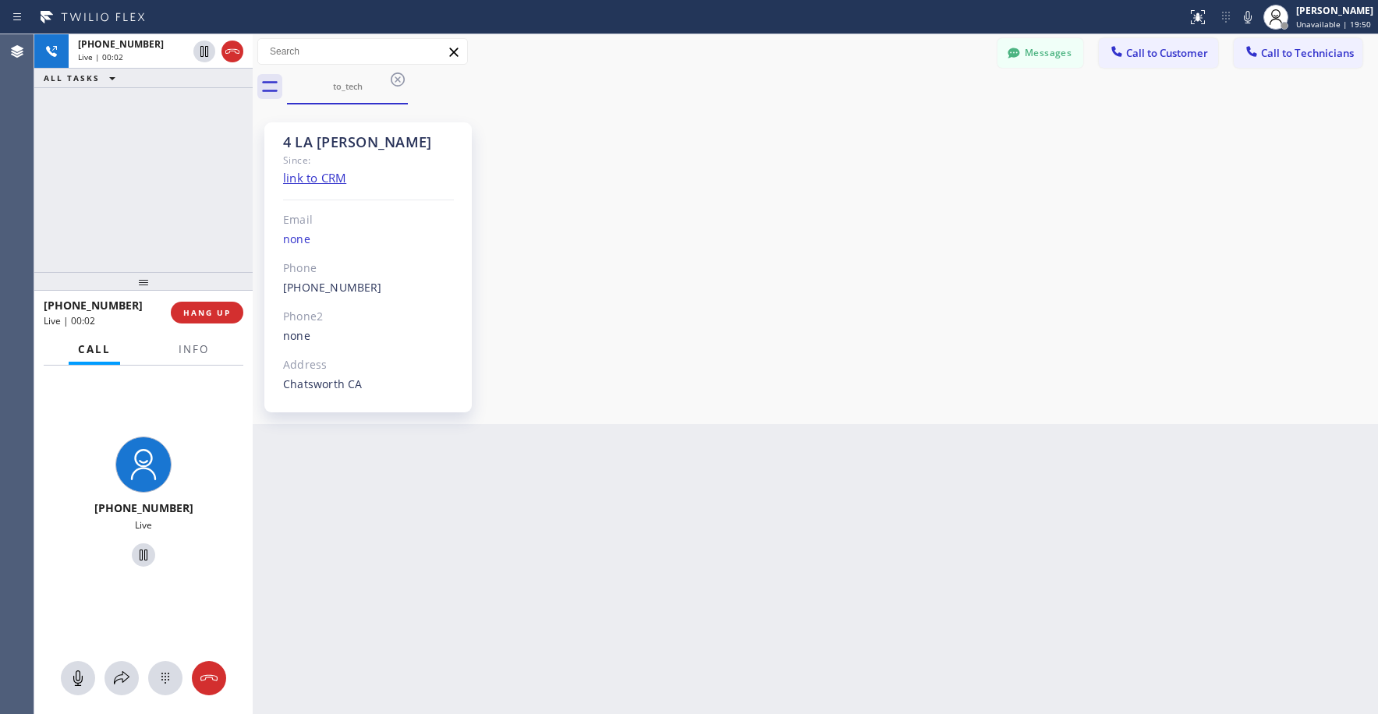
click at [232, 59] on icon at bounding box center [232, 51] width 19 height 19
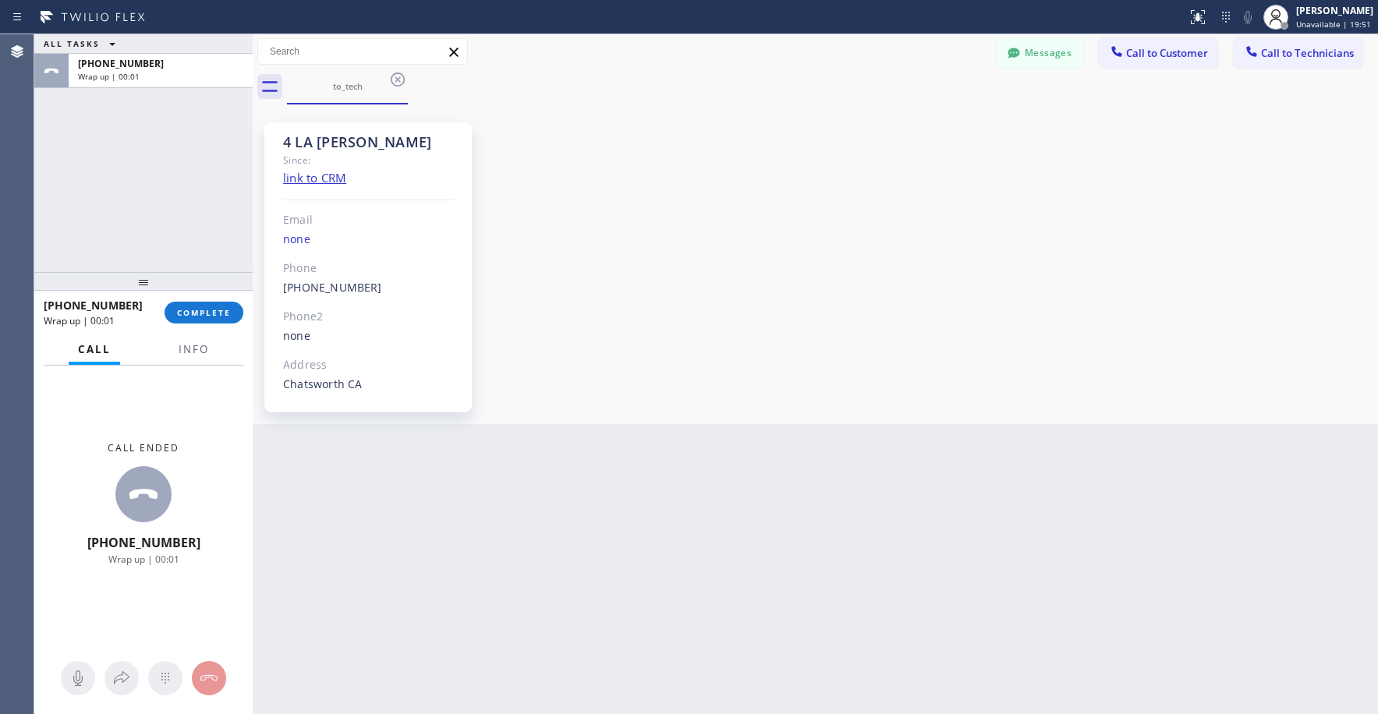
click at [147, 203] on div "ALL TASKS ALL TASKS ACTIVE TASKS TASKS IN WRAP UP [PHONE_NUMBER] Wrap up | 00:01" at bounding box center [143, 153] width 218 height 238
click at [209, 319] on button "COMPLETE" at bounding box center [204, 313] width 79 height 22
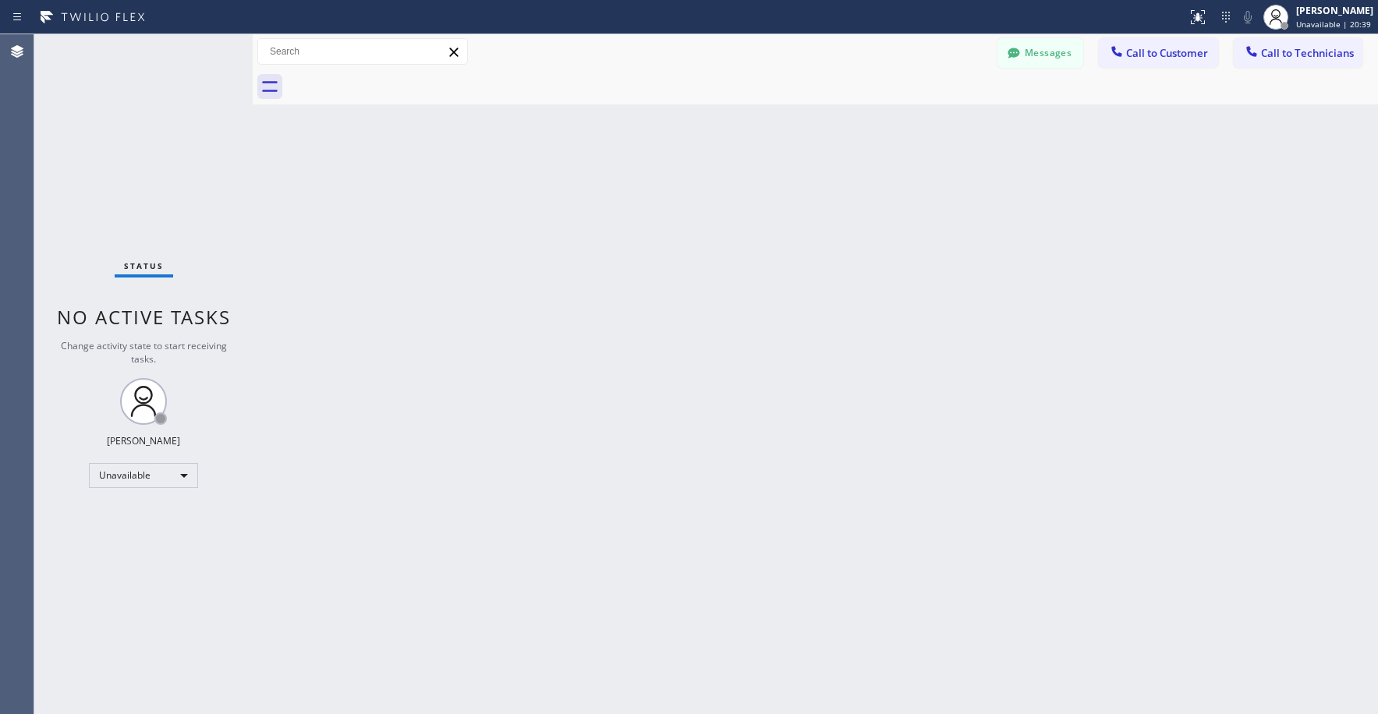
click at [136, 133] on div "Status No active tasks Change activity state to start receiving tasks. [PERSON_…" at bounding box center [143, 374] width 218 height 680
click at [1024, 56] on button "Messages" at bounding box center [1040, 53] width 86 height 30
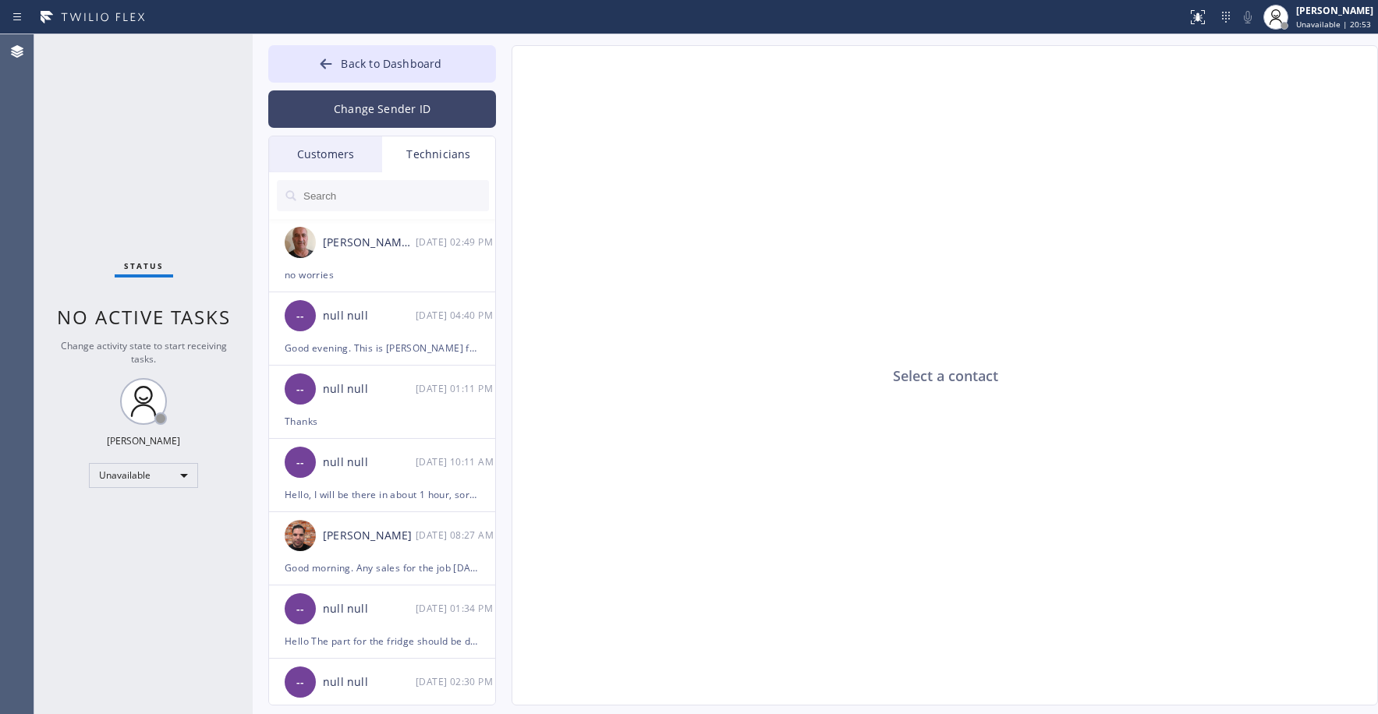
drag, startPoint x: 104, startPoint y: 85, endPoint x: 299, endPoint y: 117, distance: 196.8
click at [104, 87] on div "Status No active tasks Change activity state to start receiving tasks. [PERSON_…" at bounding box center [143, 374] width 218 height 680
click at [354, 203] on input "text" at bounding box center [395, 195] width 187 height 31
paste input "WMI3WW"
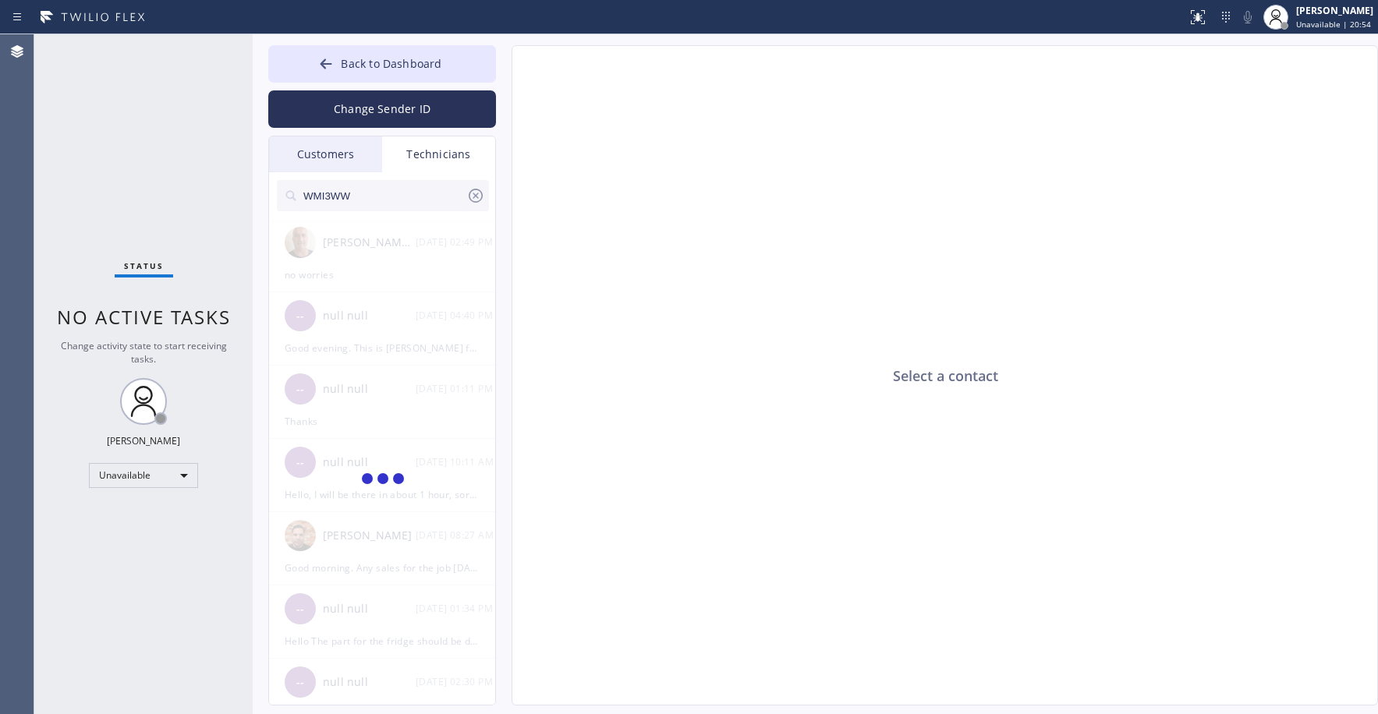
type input "WMI3WW"
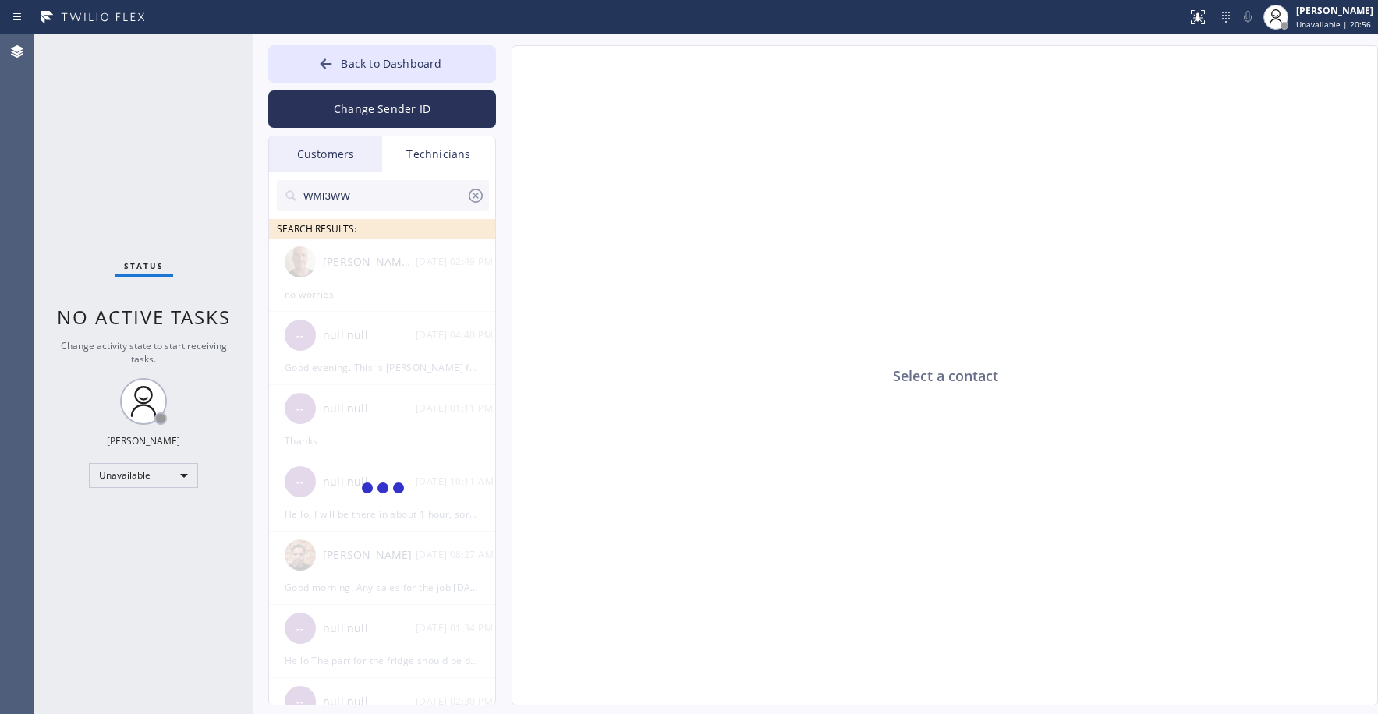
click at [131, 44] on div "Status No active tasks Change activity state to start receiving tasks. [PERSON_…" at bounding box center [143, 374] width 218 height 680
click at [363, 200] on input "WMI3WW" at bounding box center [384, 195] width 165 height 31
click at [320, 147] on div "Customers" at bounding box center [325, 154] width 113 height 36
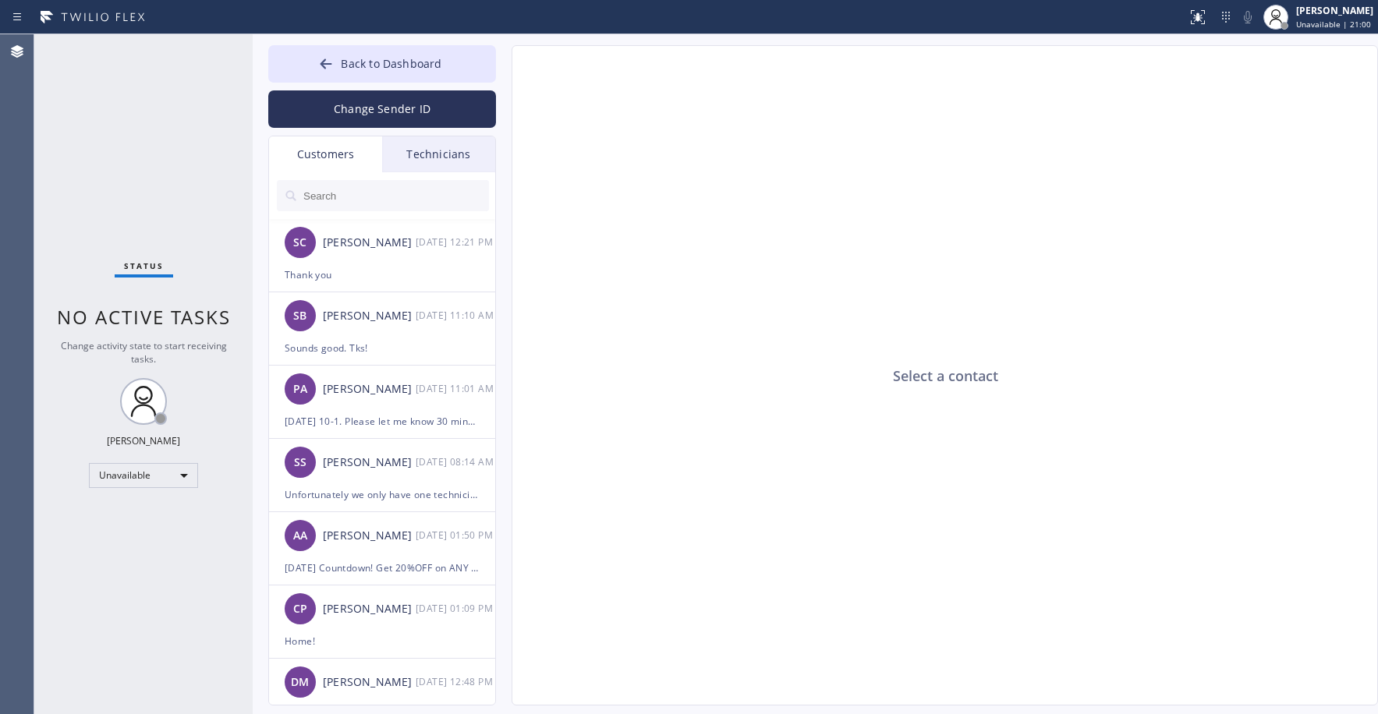
click at [358, 189] on input "text" at bounding box center [395, 195] width 187 height 31
paste input "WMI3WW"
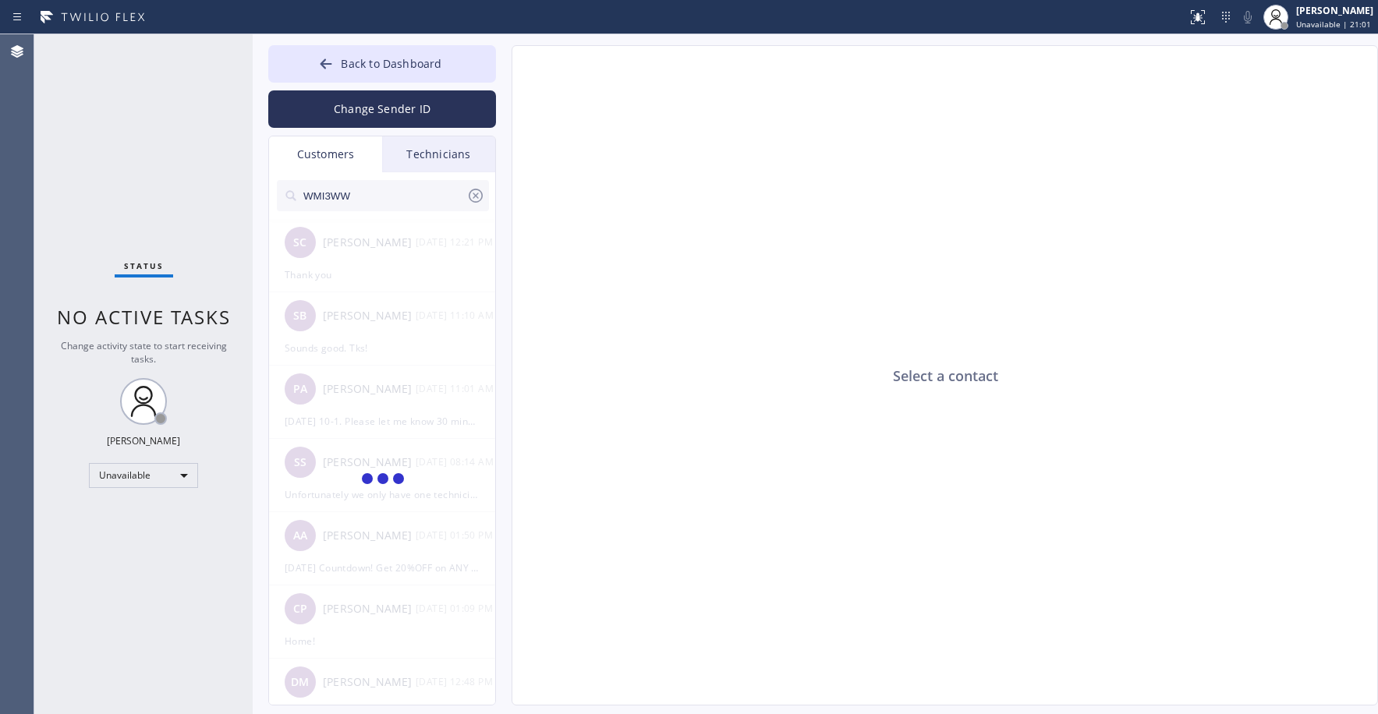
type input "WMI3WW"
click at [435, 161] on div "Technicians" at bounding box center [438, 154] width 113 height 36
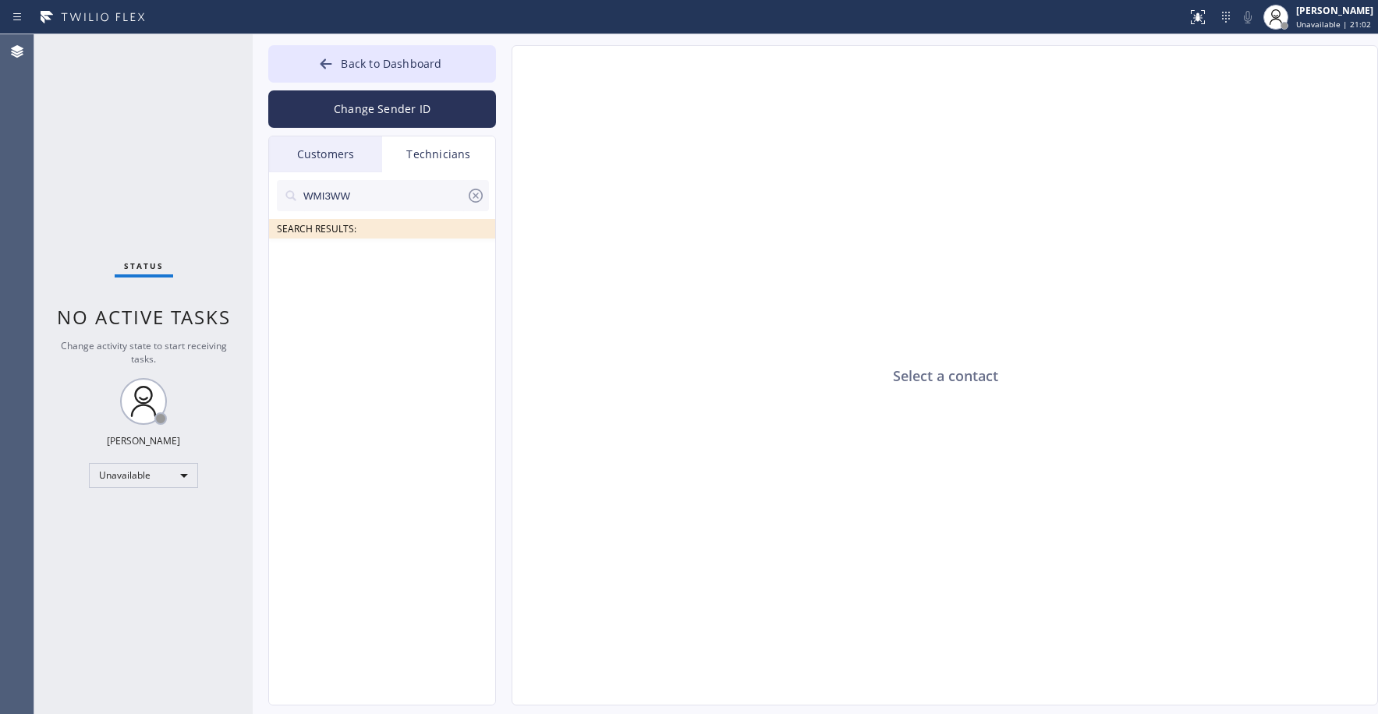
click at [475, 200] on icon at bounding box center [475, 195] width 19 height 19
click at [316, 156] on div "Customers" at bounding box center [325, 154] width 113 height 36
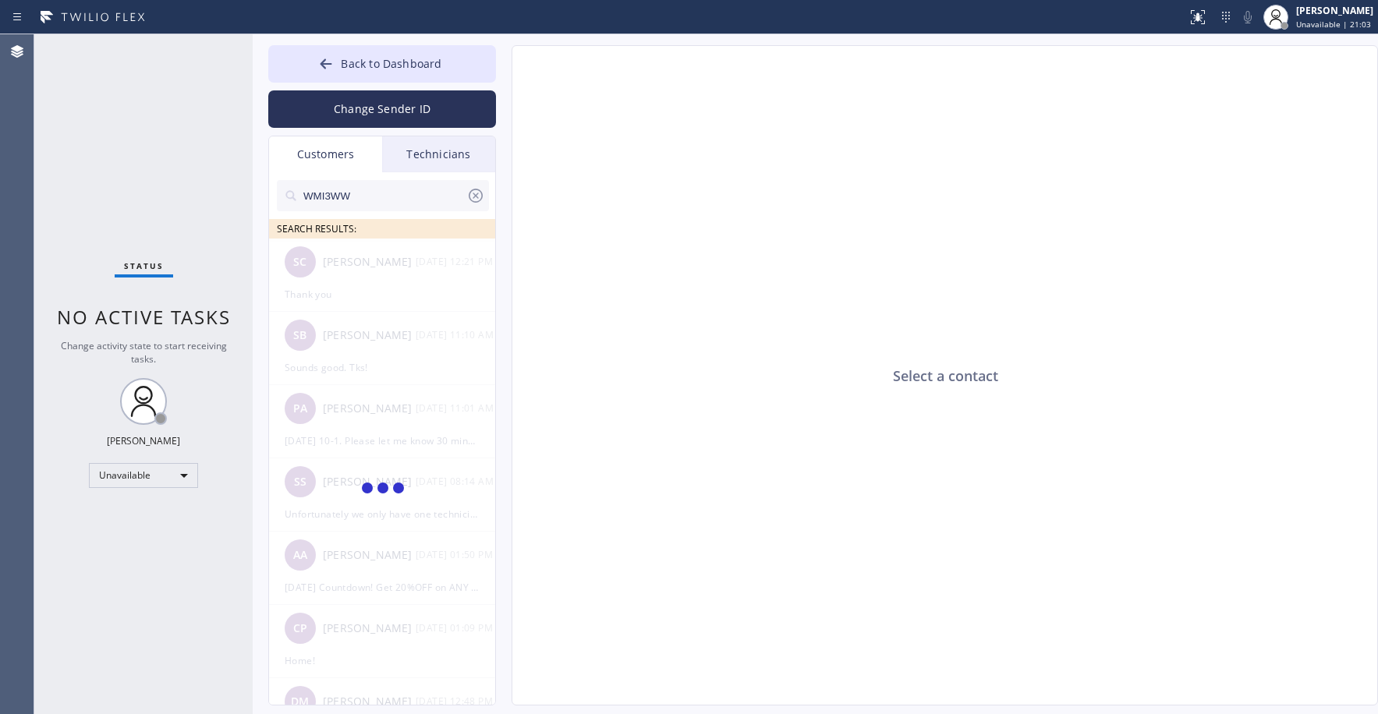
click at [381, 201] on input "WMI3WW" at bounding box center [384, 195] width 165 height 31
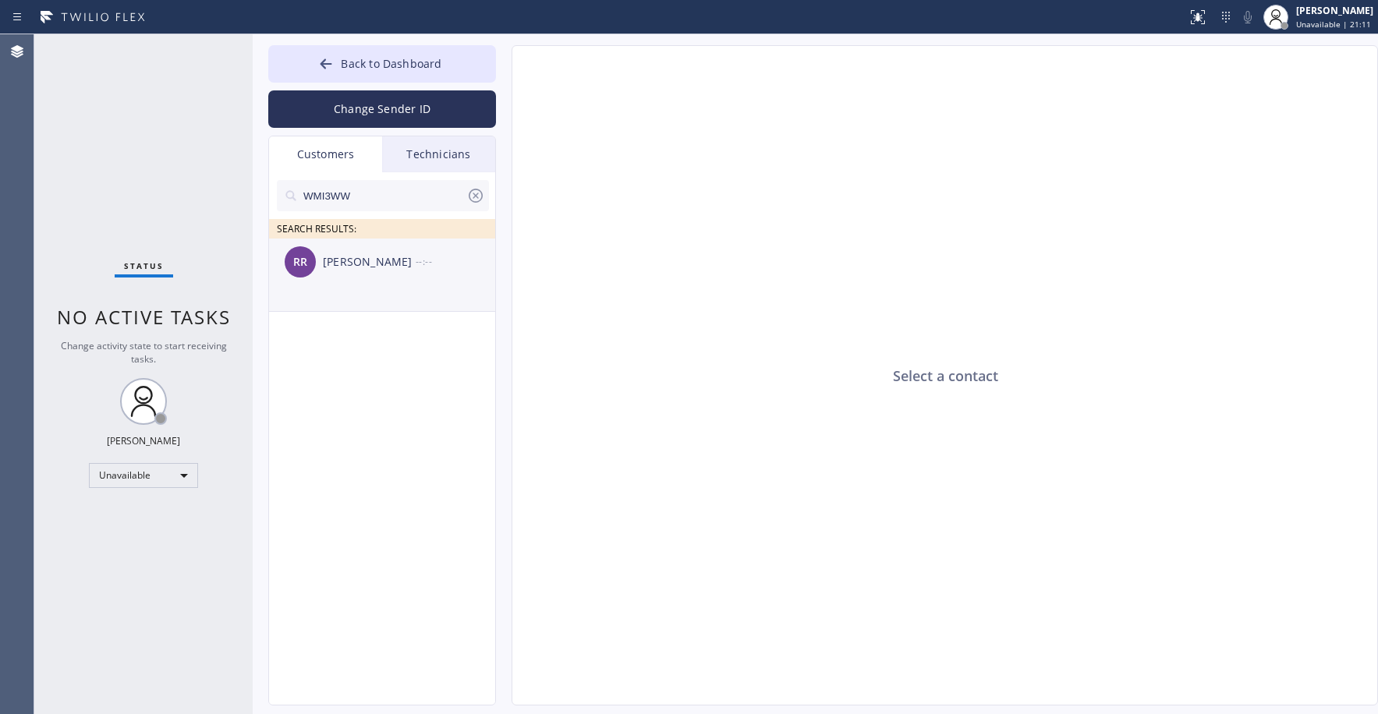
click at [422, 275] on div "RR [PERSON_NAME] Read --:--" at bounding box center [383, 262] width 228 height 47
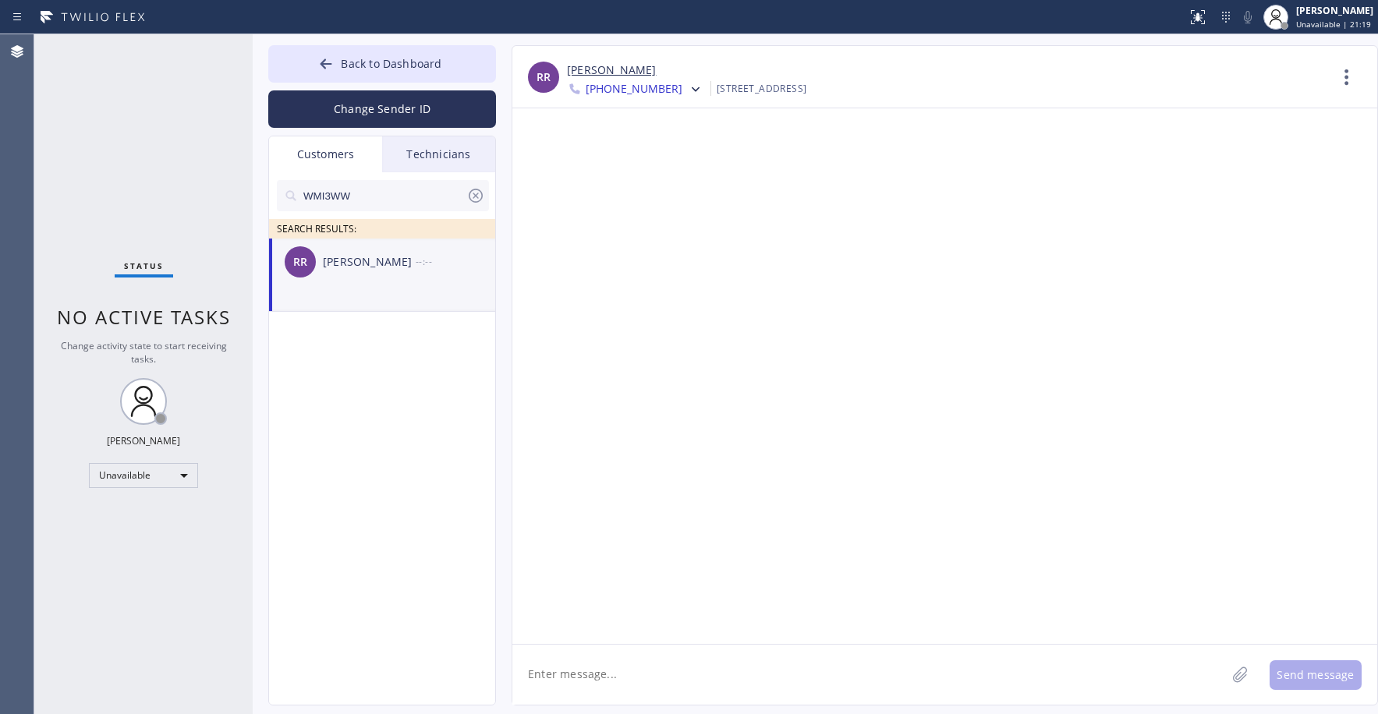
click at [122, 64] on div "Status No active tasks Change activity state to start receiving tasks. [PERSON_…" at bounding box center [143, 374] width 218 height 680
click at [421, 294] on li "RR [PERSON_NAME] Read --:--" at bounding box center [383, 275] width 228 height 73
click at [625, 681] on textarea at bounding box center [868, 675] width 713 height 60
type textarea "A"
paste textarea "South Miami Appliance Repair"
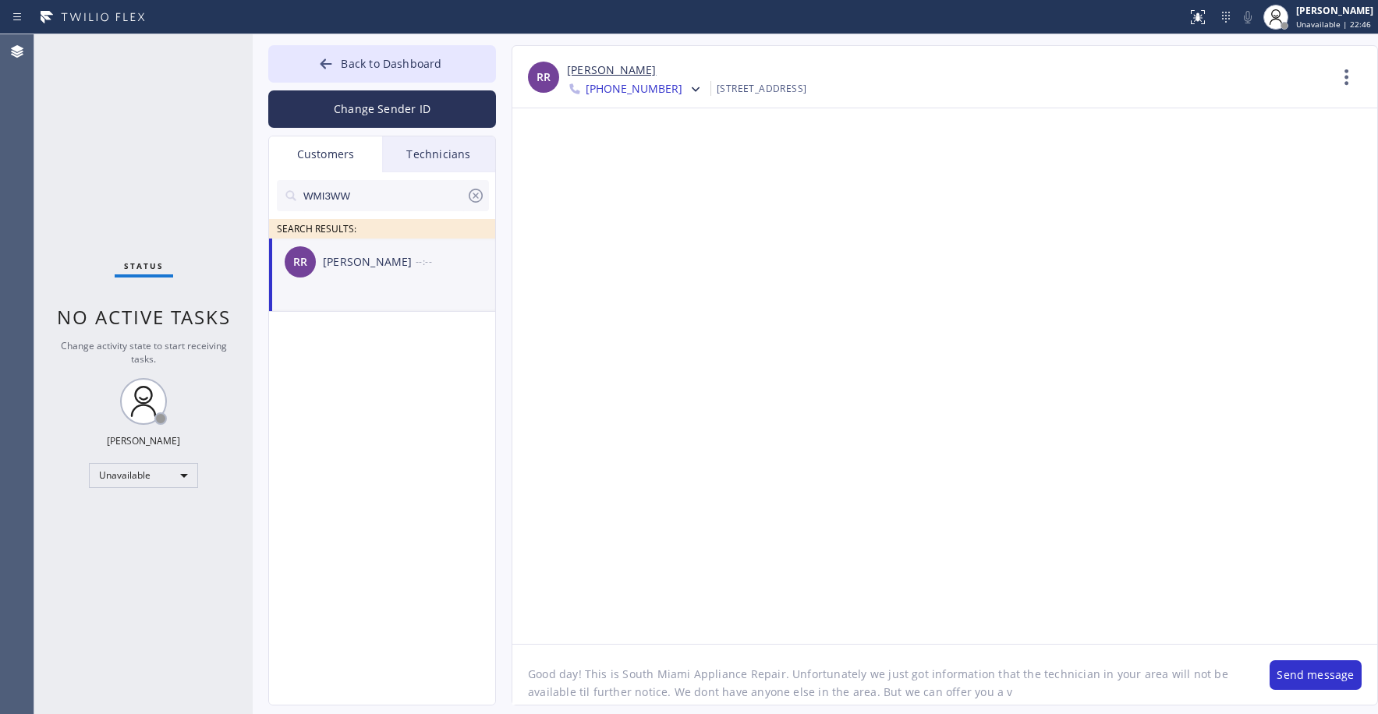
drag, startPoint x: 959, startPoint y: 692, endPoint x: 934, endPoint y: 692, distance: 25.0
click at [934, 692] on textarea "Good day! This is South Miami Appliance Repair. Unfortunately we just got infor…" at bounding box center [883, 675] width 742 height 60
type textarea "Good day! This is South Miami Appliance Repair. Unfortunately we just got infor…"
click at [1331, 665] on button "Send message" at bounding box center [1315, 675] width 92 height 30
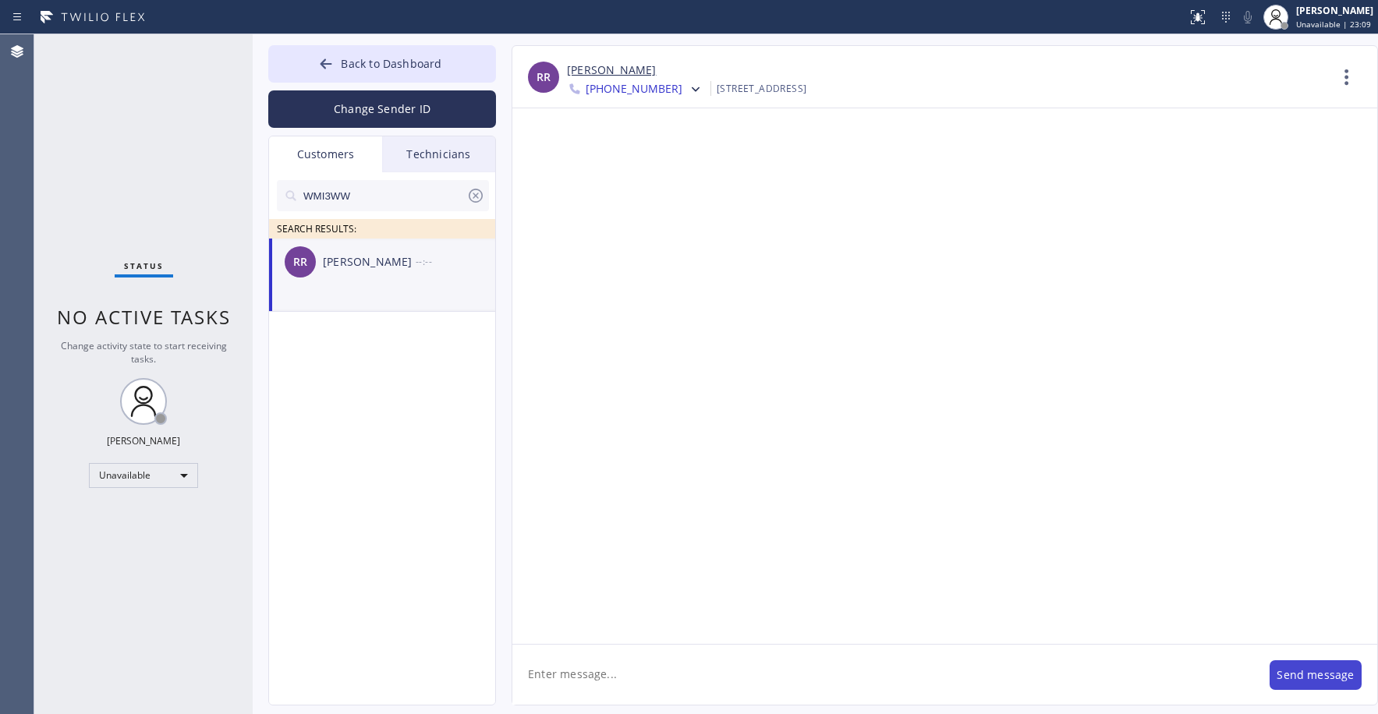
scroll to position [0, 0]
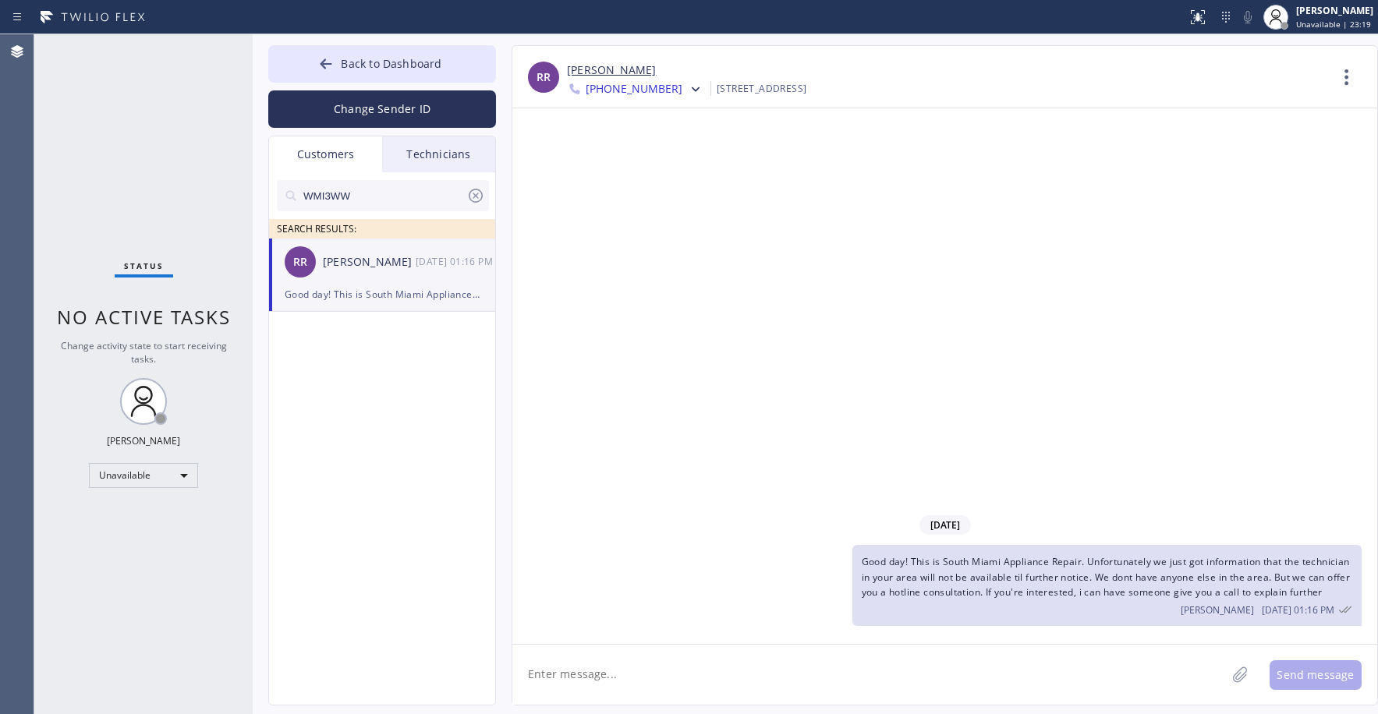
click at [1050, 571] on span "Good day! This is South Miami Appliance Repair. Unfortunately we just got infor…" at bounding box center [1106, 576] width 489 height 43
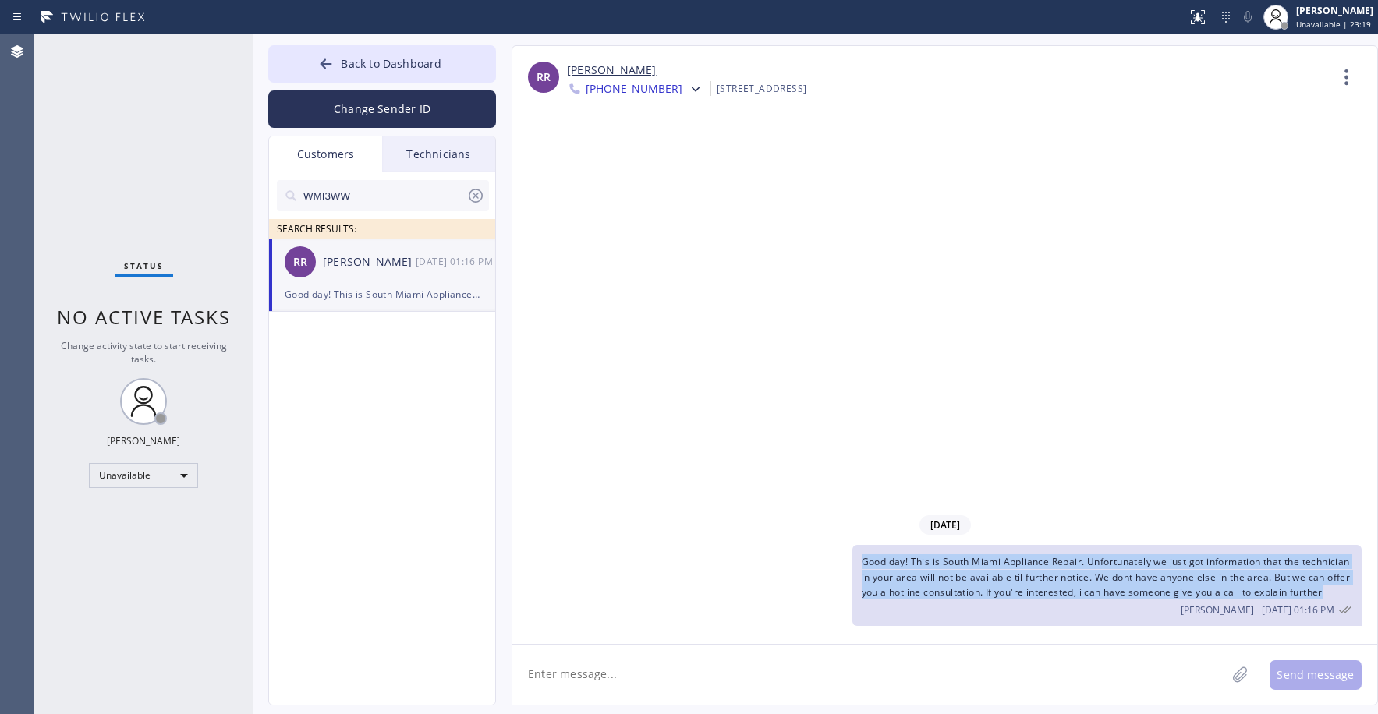
click at [1050, 571] on span "Good day! This is South Miami Appliance Repair. Unfortunately we just got infor…" at bounding box center [1106, 576] width 489 height 43
copy span "Good day! This is South Miami Appliance Repair. Unfortunately we just got infor…"
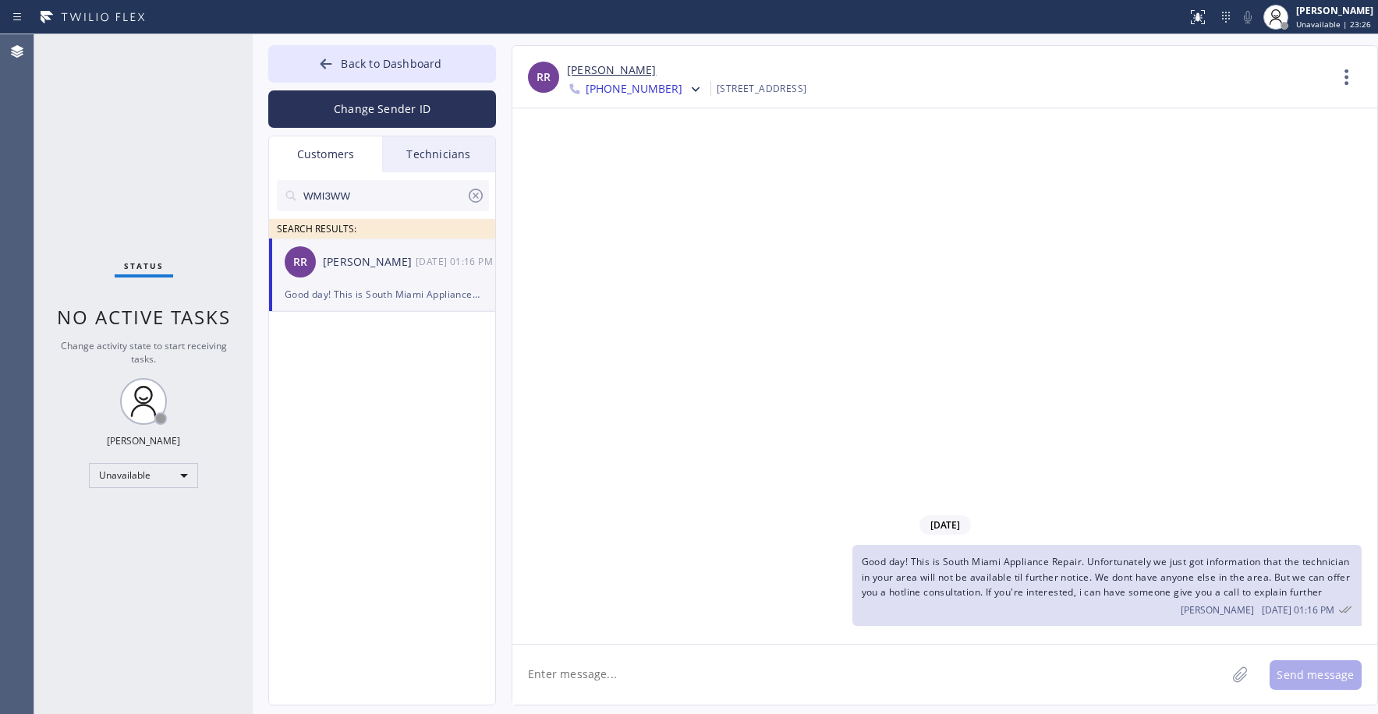
click at [625, 93] on span "[PHONE_NUMBER]" at bounding box center [634, 90] width 97 height 19
click at [639, 193] on div "[PHONE_NUMBER]" at bounding box center [656, 197] width 179 height 36
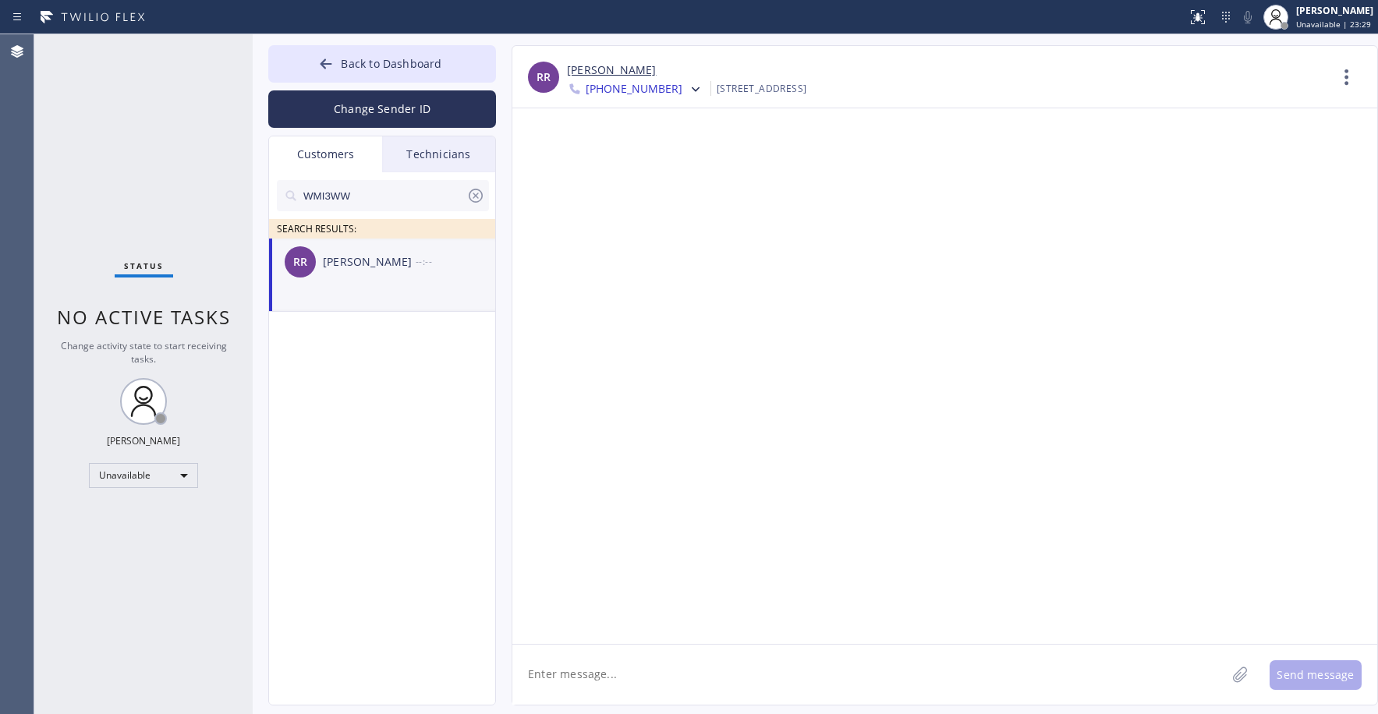
click at [626, 87] on span "[PHONE_NUMBER]" at bounding box center [634, 90] width 97 height 19
click at [630, 156] on div "[PHONE_NUMBER]" at bounding box center [656, 161] width 179 height 36
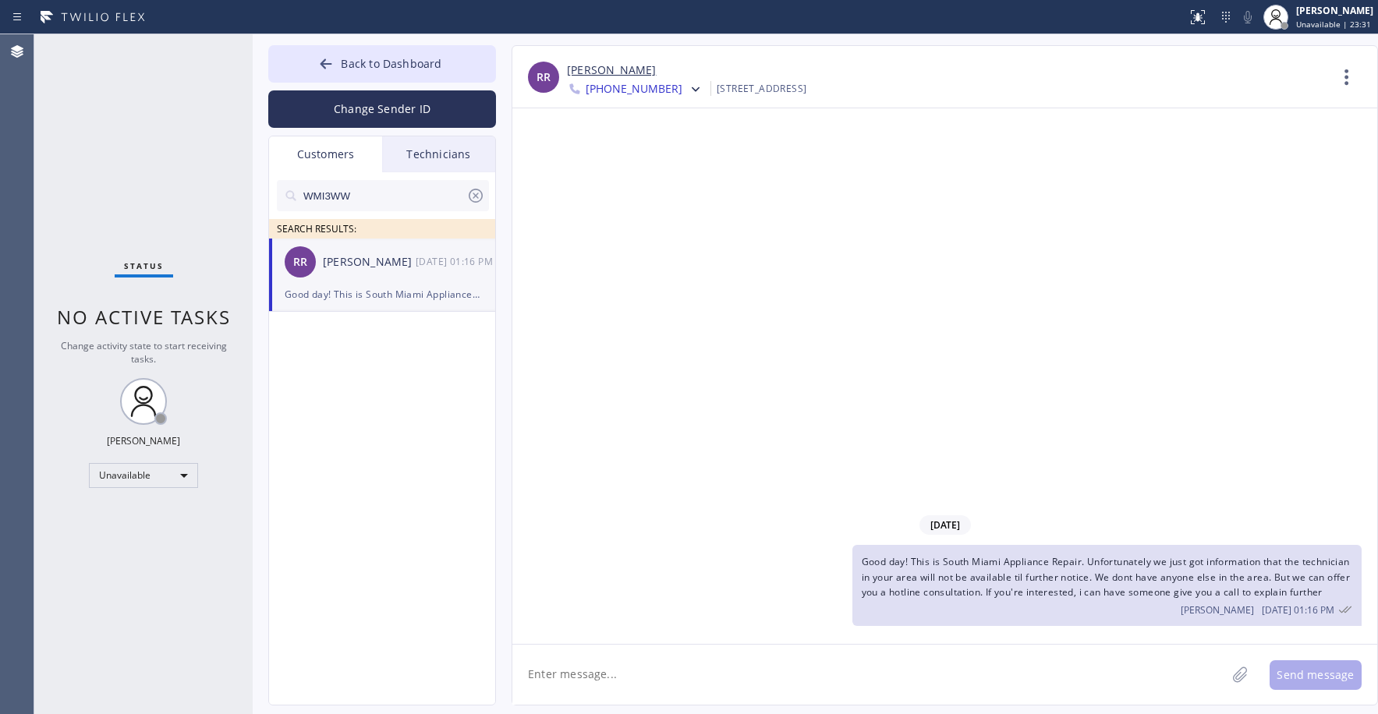
click at [605, 88] on span "[PHONE_NUMBER]" at bounding box center [634, 90] width 97 height 19
click at [636, 184] on div "[PHONE_NUMBER]" at bounding box center [656, 197] width 179 height 36
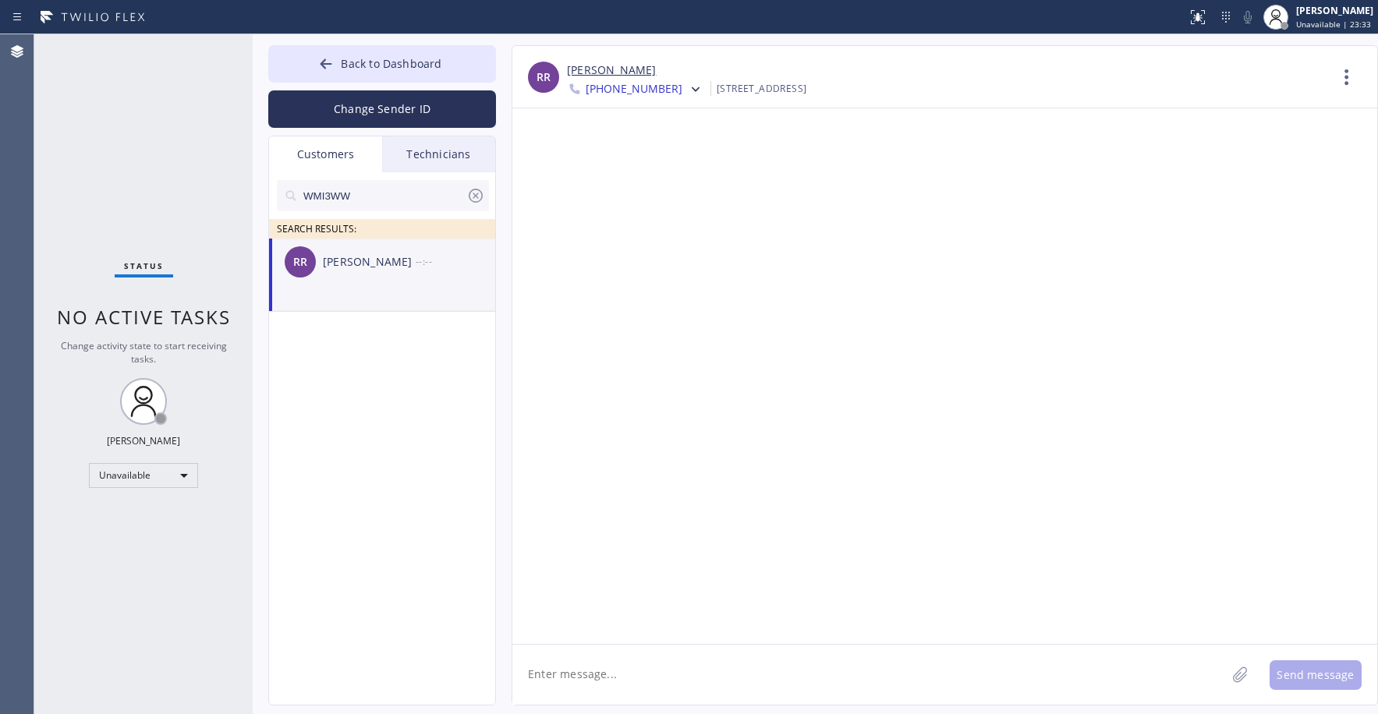
click at [618, 675] on textarea at bounding box center [868, 675] width 713 height 60
paste textarea "Good day! This is South Miami Appliance Repair. Unfortunately we just got infor…"
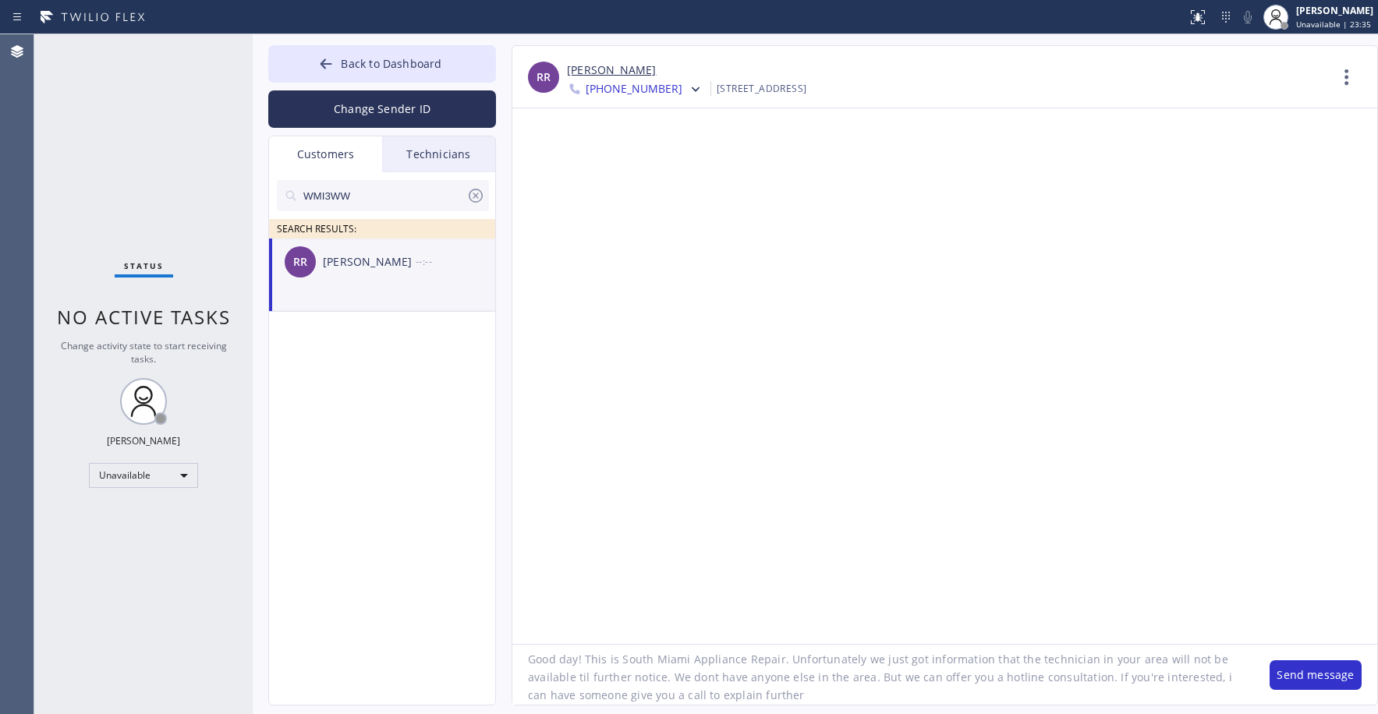
scroll to position [15, 0]
type textarea "Good day! This is South Miami Appliance Repair. Unfortunately we just got infor…"
click at [1317, 678] on button "Send message" at bounding box center [1315, 675] width 92 height 30
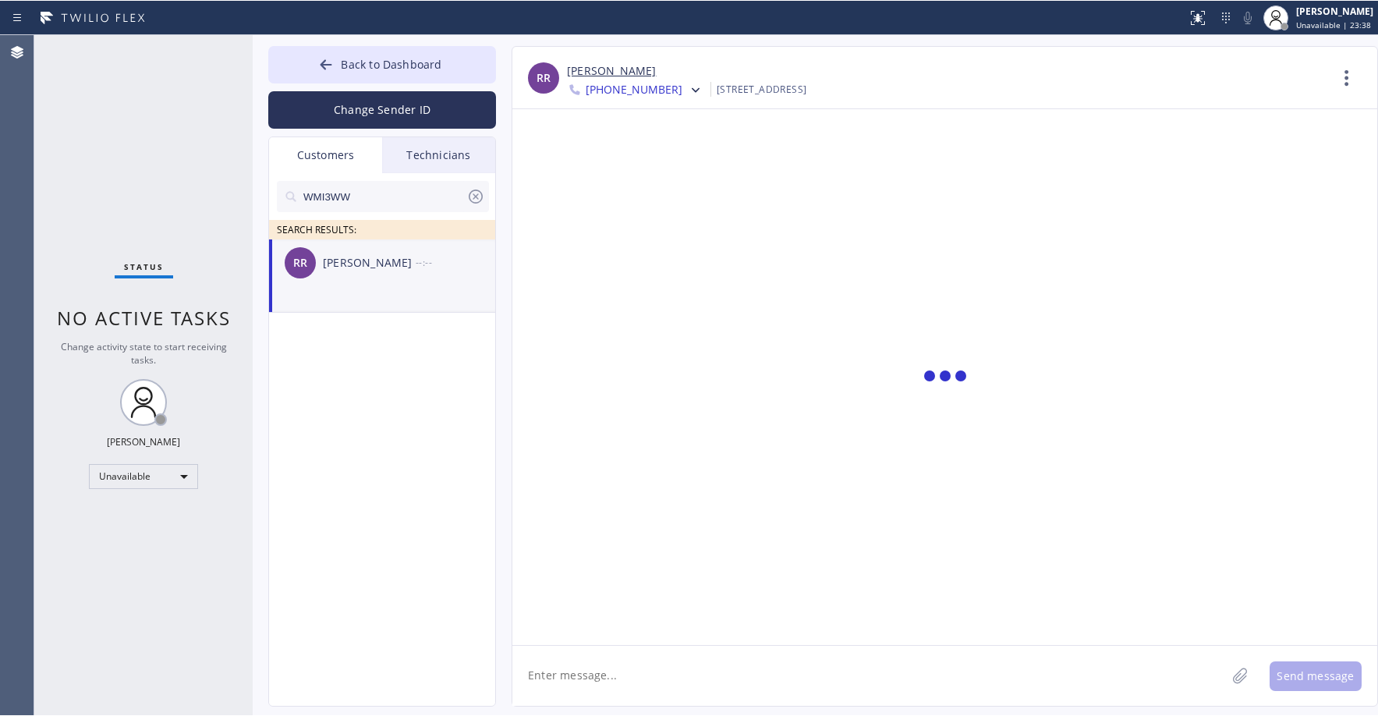
scroll to position [0, 0]
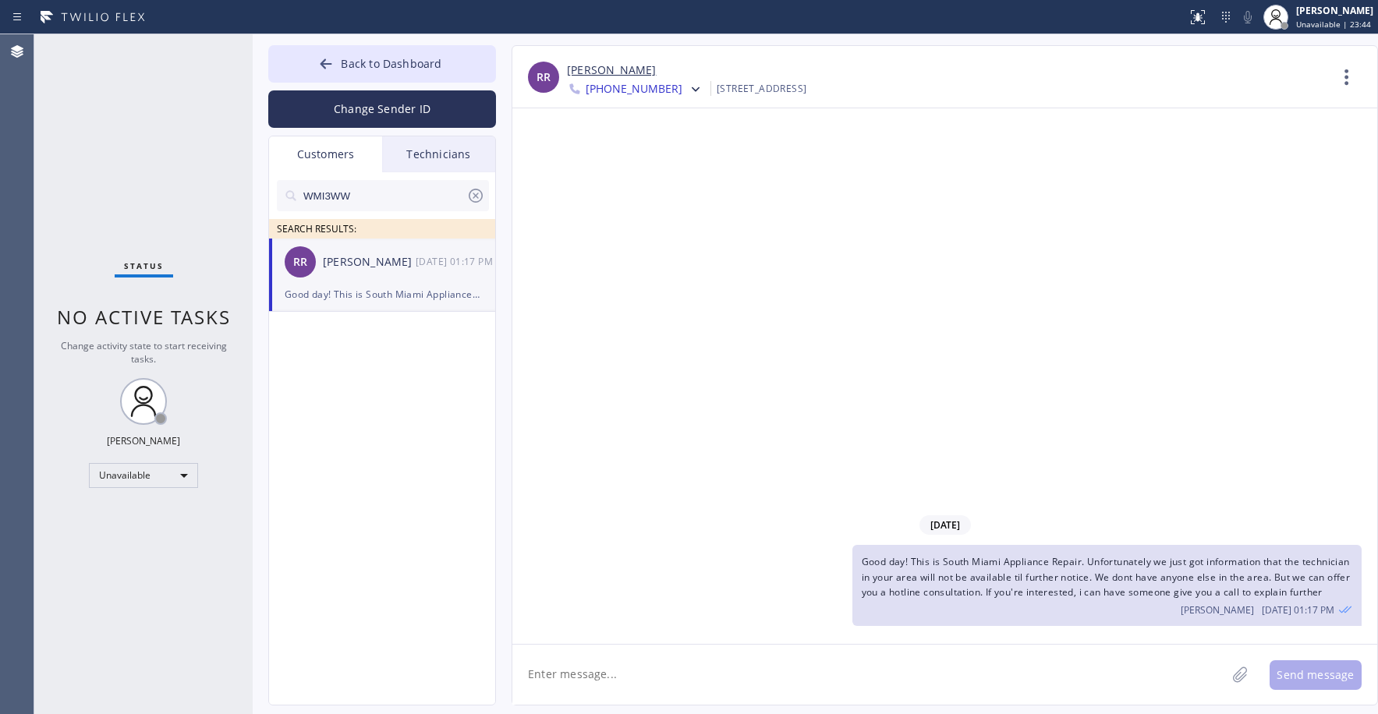
click at [632, 93] on span "[PHONE_NUMBER]" at bounding box center [634, 90] width 97 height 19
click at [628, 153] on div "[PHONE_NUMBER]" at bounding box center [656, 161] width 179 height 36
click at [142, 167] on div "Status No active tasks Change activity state to start receiving tasks. [PERSON_…" at bounding box center [143, 374] width 218 height 680
click at [606, 88] on span "[PHONE_NUMBER]" at bounding box center [634, 90] width 97 height 19
click at [631, 190] on div "[PHONE_NUMBER]" at bounding box center [656, 197] width 179 height 36
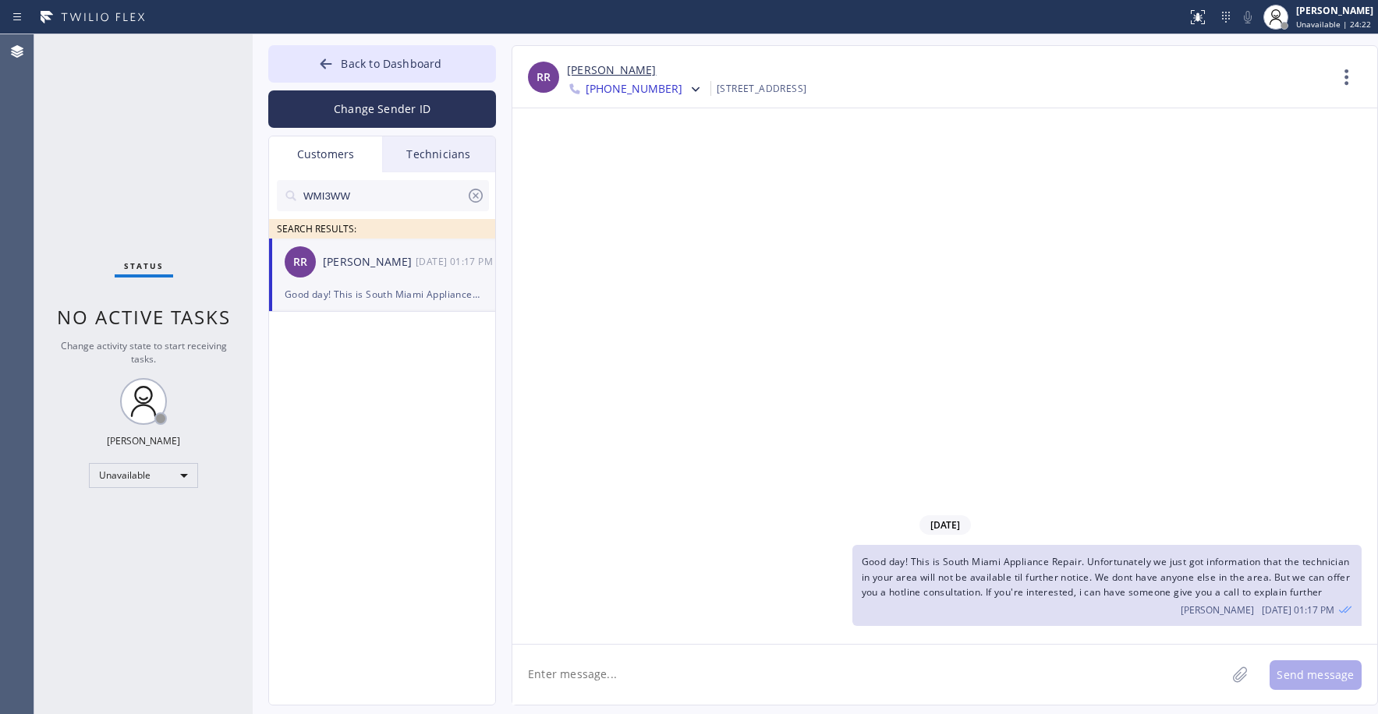
click at [628, 87] on span "[PHONE_NUMBER]" at bounding box center [634, 90] width 97 height 19
click at [637, 156] on div "[PHONE_NUMBER]" at bounding box center [656, 161] width 179 height 36
click at [828, 327] on div "[DATE] Good day! This is South Miami Appliance Repair. Unfortunately we just go…" at bounding box center [944, 376] width 865 height 536
click at [473, 202] on icon at bounding box center [476, 196] width 14 height 14
click at [395, 68] on span "Back to Dashboard" at bounding box center [391, 63] width 101 height 15
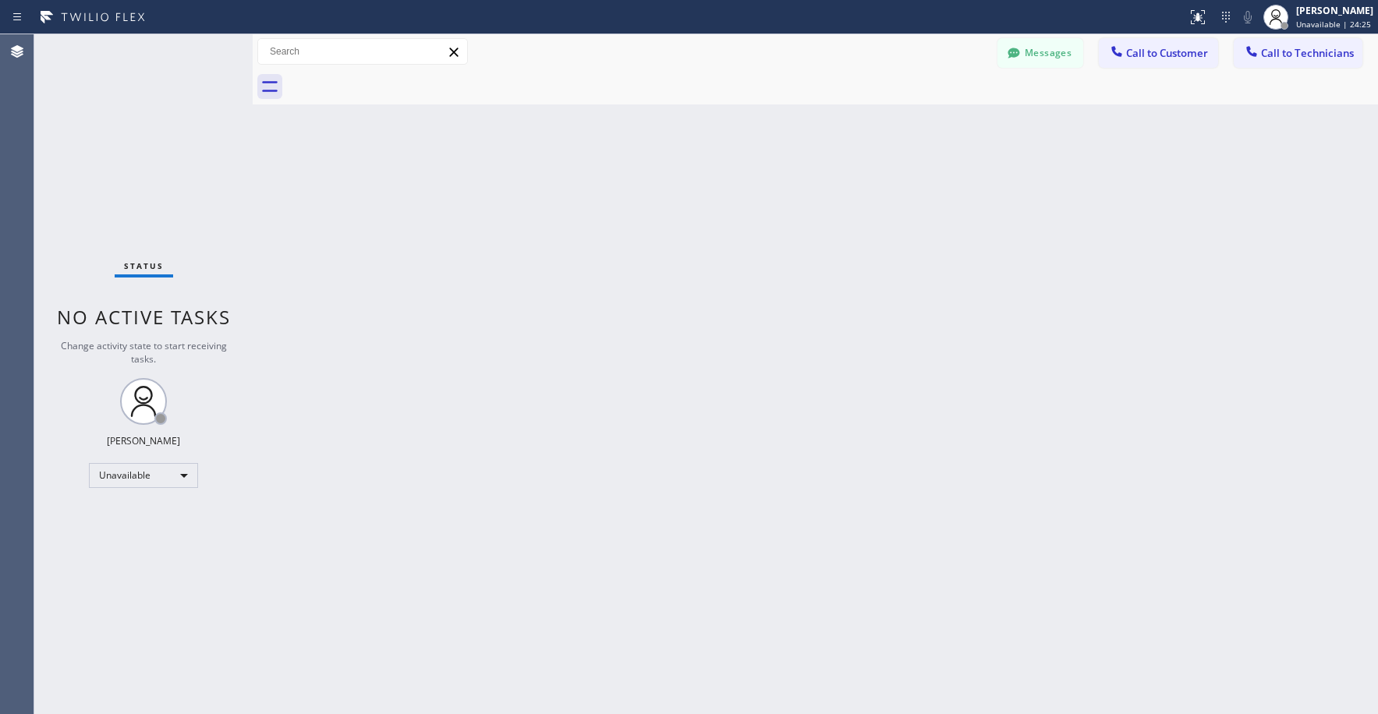
click at [165, 104] on div "Status No active tasks Change activity state to start receiving tasks. [PERSON_…" at bounding box center [143, 374] width 218 height 680
drag, startPoint x: 133, startPoint y: 135, endPoint x: 973, endPoint y: 133, distance: 840.6
click at [133, 135] on div "Status No active tasks Change activity state to start receiving tasks. [PERSON_…" at bounding box center [143, 374] width 218 height 680
click at [1268, 44] on button "Call to Technicians" at bounding box center [1298, 53] width 129 height 30
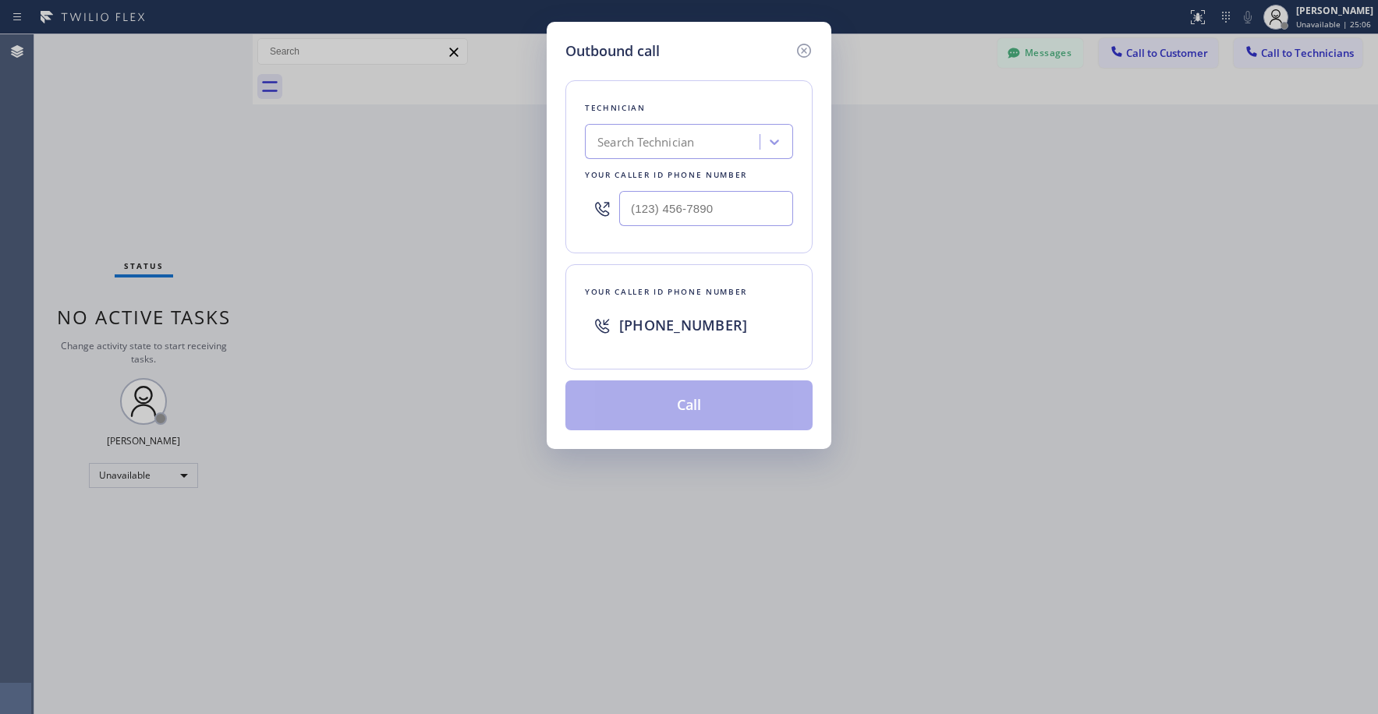
click at [689, 140] on div "Search Technician" at bounding box center [645, 142] width 97 height 18
type input "[PERSON_NAME]"
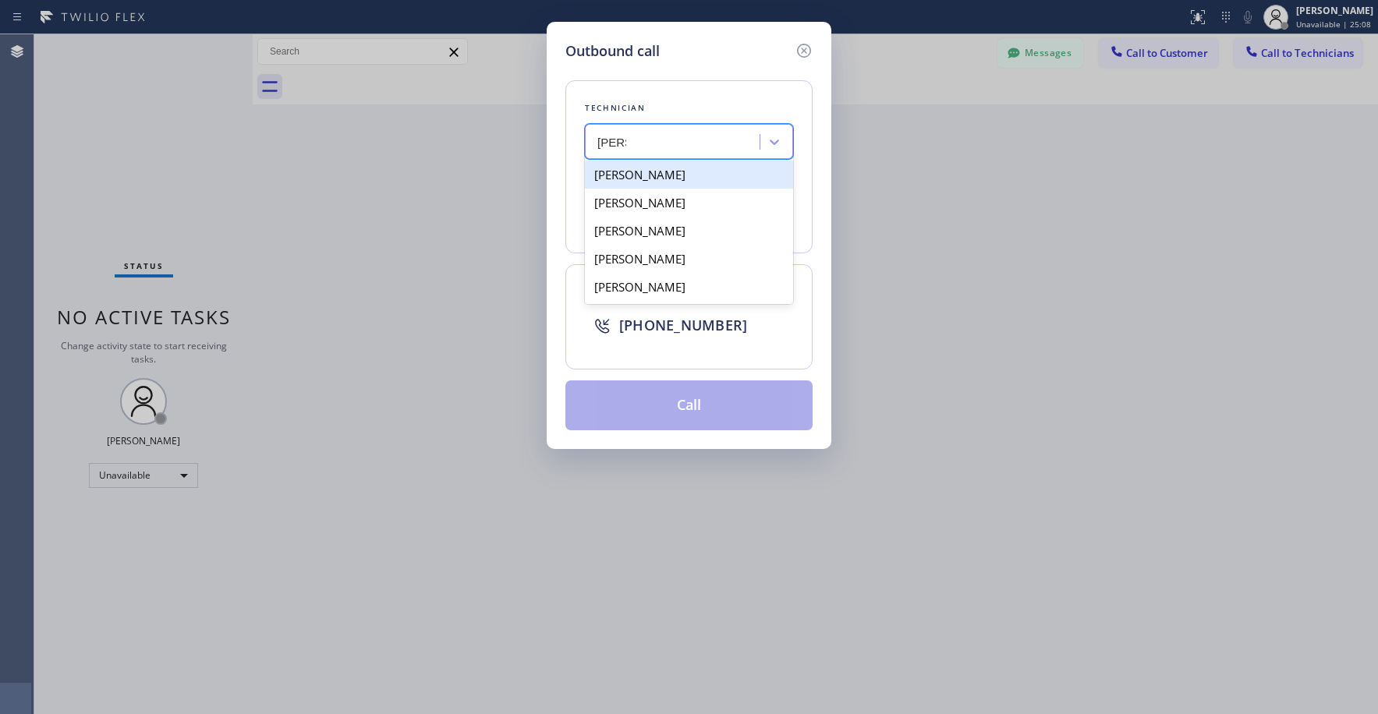
click at [662, 173] on div "[PERSON_NAME]" at bounding box center [689, 175] width 208 height 28
type input "[PHONE_NUMBER]"
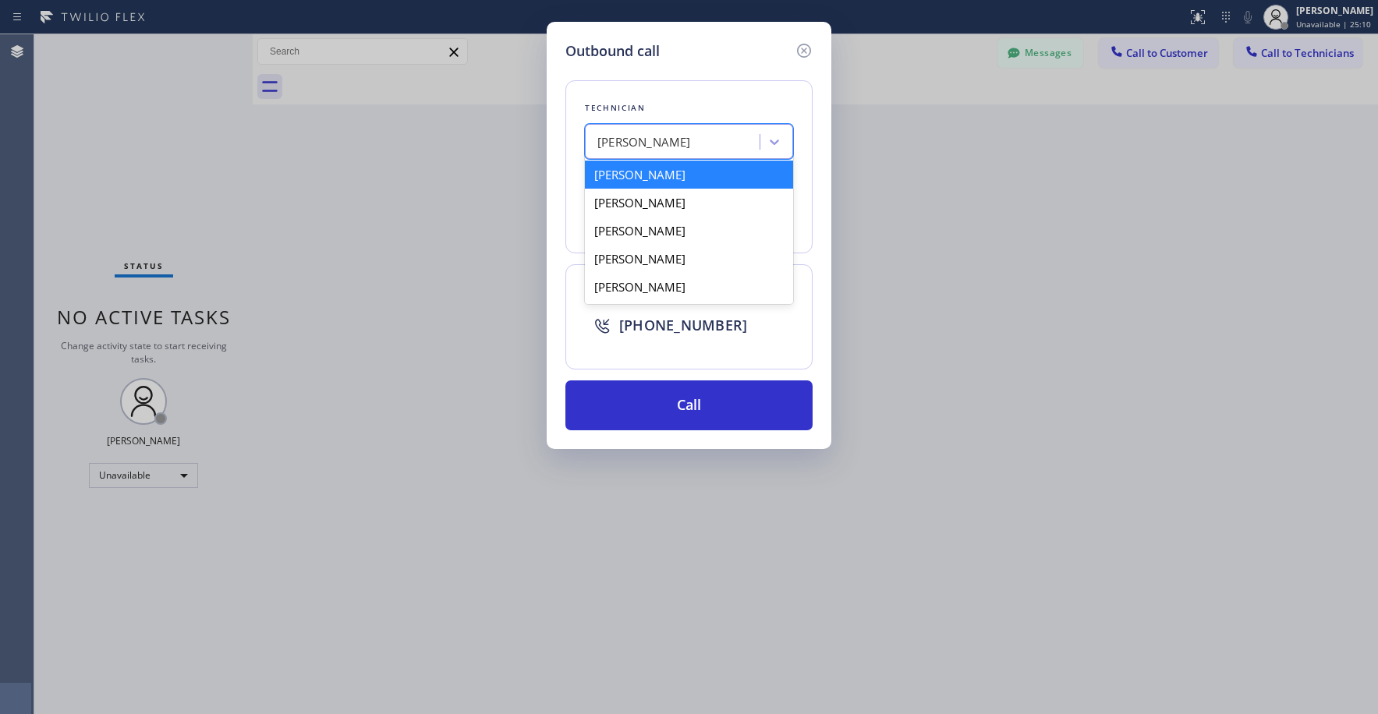
click at [706, 141] on div "[PERSON_NAME]" at bounding box center [674, 142] width 170 height 27
click at [664, 176] on div "[PERSON_NAME]" at bounding box center [689, 175] width 208 height 28
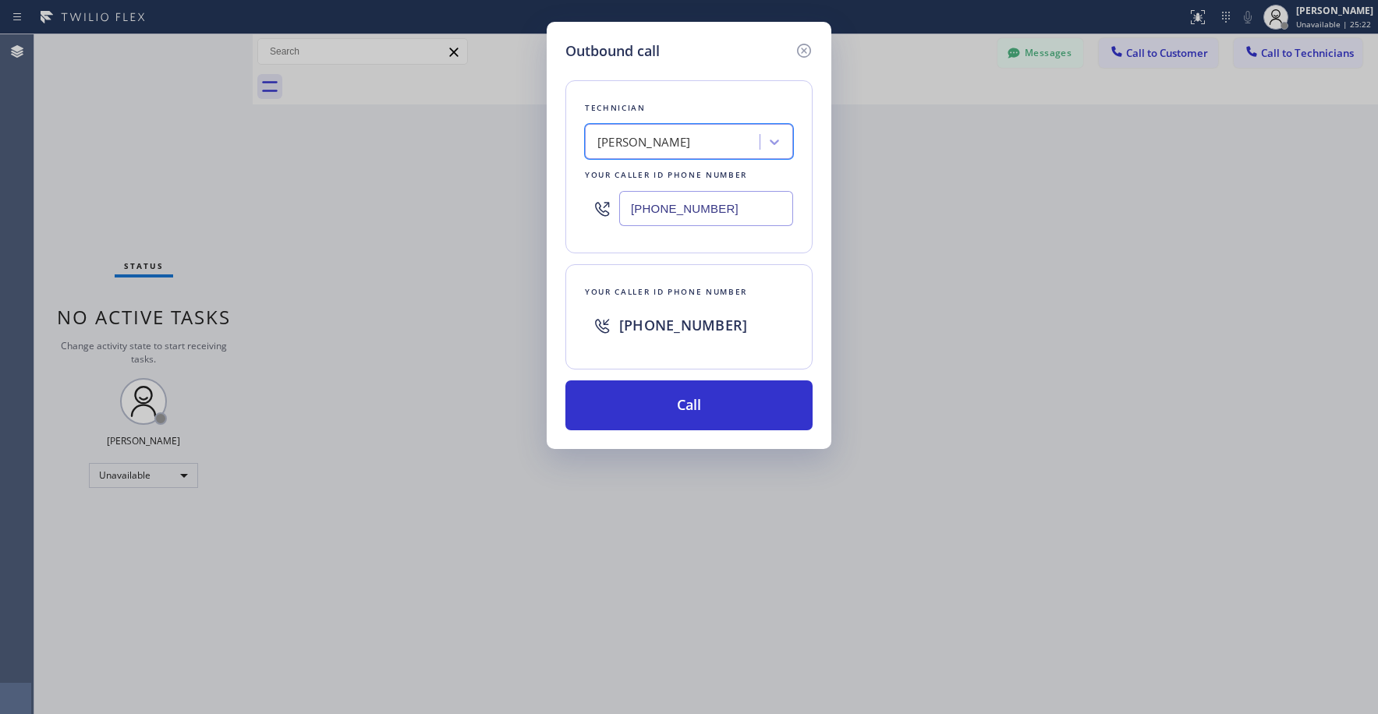
click at [119, 123] on div "Outbound call Technician option [PERSON_NAME], selected. 5 results available. S…" at bounding box center [689, 357] width 1378 height 714
click at [119, 123] on div "Outbound call Technician [PERSON_NAME] Your caller id phone number [PHONE_NUMBE…" at bounding box center [689, 357] width 1378 height 714
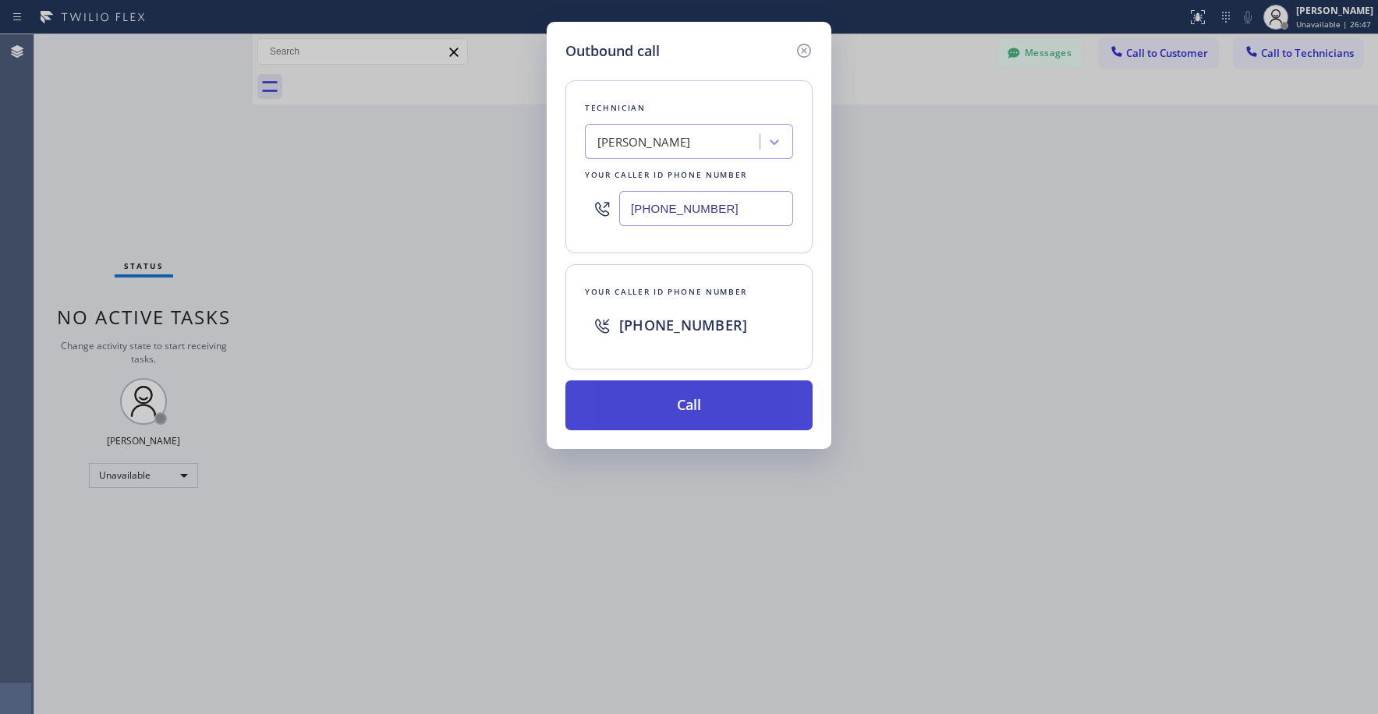
click at [685, 411] on button "Call" at bounding box center [688, 406] width 247 height 50
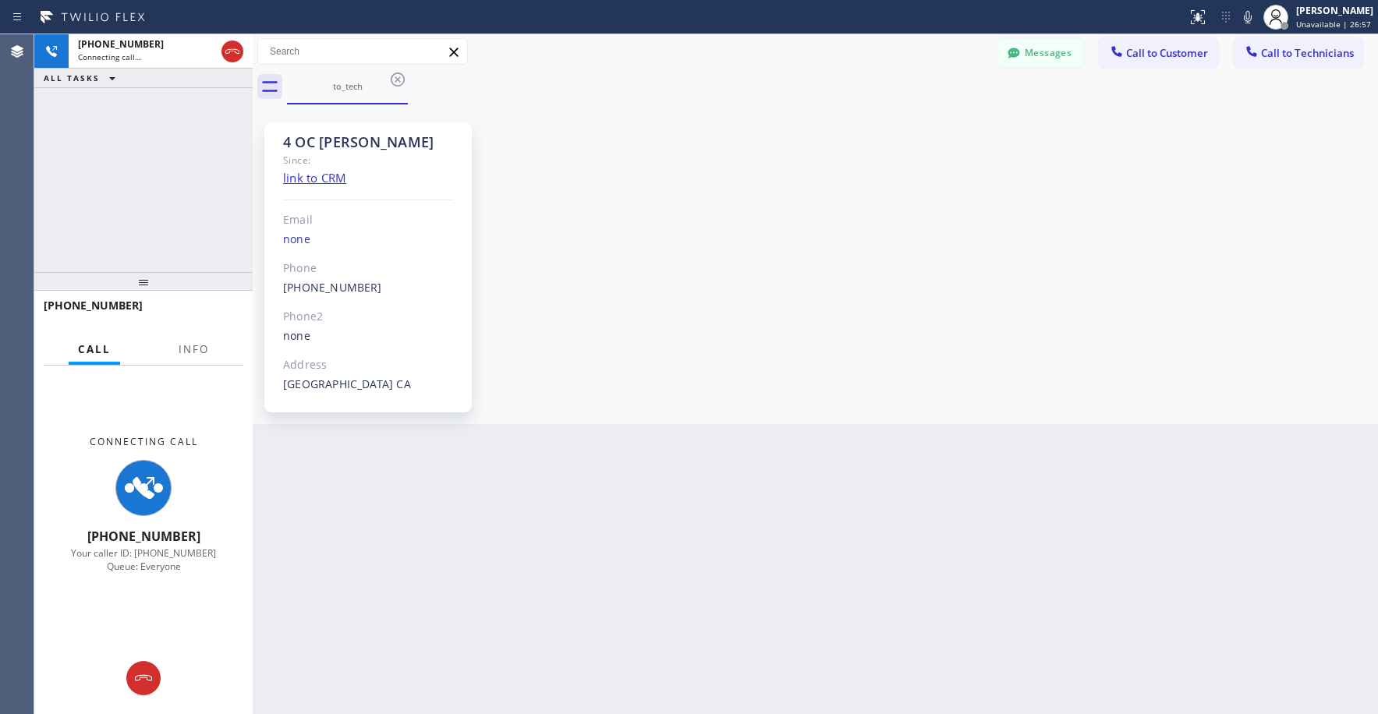
click at [131, 140] on div "[PHONE_NUMBER] Connecting call… ALL TASKS ALL TASKS ACTIVE TASKS TASKS IN WRAP …" at bounding box center [143, 153] width 218 height 238
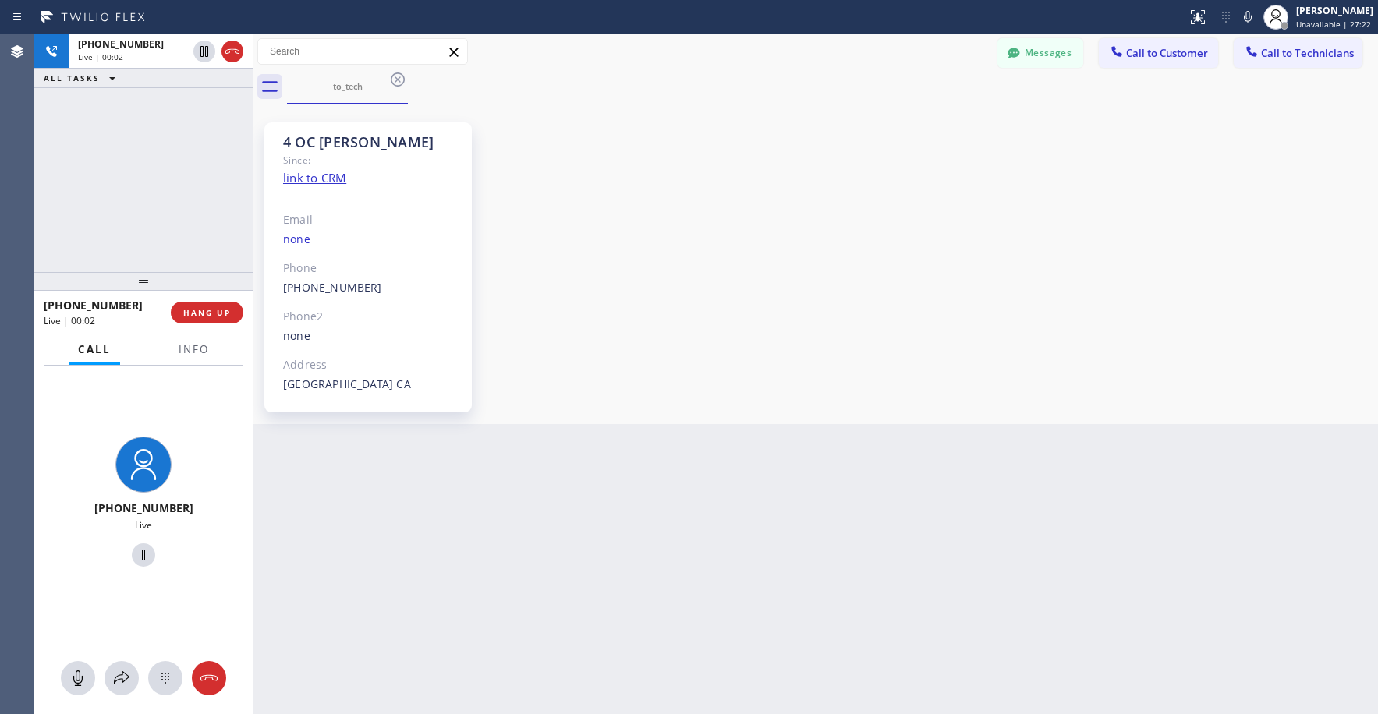
click at [158, 211] on div "[PHONE_NUMBER] Live | 00:02 ALL TASKS ALL TASKS ACTIVE TASKS TASKS IN WRAP UP" at bounding box center [143, 153] width 218 height 238
click at [168, 189] on div "[PHONE_NUMBER] Live | 00:05 ALL TASKS ALL TASKS ACTIVE TASKS TASKS IN WRAP UP" at bounding box center [143, 153] width 218 height 238
click at [152, 139] on div "[PHONE_NUMBER] Live | 04:26 ALL TASKS ALL TASKS ACTIVE TASKS TASKS IN WRAP UP" at bounding box center [143, 153] width 218 height 238
click at [129, 157] on div "[PHONE_NUMBER] Live | 04:34 ALL TASKS ALL TASKS ACTIVE TASKS TASKS IN WRAP UP" at bounding box center [143, 153] width 218 height 238
click at [144, 170] on div "[PHONE_NUMBER] Live | 04:35 ALL TASKS ALL TASKS ACTIVE TASKS TASKS IN WRAP UP" at bounding box center [143, 153] width 218 height 238
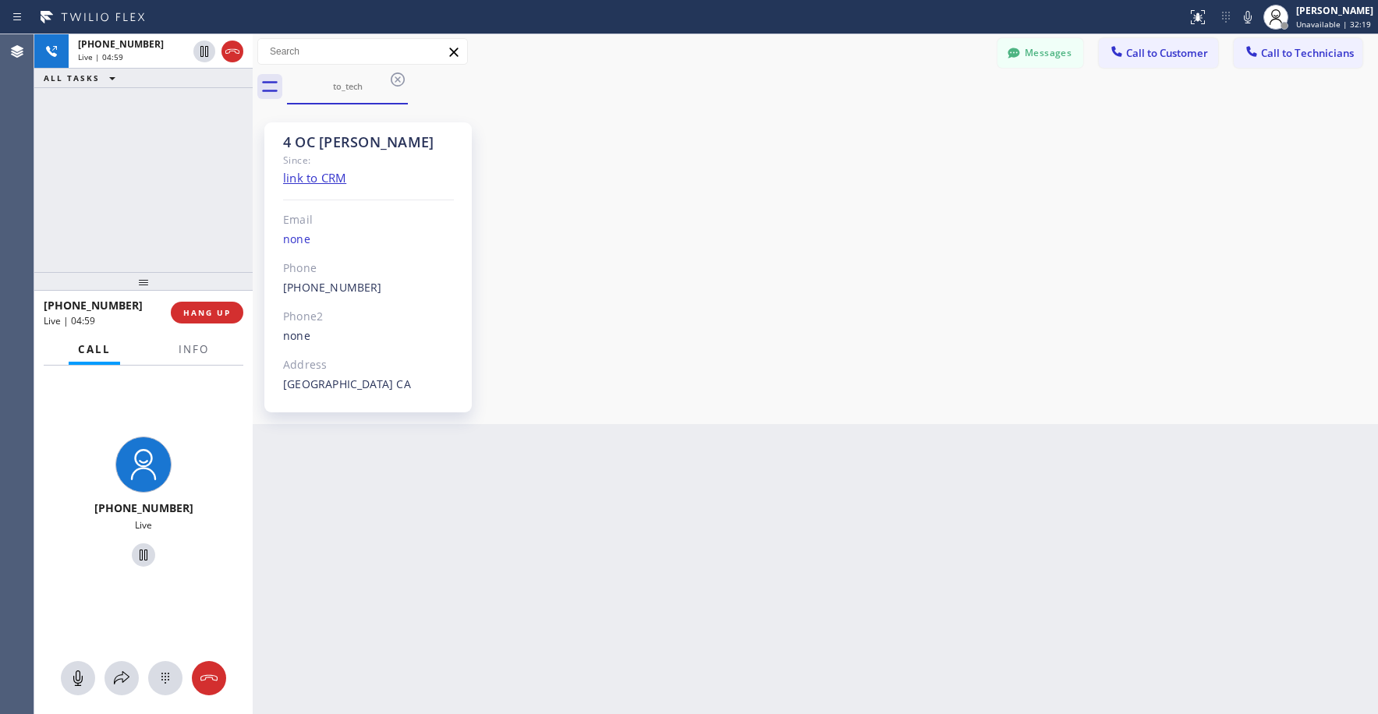
click at [119, 168] on div "[PHONE_NUMBER] Live | 04:59 ALL TASKS ALL TASKS ACTIVE TASKS TASKS IN WRAP UP" at bounding box center [143, 153] width 218 height 238
click at [104, 137] on div "[PHONE_NUMBER] Live | 05:13 ALL TASKS ALL TASKS ACTIVE TASKS TASKS IN WRAP UP" at bounding box center [143, 153] width 218 height 238
click at [137, 154] on div "[PHONE_NUMBER] Live | 05:15 ALL TASKS ALL TASKS ACTIVE TASKS TASKS IN WRAP UP" at bounding box center [143, 153] width 218 height 238
click at [160, 187] on div "[PHONE_NUMBER] Live | 05:26 ALL TASKS ALL TASKS ACTIVE TASKS TASKS IN WRAP UP" at bounding box center [143, 153] width 218 height 238
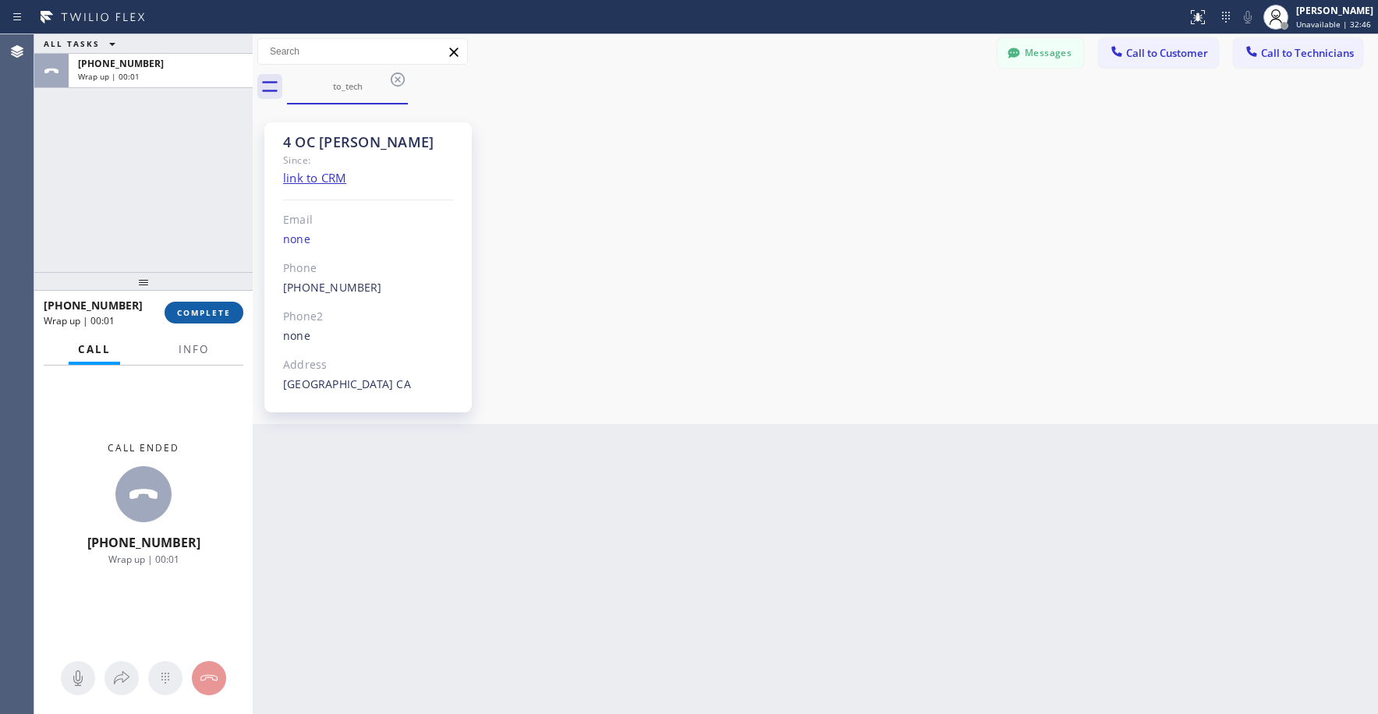
click at [209, 320] on button "COMPLETE" at bounding box center [204, 313] width 79 height 22
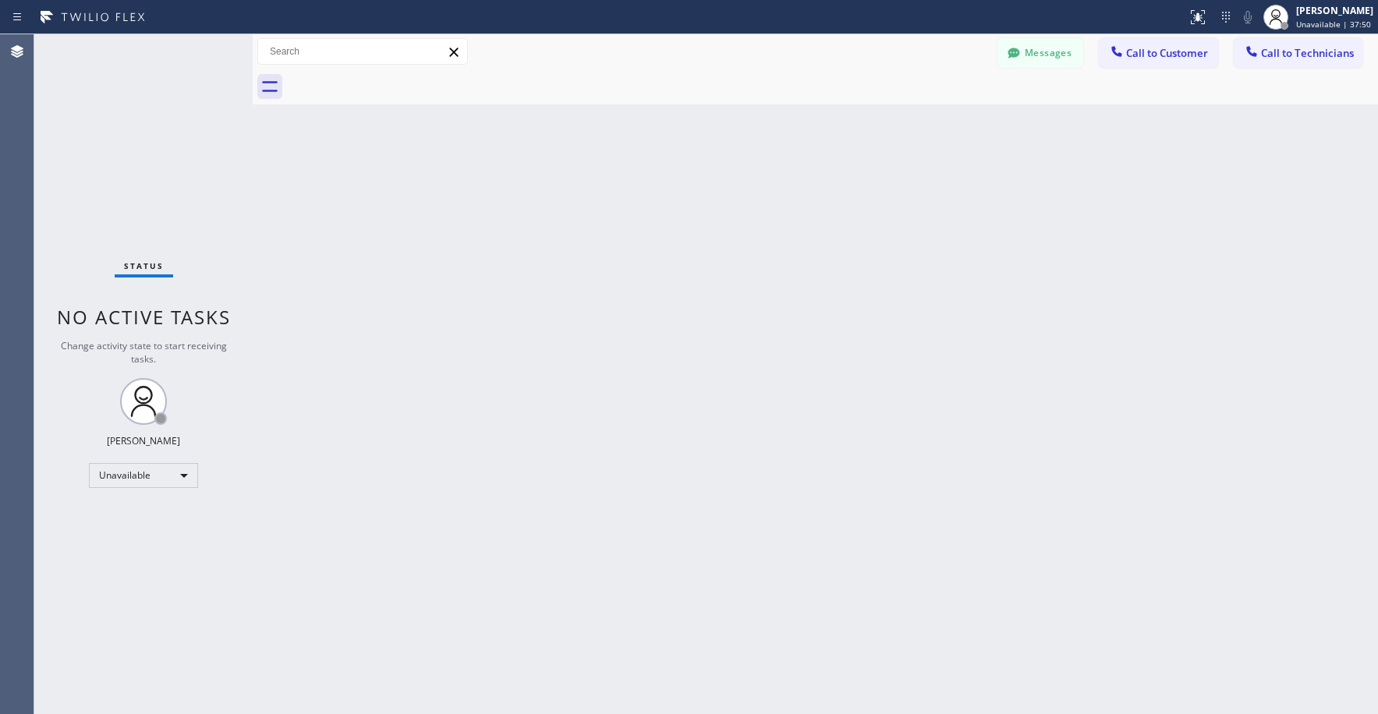
click at [108, 107] on div "Status No active tasks Change activity state to start receiving tasks. [PERSON_…" at bounding box center [143, 374] width 218 height 680
click at [112, 120] on div "Status No active tasks Change activity state to start receiving tasks. [PERSON_…" at bounding box center [143, 374] width 218 height 680
click at [140, 121] on div "Status No active tasks Change activity state to start receiving tasks. [PERSON_…" at bounding box center [143, 374] width 218 height 680
drag, startPoint x: 113, startPoint y: 131, endPoint x: 737, endPoint y: 4, distance: 636.6
click at [114, 132] on div "Status No active tasks Change activity state to start receiving tasks. [PERSON_…" at bounding box center [143, 374] width 218 height 680
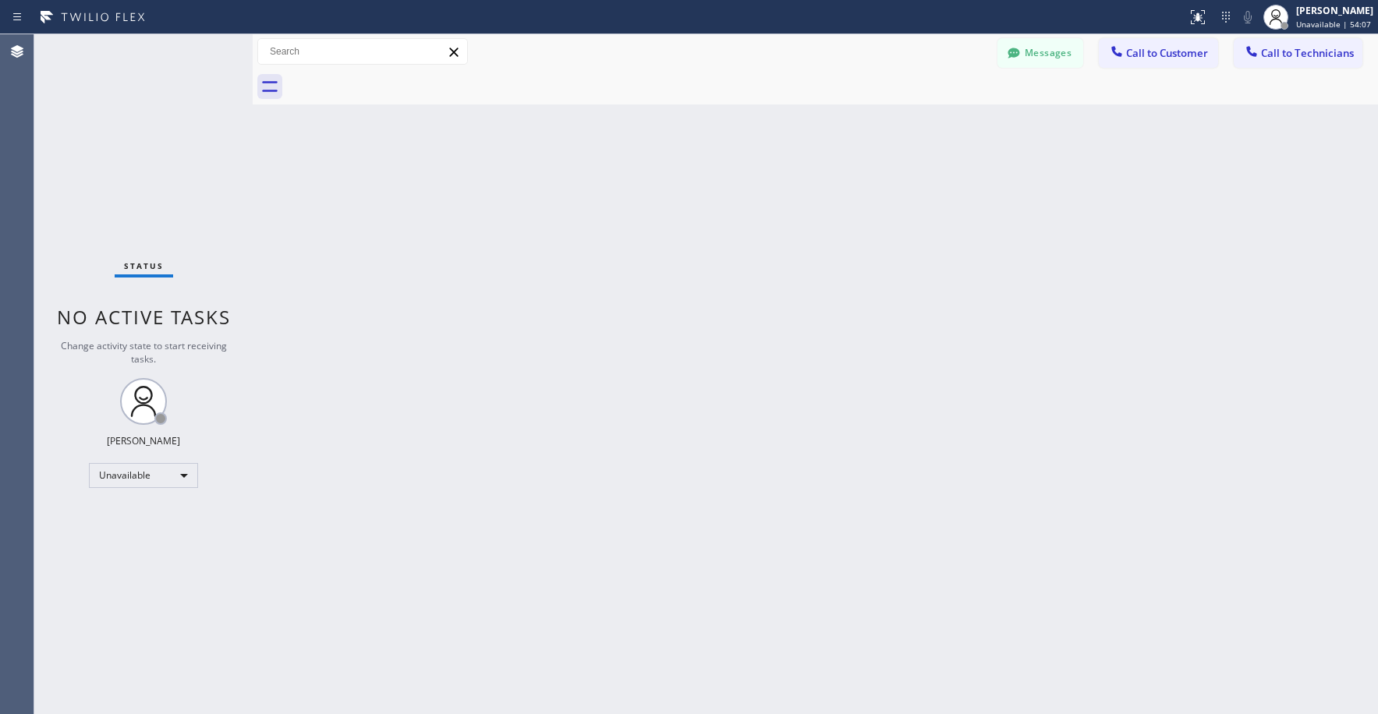
drag, startPoint x: 122, startPoint y: 135, endPoint x: 117, endPoint y: 315, distance: 180.2
click at [123, 158] on div "Status No active tasks Change activity state to start receiving tasks. [PERSON_…" at bounding box center [143, 374] width 218 height 680
click at [115, 91] on div "Status No active tasks Change activity state to start receiving tasks. [PERSON_…" at bounding box center [143, 374] width 218 height 680
click at [166, 165] on div "Status No active tasks Change activity state to start receiving tasks. [PERSON_…" at bounding box center [143, 374] width 218 height 680
click at [92, 153] on div "Status No active tasks Change activity state to start receiving tasks. [PERSON_…" at bounding box center [143, 374] width 218 height 680
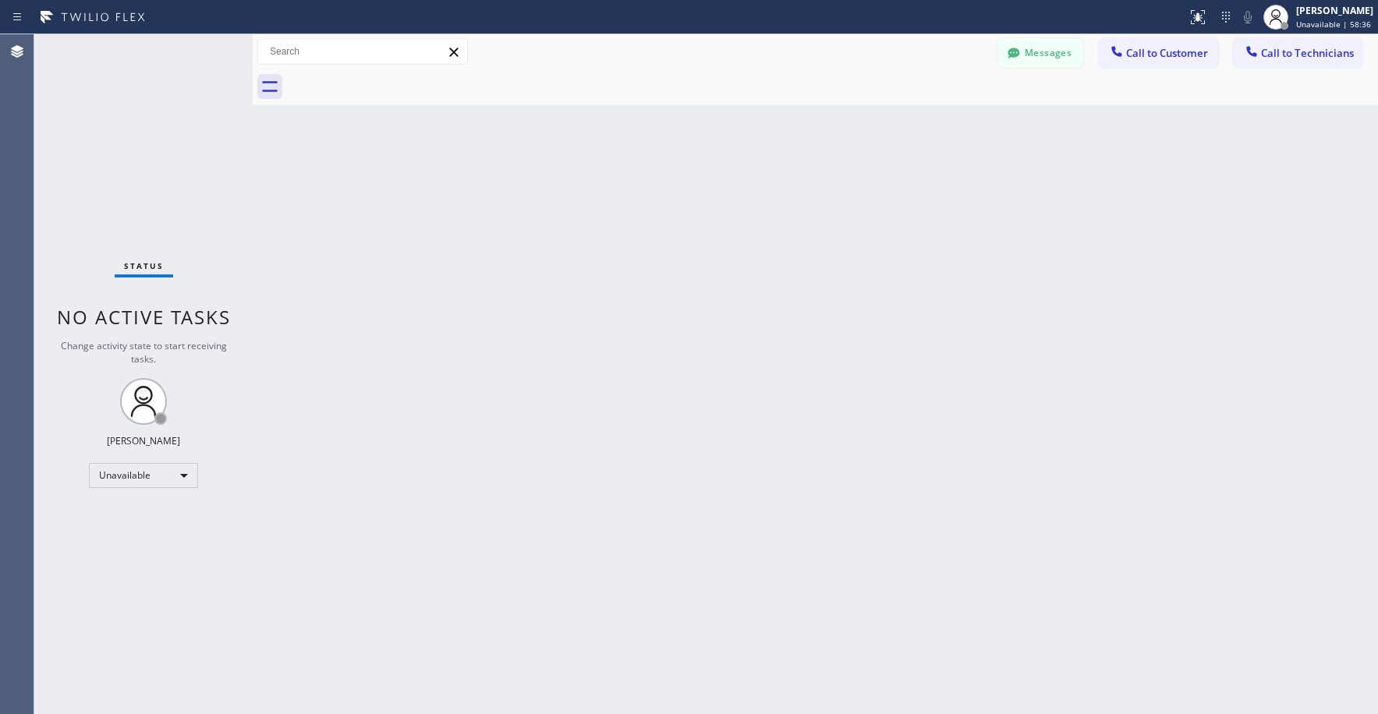
click at [144, 144] on div "Status No active tasks Change activity state to start receiving tasks. [PERSON_…" at bounding box center [143, 374] width 218 height 680
click at [139, 135] on div "Status No active tasks Change activity state to start receiving tasks. [PERSON_…" at bounding box center [143, 374] width 218 height 680
drag, startPoint x: 128, startPoint y: 173, endPoint x: 126, endPoint y: 194, distance: 21.2
click at [128, 174] on div "Status No active tasks Change activity state to start receiving tasks. [PERSON_…" at bounding box center [143, 374] width 218 height 680
drag, startPoint x: 753, startPoint y: 316, endPoint x: 684, endPoint y: 349, distance: 77.1
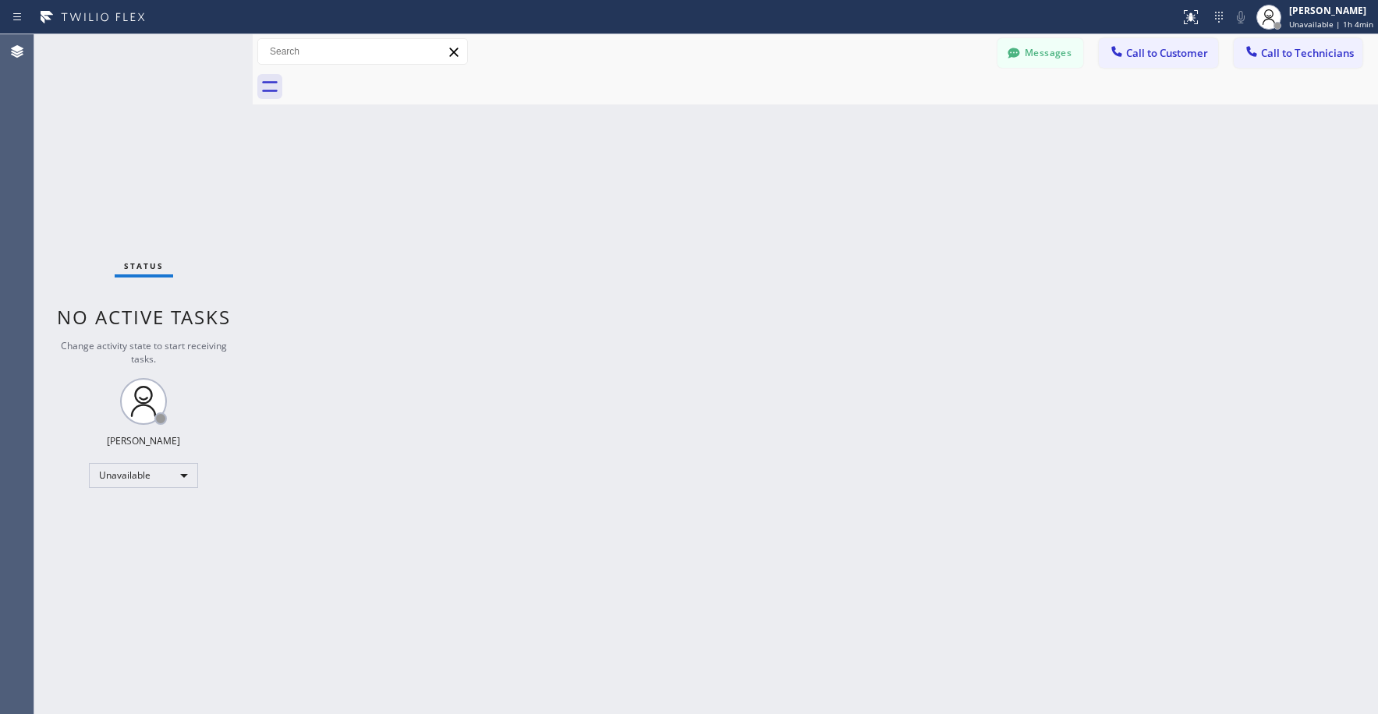
click at [751, 317] on div "Back to Dashboard Change Sender ID Customers Technicians RR [PERSON_NAME] Read …" at bounding box center [815, 374] width 1125 height 680
click at [166, 164] on div "Status No active tasks Change activity state to start receiving tasks. [PERSON_…" at bounding box center [143, 375] width 218 height 682
click at [134, 147] on div "Status No active tasks Change activity state to start receiving tasks. [PERSON_…" at bounding box center [143, 375] width 218 height 682
